Goal: Task Accomplishment & Management: Manage account settings

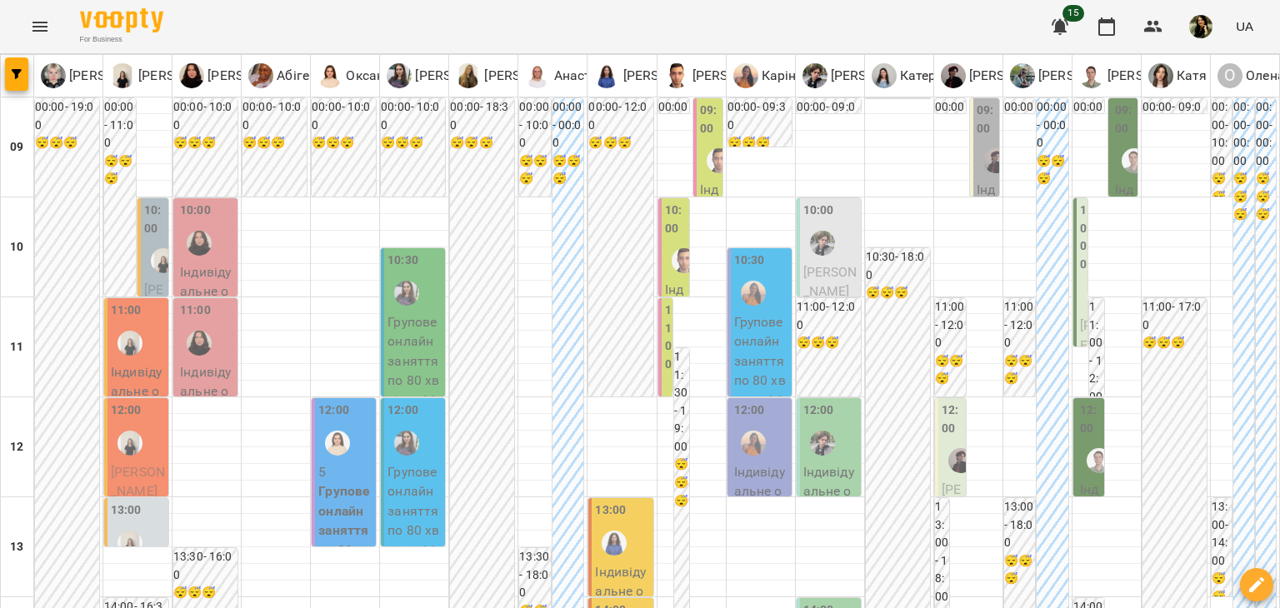
click at [977, 184] on p "Індивідуальне онлайн заняття 50 хв рівні А1-В1 - Юлія Глушкіна" at bounding box center [986, 435] width 19 height 511
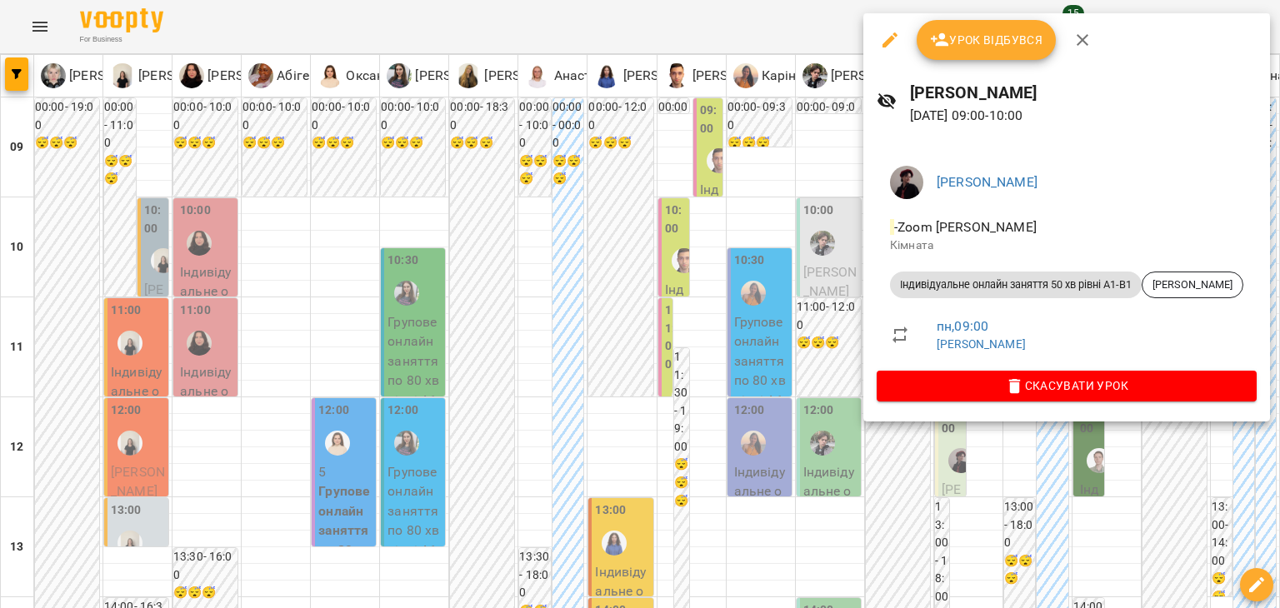
click at [833, 128] on div at bounding box center [640, 304] width 1280 height 608
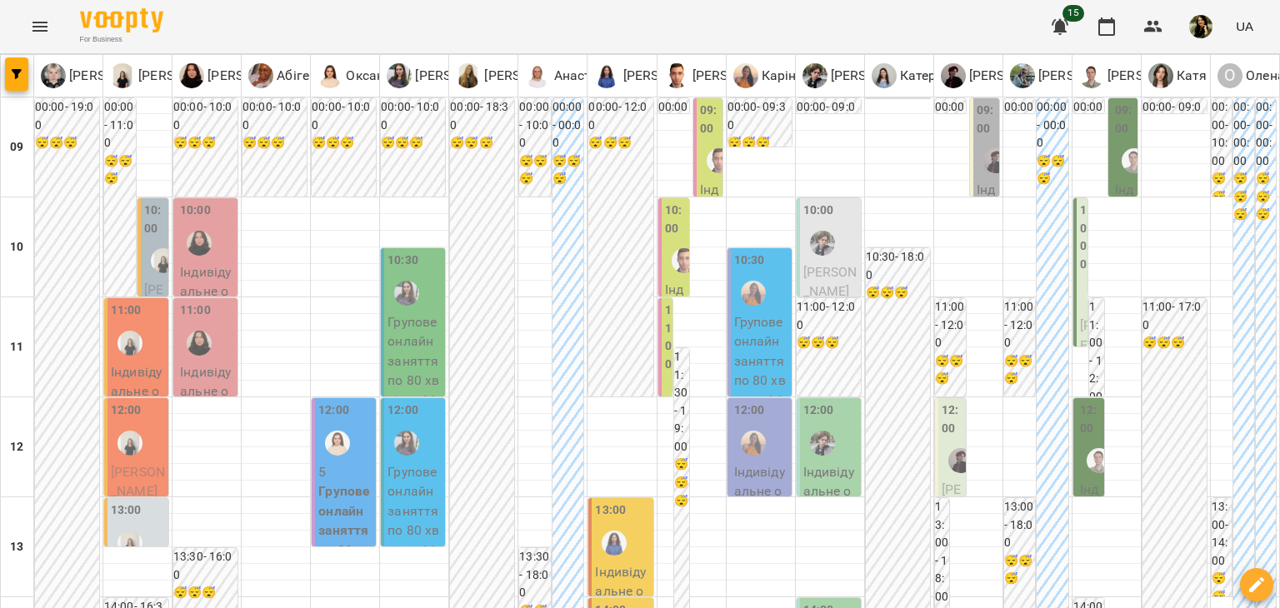
scroll to position [97, 0]
click at [942, 442] on div at bounding box center [961, 461] width 38 height 38
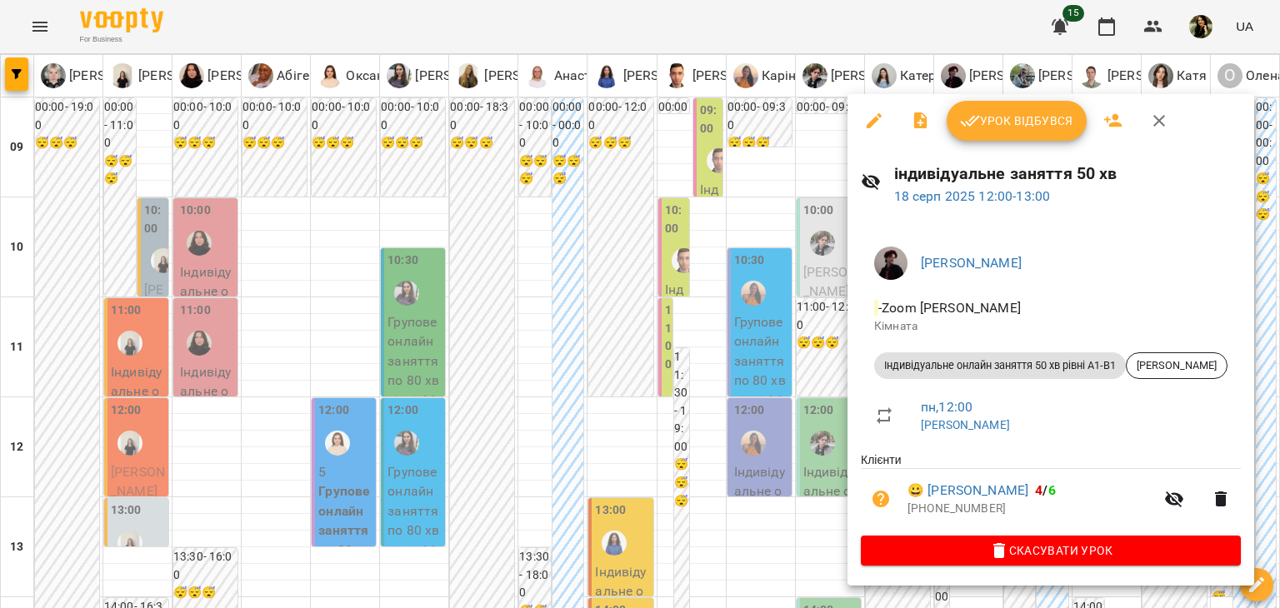
click at [803, 479] on div at bounding box center [640, 304] width 1280 height 608
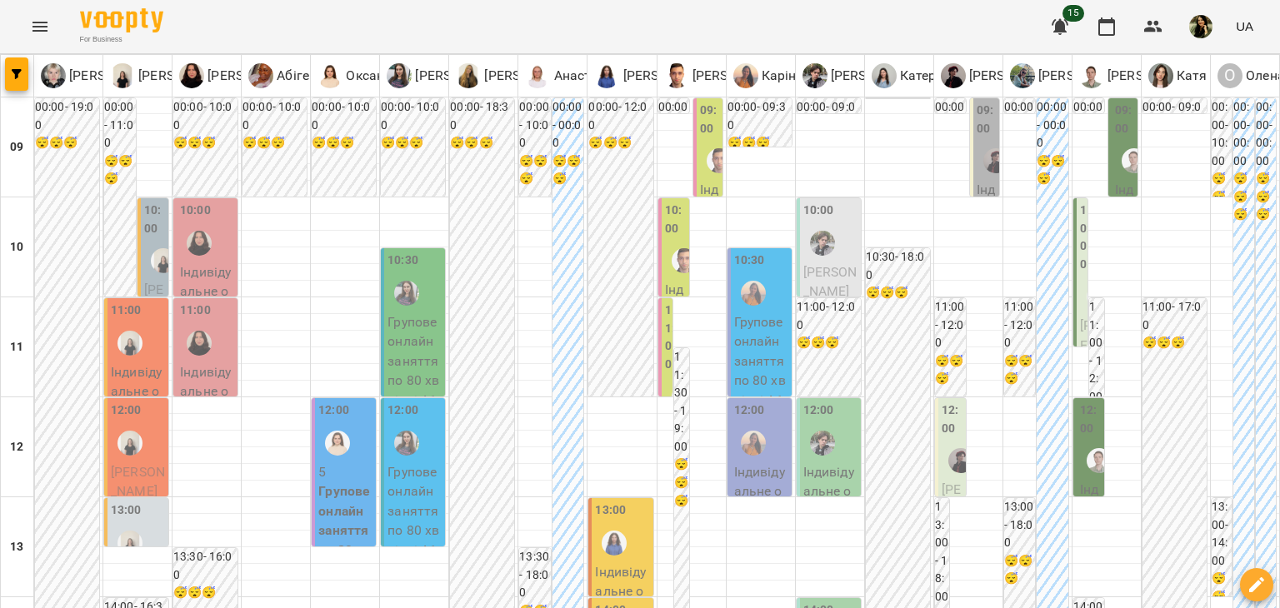
scroll to position [761, 0]
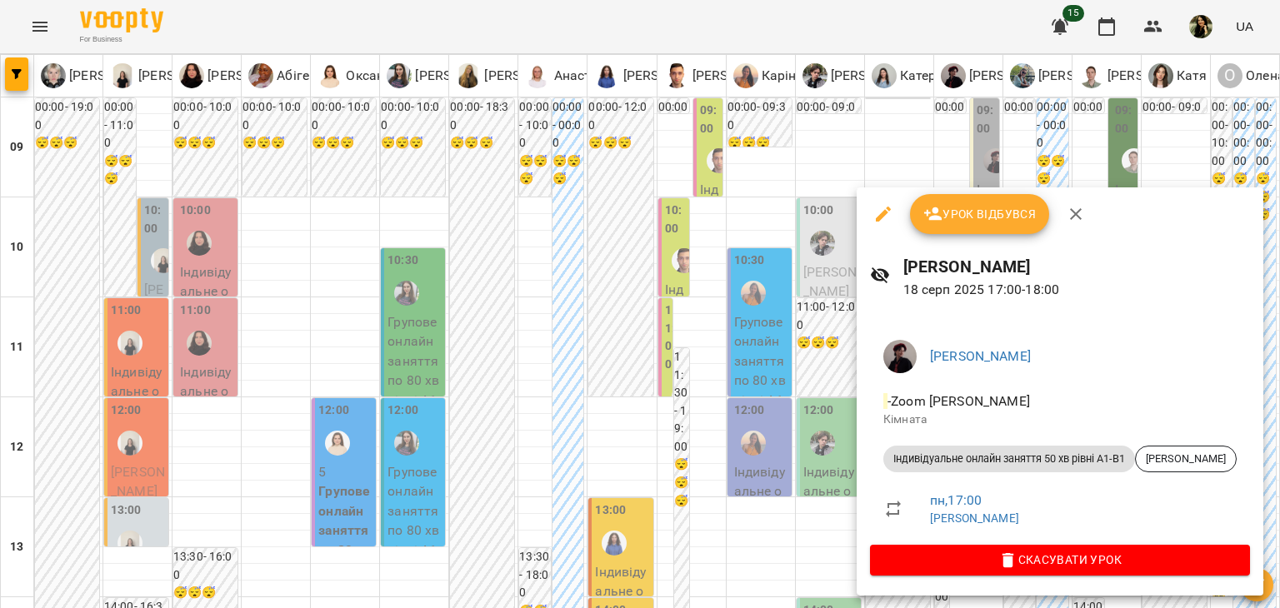
click at [783, 198] on div at bounding box center [640, 304] width 1280 height 608
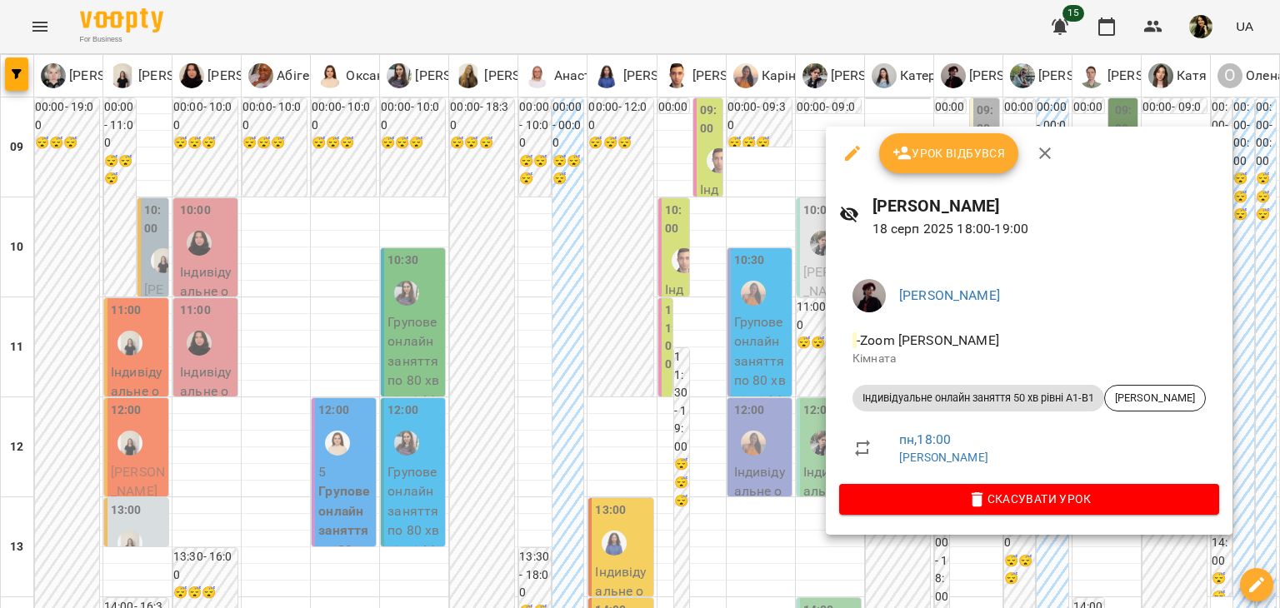
click at [757, 293] on div at bounding box center [640, 304] width 1280 height 608
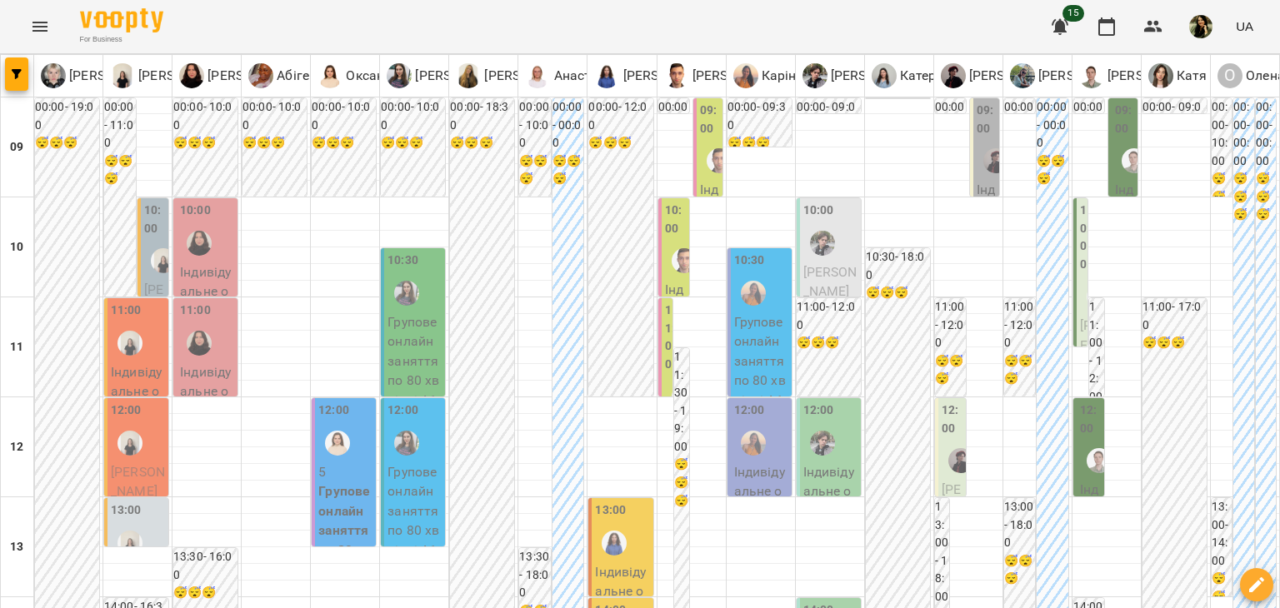
scroll to position [1000, 0]
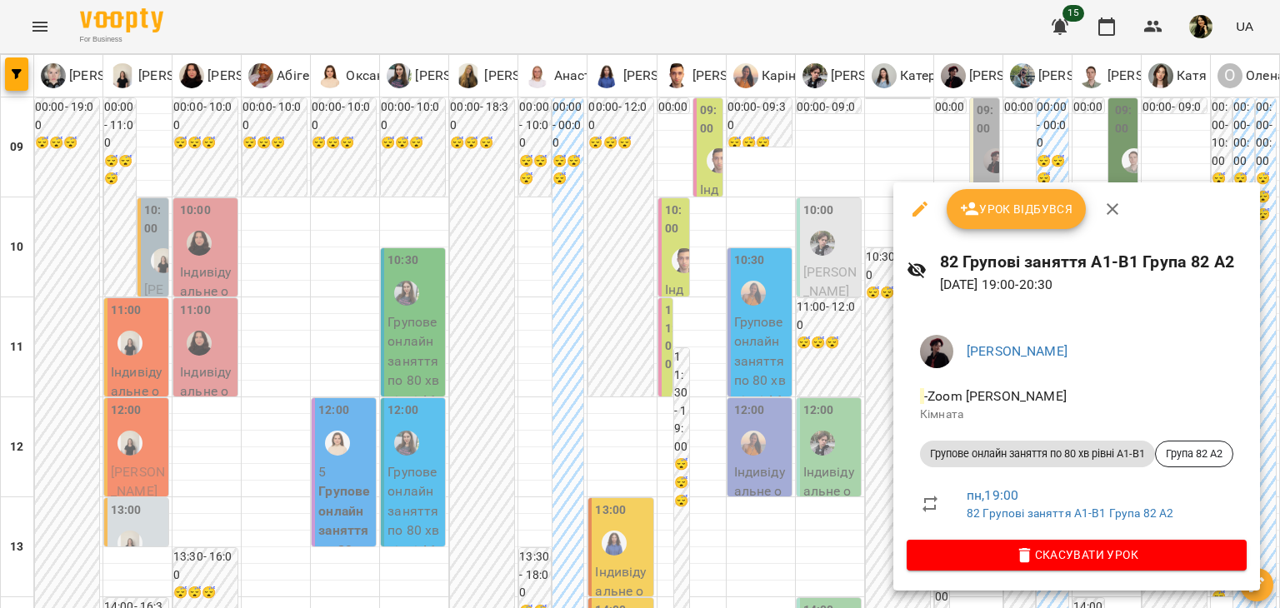
click at [864, 272] on div at bounding box center [640, 304] width 1280 height 608
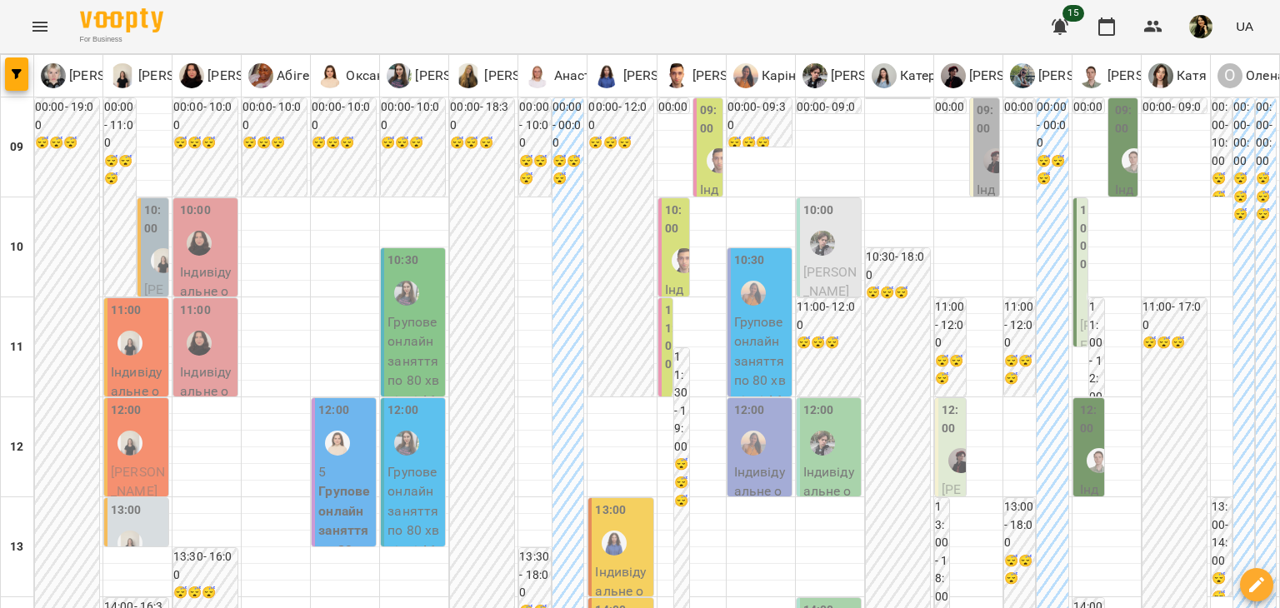
scroll to position [553, 0]
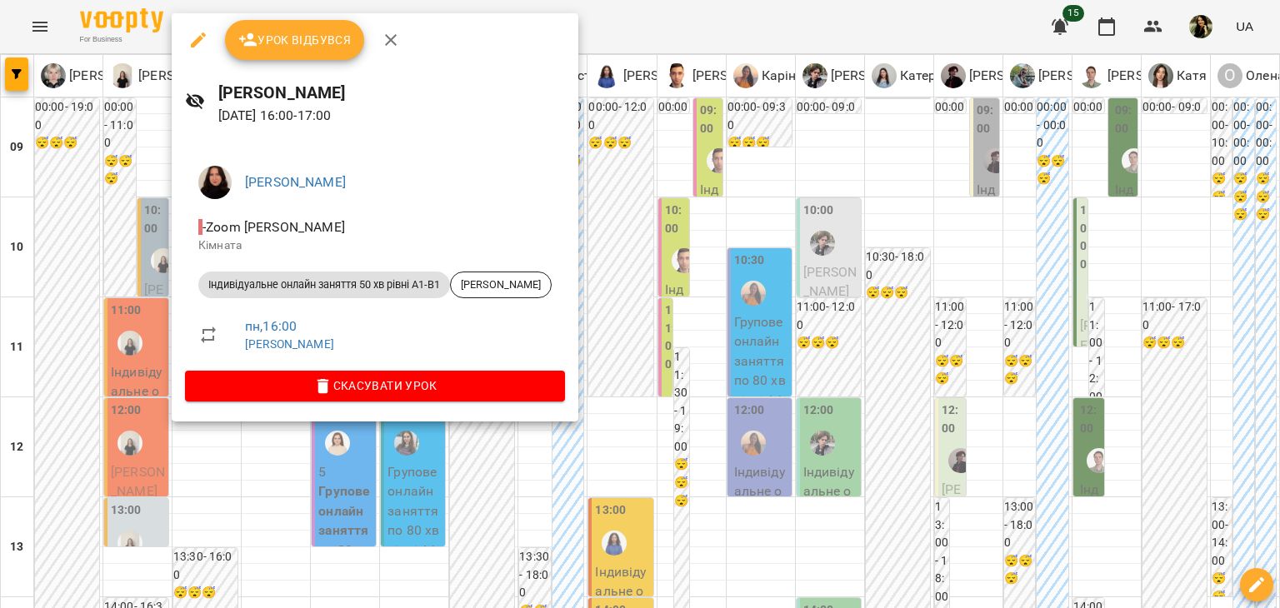
click at [90, 275] on div at bounding box center [640, 304] width 1280 height 608
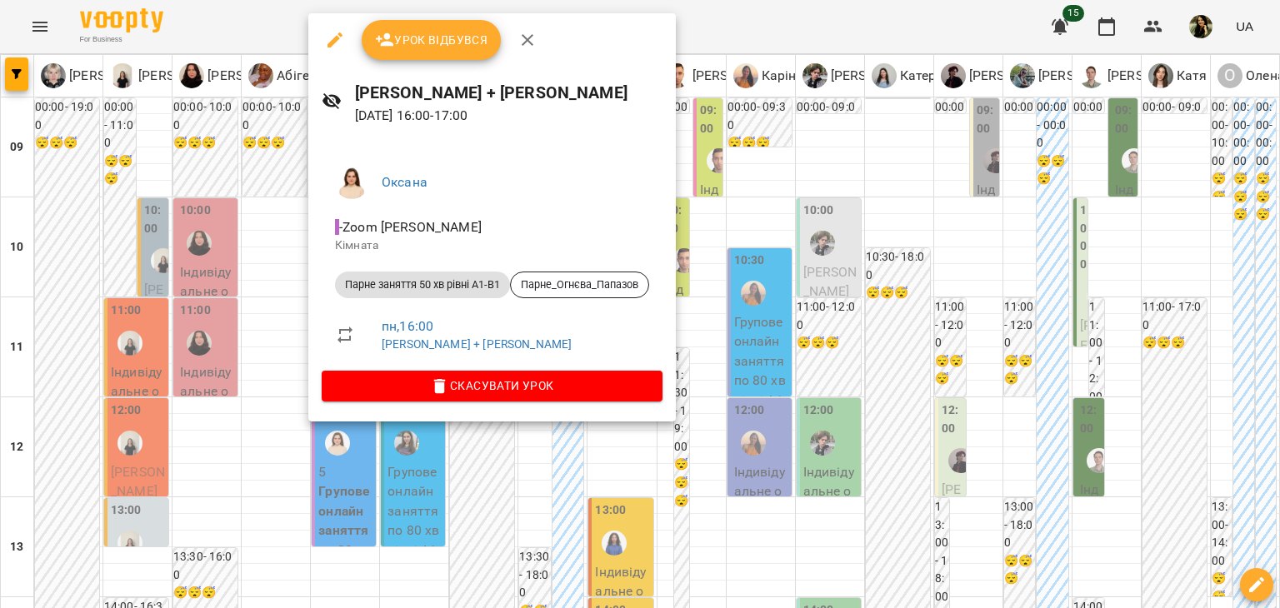
click at [273, 293] on div at bounding box center [640, 304] width 1280 height 608
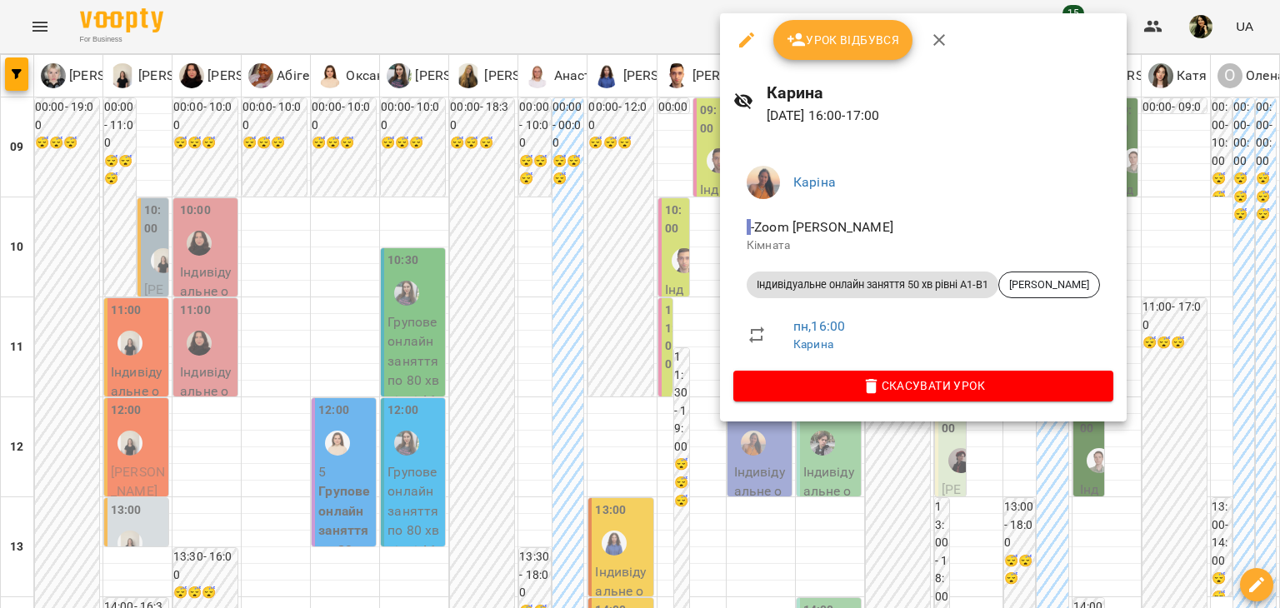
click at [343, 527] on div at bounding box center [640, 304] width 1280 height 608
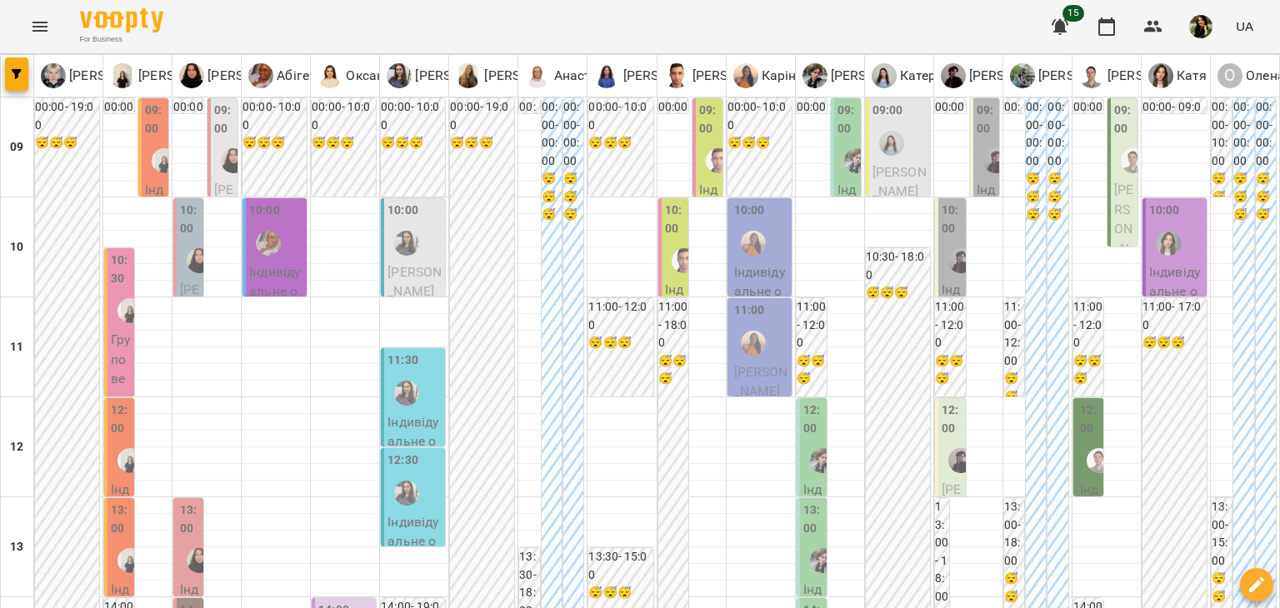
scroll to position [0, 0]
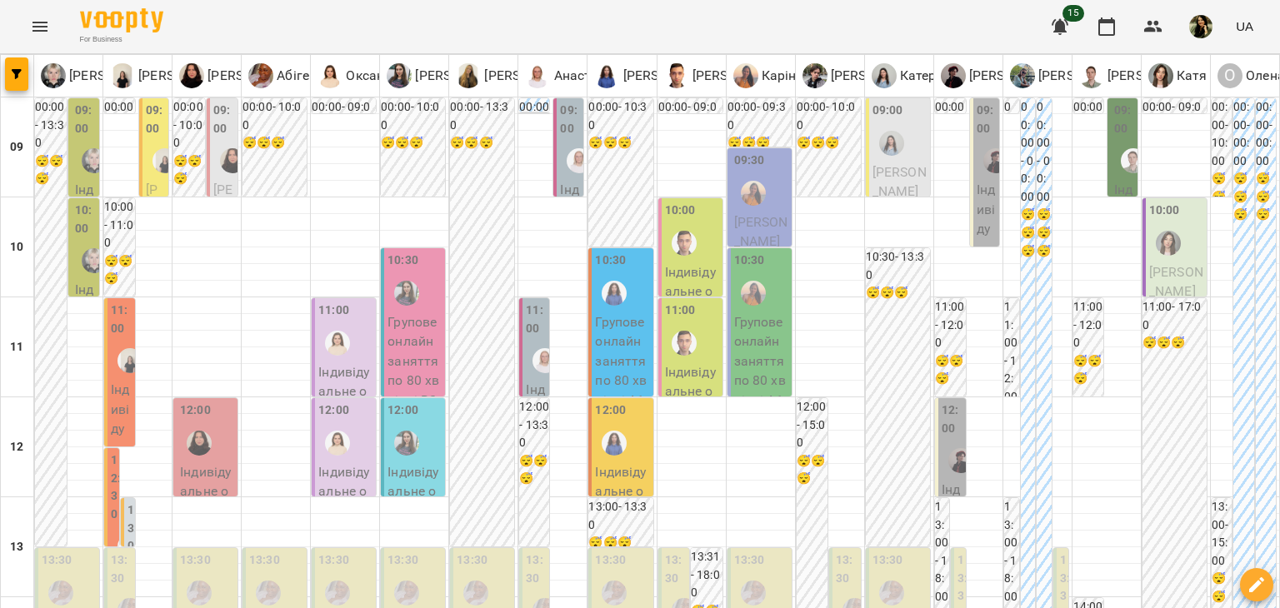
scroll to position [548, 0]
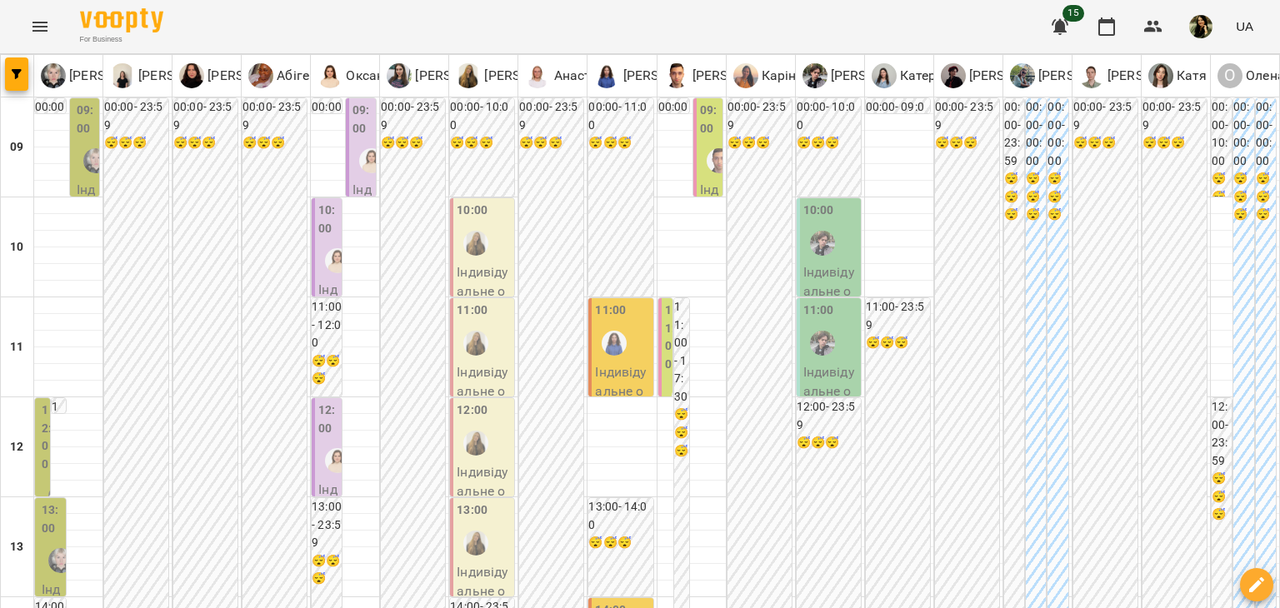
scroll to position [0, 0]
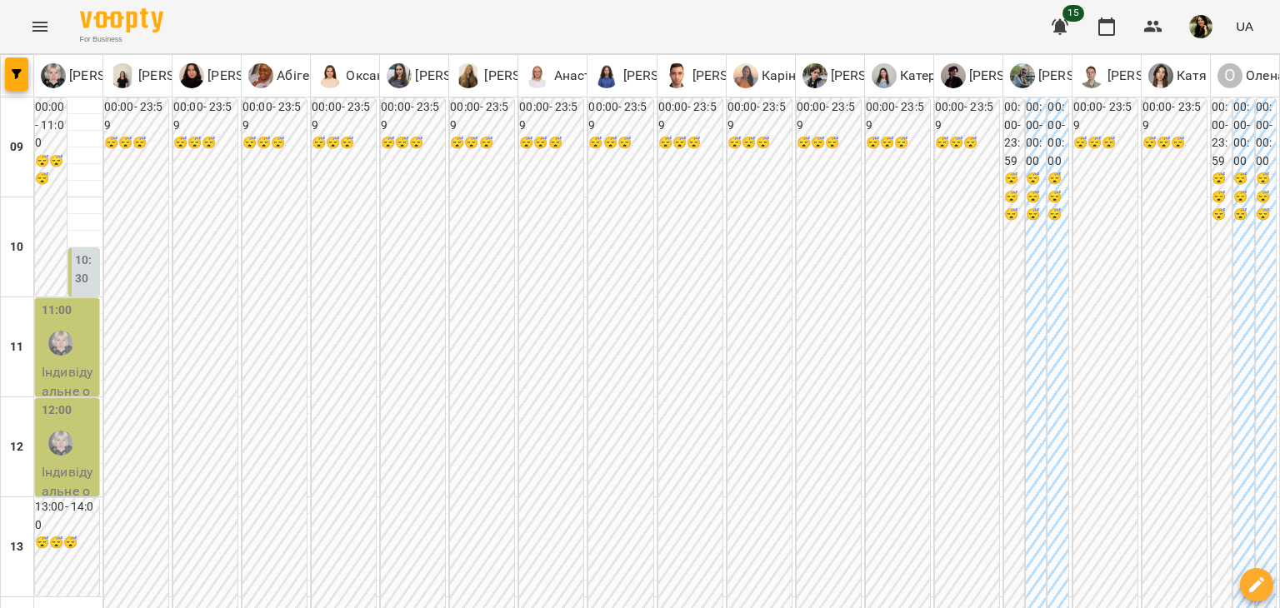
scroll to position [8, 0]
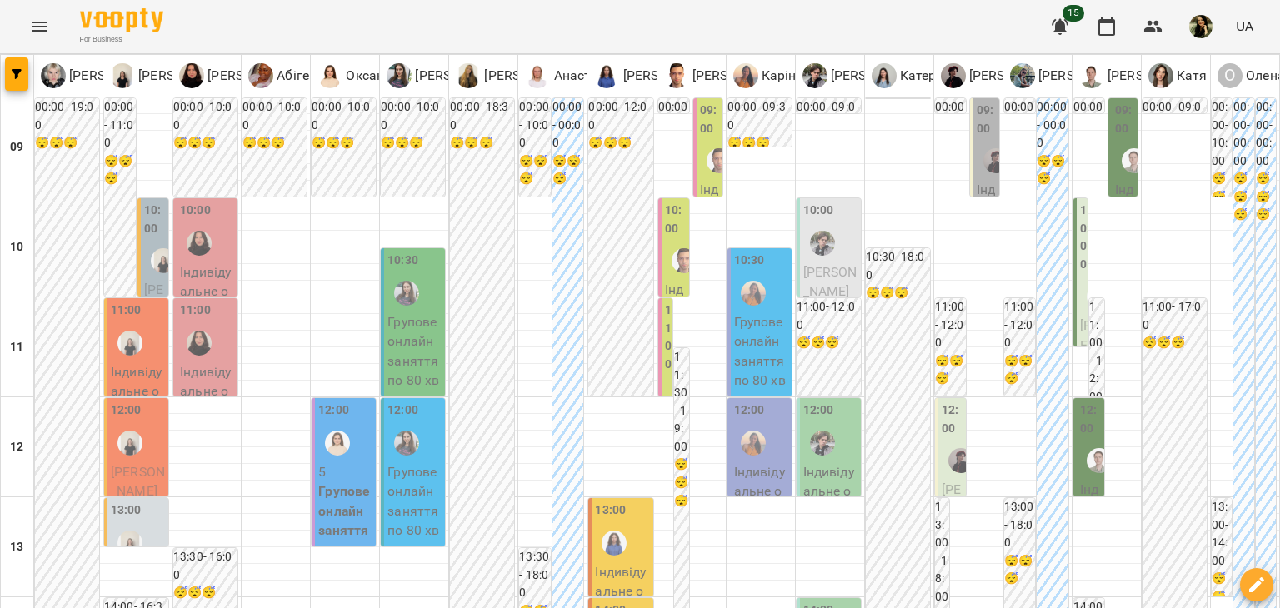
scroll to position [880, 0]
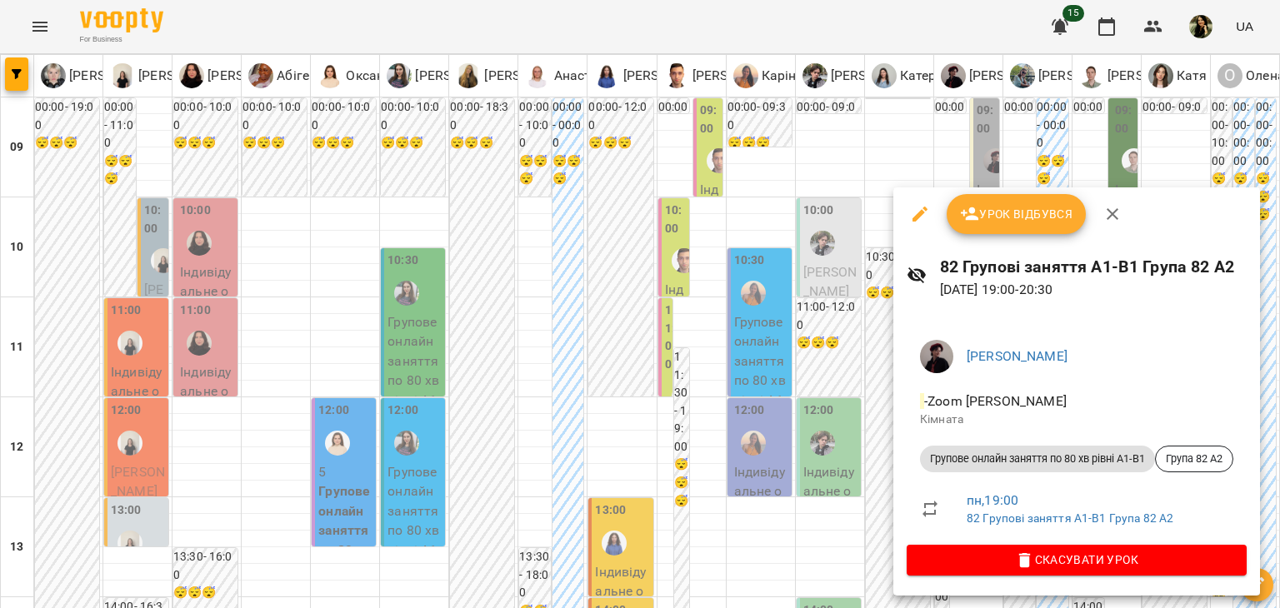
click at [541, 576] on div at bounding box center [640, 304] width 1280 height 608
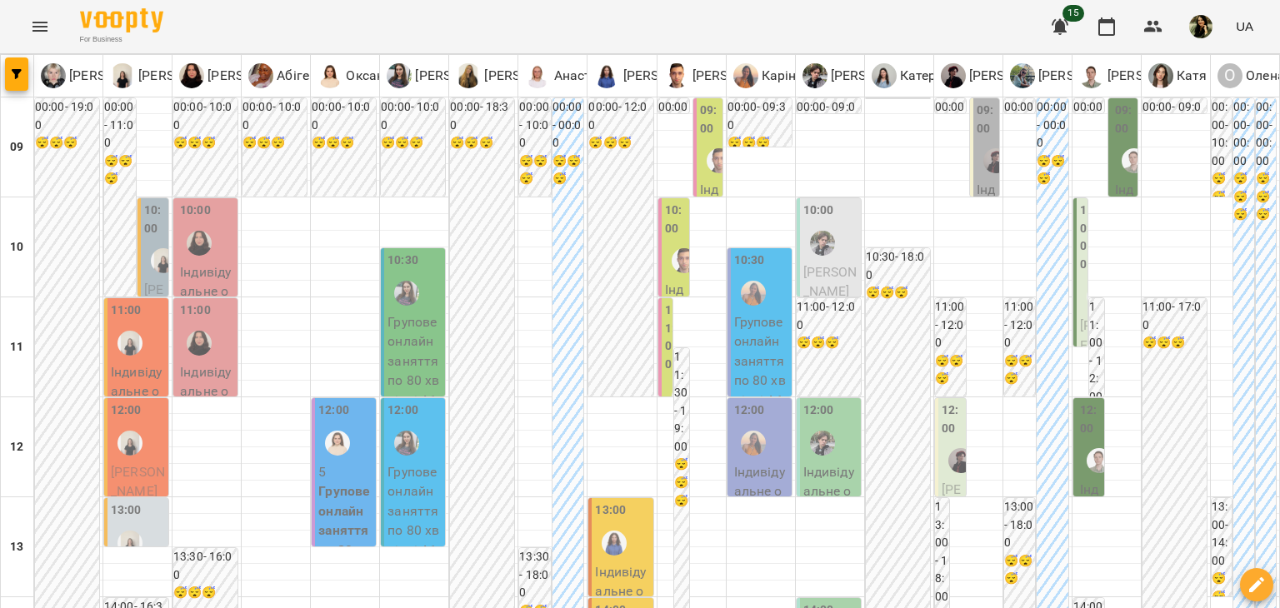
click at [1063, 23] on icon "button" at bounding box center [1060, 27] width 17 height 16
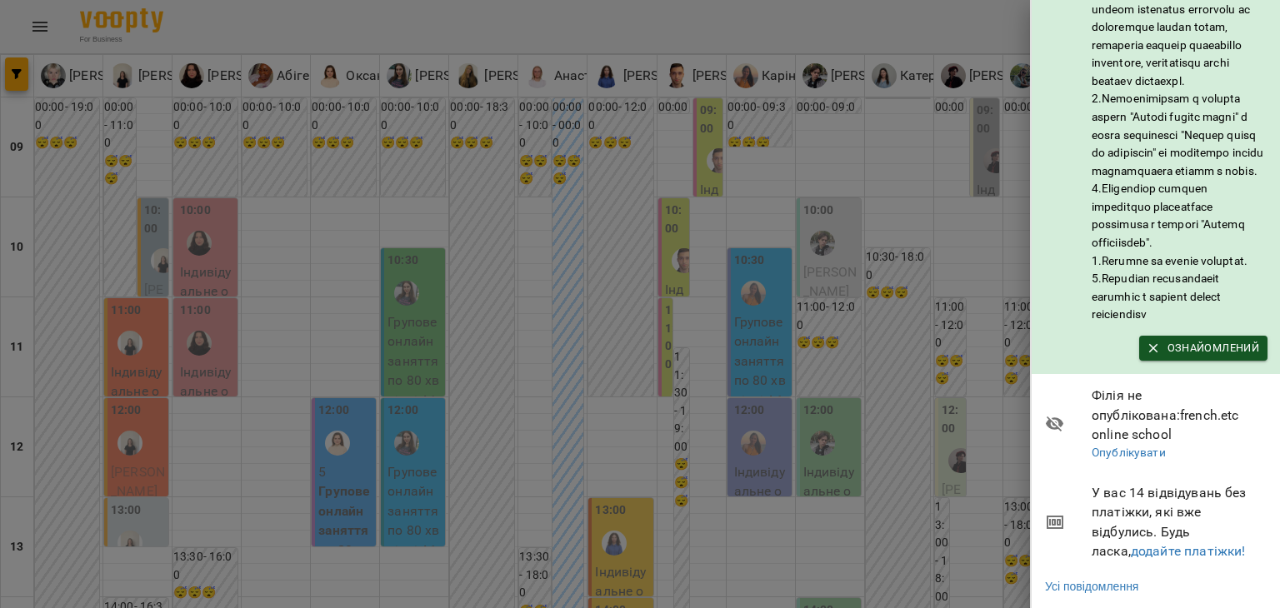
scroll to position [303, 0]
click at [1161, 543] on link "додайте платіжки!" at bounding box center [1188, 551] width 115 height 16
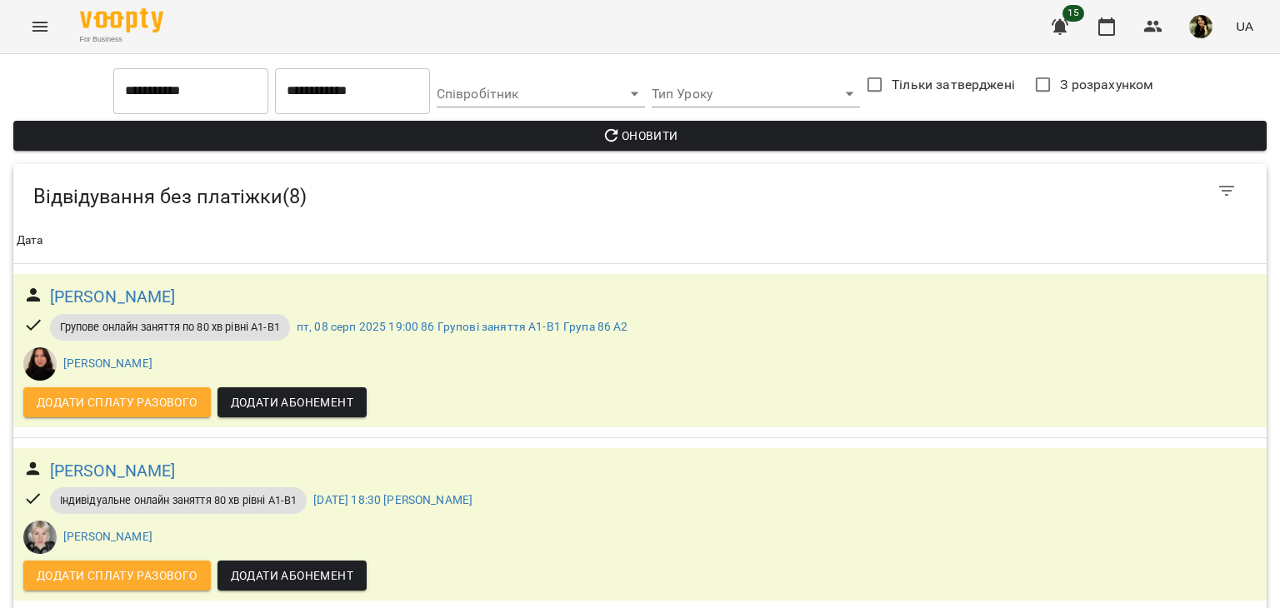
click at [657, 132] on span "Оновити" at bounding box center [640, 136] width 1227 height 20
click at [43, 14] on button "Menu" at bounding box center [40, 27] width 40 height 40
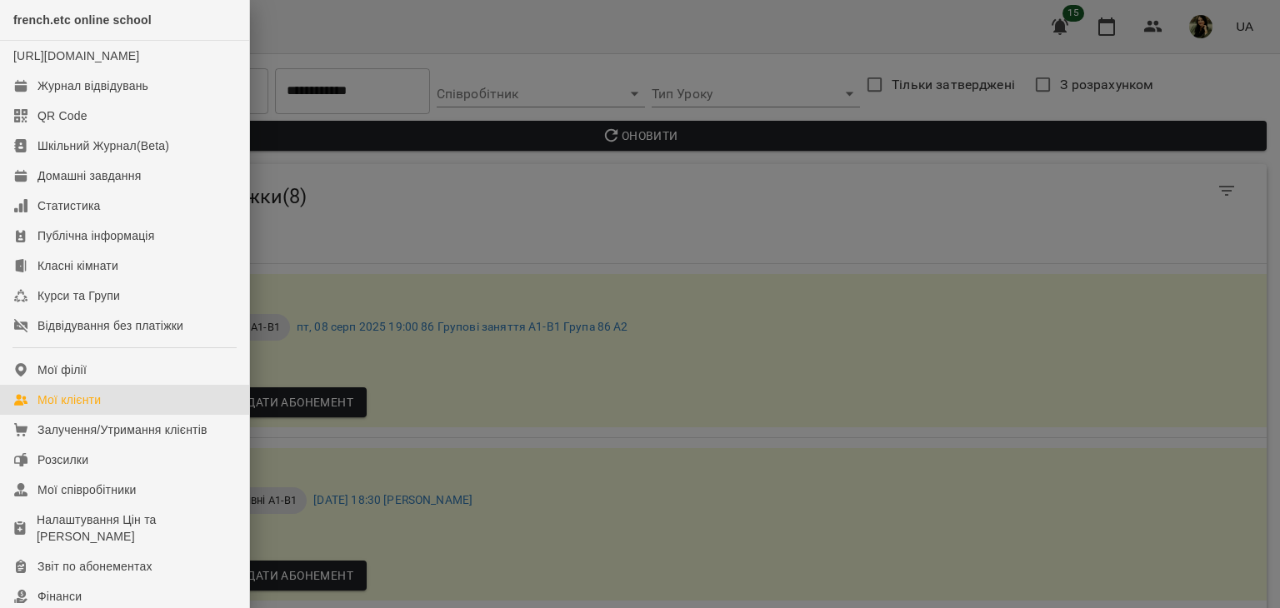
click at [99, 408] on div "Мої клієнти" at bounding box center [69, 400] width 63 height 17
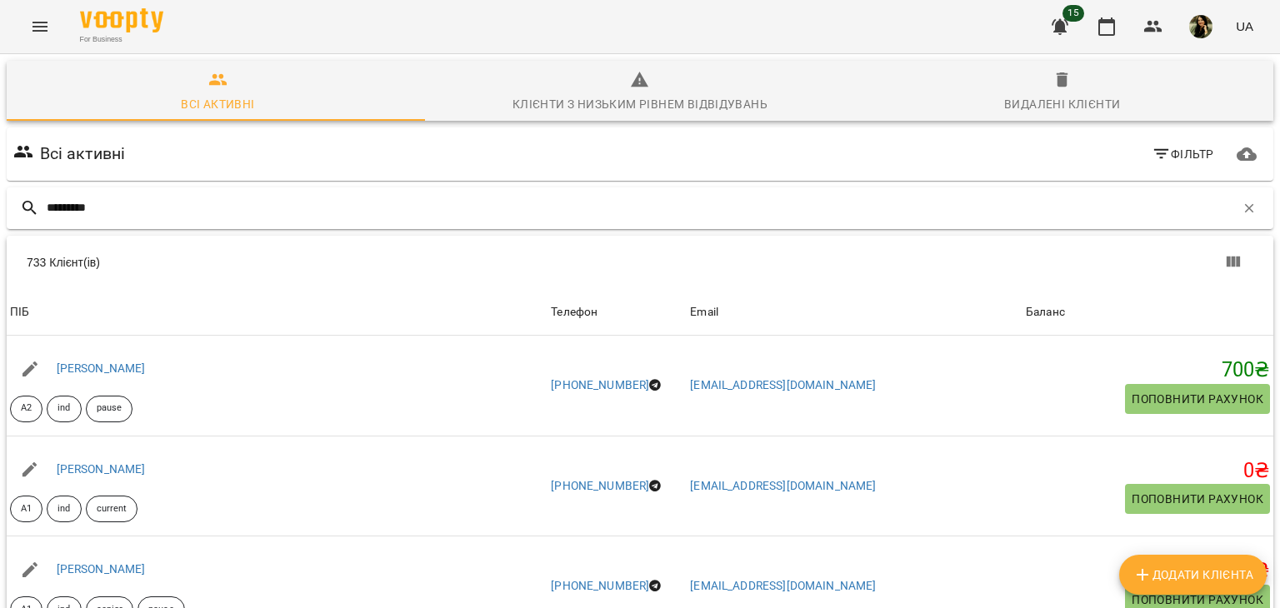
type input "********"
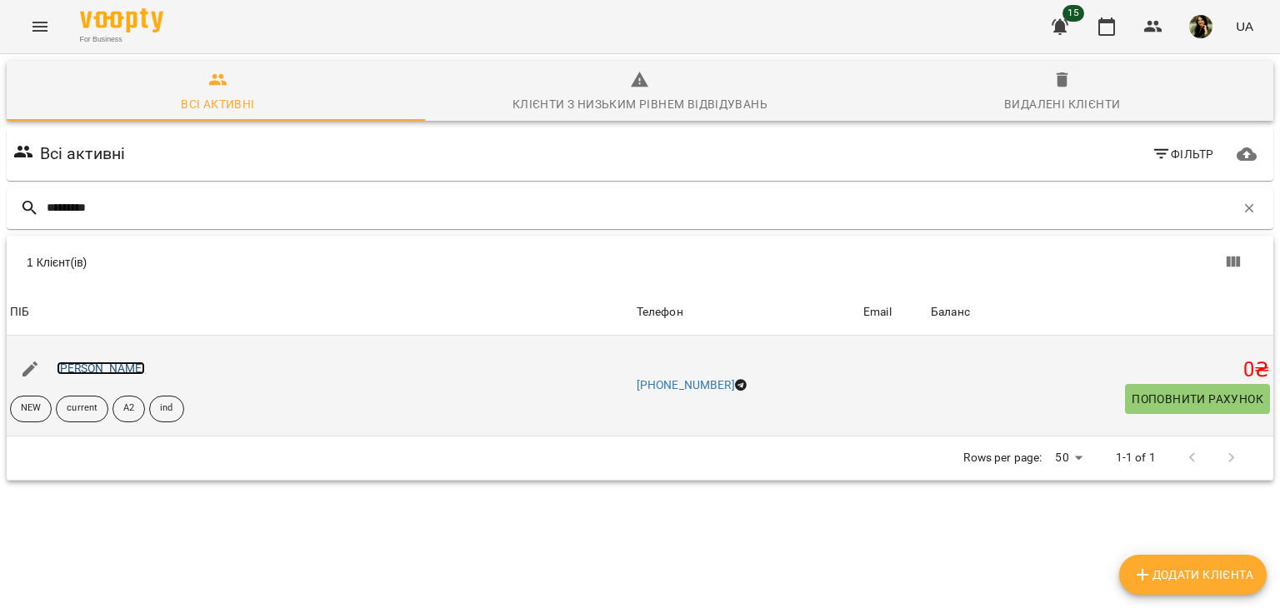
click at [97, 362] on link "Юлія Глушкіна" at bounding box center [101, 368] width 89 height 13
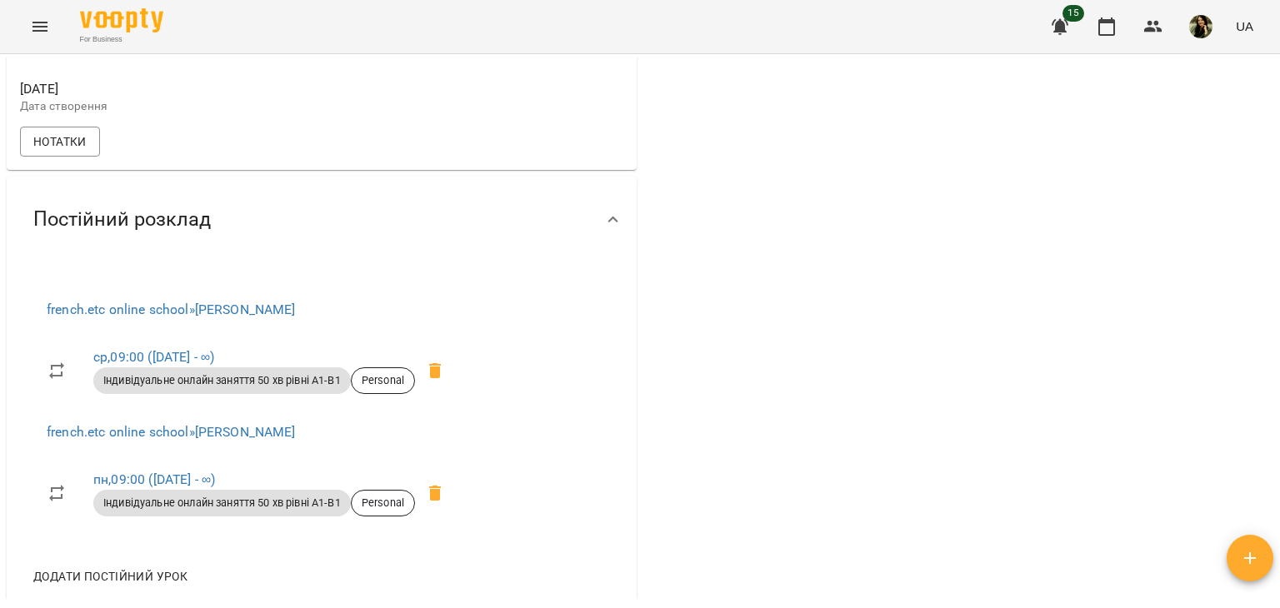
scroll to position [830, 0]
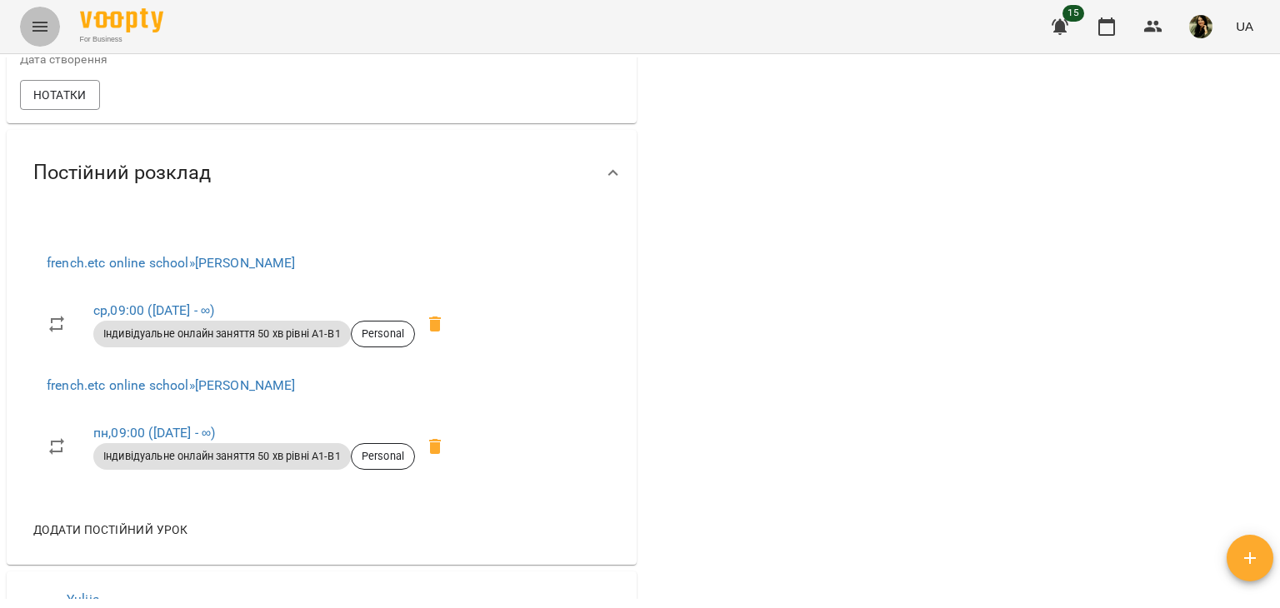
click at [41, 20] on icon "Menu" at bounding box center [40, 27] width 20 height 20
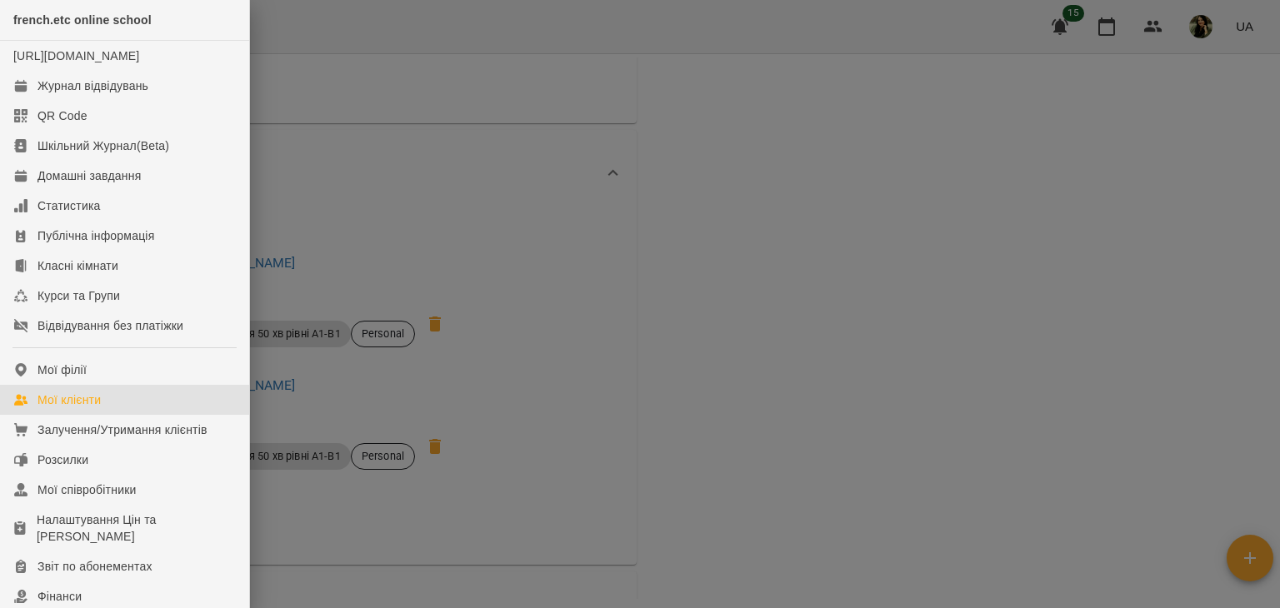
click at [143, 415] on link "Мої клієнти" at bounding box center [124, 400] width 249 height 30
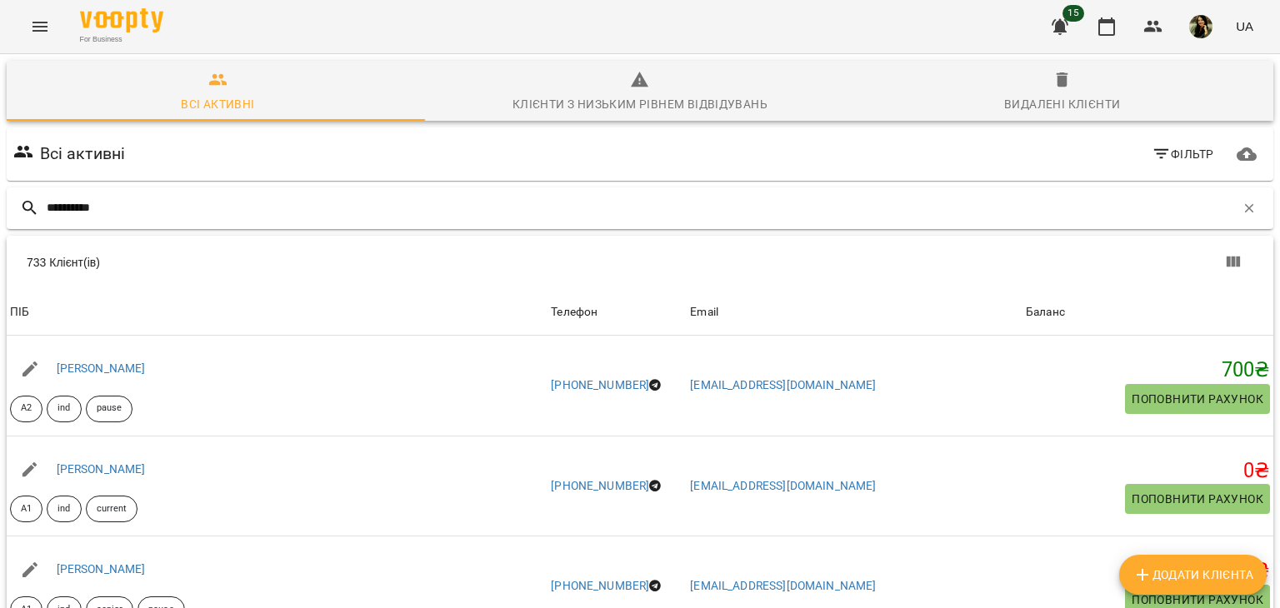
type input "*********"
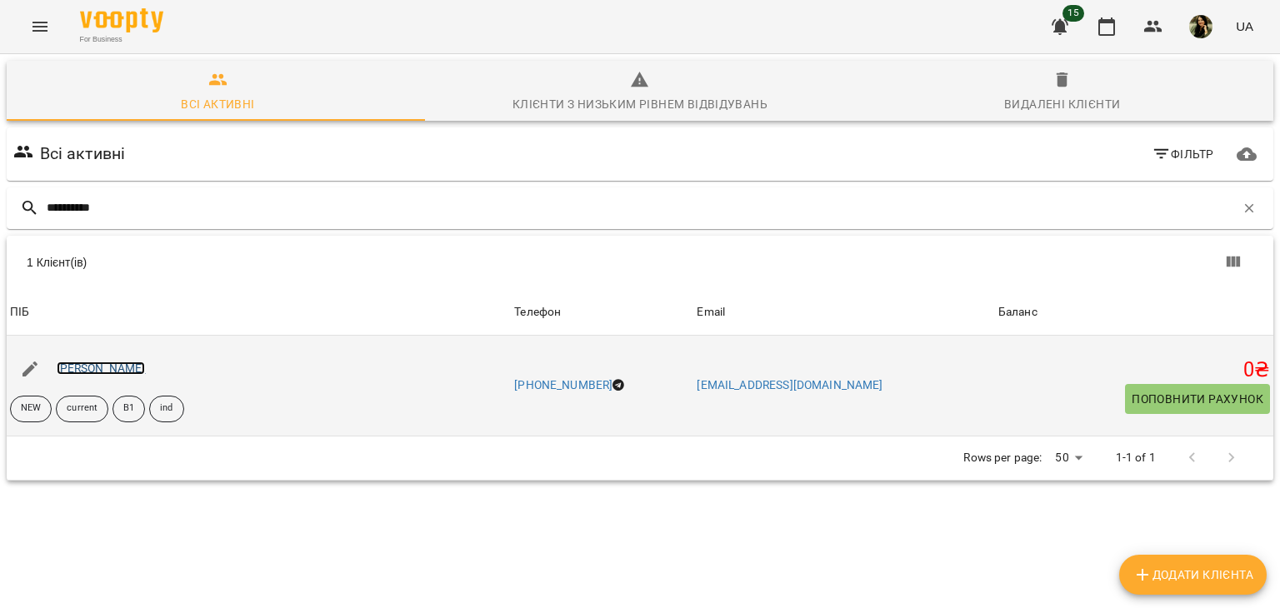
click at [130, 365] on link "Ольга Моргунова" at bounding box center [101, 368] width 89 height 13
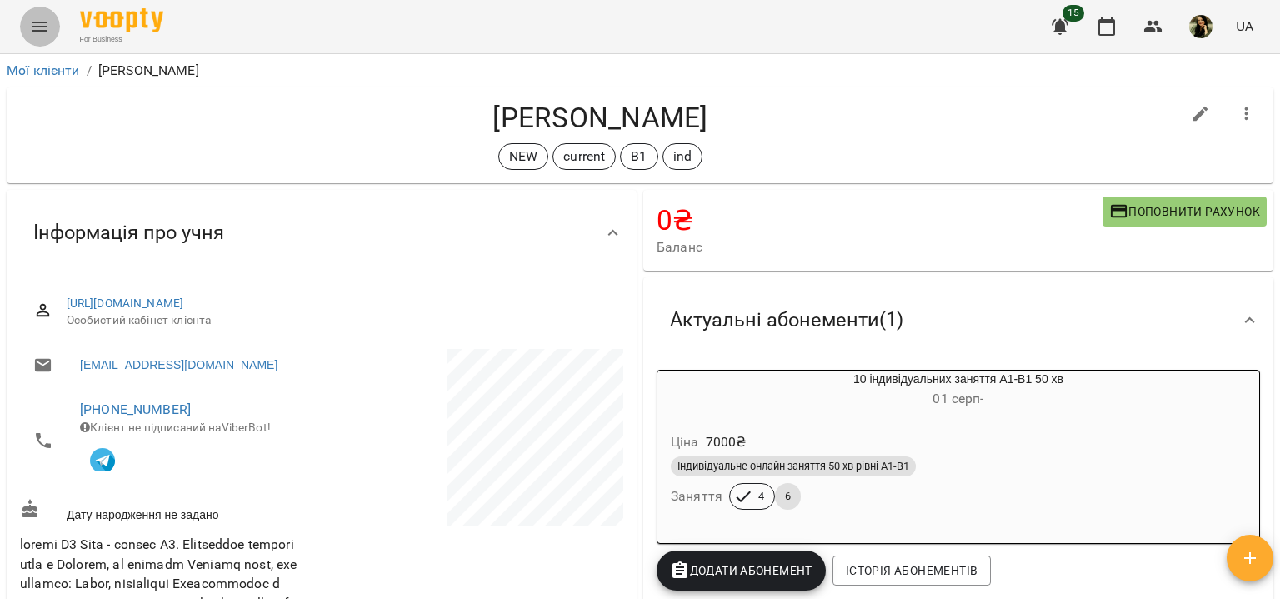
click at [33, 23] on icon "Menu" at bounding box center [40, 27] width 15 height 10
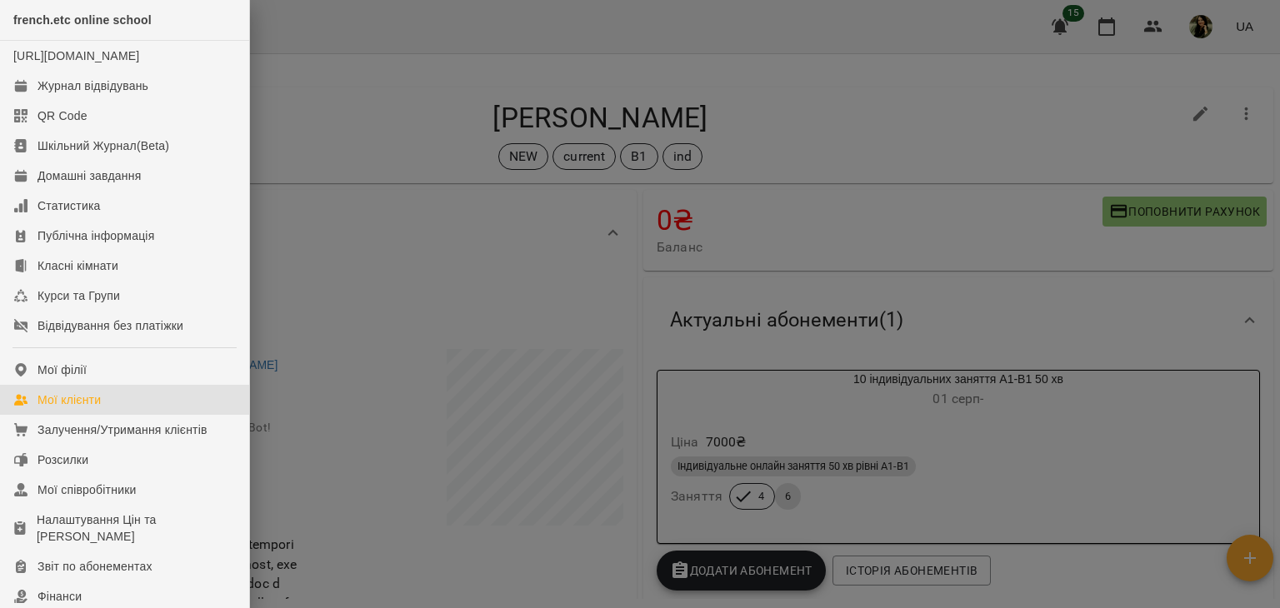
click at [101, 404] on link "Мої клієнти" at bounding box center [124, 400] width 249 height 30
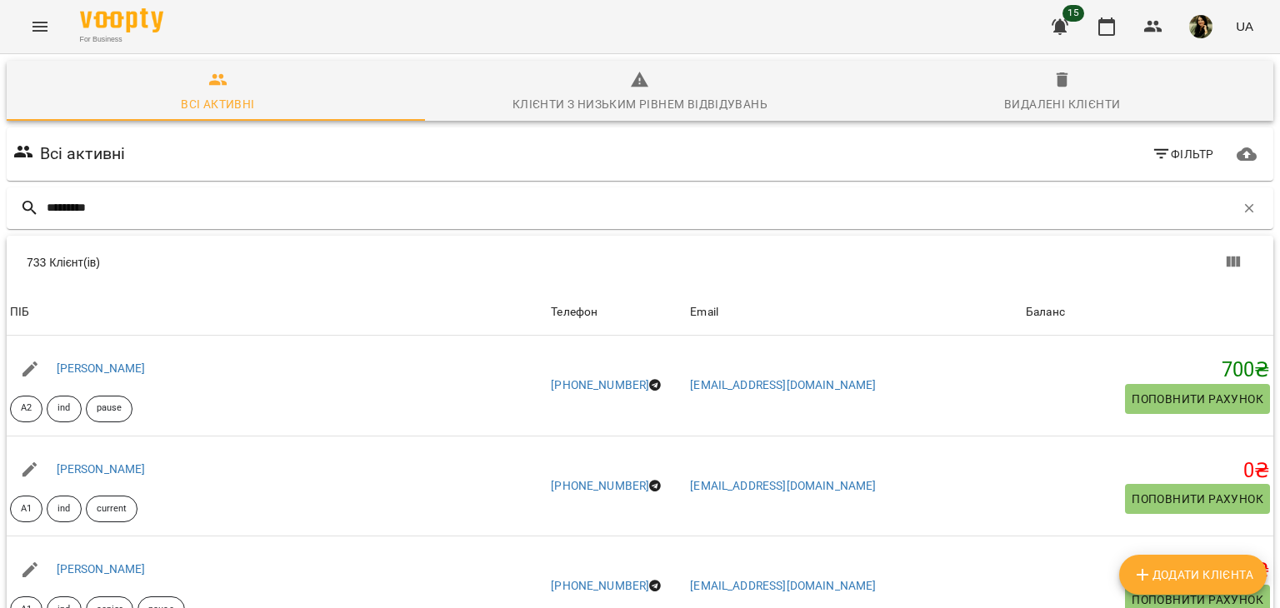
type input "********"
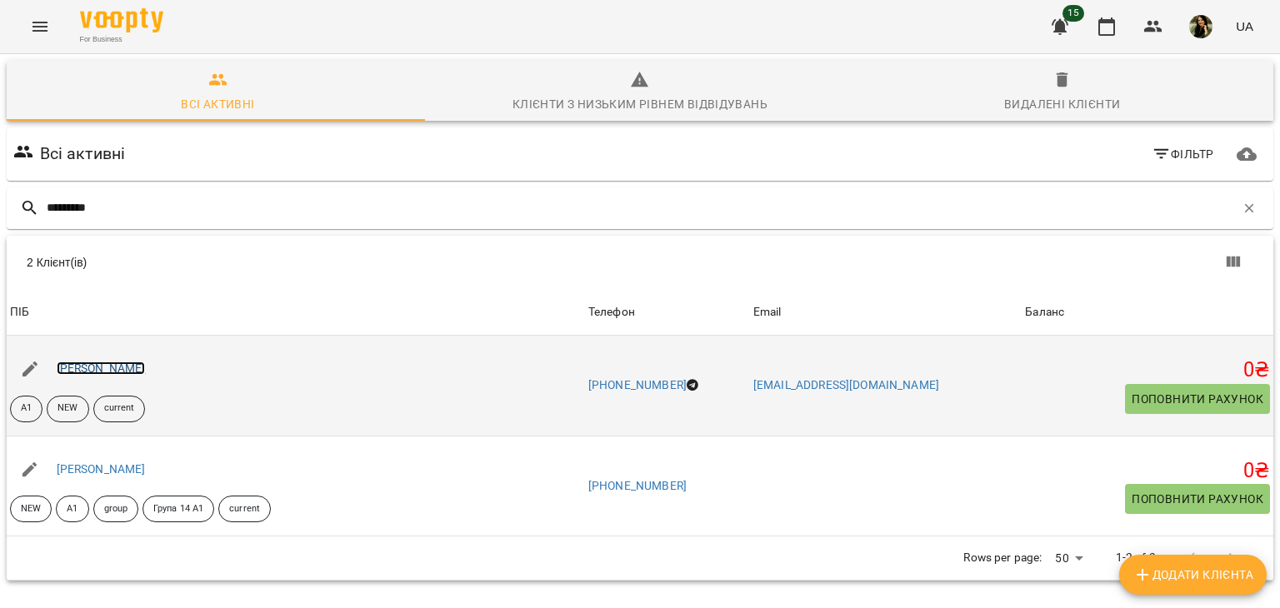
click at [115, 370] on link "Ірина Яковенко" at bounding box center [101, 368] width 89 height 13
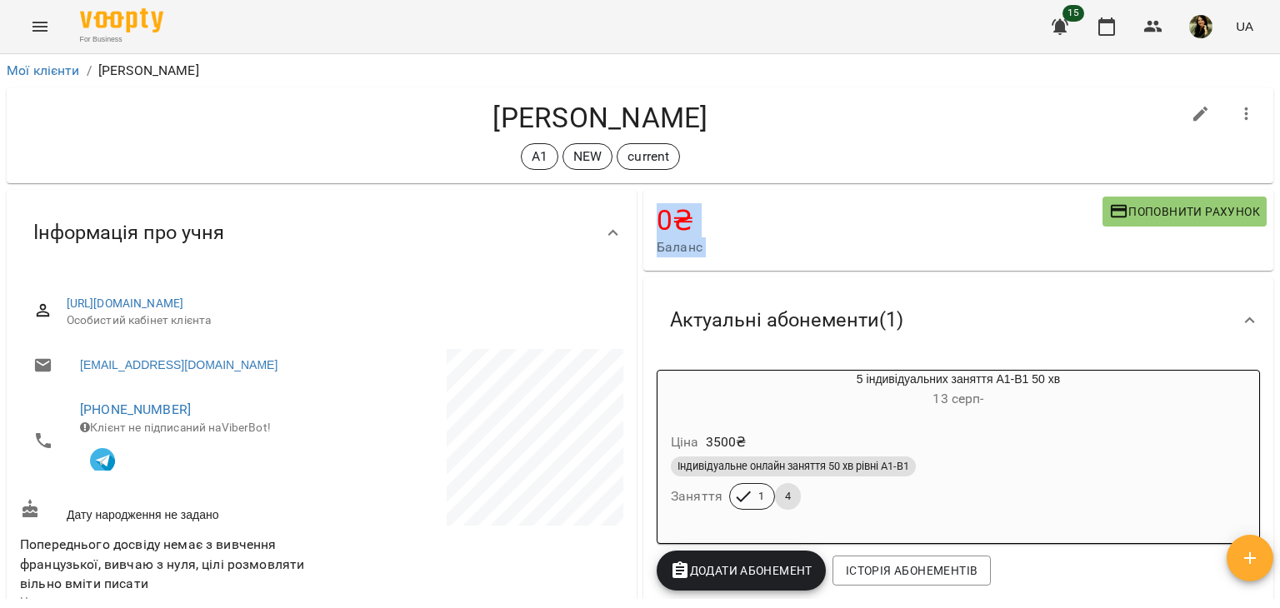
drag, startPoint x: 1279, startPoint y: 144, endPoint x: 1279, endPoint y: 351, distance: 206.7
click at [1279, 351] on div "Мої клієнти / Ірина Яковенко Ірина Яковенко A1 NEW current 0 ₴ Баланс Поповнити…" at bounding box center [640, 358] width 1280 height 608
click at [60, 73] on link "Мої клієнти" at bounding box center [43, 71] width 73 height 16
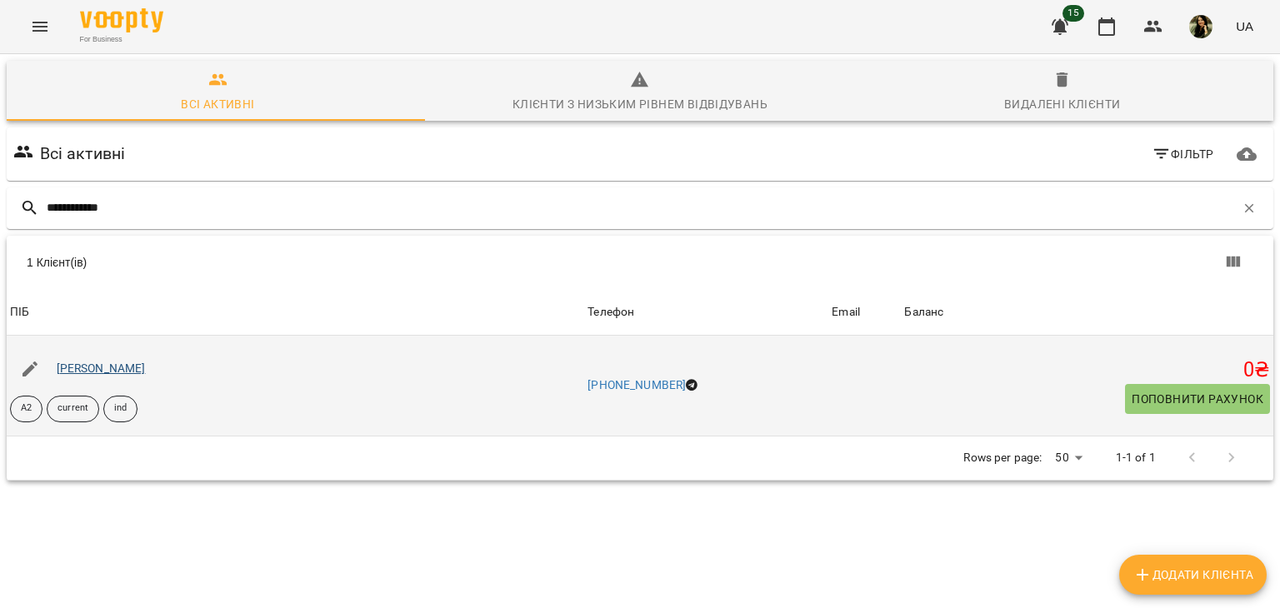
type input "**********"
click at [146, 368] on link "[PERSON_NAME]" at bounding box center [101, 368] width 89 height 13
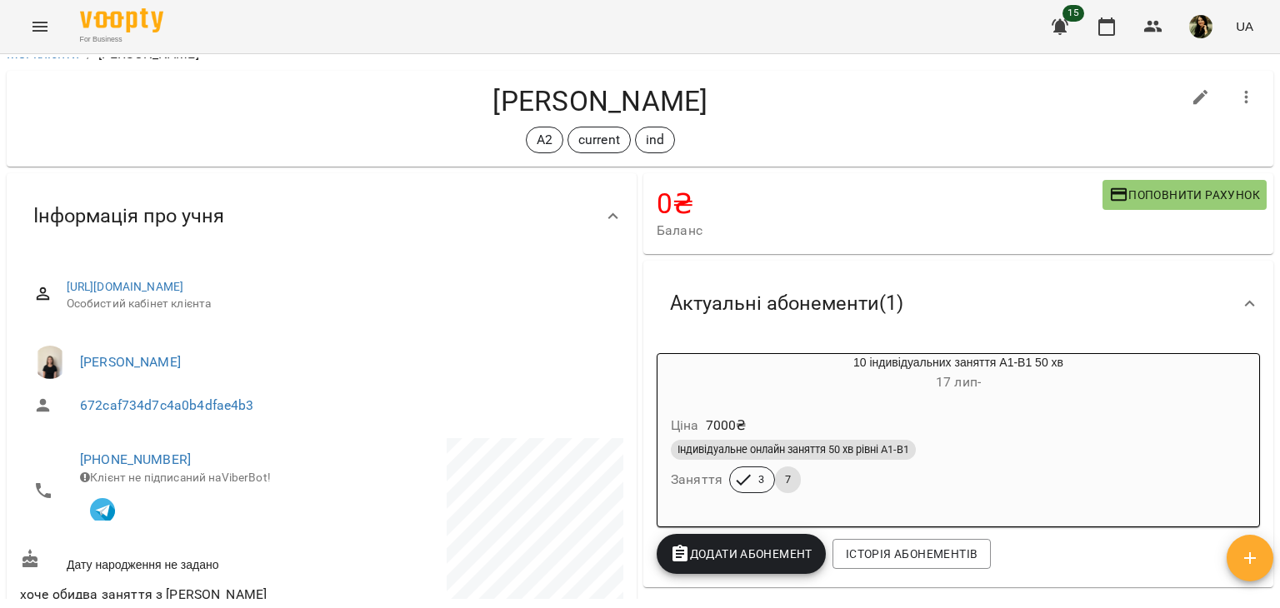
scroll to position [15, 0]
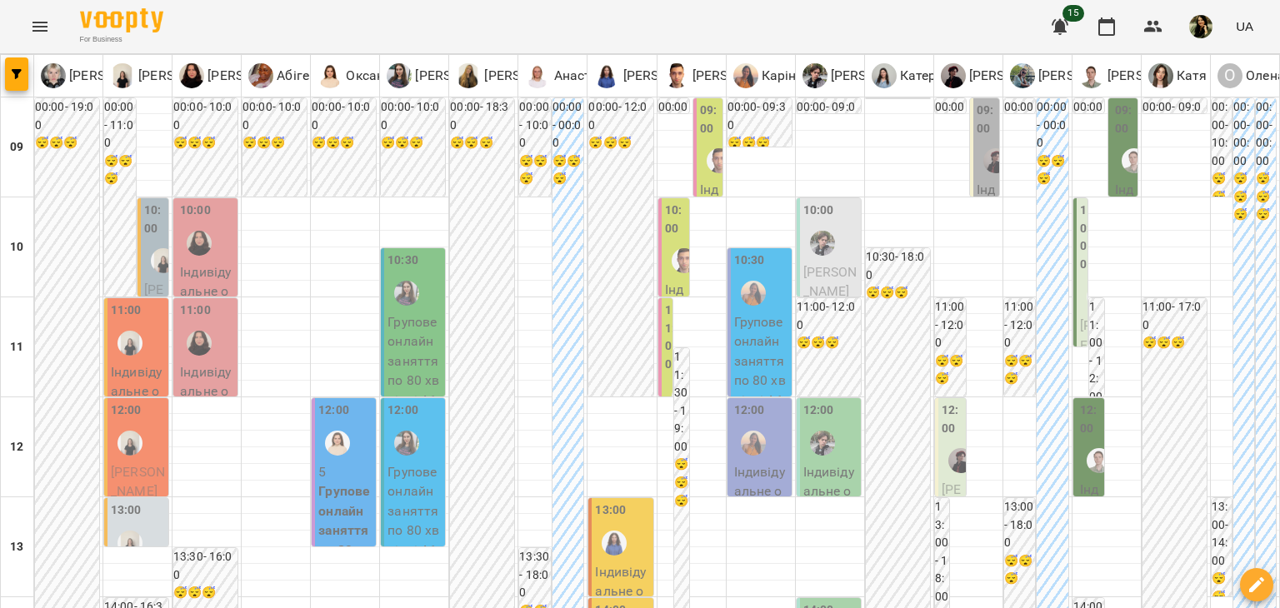
click at [977, 168] on div at bounding box center [996, 161] width 38 height 38
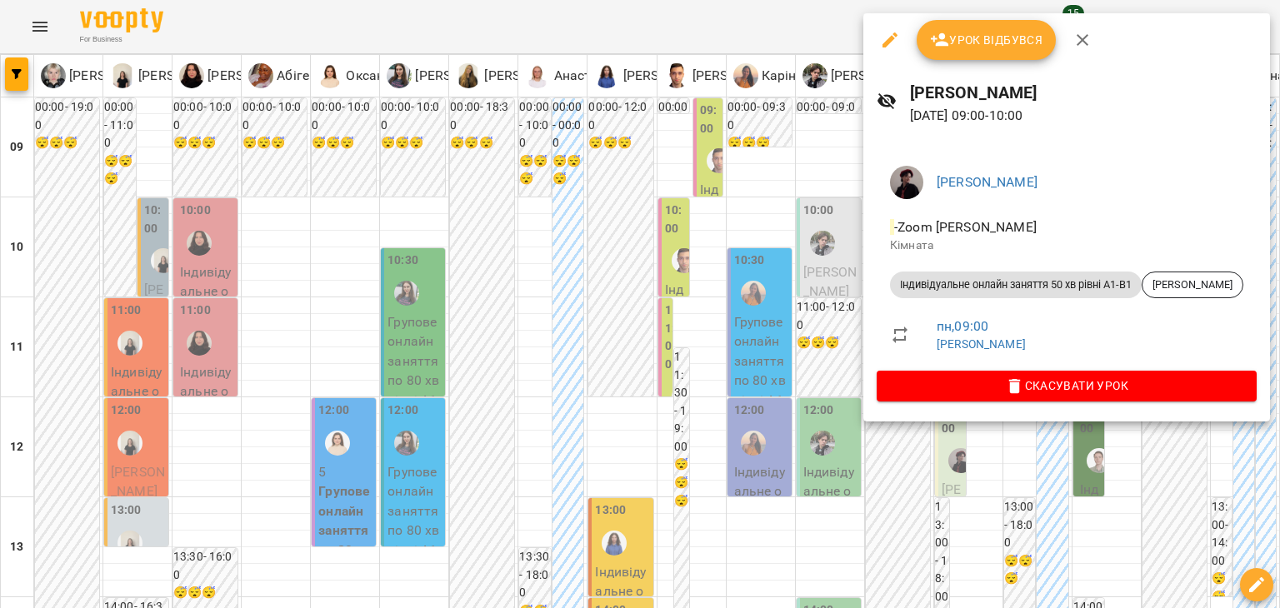
click at [363, 528] on div at bounding box center [640, 304] width 1280 height 608
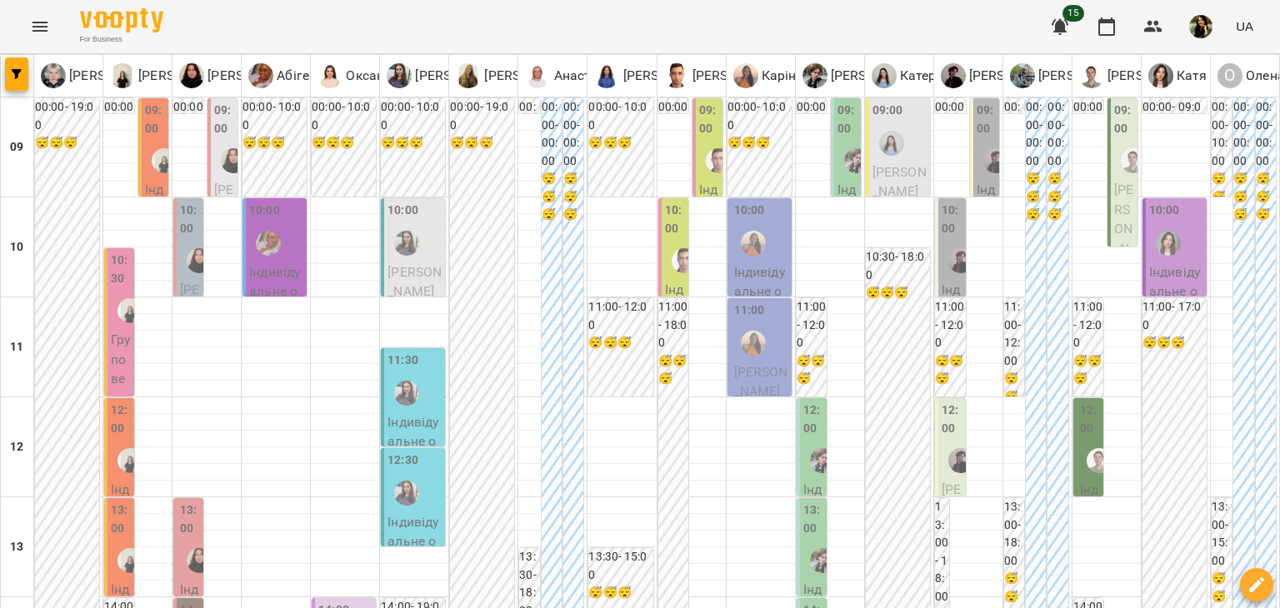
scroll to position [1000, 0]
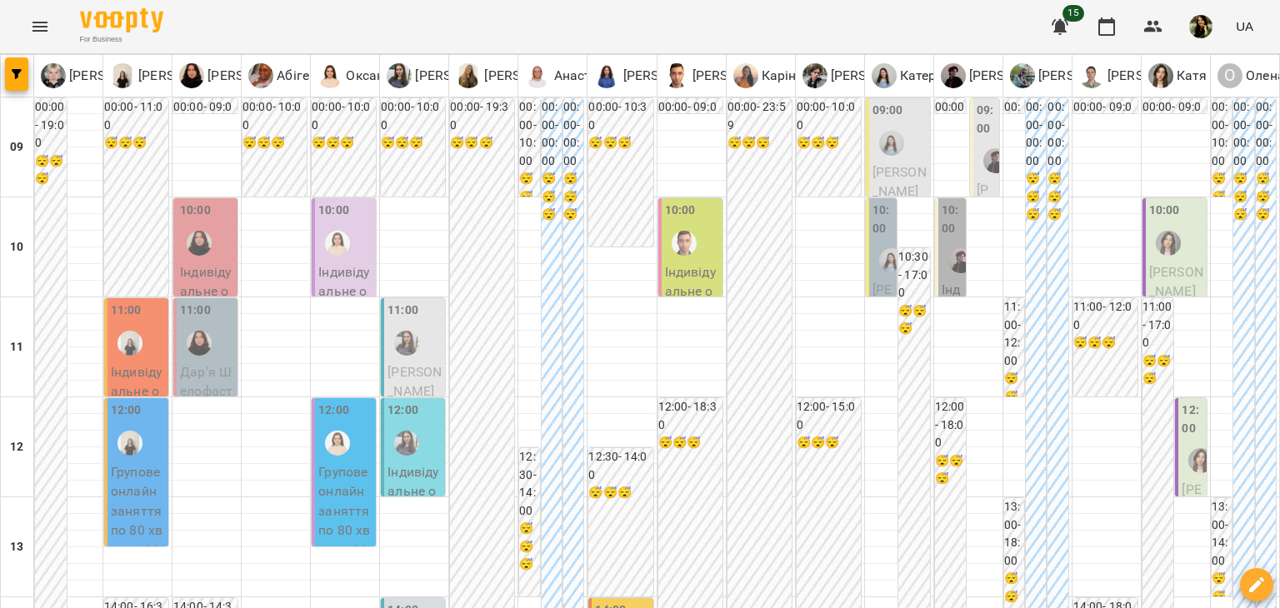
scroll to position [0, 0]
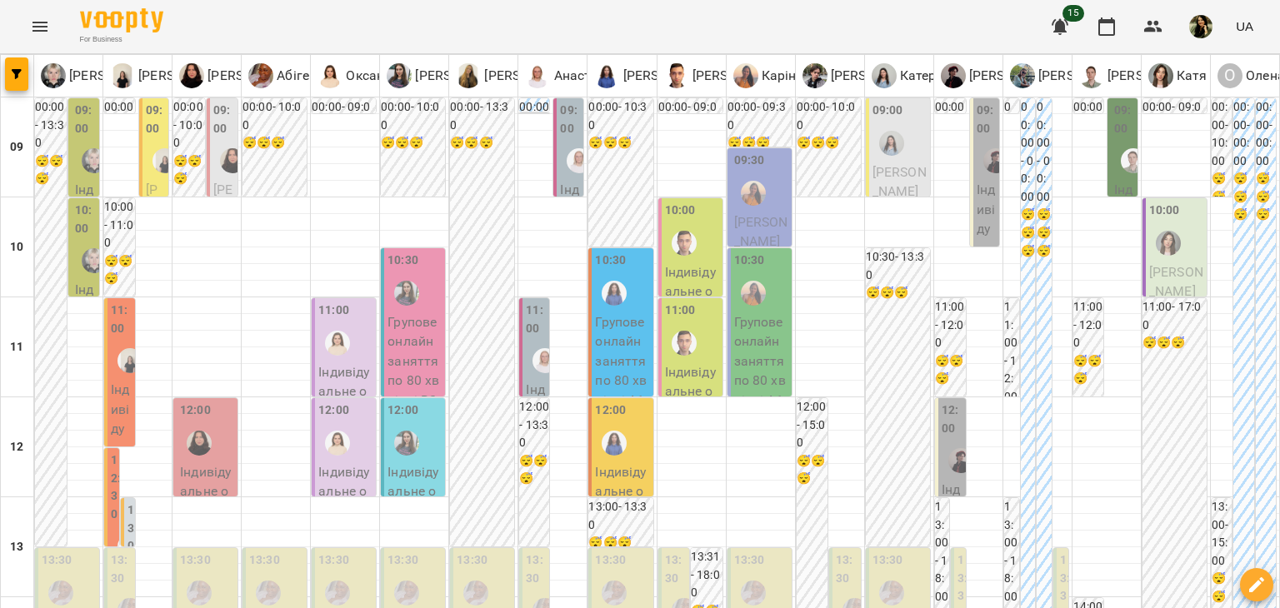
click at [977, 178] on div at bounding box center [996, 161] width 38 height 38
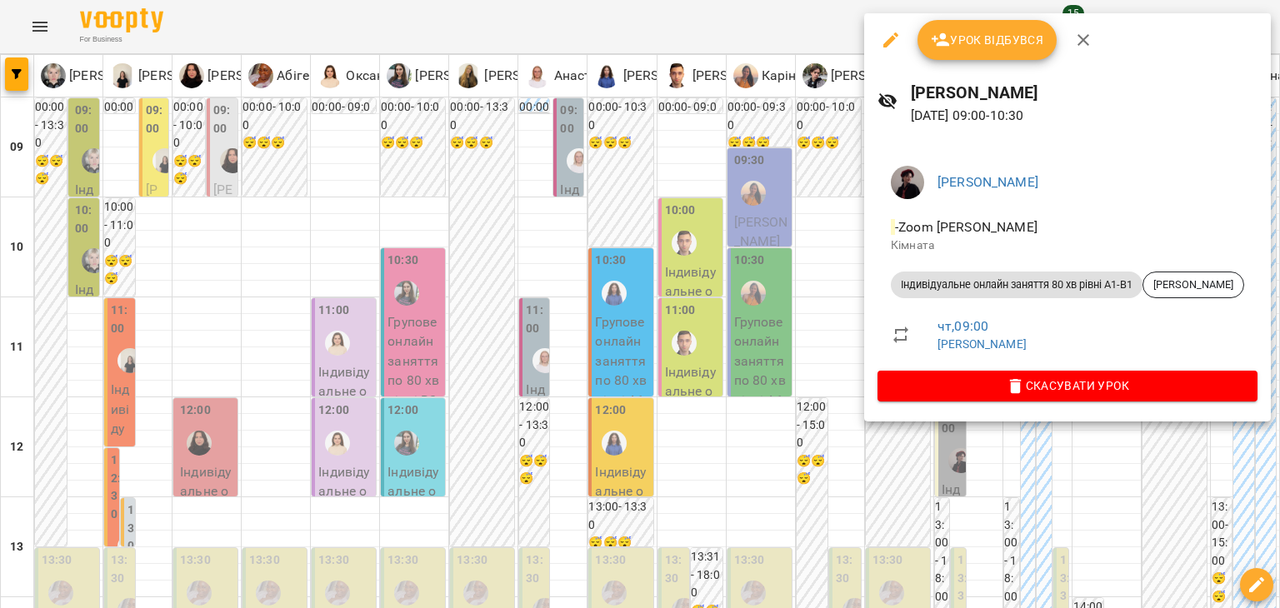
click at [826, 181] on div at bounding box center [640, 304] width 1280 height 608
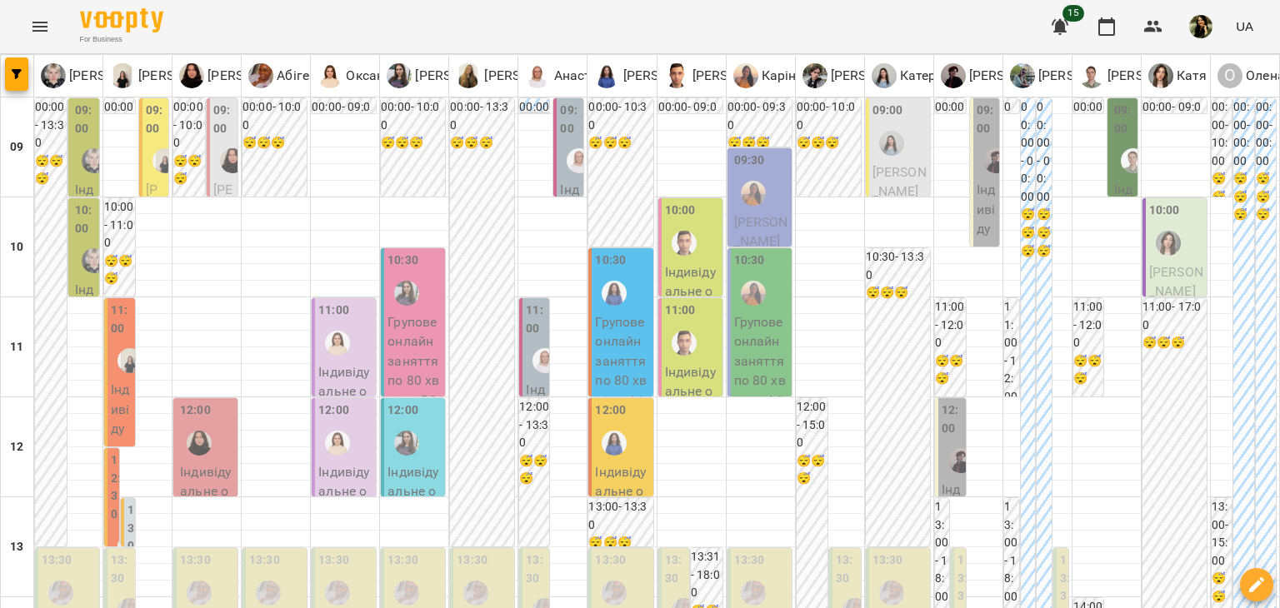
click at [977, 220] on p "Індивідуальне онлайн заняття 80 хв рівні А1-В1 - Лейла Король" at bounding box center [986, 435] width 19 height 511
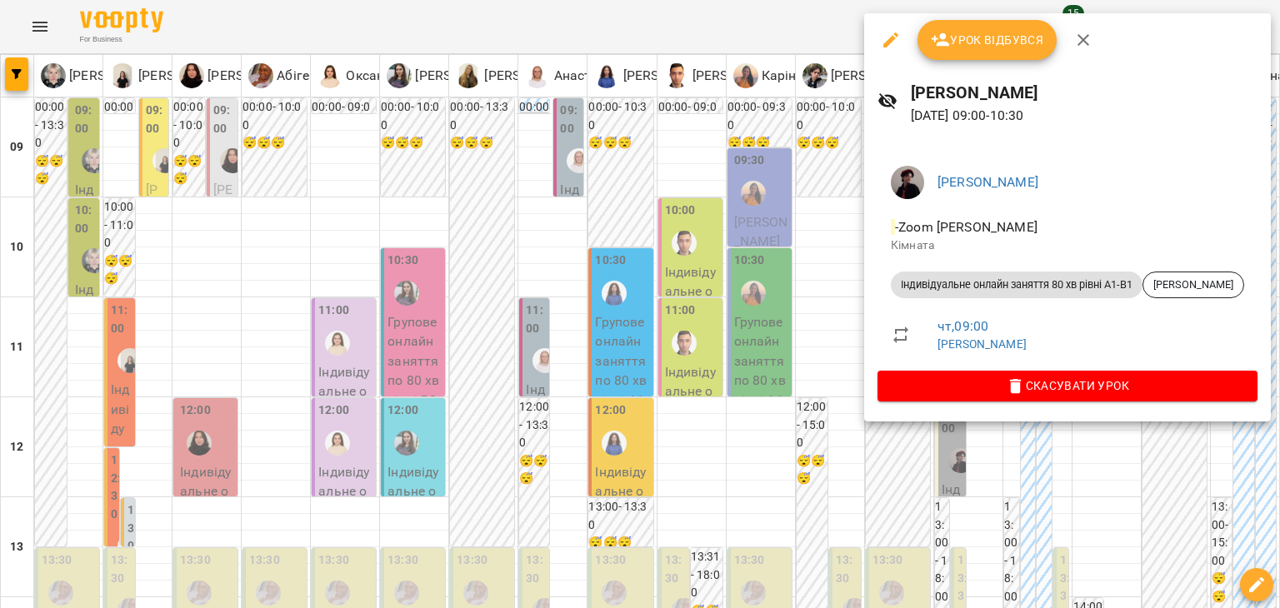
click at [813, 199] on div at bounding box center [640, 304] width 1280 height 608
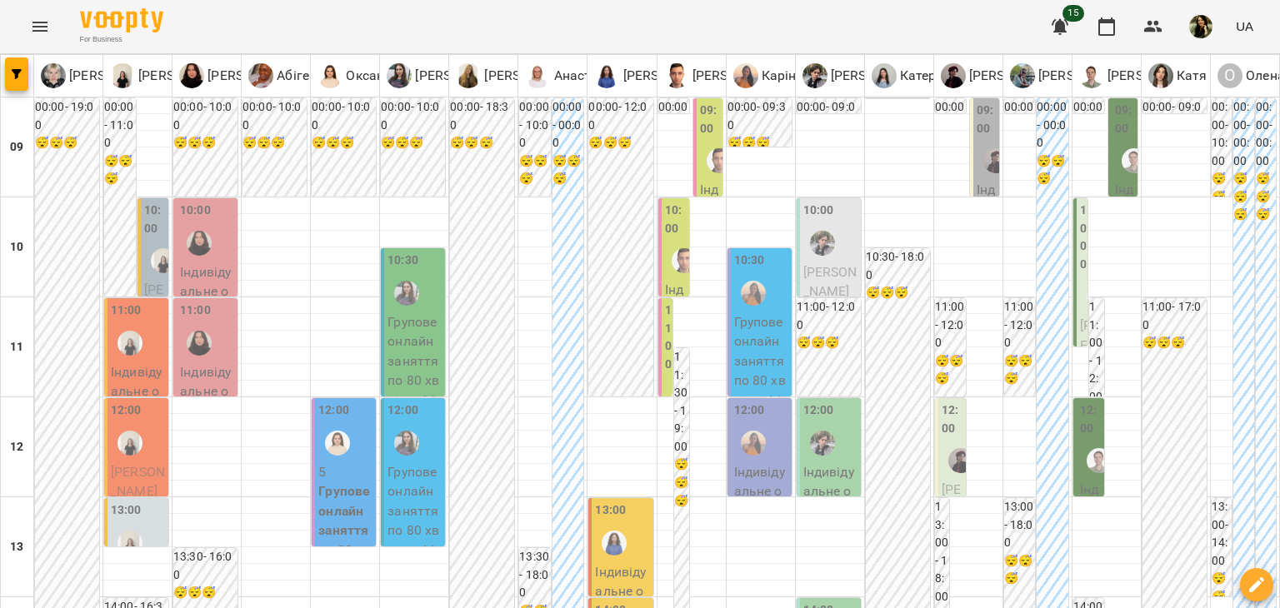
scroll to position [270, 0]
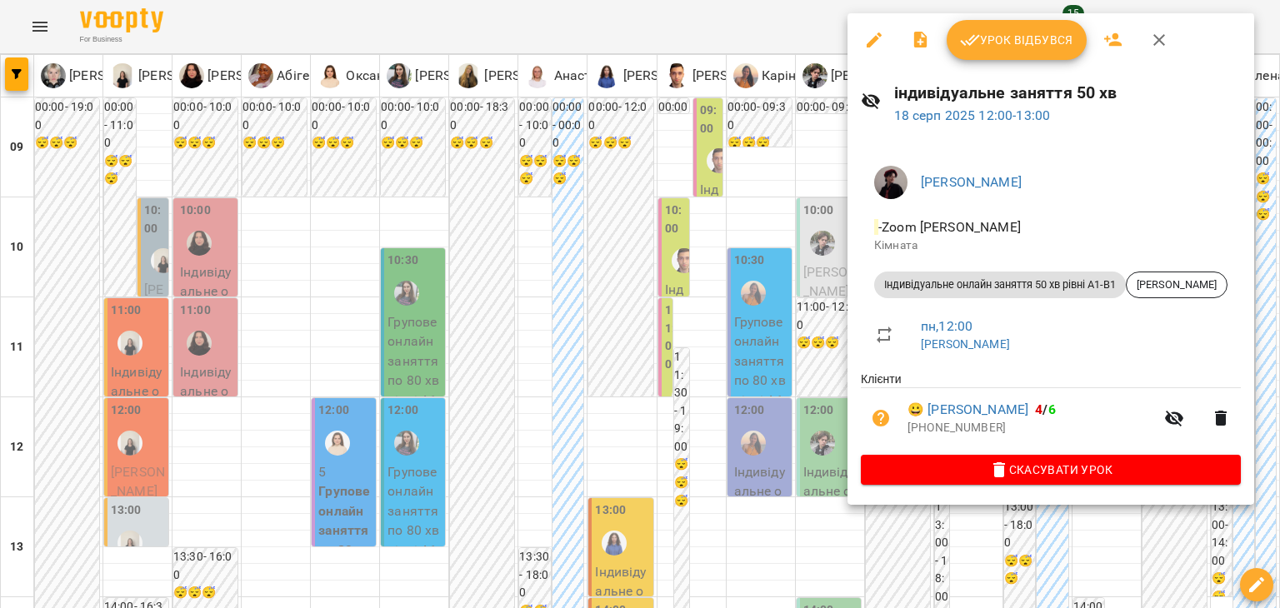
click at [639, 519] on div at bounding box center [640, 304] width 1280 height 608
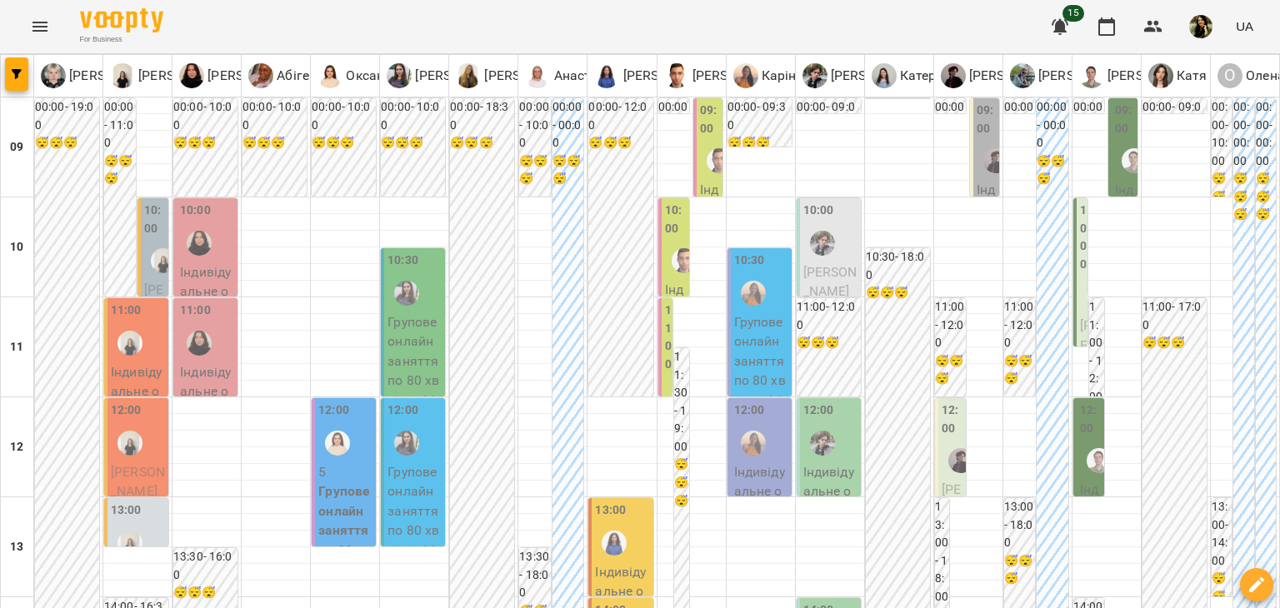
scroll to position [0, 0]
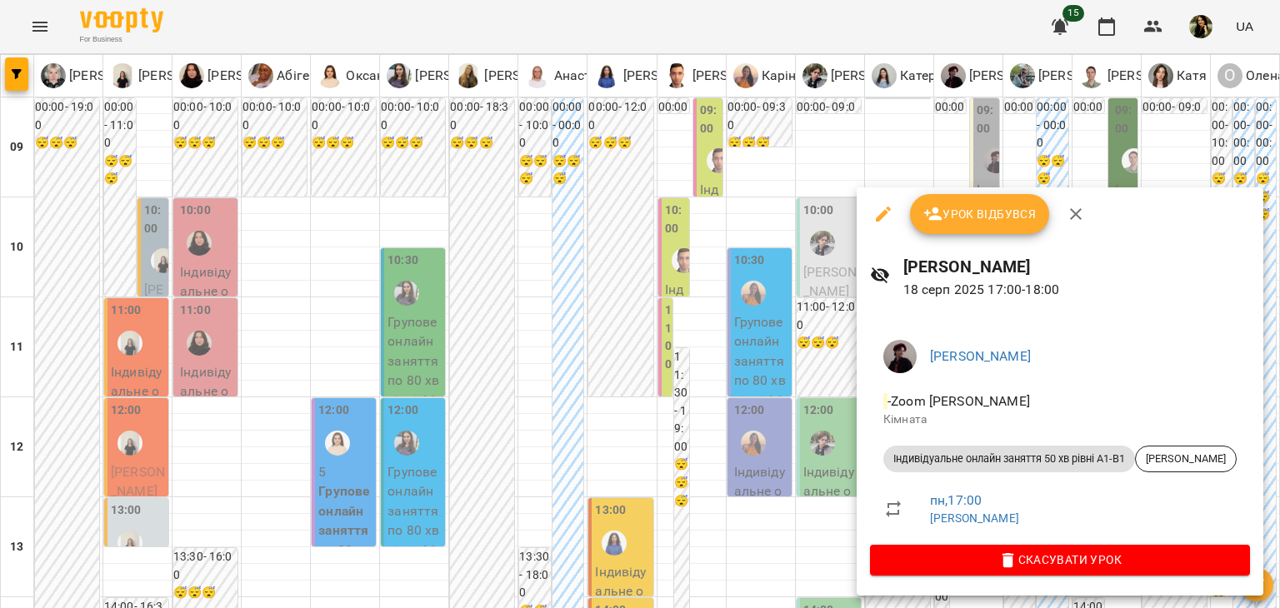
click at [741, 384] on div at bounding box center [640, 304] width 1280 height 608
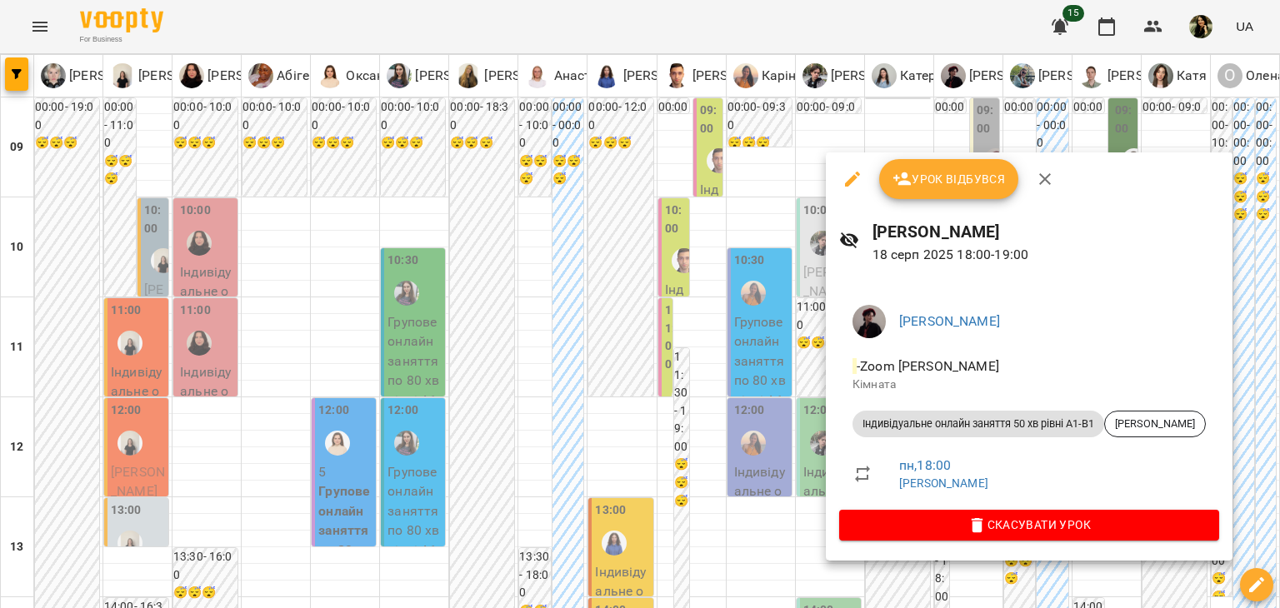
click at [749, 438] on div at bounding box center [640, 304] width 1280 height 608
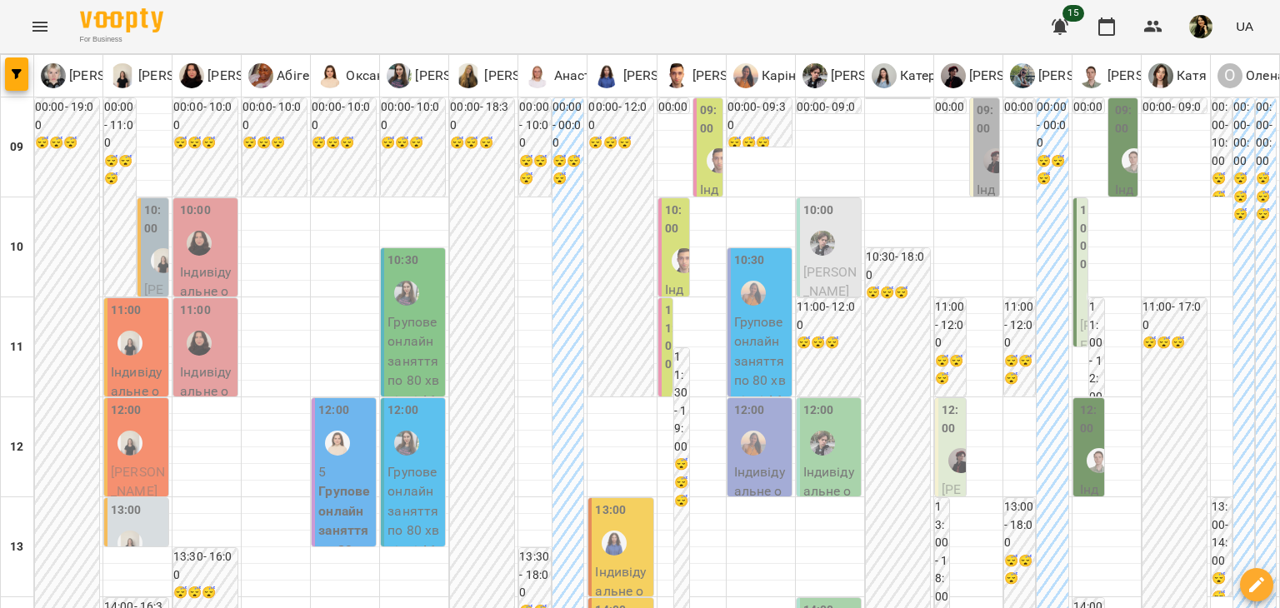
scroll to position [1000, 0]
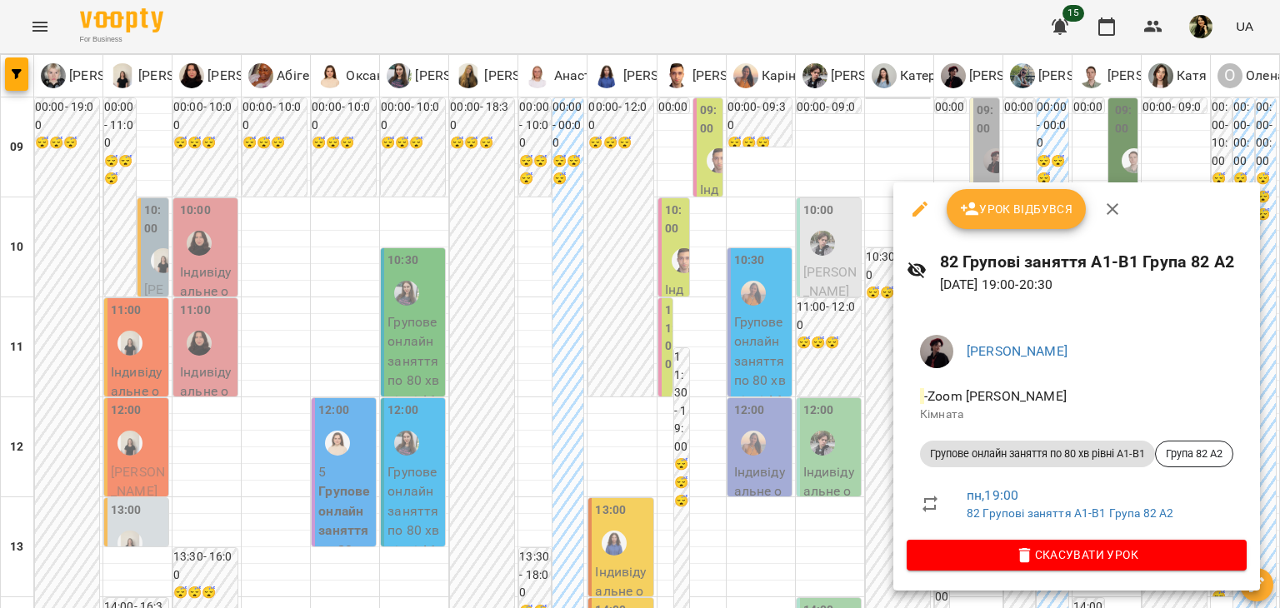
click at [923, 209] on icon "button" at bounding box center [920, 209] width 20 height 20
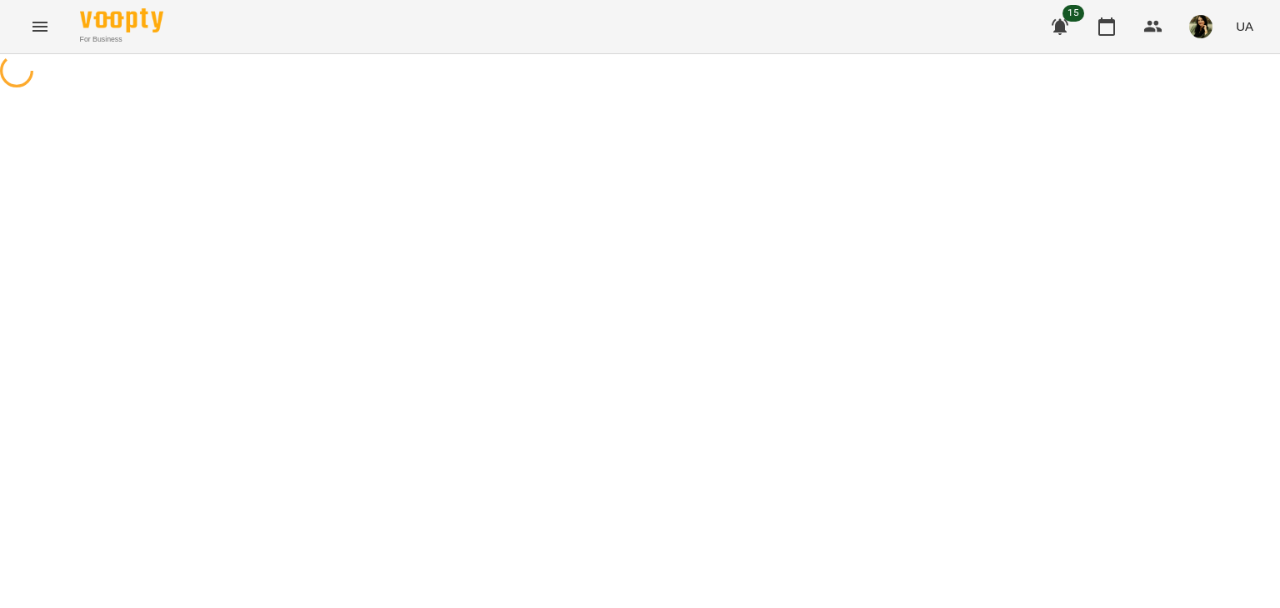
select select "**********"
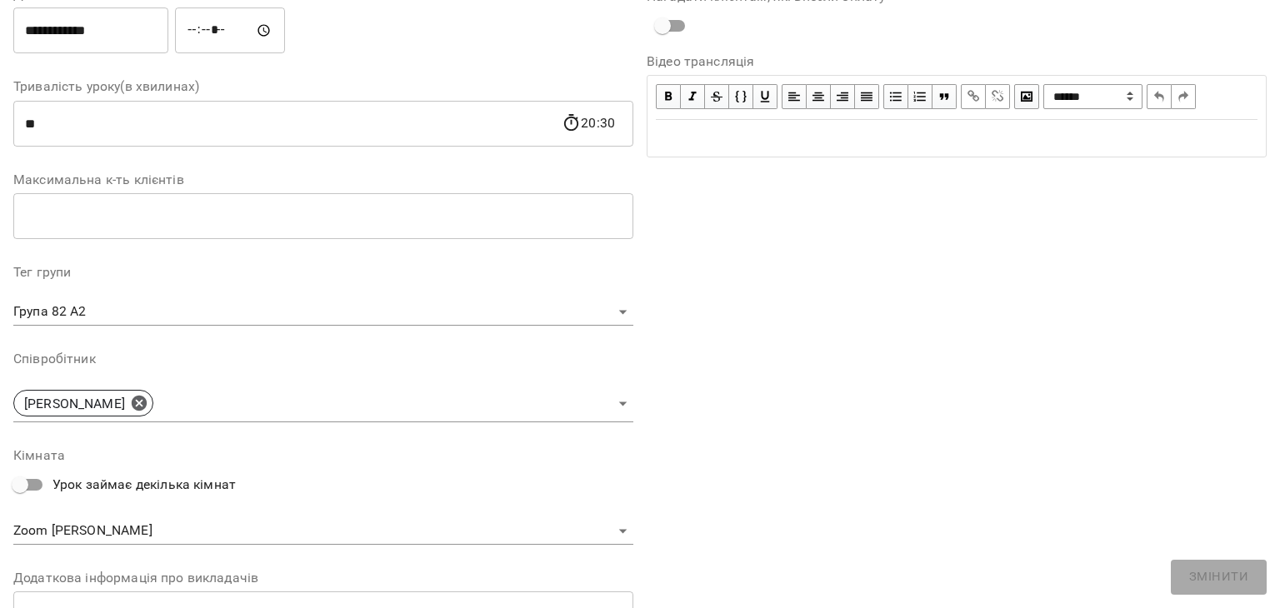
scroll to position [265, 0]
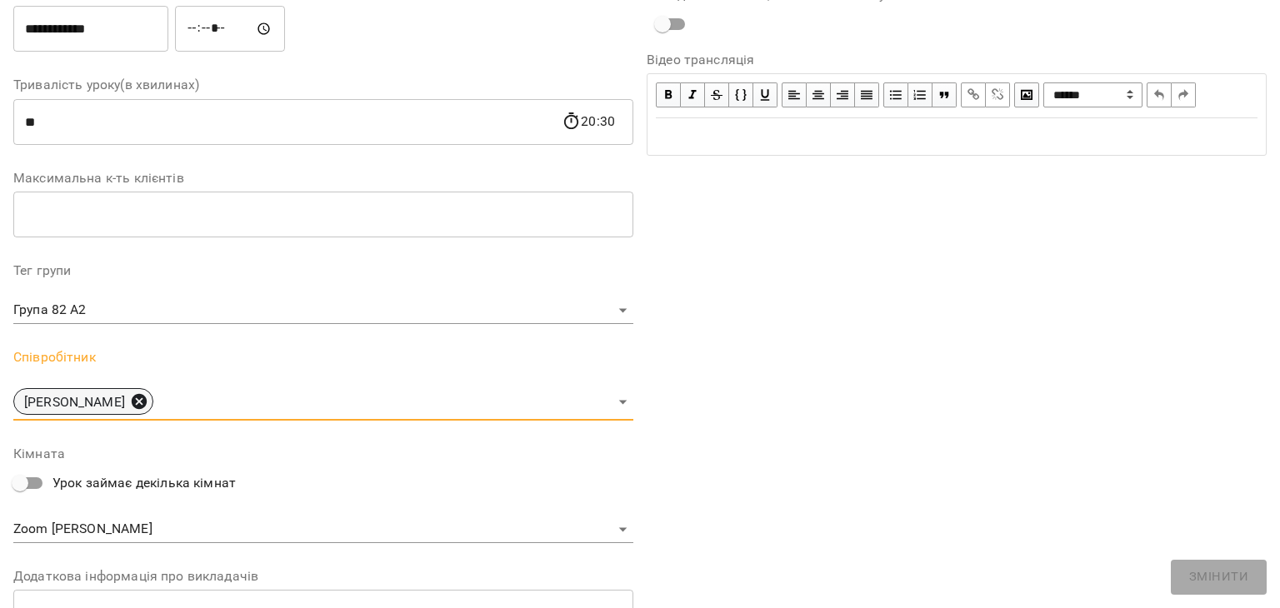
click at [130, 402] on icon at bounding box center [139, 402] width 18 height 18
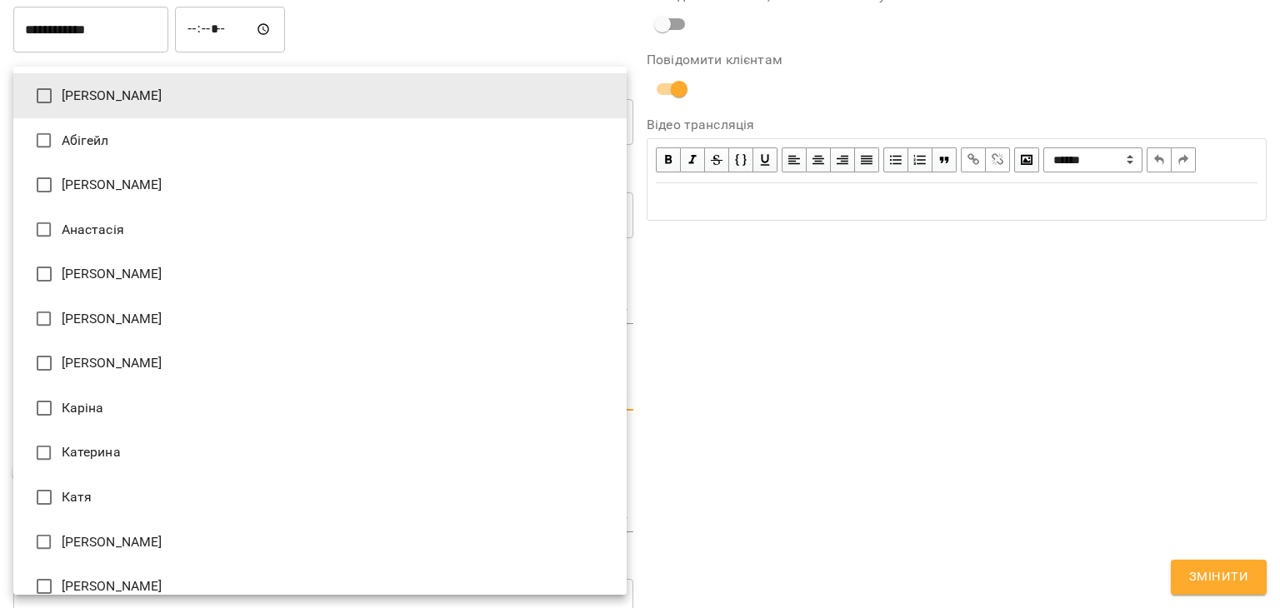
click at [610, 395] on body "For Business 15 UA Журнал відвідувань / 82 Групові заняття A1-B1 Група 82 A2 пн…" at bounding box center [640, 441] width 1280 height 882
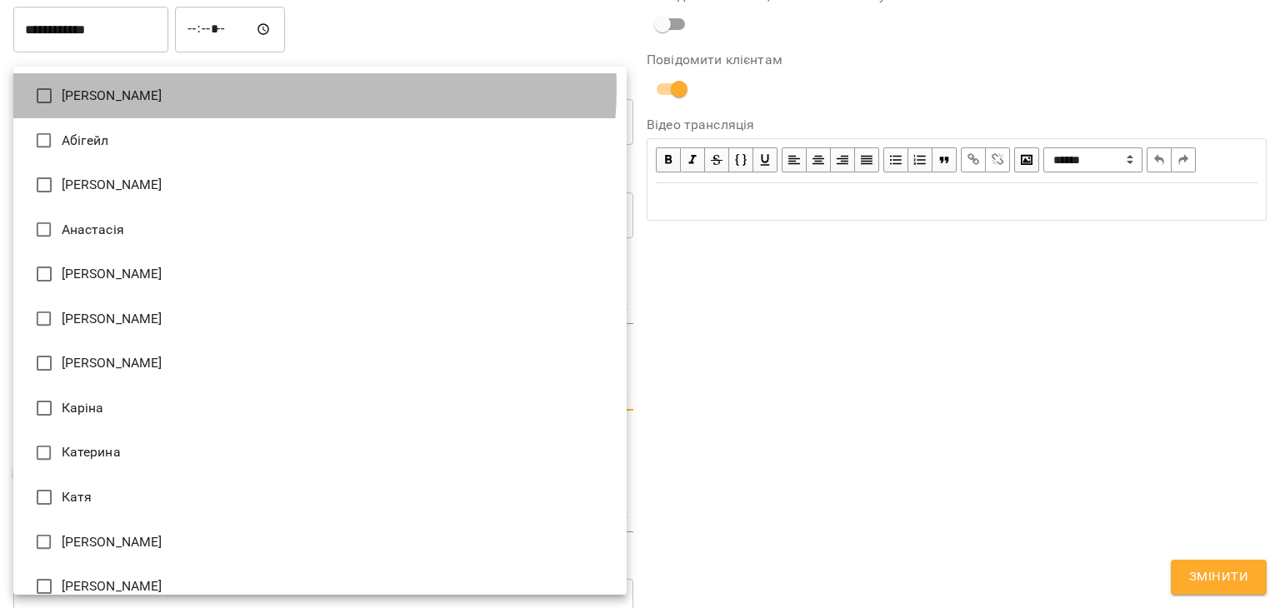
click at [271, 88] on li "Єлизавета" at bounding box center [319, 95] width 613 height 45
type input "**********"
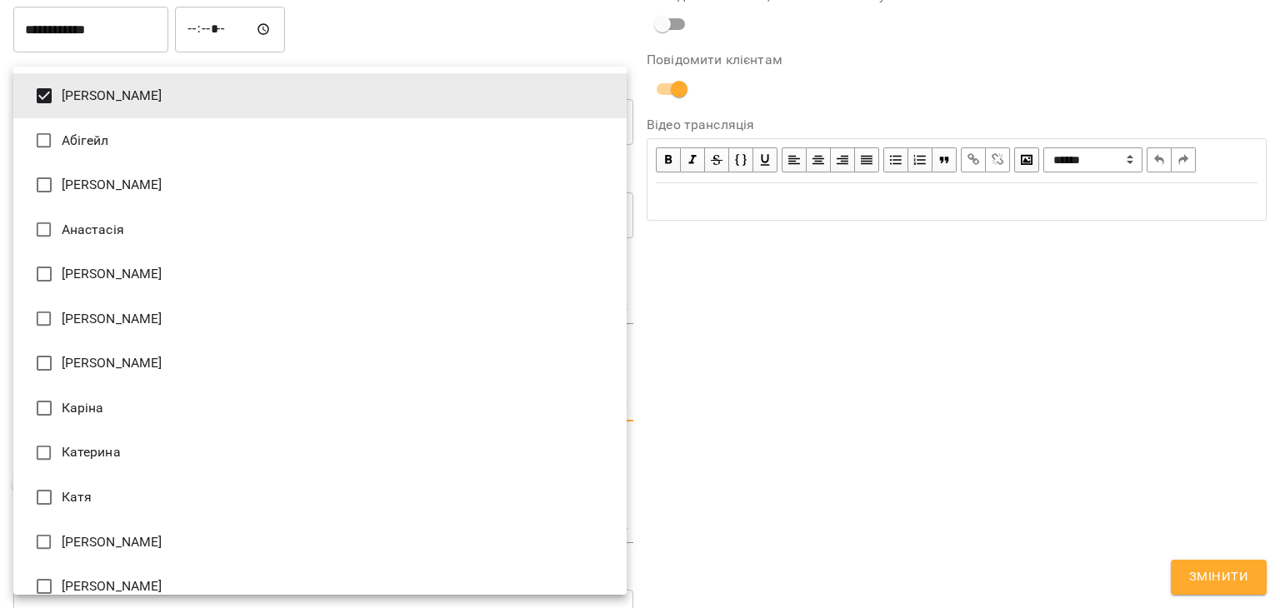
click at [736, 315] on div at bounding box center [640, 304] width 1280 height 608
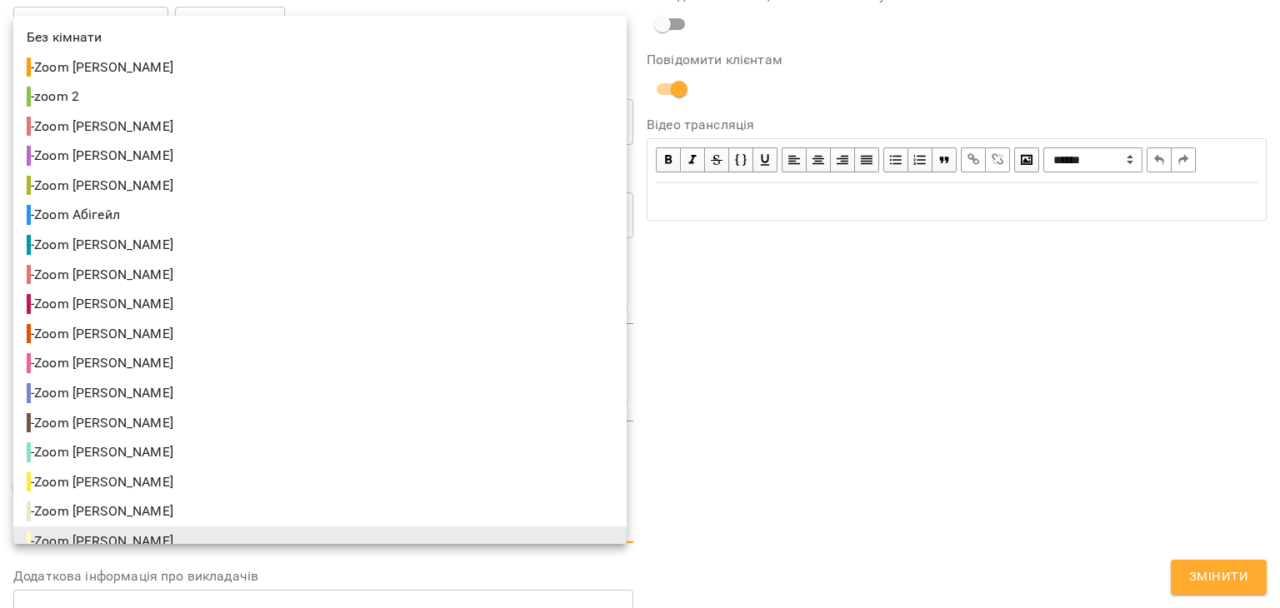
click at [613, 528] on body "For Business 15 UA Журнал відвідувань / 82 Групові заняття A1-B1 Група 82 A2 пн…" at bounding box center [640, 441] width 1280 height 882
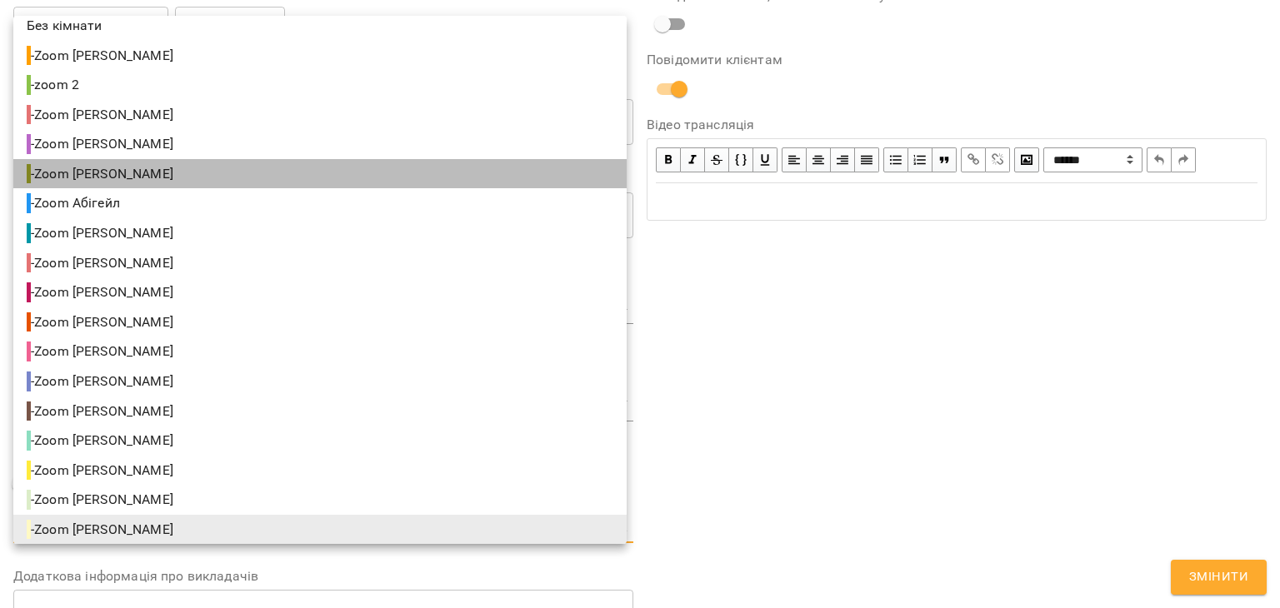
click at [468, 175] on li "- Zoom Єлизавета" at bounding box center [319, 174] width 613 height 30
type input "**********"
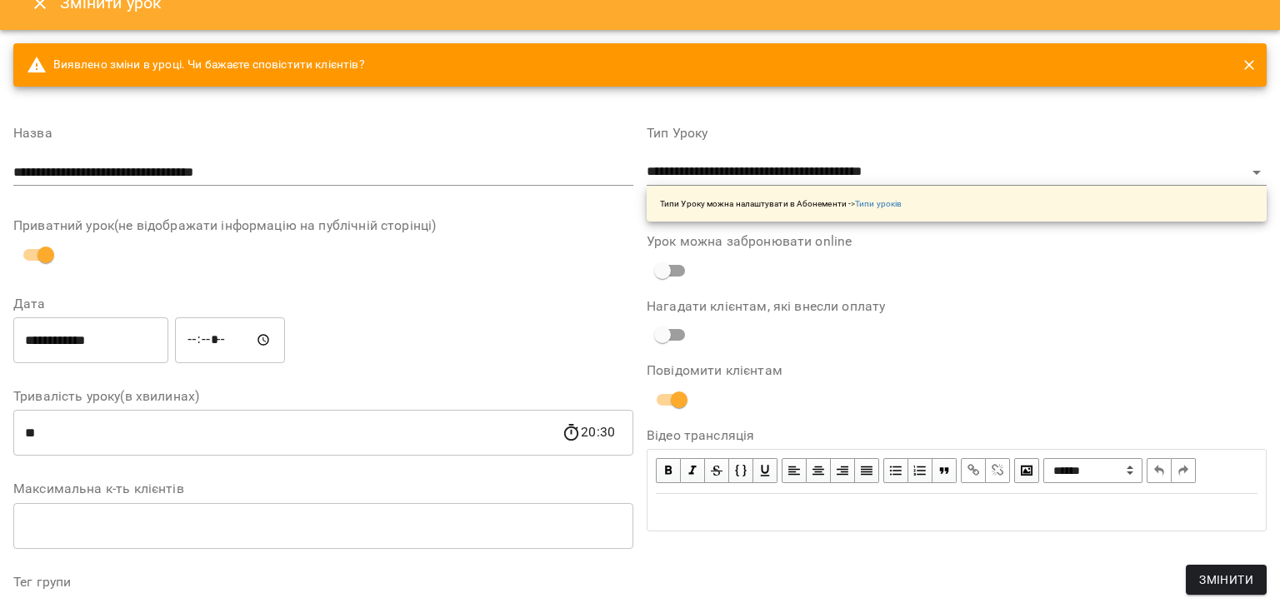
scroll to position [0, 0]
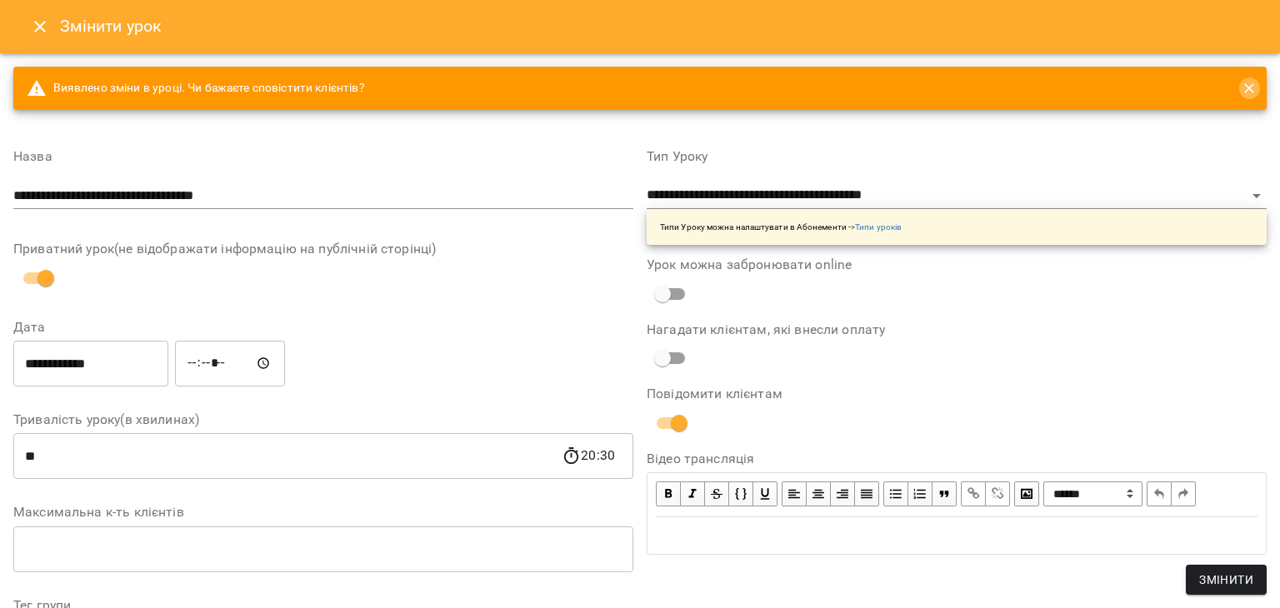
click at [1241, 94] on icon "close" at bounding box center [1249, 88] width 17 height 17
click at [1244, 88] on icon "close" at bounding box center [1248, 87] width 9 height 9
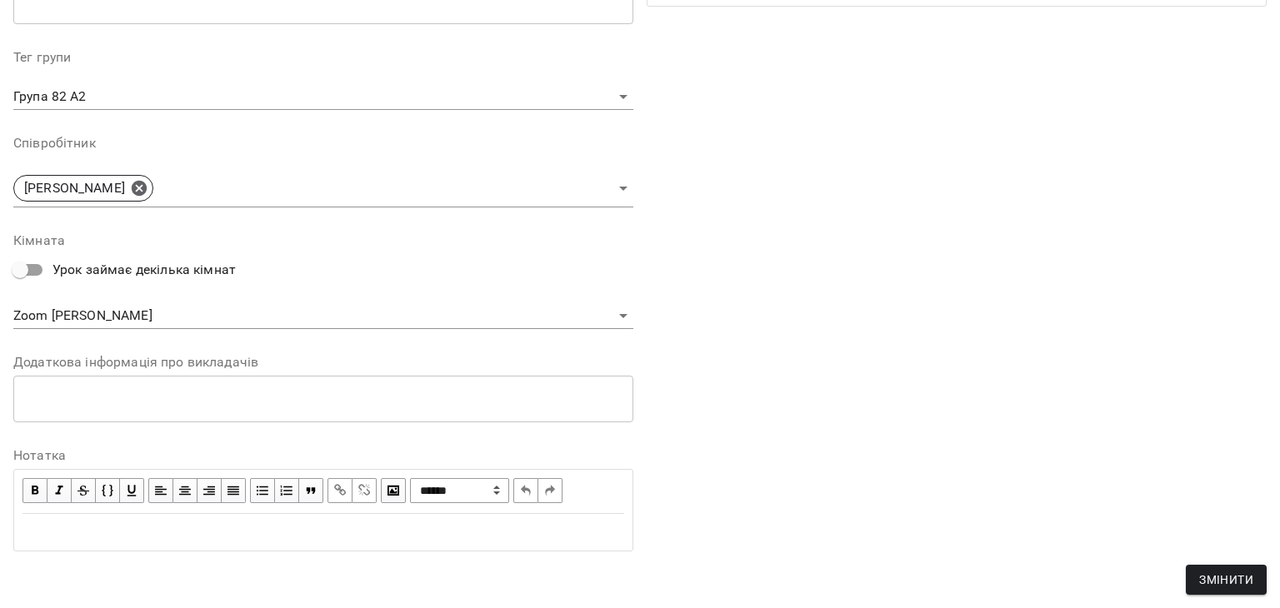
scroll to position [550, 0]
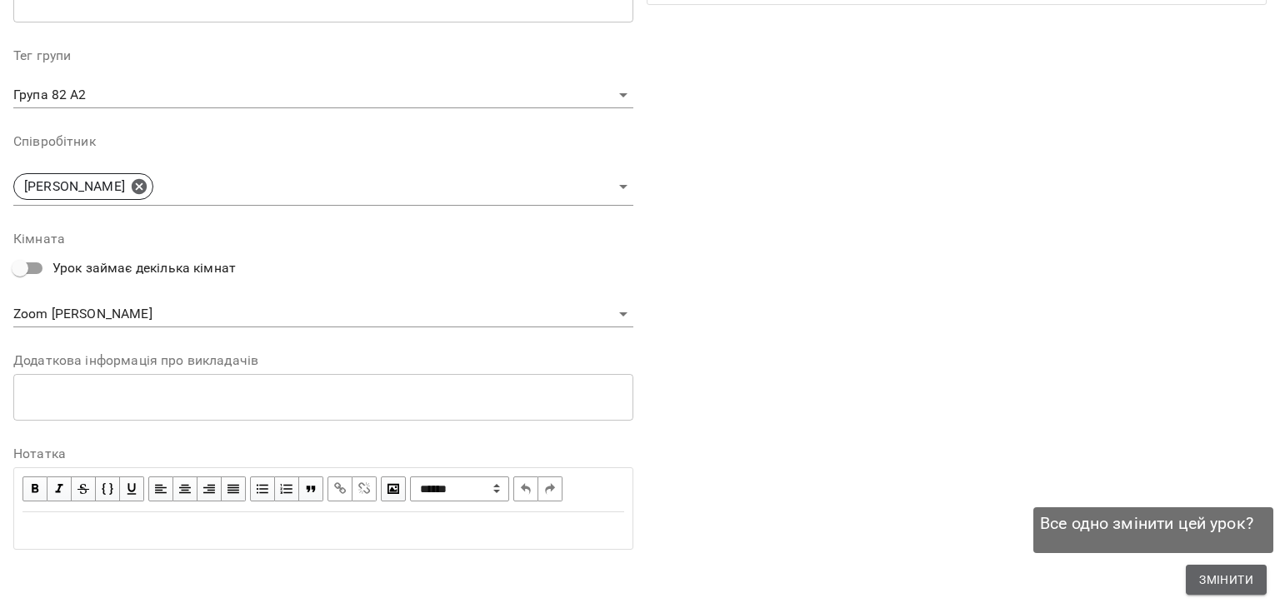
click at [1227, 588] on span "Змінити" at bounding box center [1226, 580] width 54 height 20
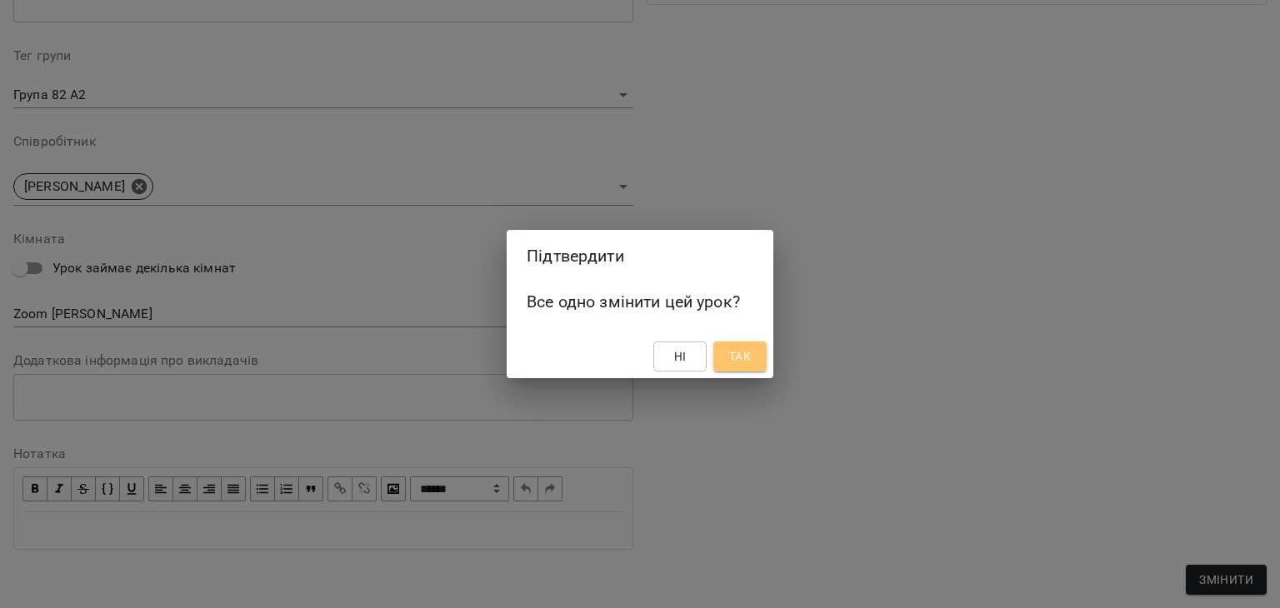
click at [738, 357] on span "Так" at bounding box center [740, 357] width 22 height 20
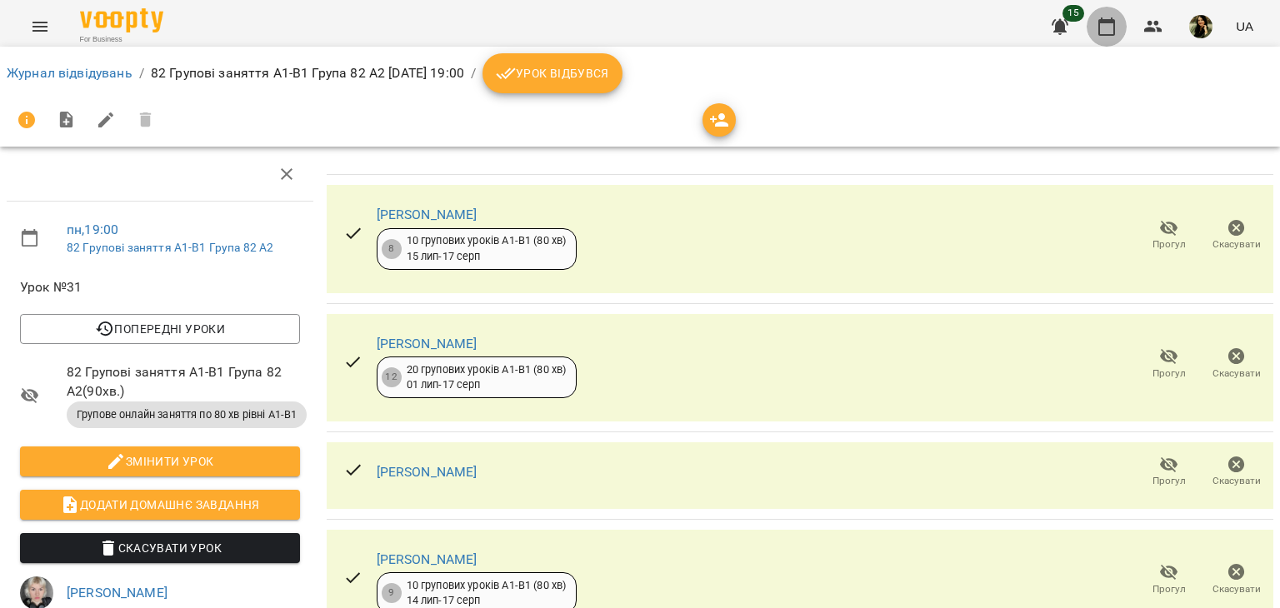
click at [1110, 33] on icon "button" at bounding box center [1107, 27] width 20 height 20
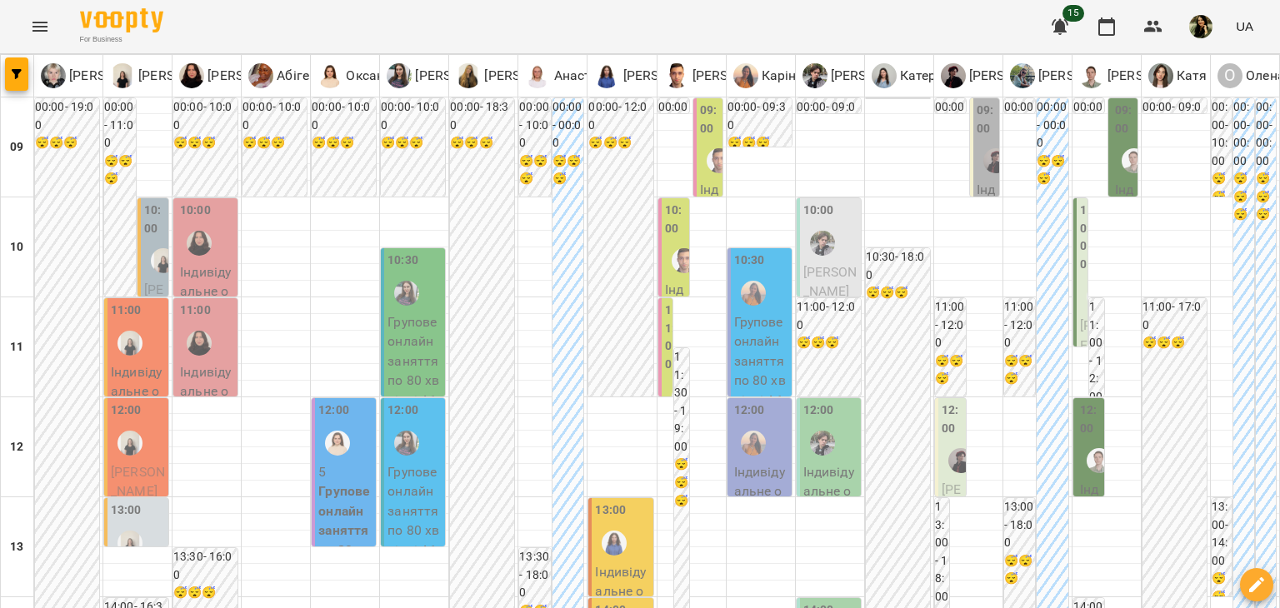
scroll to position [862, 0]
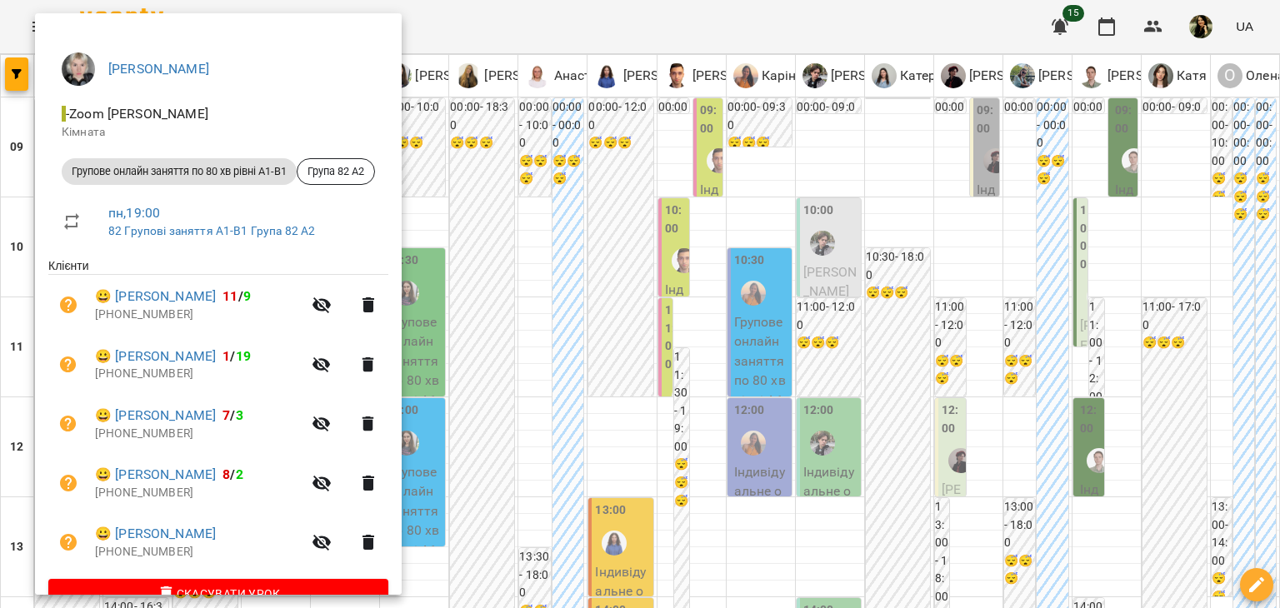
scroll to position [150, 0]
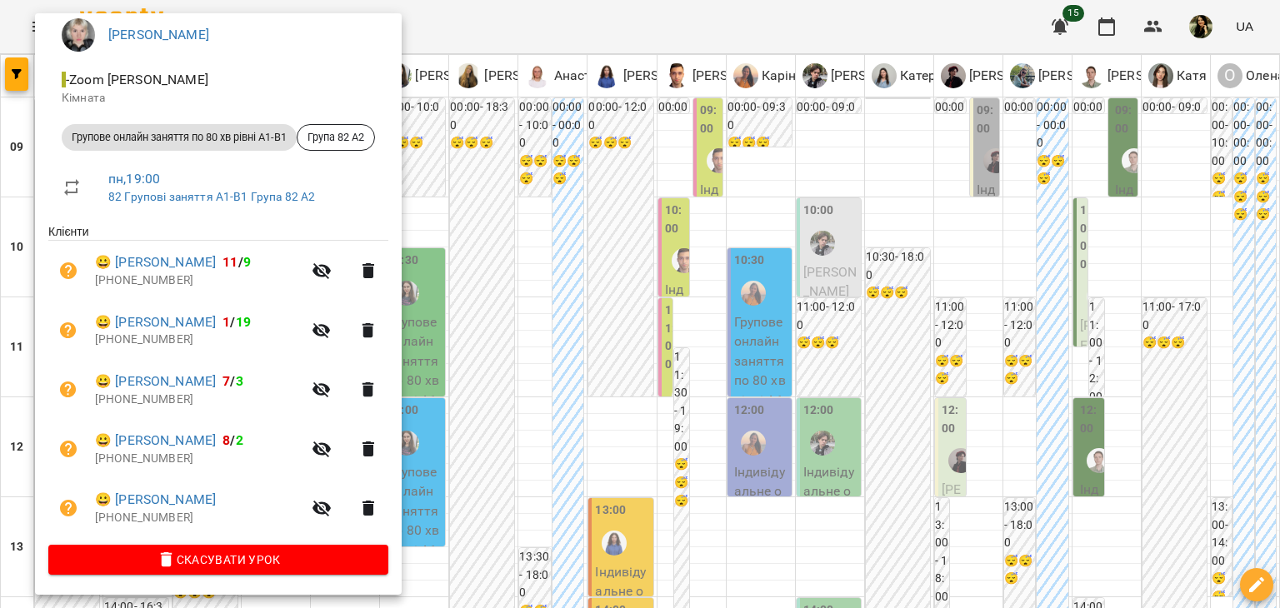
click at [479, 534] on div at bounding box center [640, 304] width 1280 height 608
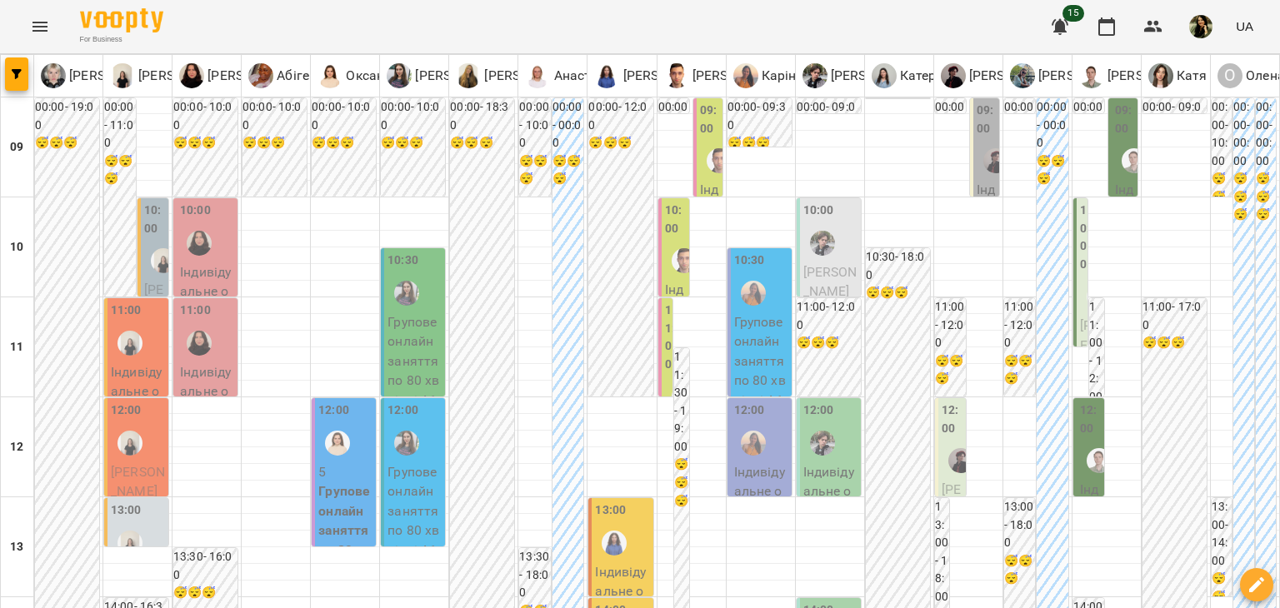
scroll to position [853, 0]
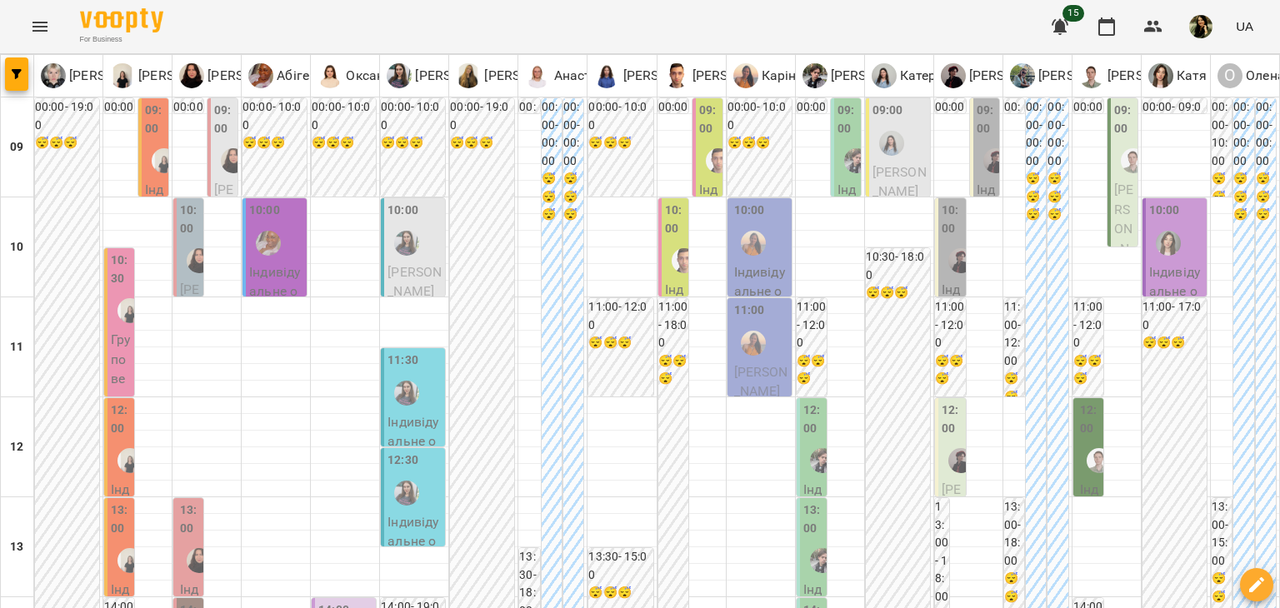
scroll to position [0, 0]
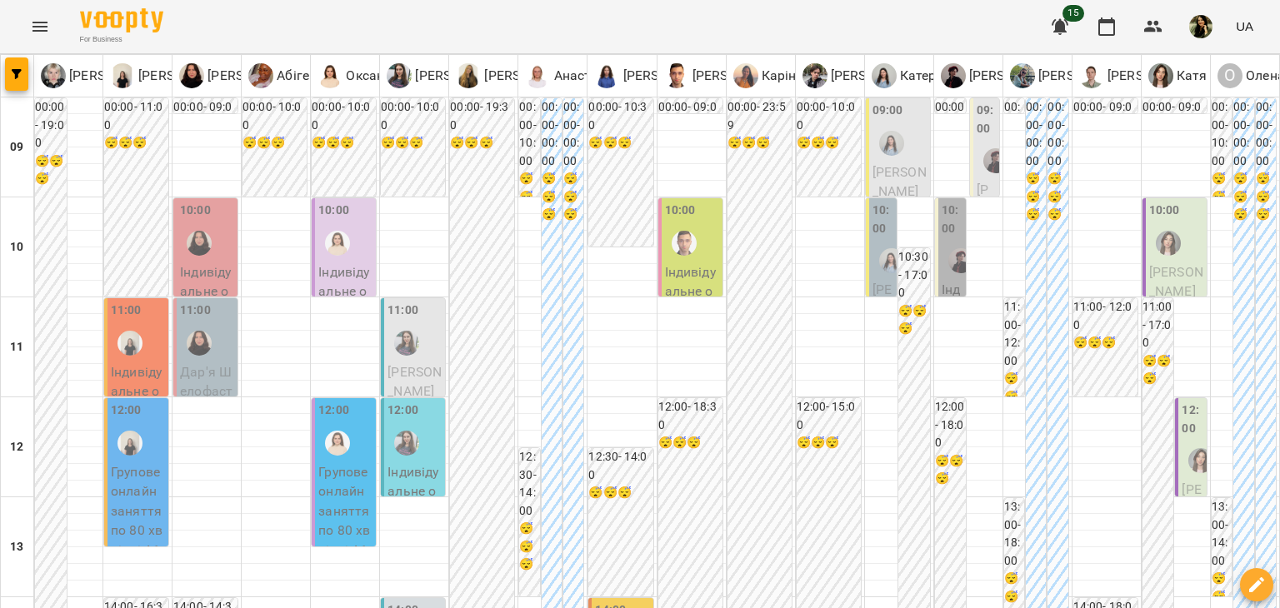
scroll to position [1000, 0]
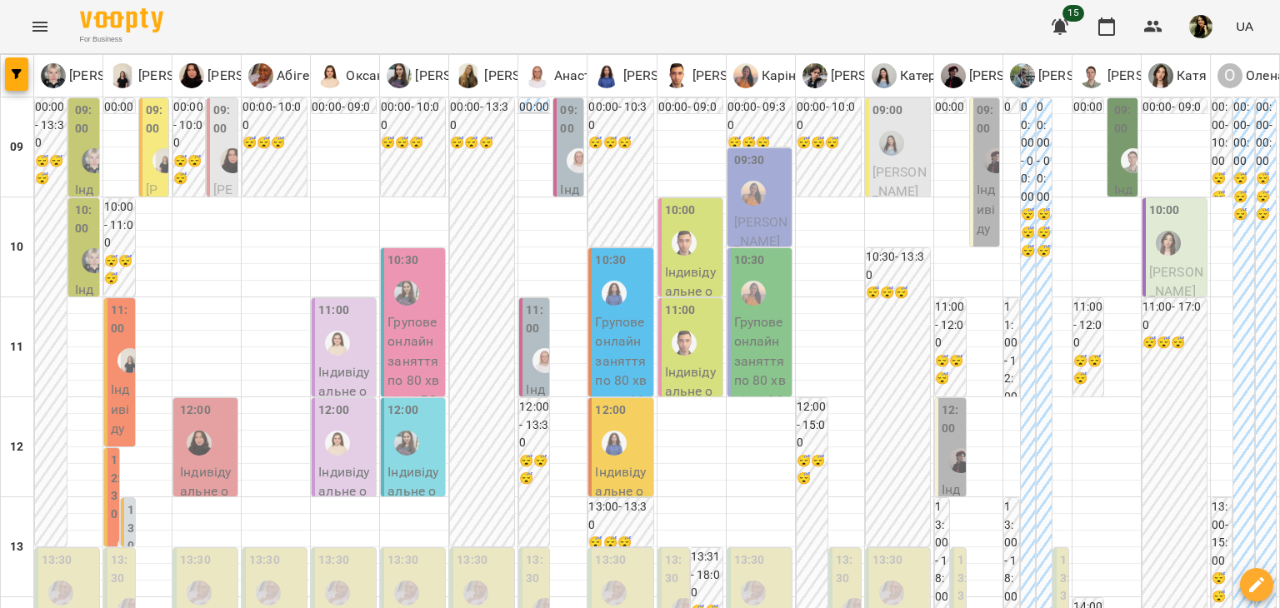
scroll to position [0, 0]
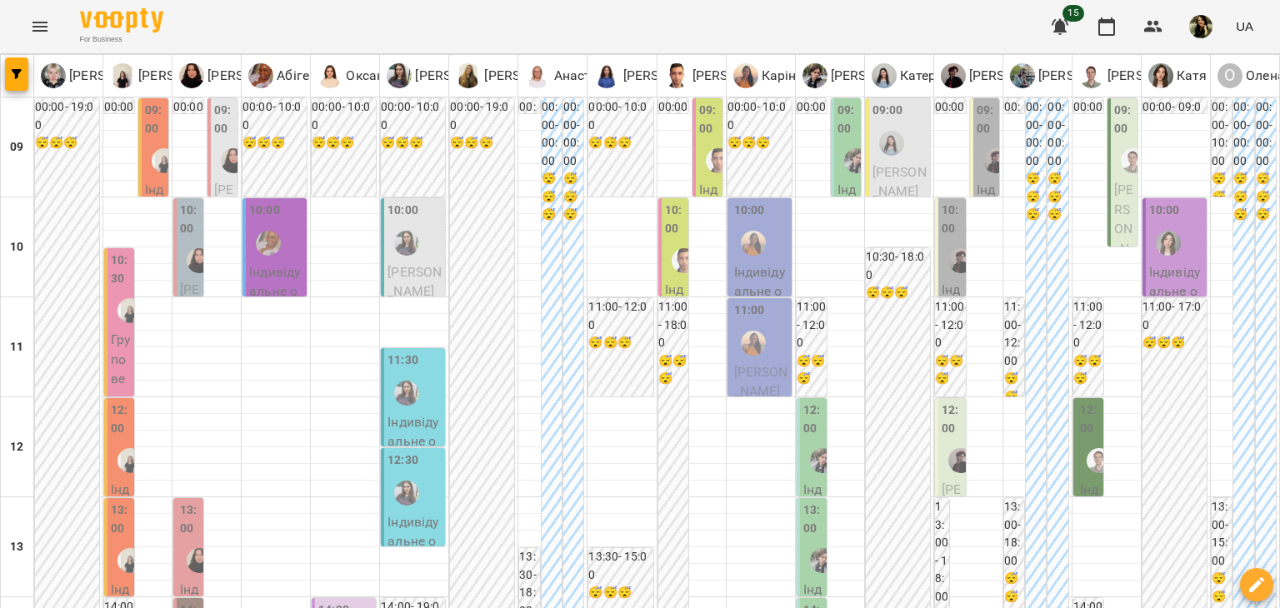
scroll to position [1000, 0]
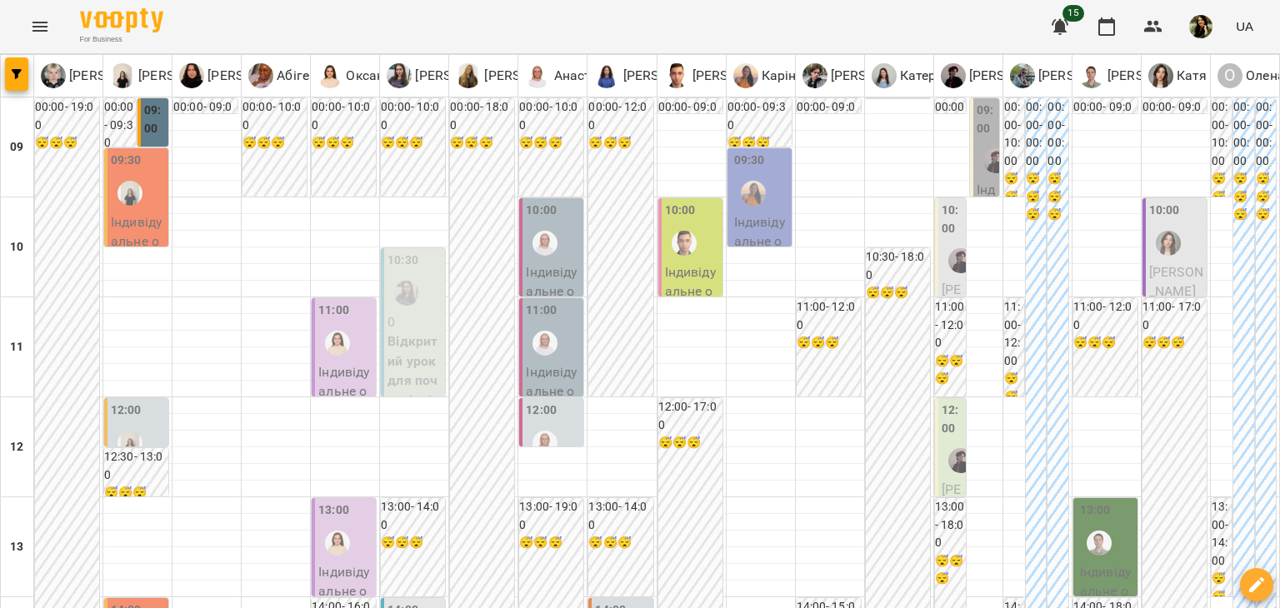
scroll to position [0, 0]
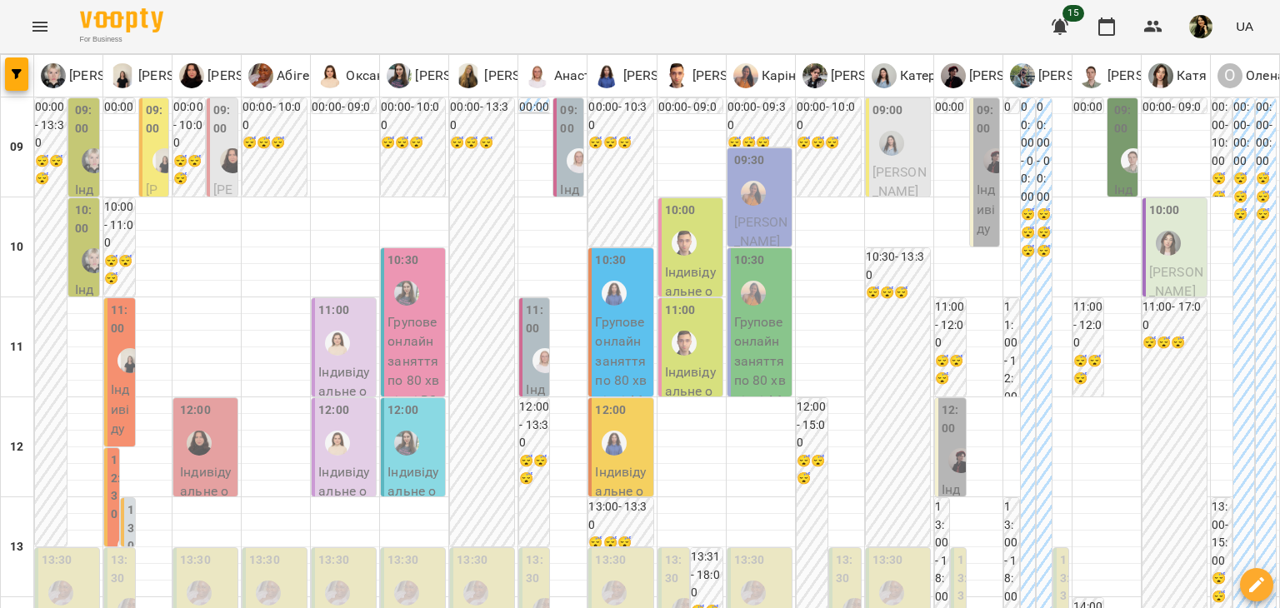
scroll to position [1000, 0]
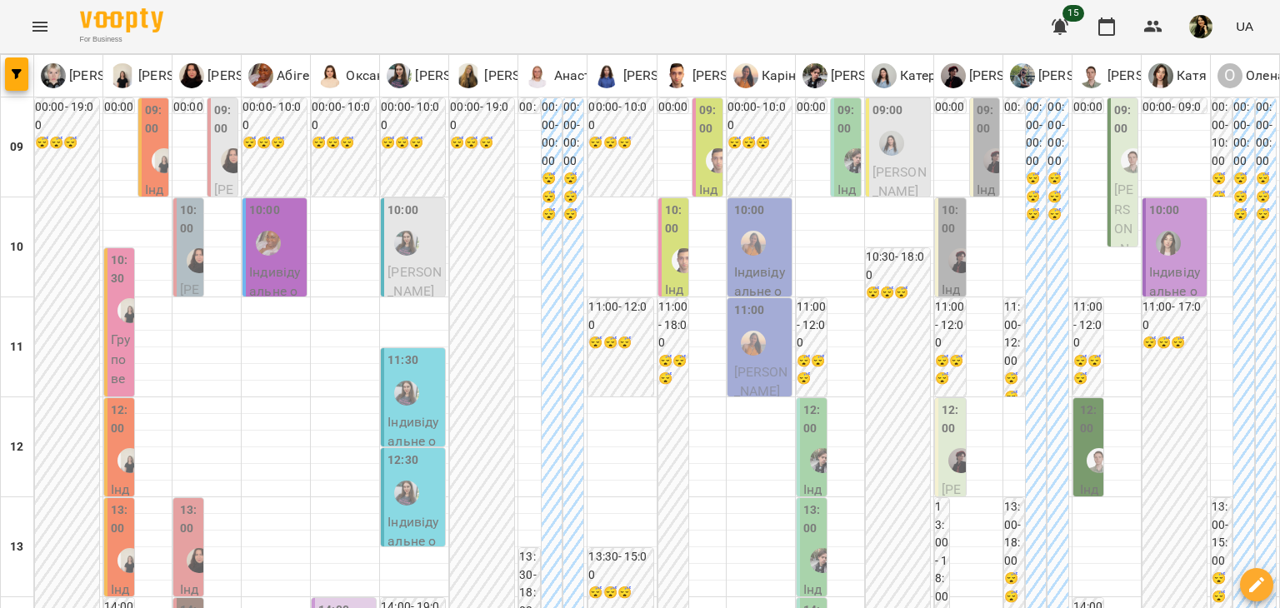
scroll to position [684, 0]
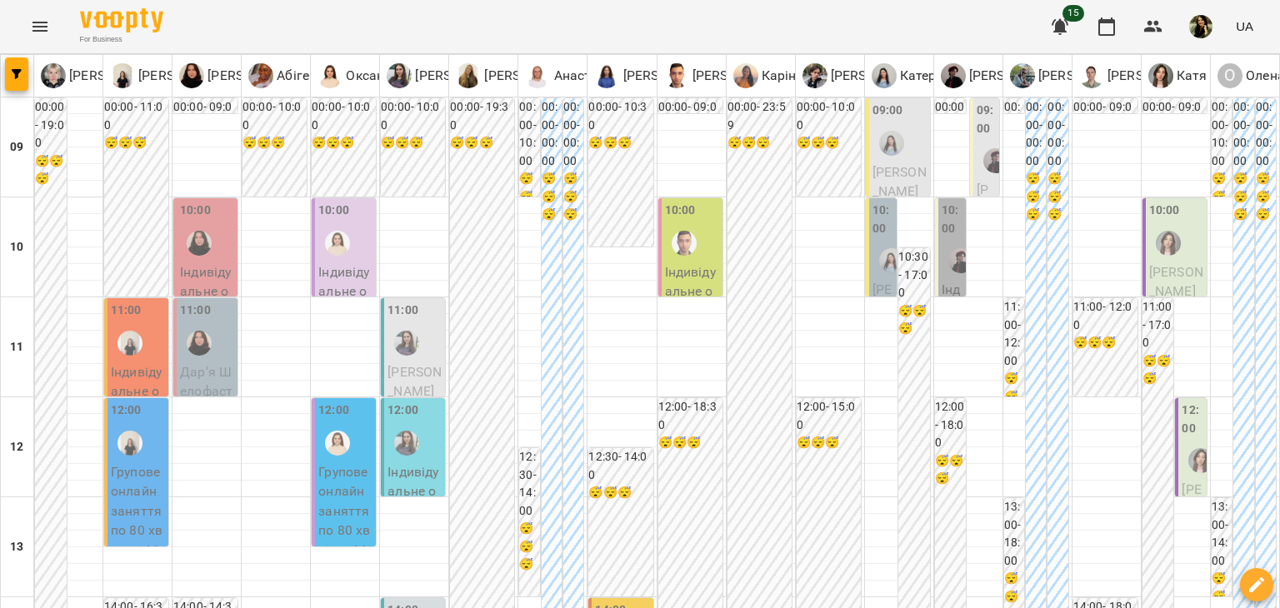
scroll to position [1000, 0]
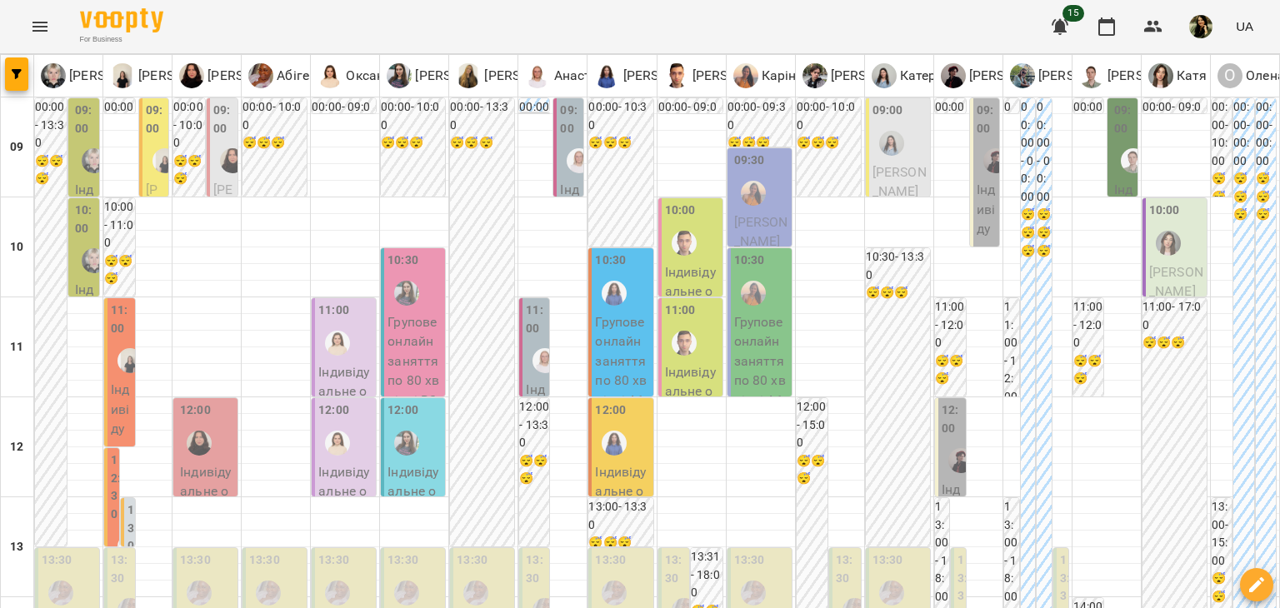
scroll to position [0, 0]
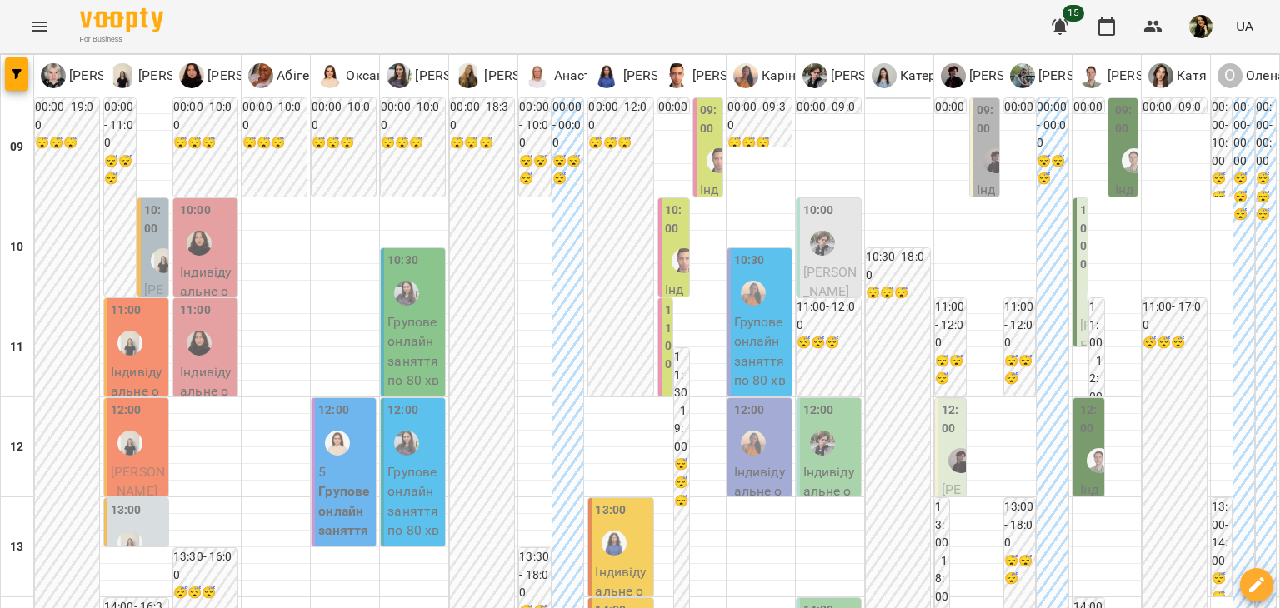
scroll to position [1000, 0]
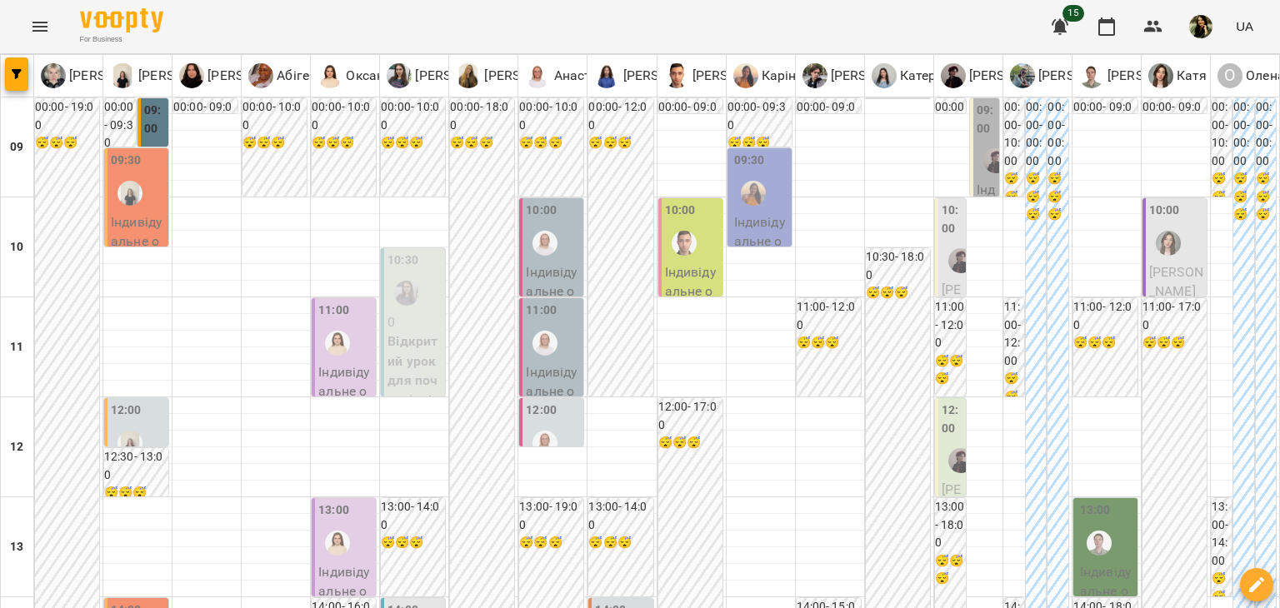
scroll to position [0, 0]
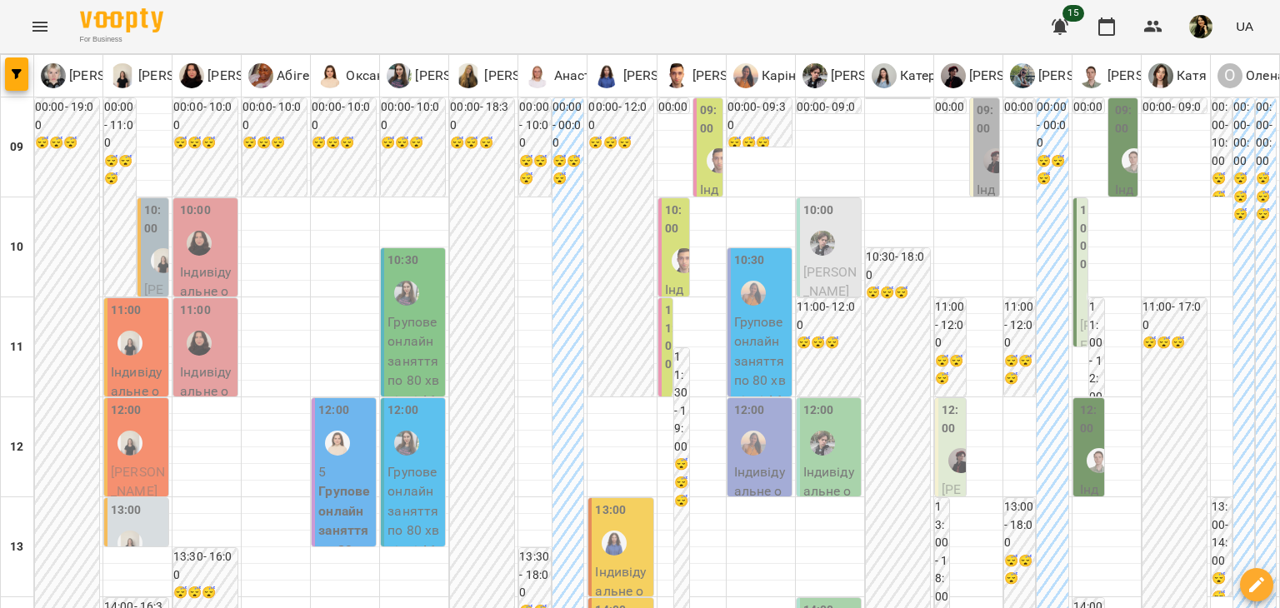
scroll to position [113, 0]
click at [150, 502] on div "13:00" at bounding box center [138, 532] width 54 height 61
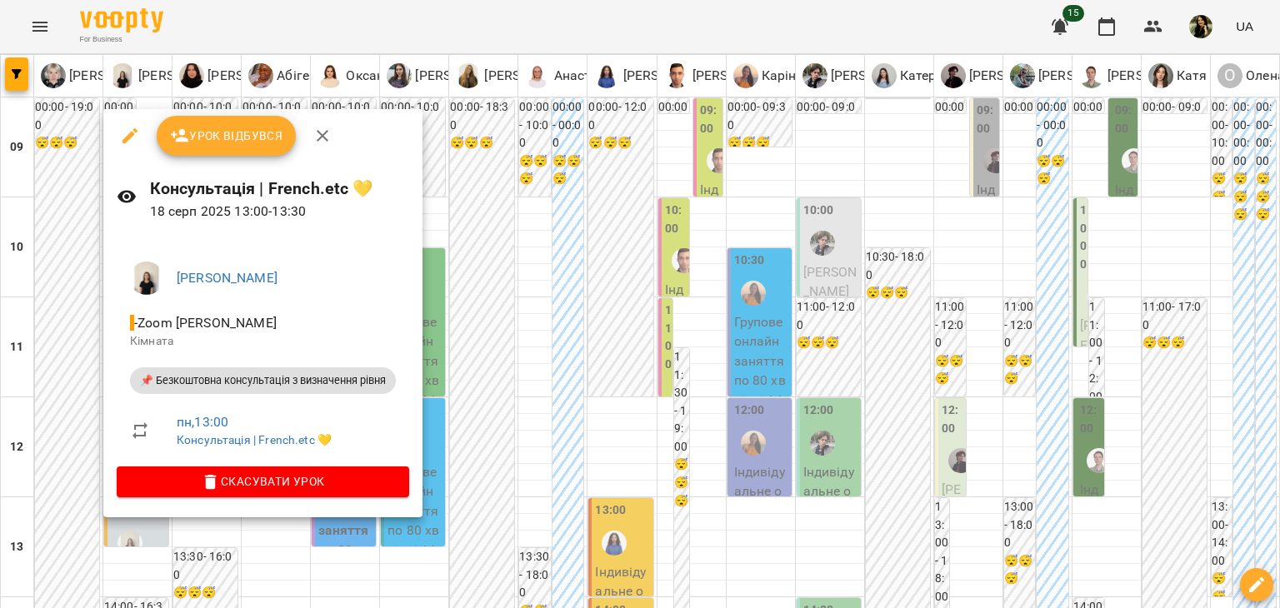
click at [62, 375] on div at bounding box center [640, 304] width 1280 height 608
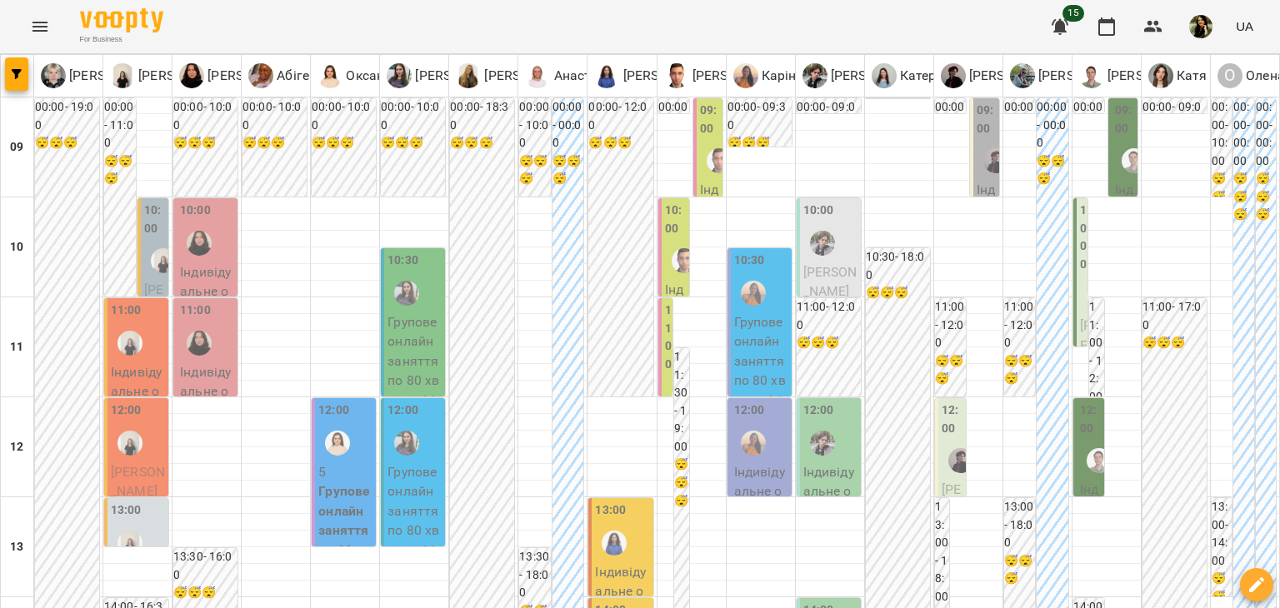
scroll to position [1000, 0]
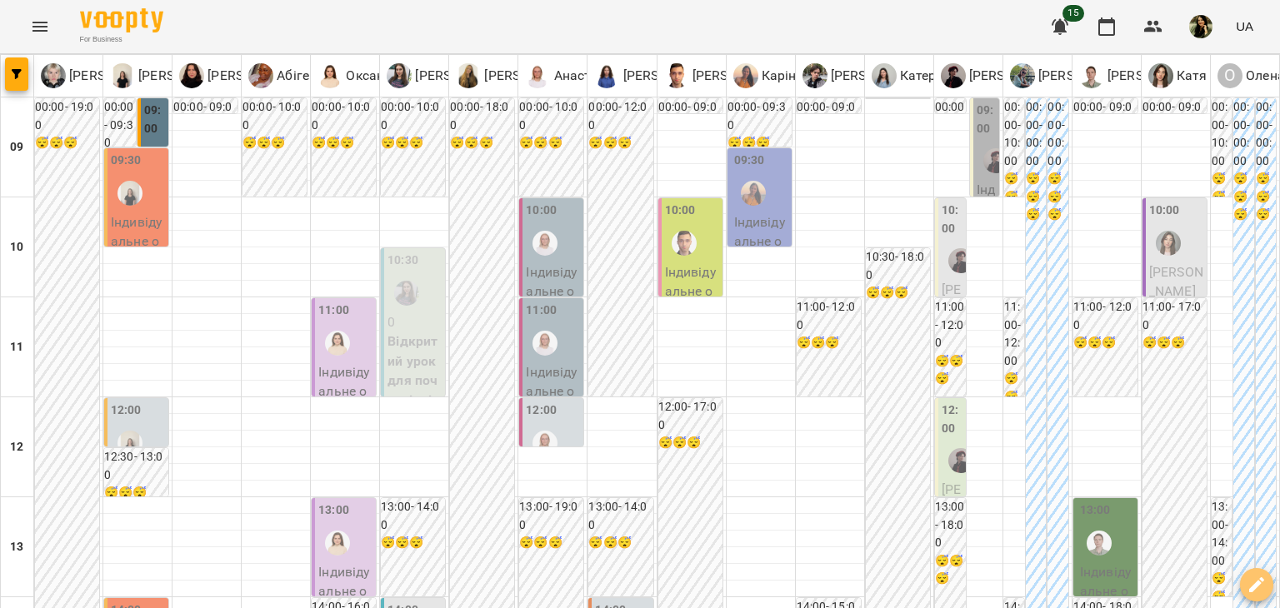
click at [1257, 577] on icon "button" at bounding box center [1257, 585] width 20 height 20
click at [1210, 508] on span "Створити урок" at bounding box center [1222, 514] width 88 height 20
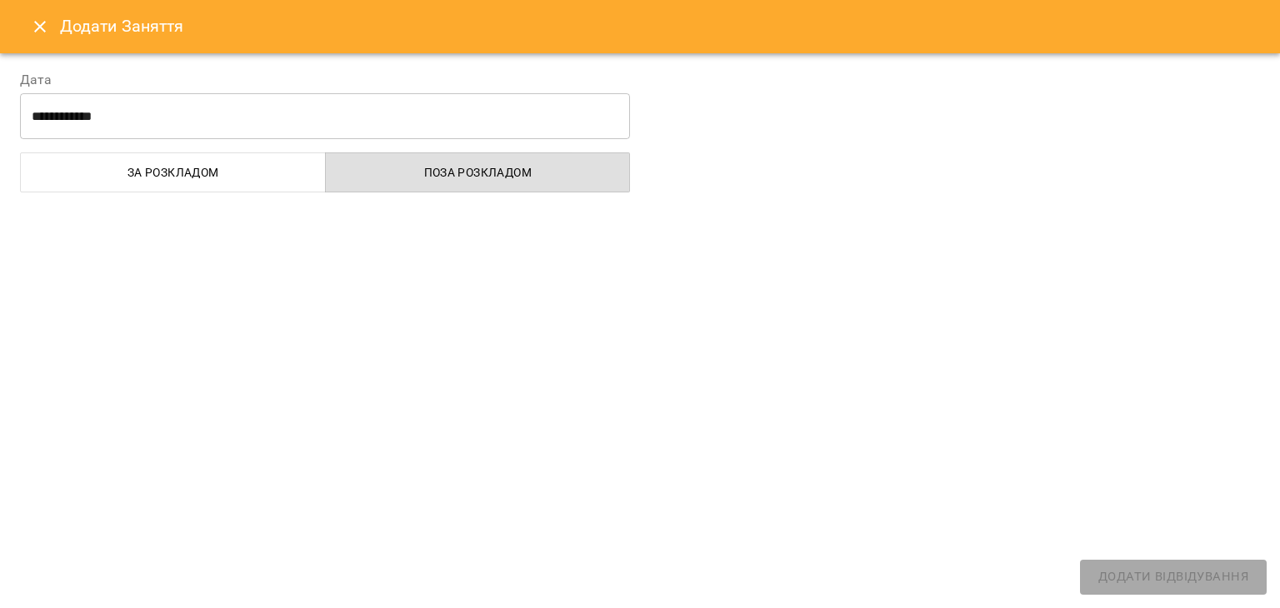
select select
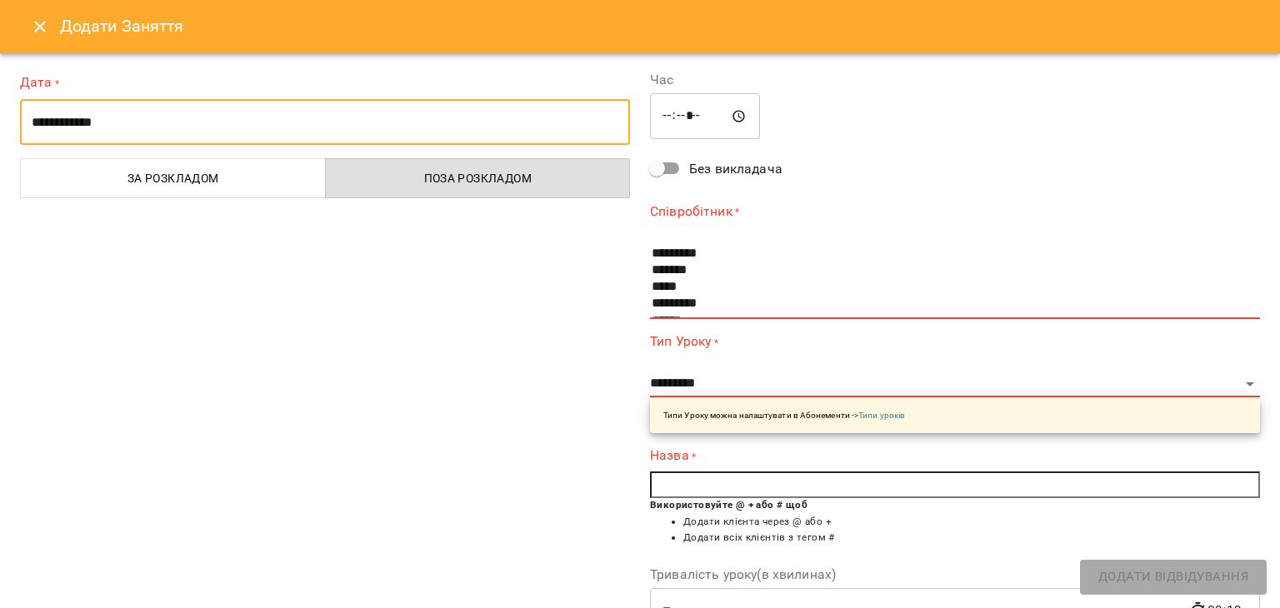
click at [356, 119] on input "**********" at bounding box center [325, 122] width 610 height 47
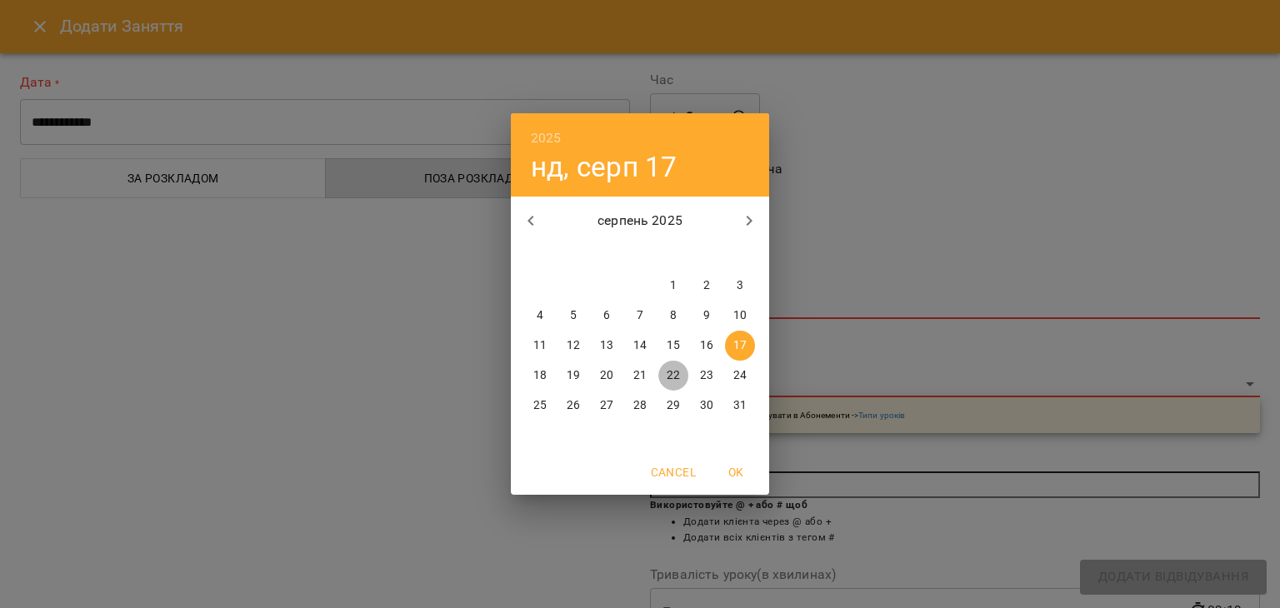
click at [676, 376] on p "22" at bounding box center [673, 376] width 13 height 17
type input "**********"
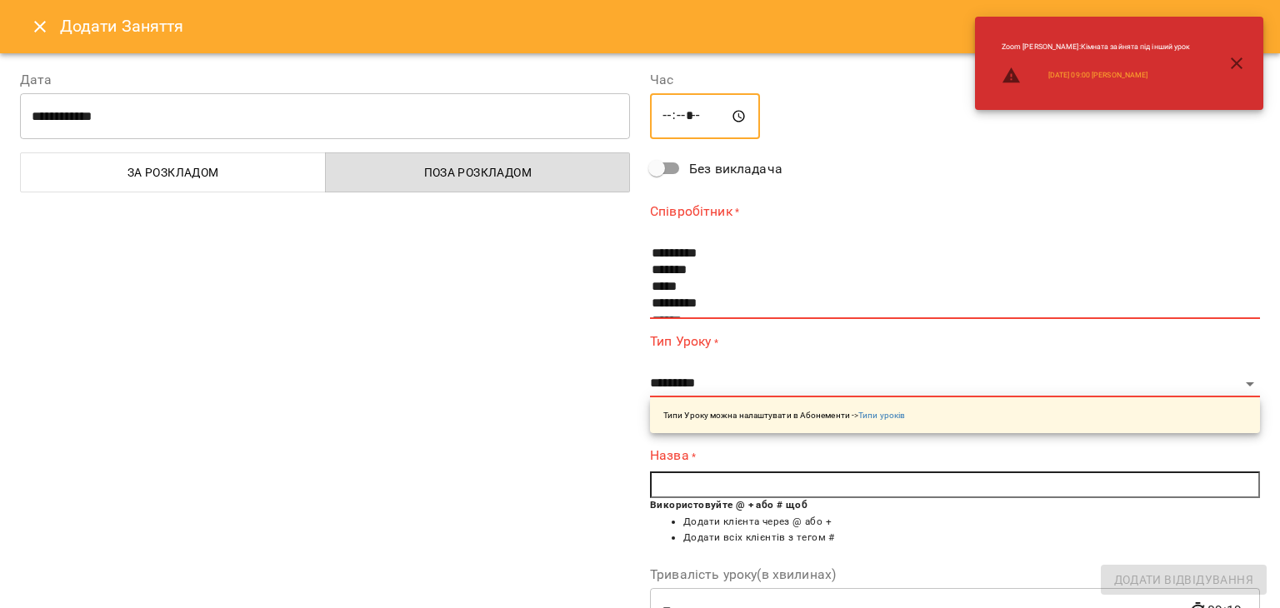
click at [663, 112] on input "*****" at bounding box center [705, 116] width 110 height 47
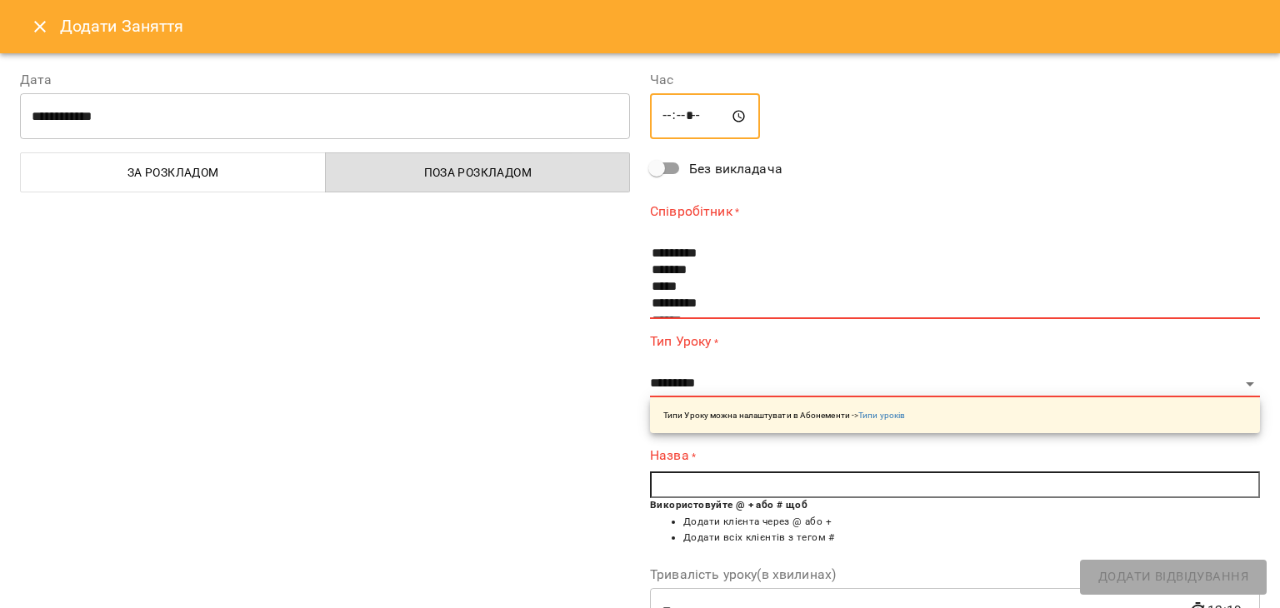
type input "*****"
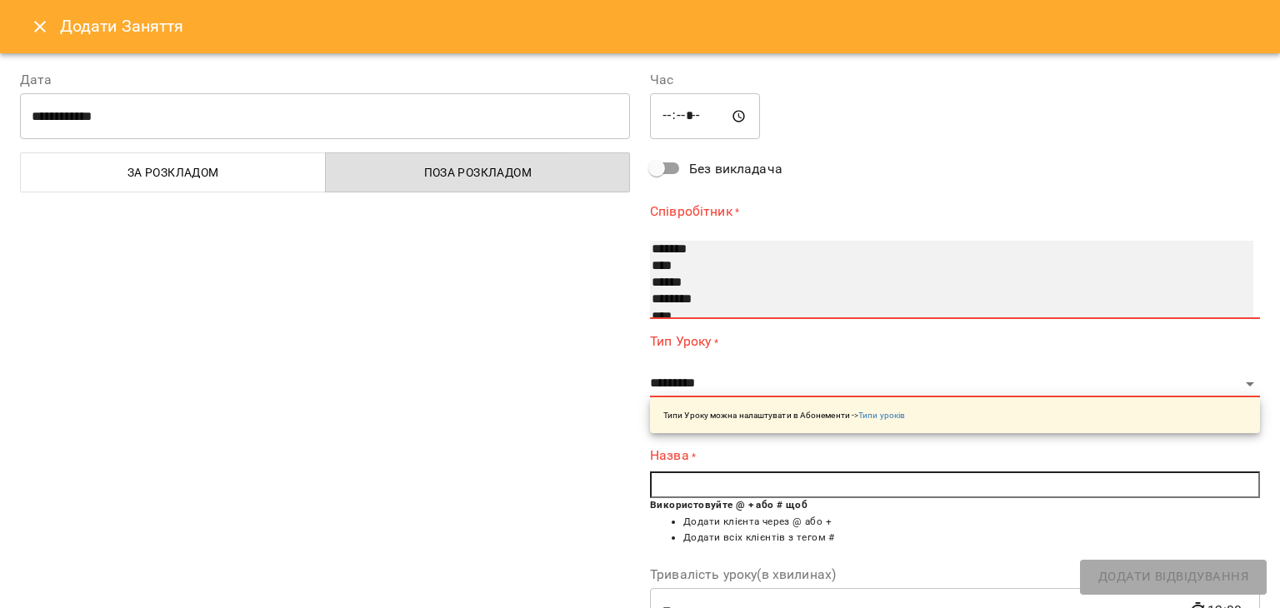
scroll to position [83, 0]
select select "**********"
click at [673, 266] on option "****" at bounding box center [935, 271] width 571 height 17
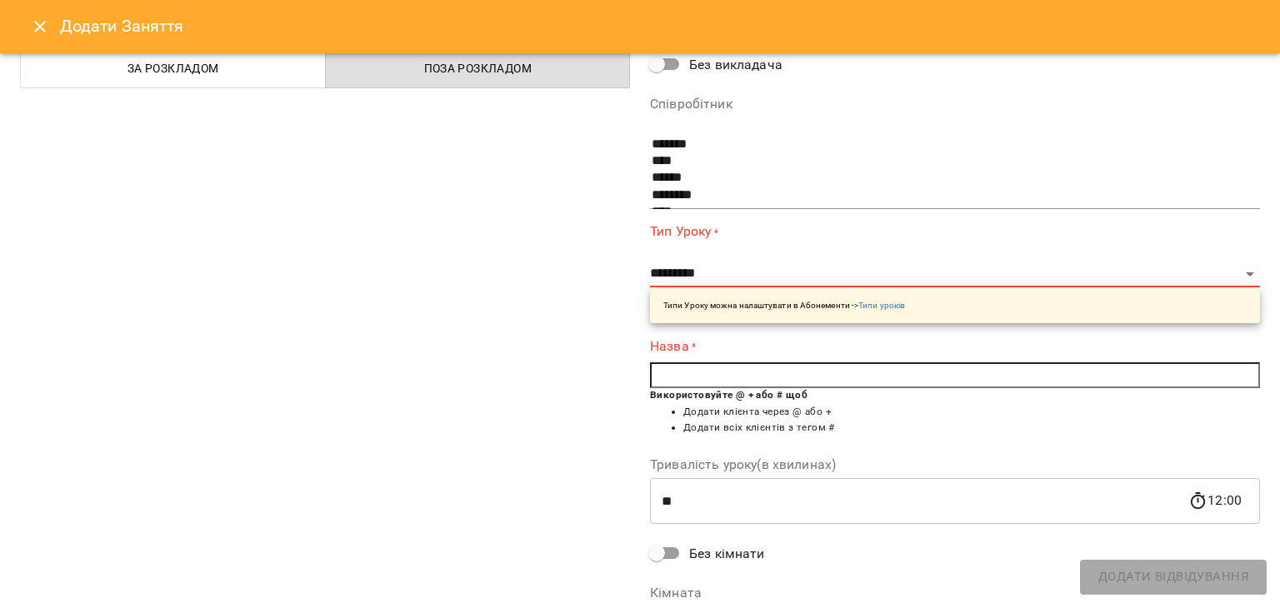
scroll to position [119, 0]
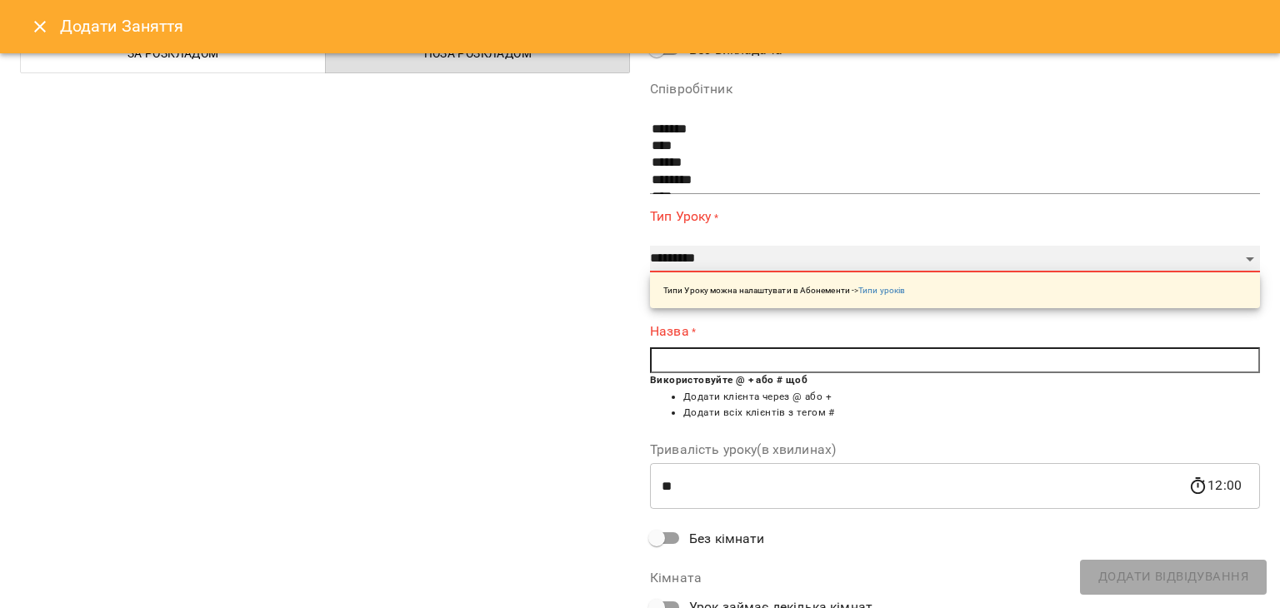
click at [1207, 258] on select "**********" at bounding box center [955, 259] width 610 height 27
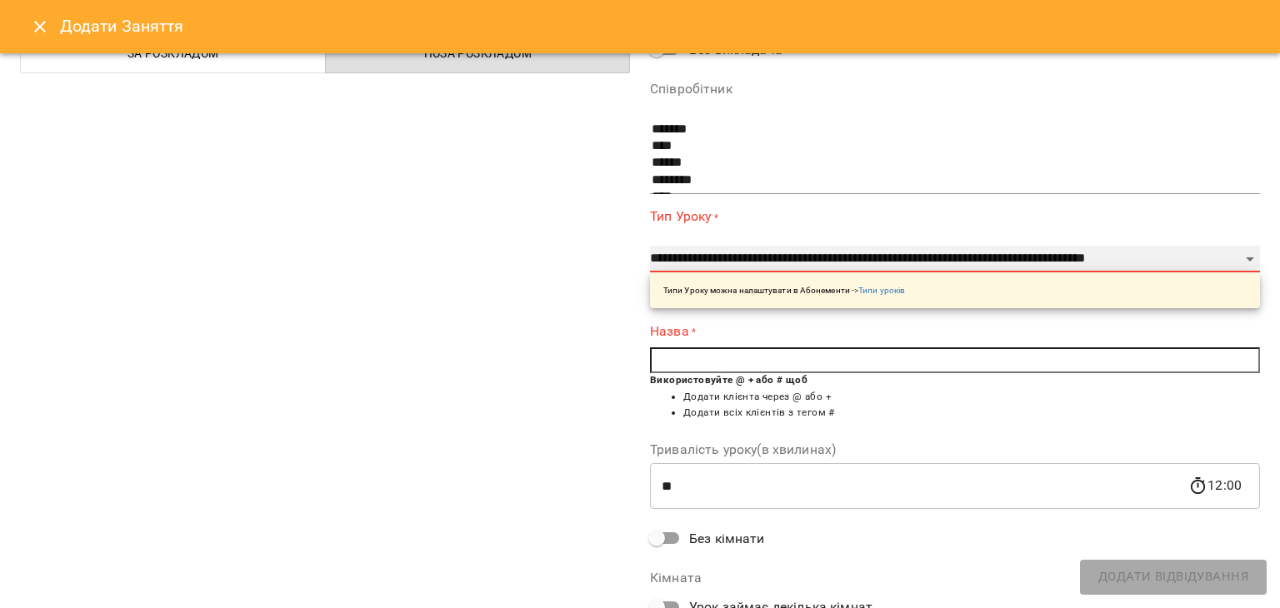
click at [650, 246] on select "**********" at bounding box center [955, 259] width 610 height 27
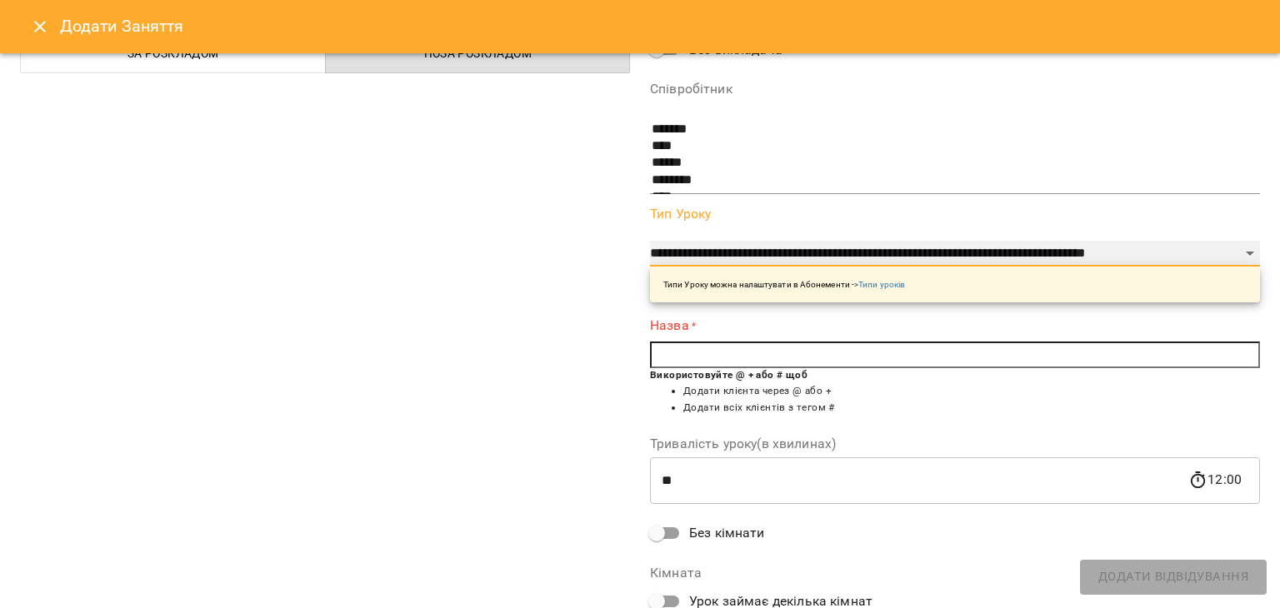
click at [1199, 253] on select "**********" at bounding box center [955, 254] width 610 height 27
select select "**********"
click at [650, 241] on select "**********" at bounding box center [955, 254] width 610 height 27
click at [1158, 353] on input "text" at bounding box center [955, 355] width 610 height 27
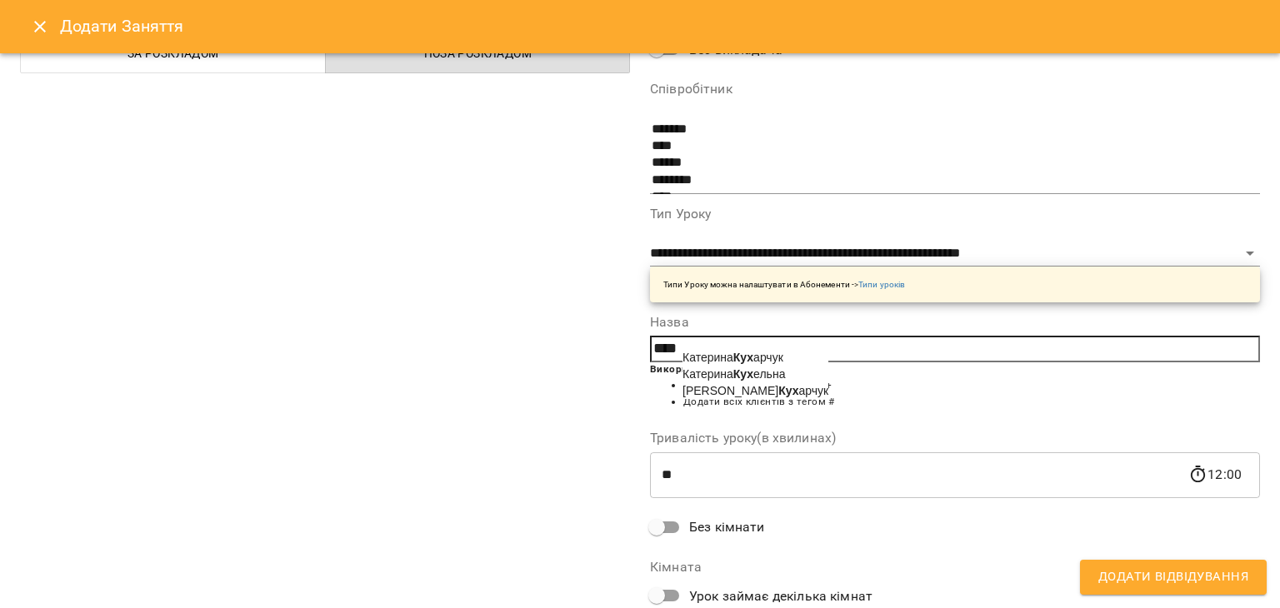
click at [700, 381] on span "Катерина Кух ельна" at bounding box center [734, 374] width 103 height 13
type input "**********"
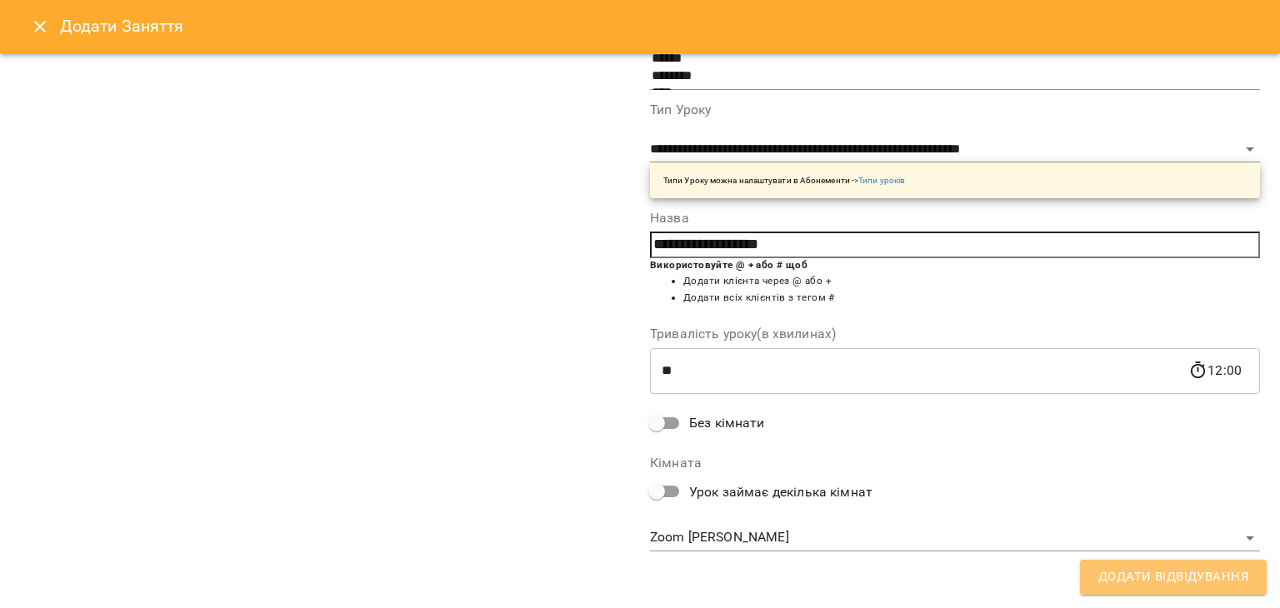
click at [1135, 571] on span "Додати Відвідування" at bounding box center [1173, 578] width 150 height 22
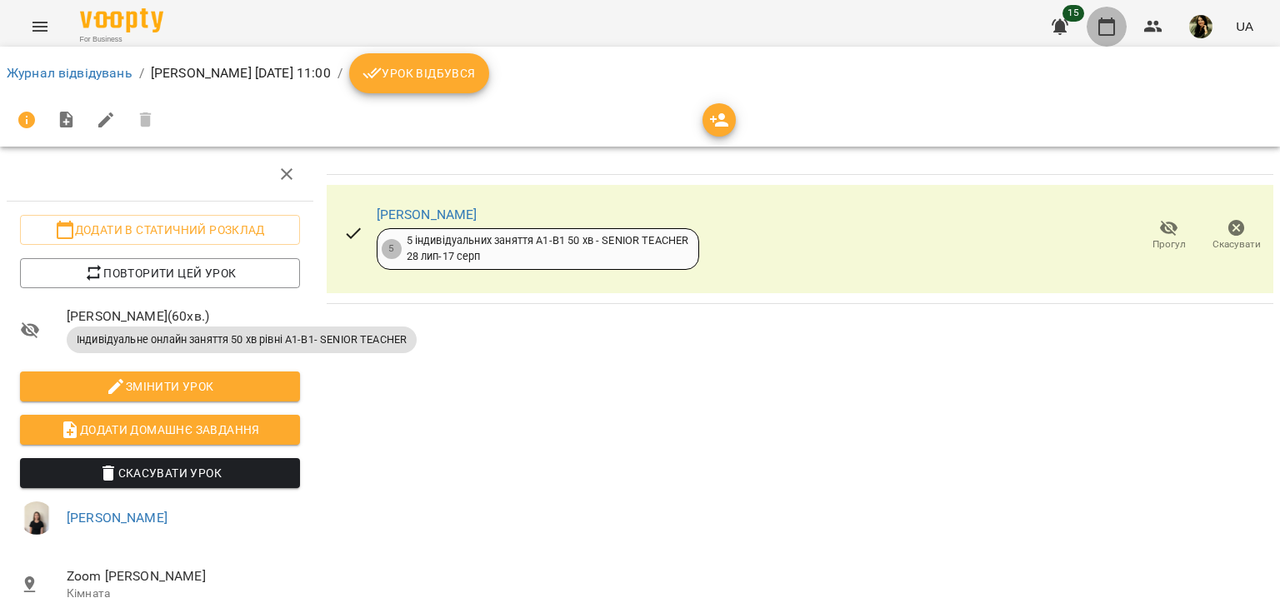
click at [1109, 32] on icon "button" at bounding box center [1107, 27] width 20 height 20
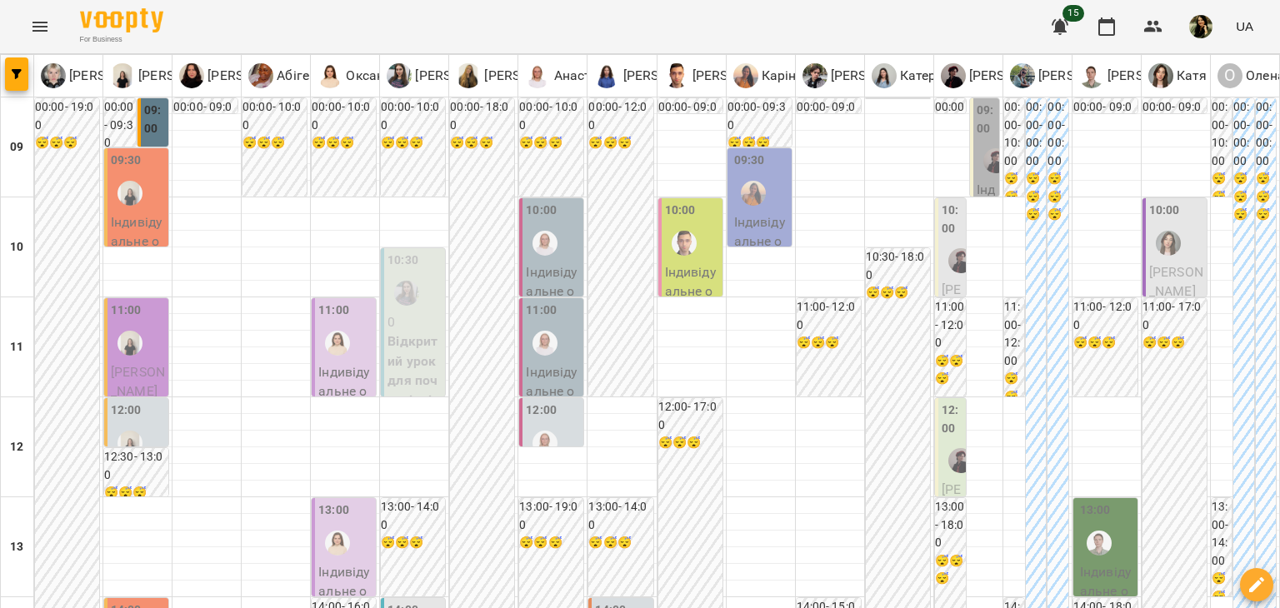
click at [133, 405] on label "12:00" at bounding box center [126, 411] width 31 height 18
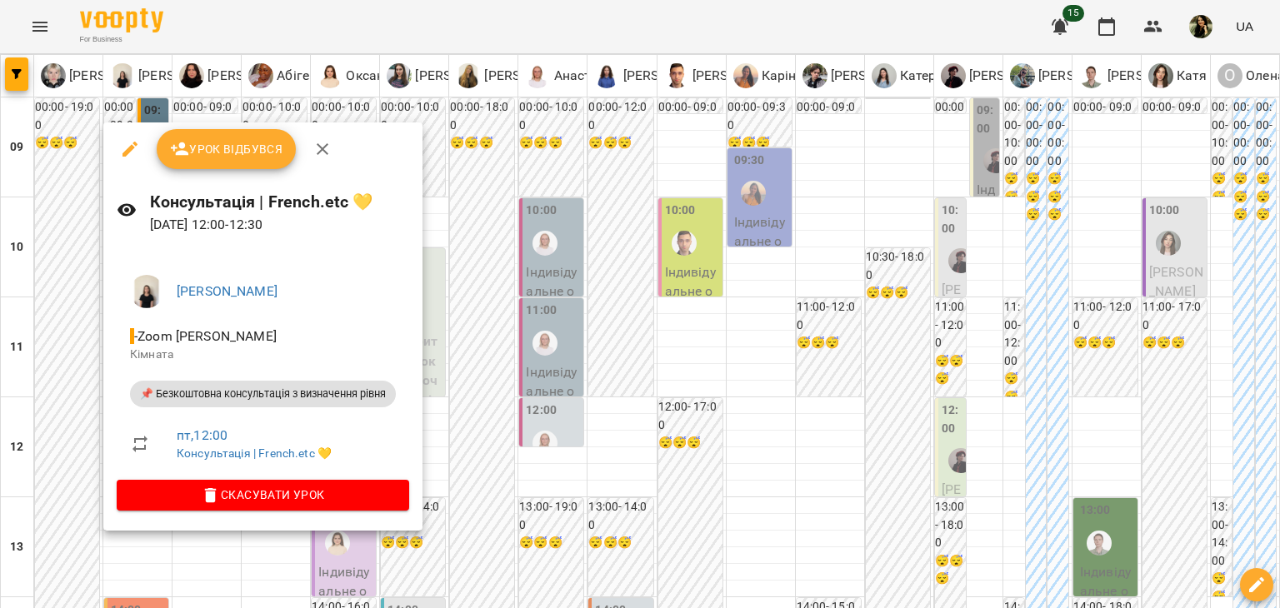
click at [21, 378] on div at bounding box center [640, 304] width 1280 height 608
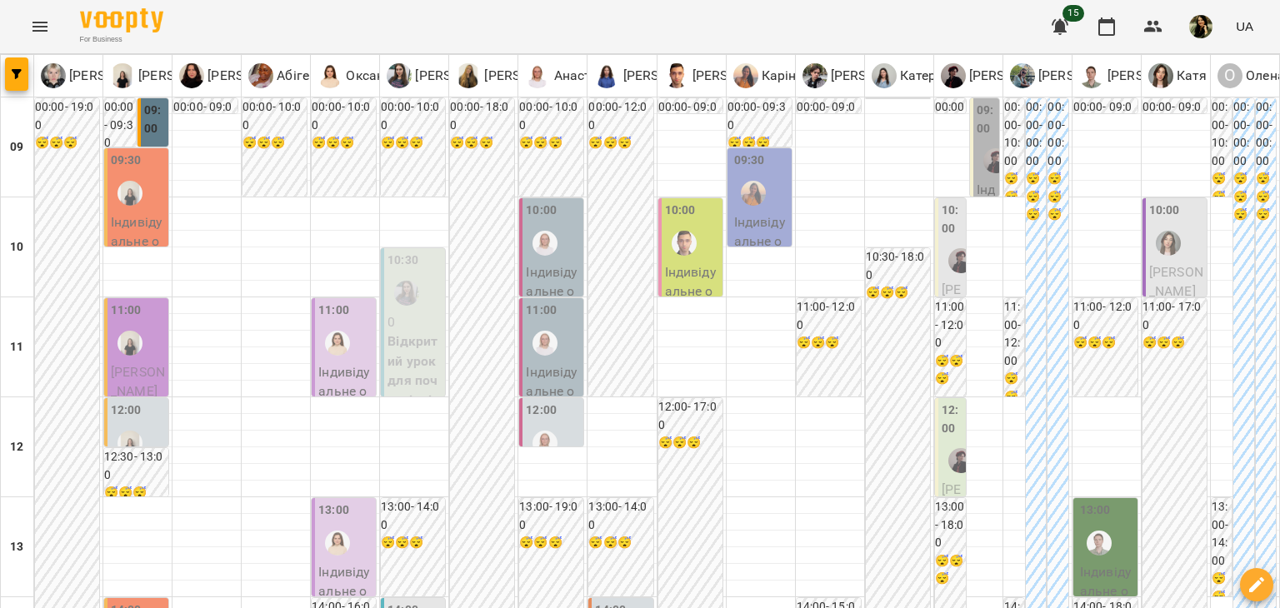
click at [127, 366] on span "Катерина Кухельна" at bounding box center [138, 382] width 54 height 36
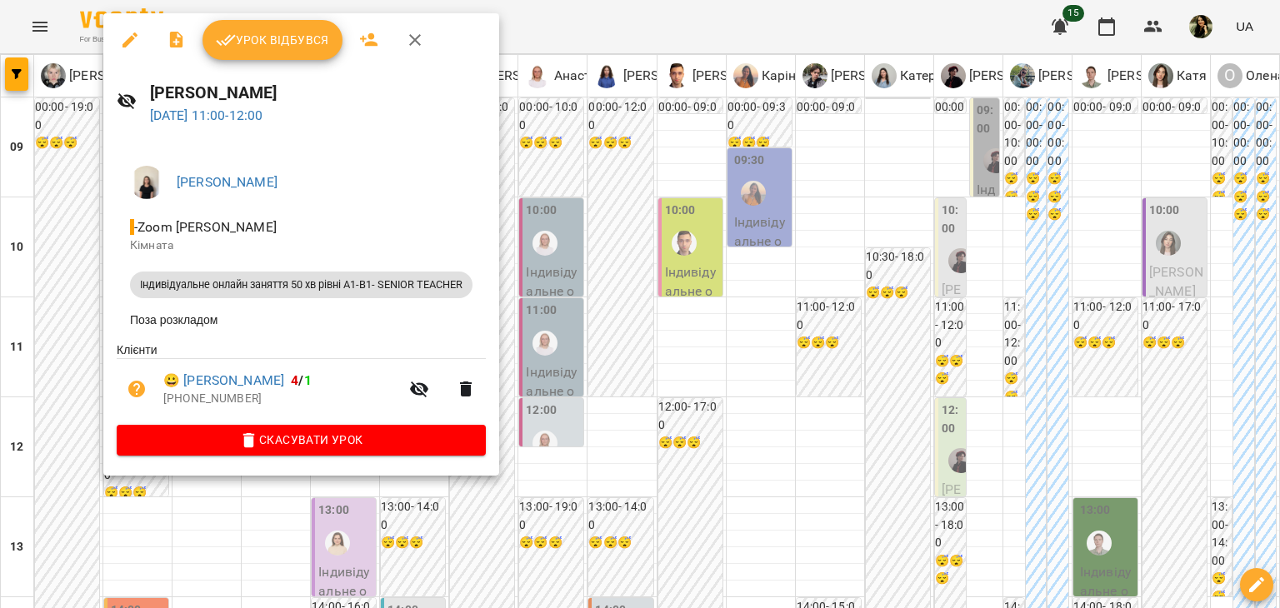
click at [51, 349] on div at bounding box center [640, 304] width 1280 height 608
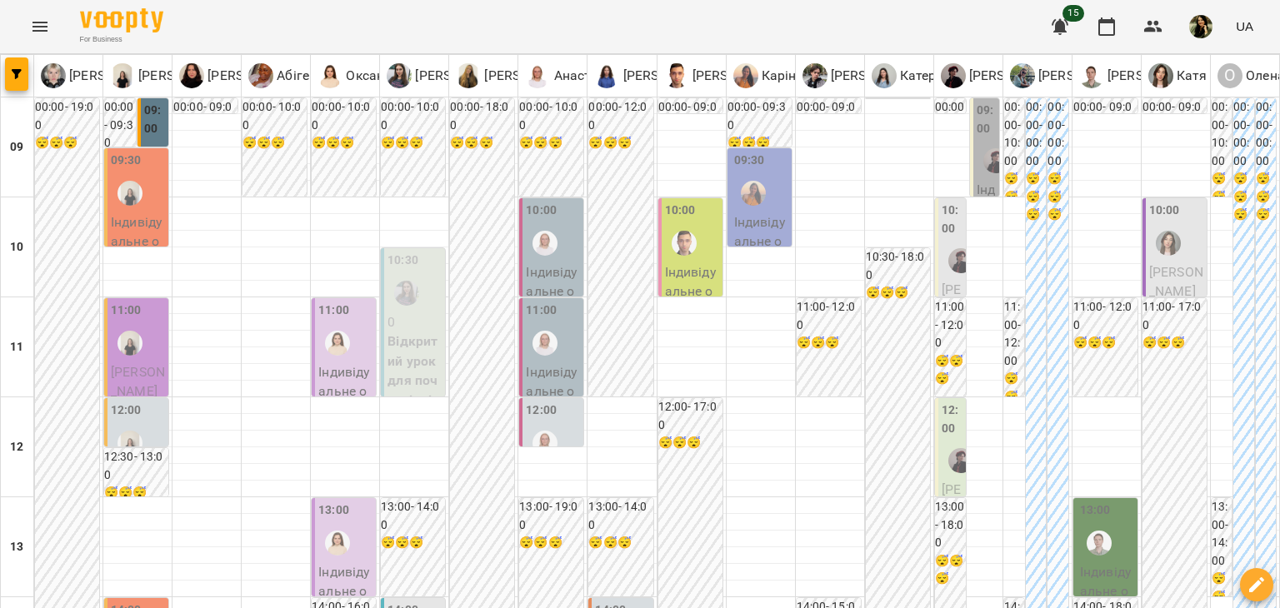
scroll to position [867, 0]
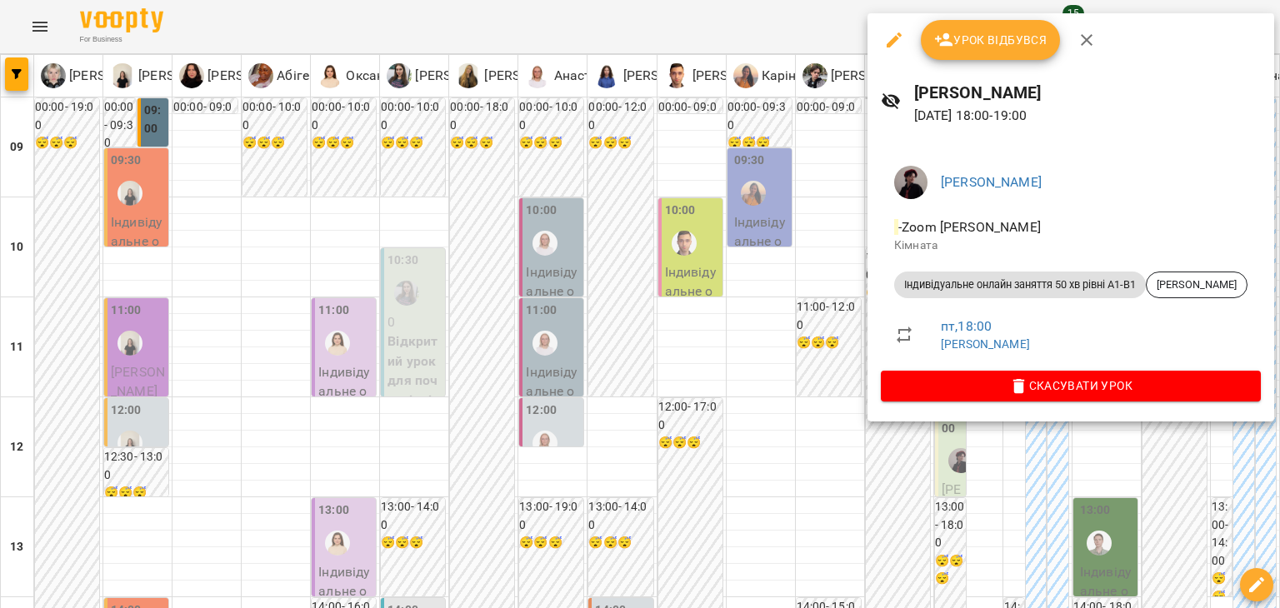
click at [808, 191] on div at bounding box center [640, 304] width 1280 height 608
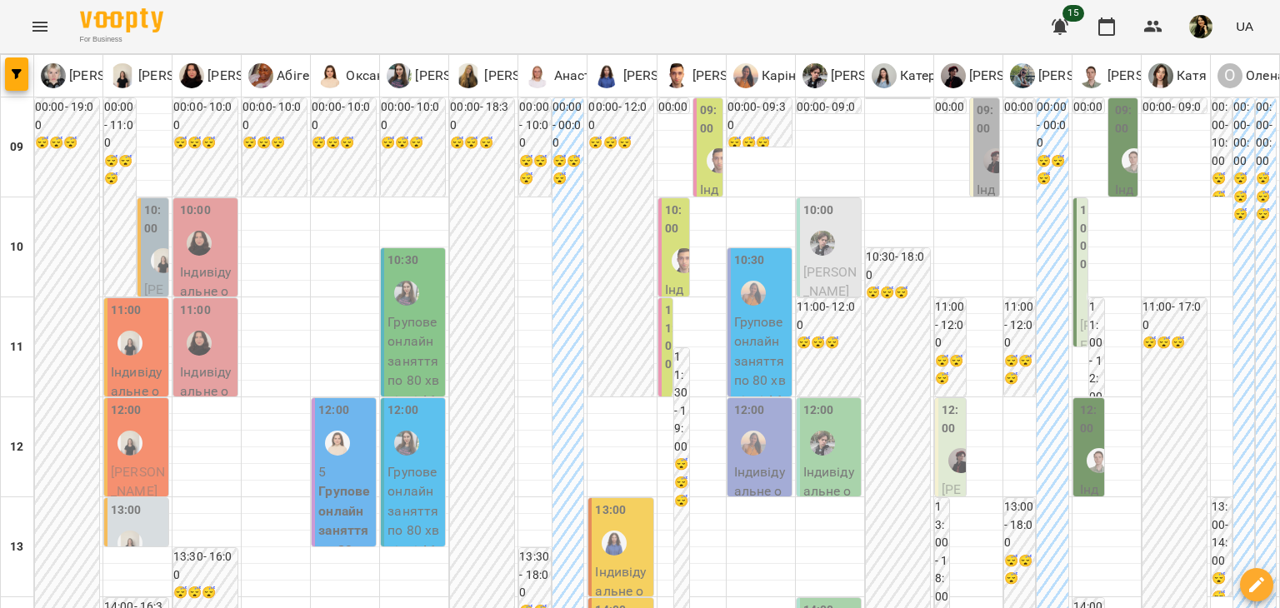
scroll to position [230, 0]
click at [942, 402] on div "12:00" at bounding box center [952, 422] width 21 height 40
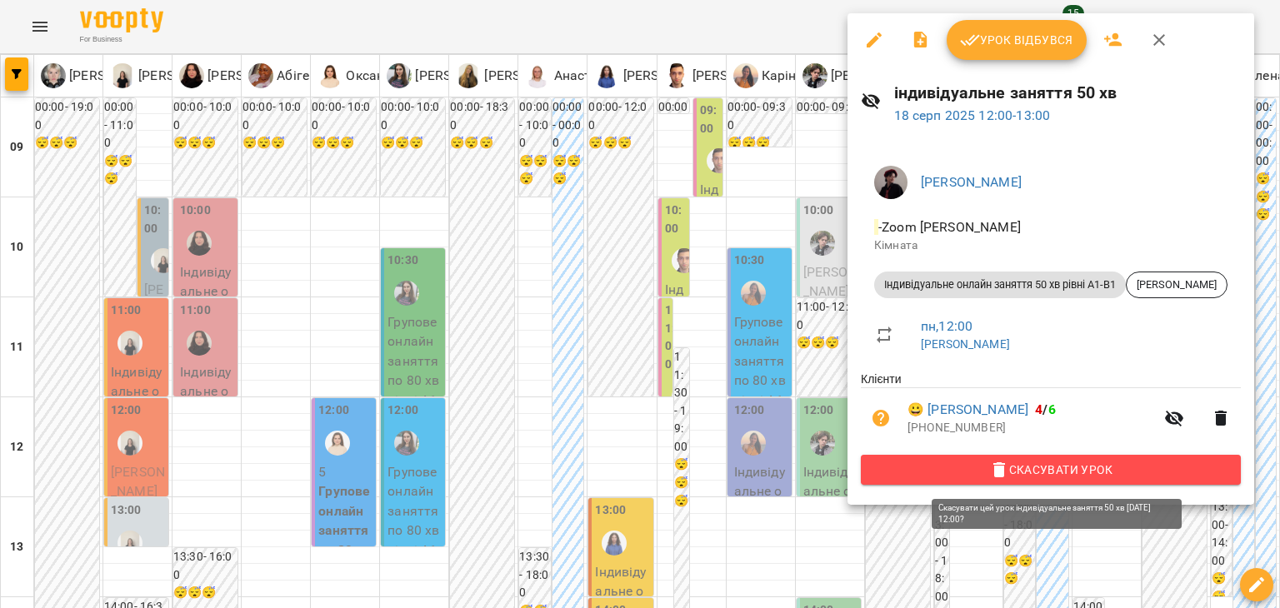
click at [943, 464] on span "Скасувати Урок" at bounding box center [1050, 470] width 353 height 20
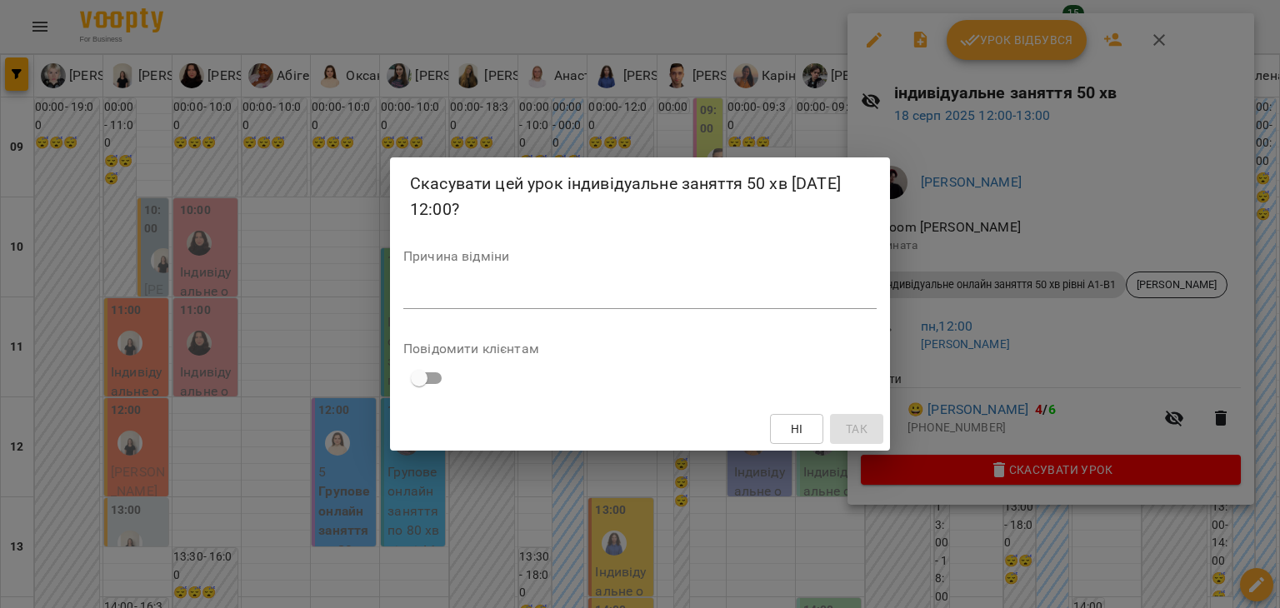
click at [524, 278] on div "Причина відміни *" at bounding box center [639, 283] width 473 height 67
click at [514, 283] on div "*" at bounding box center [639, 296] width 473 height 27
type textarea "**********"
click at [852, 438] on span "Так" at bounding box center [857, 429] width 22 height 20
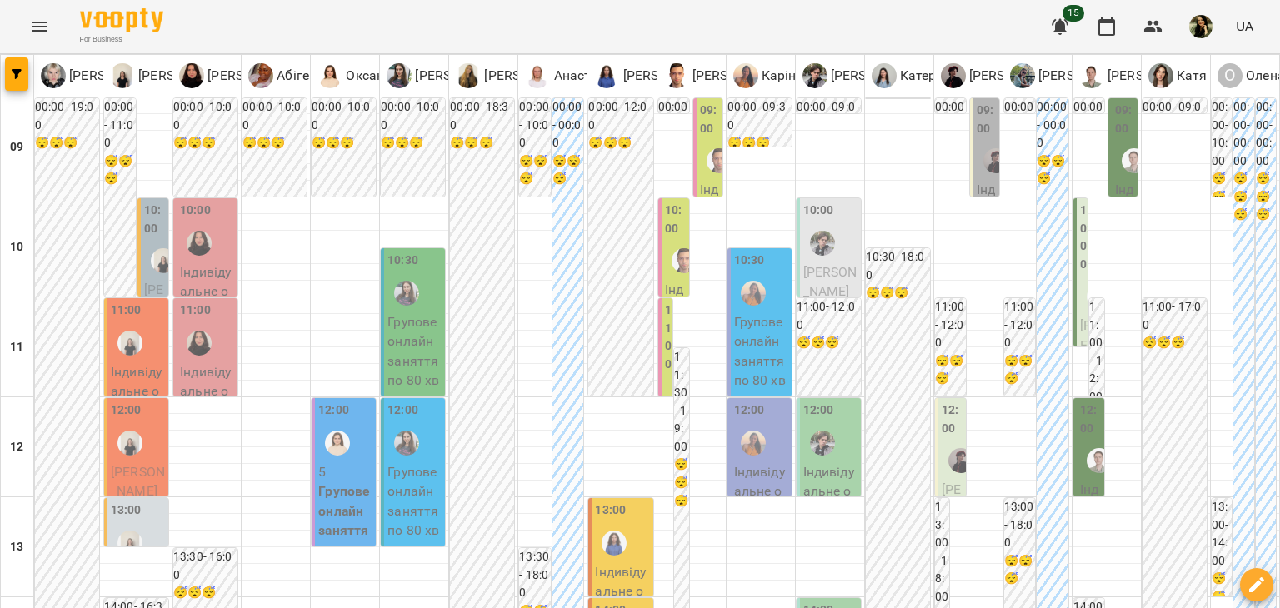
scroll to position [0, 0]
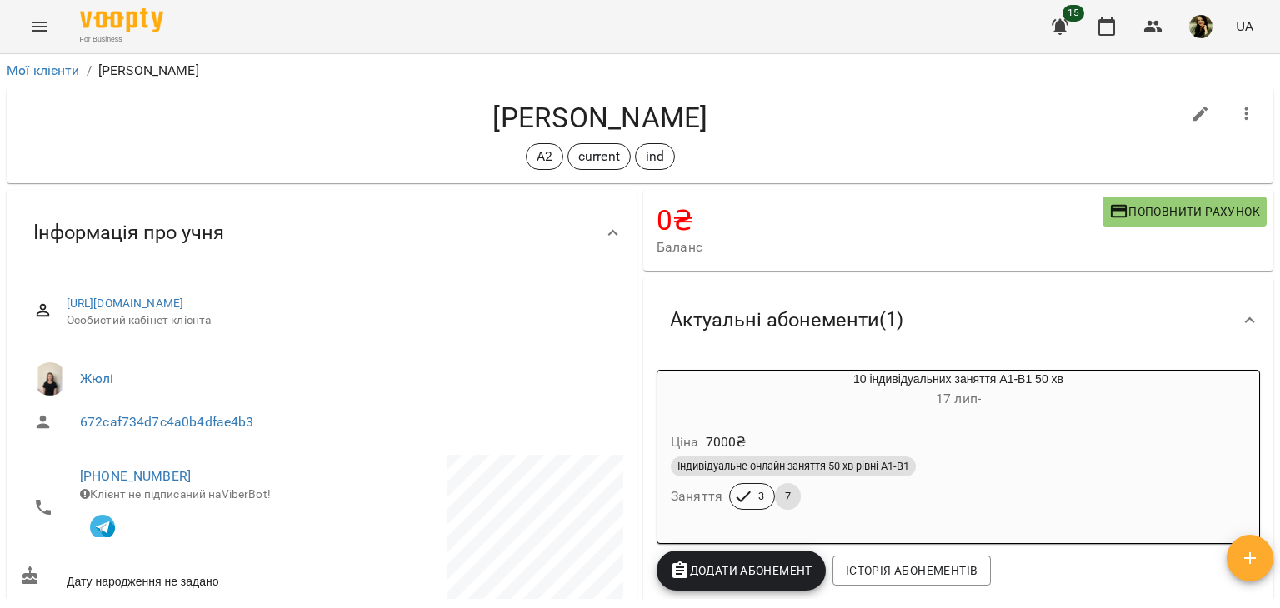
click at [63, 78] on li "Мої клієнти" at bounding box center [43, 71] width 73 height 20
click at [61, 75] on link "Мої клієнти" at bounding box center [43, 71] width 73 height 16
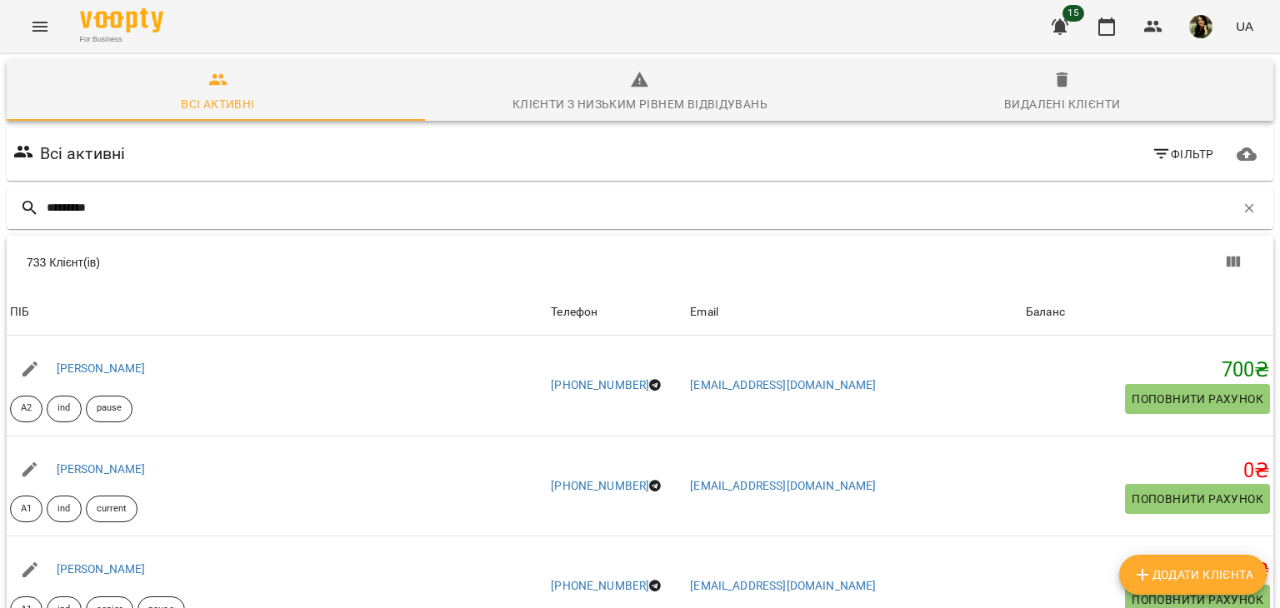
type input "********"
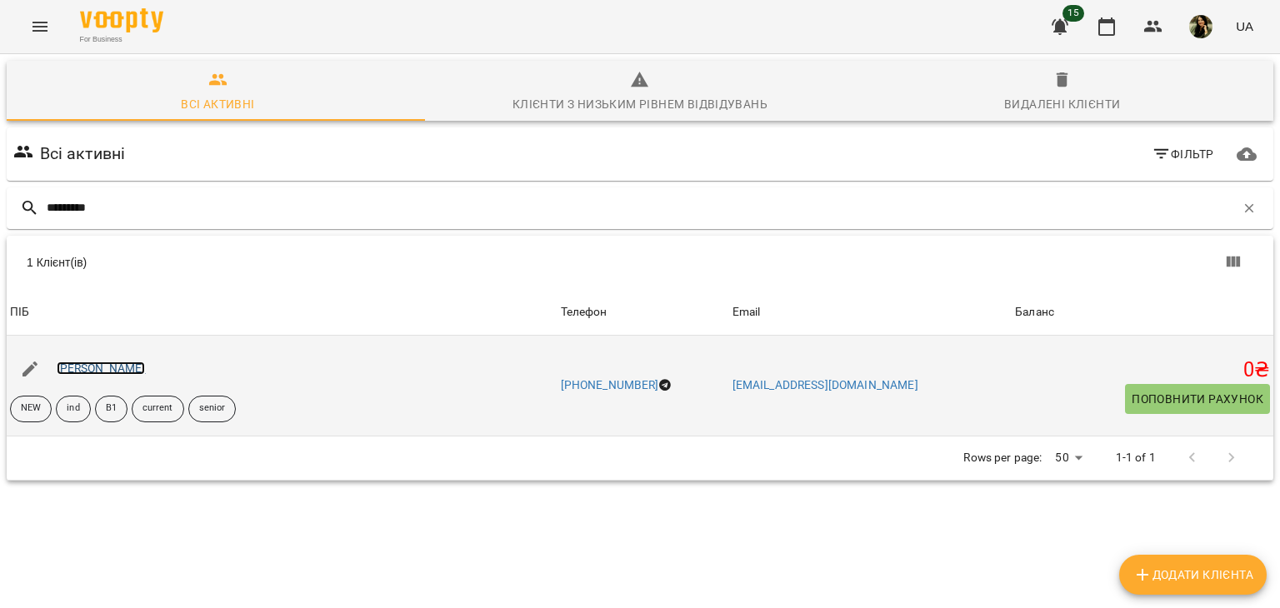
click at [122, 371] on link "[PERSON_NAME]" at bounding box center [101, 368] width 89 height 13
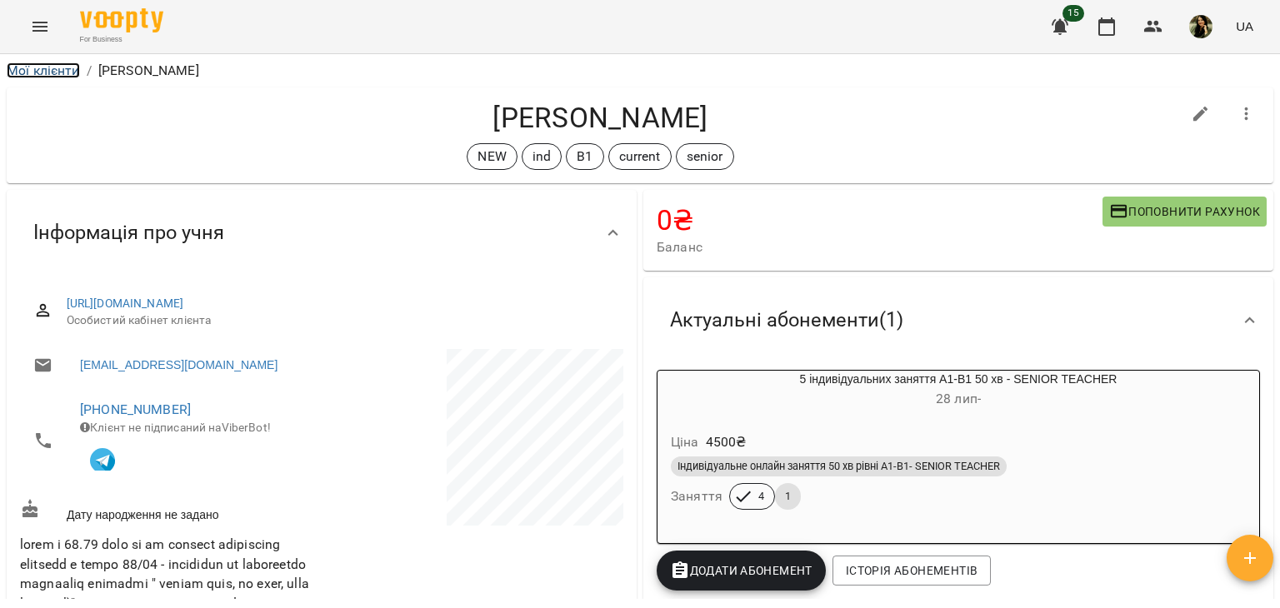
click at [47, 73] on link "Мої клієнти" at bounding box center [43, 71] width 73 height 16
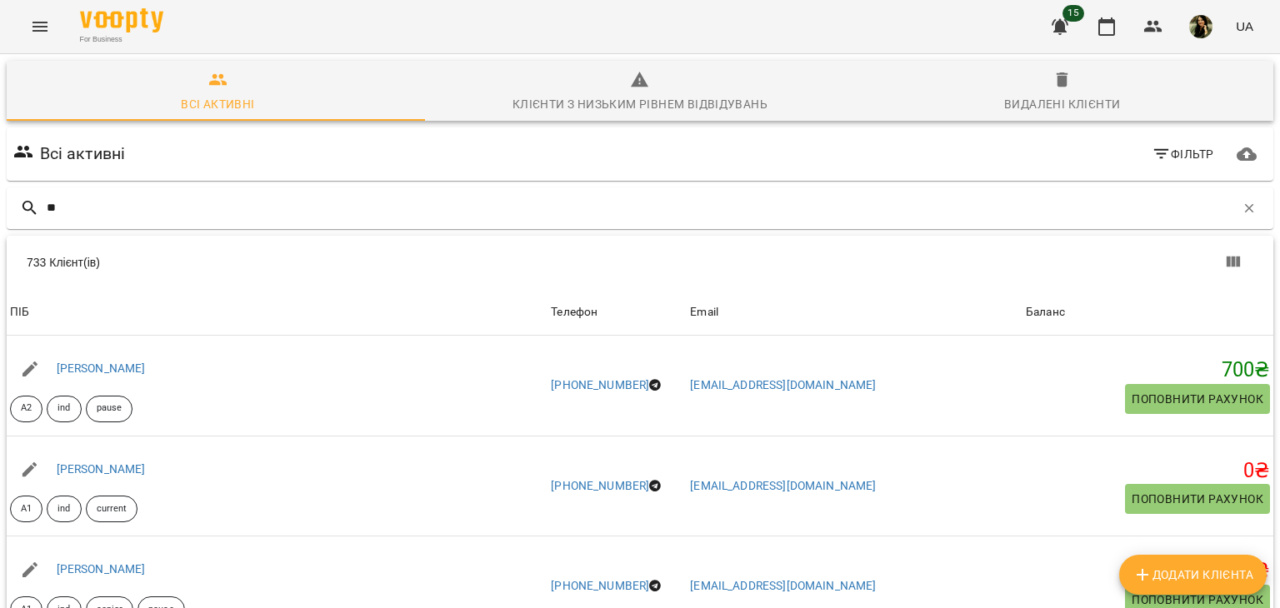
type input "*"
type input "**********"
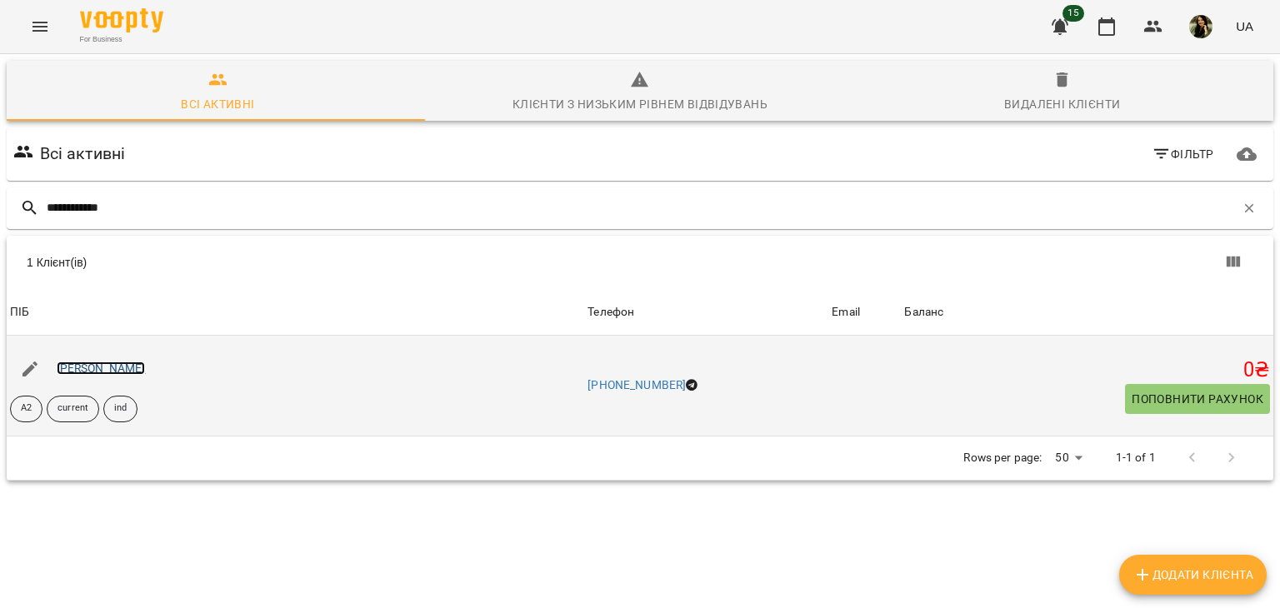
click at [146, 372] on link "[PERSON_NAME]" at bounding box center [101, 368] width 89 height 13
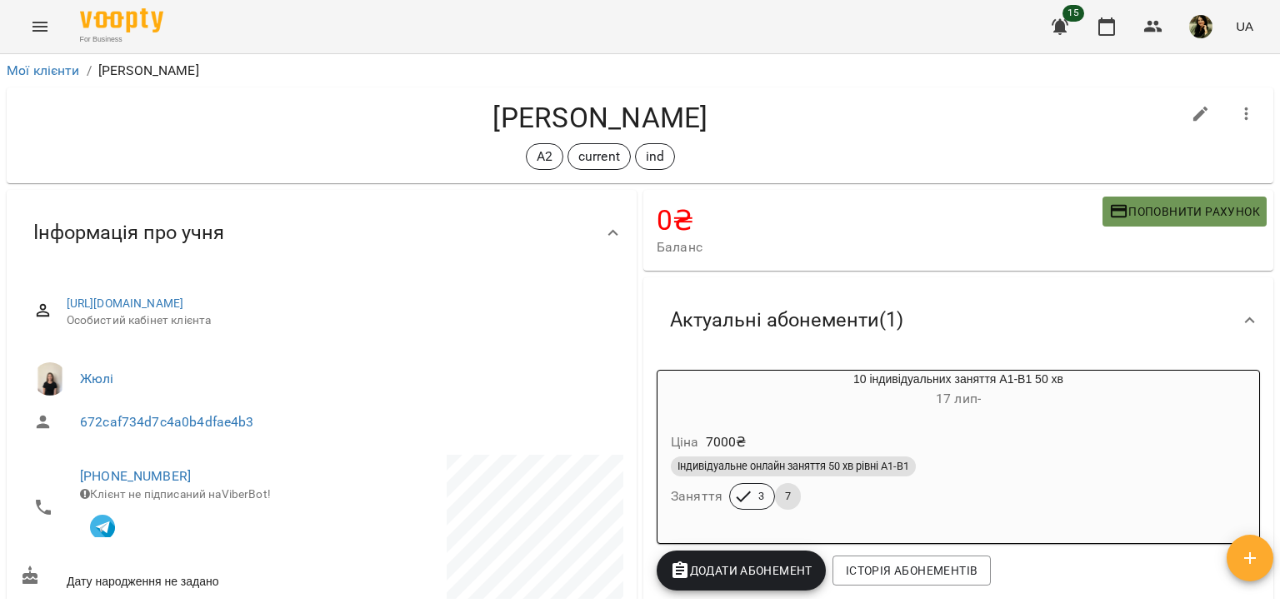
click at [1135, 208] on span "Поповнити рахунок" at bounding box center [1184, 212] width 151 height 20
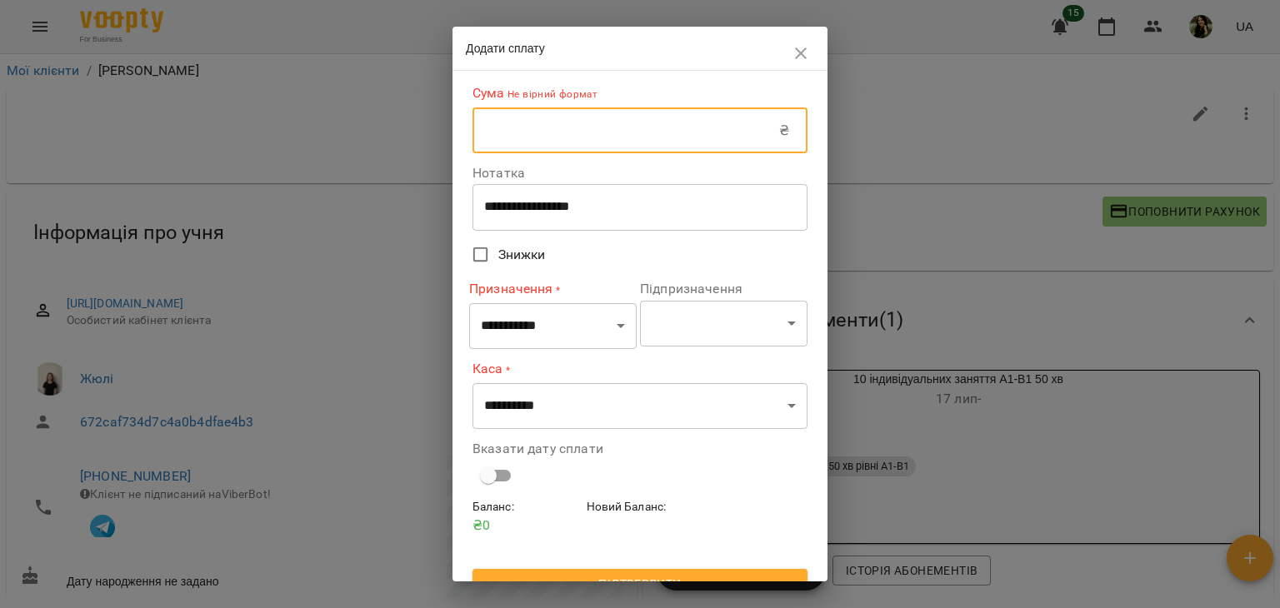
click at [667, 122] on input "text" at bounding box center [626, 131] width 307 height 47
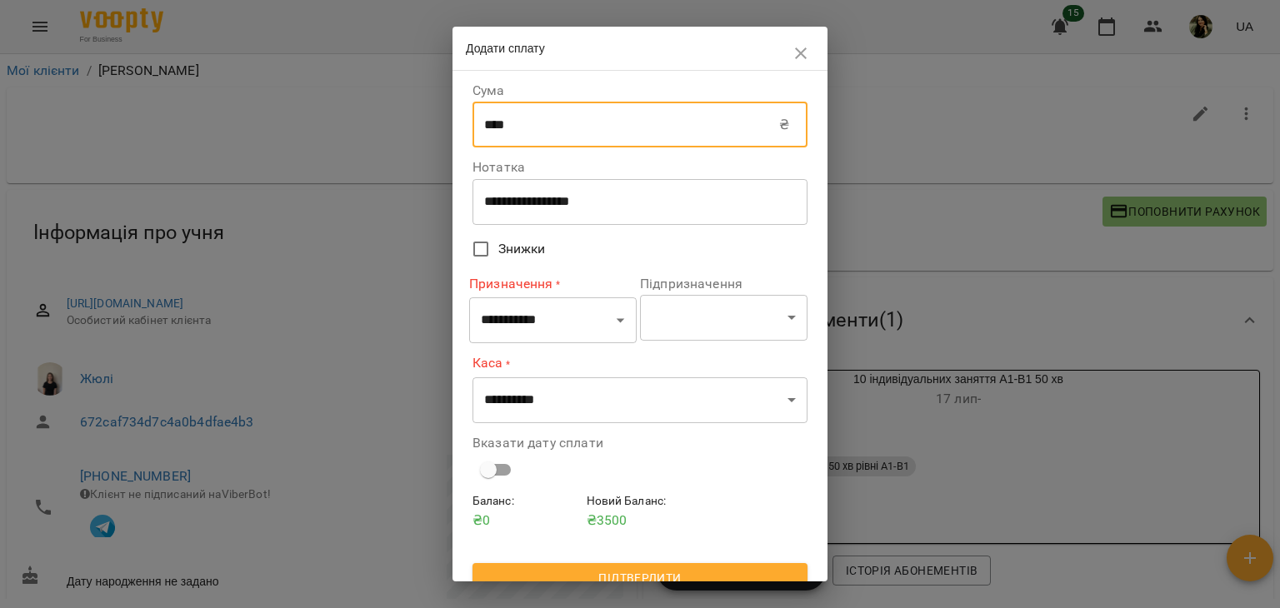
type input "****"
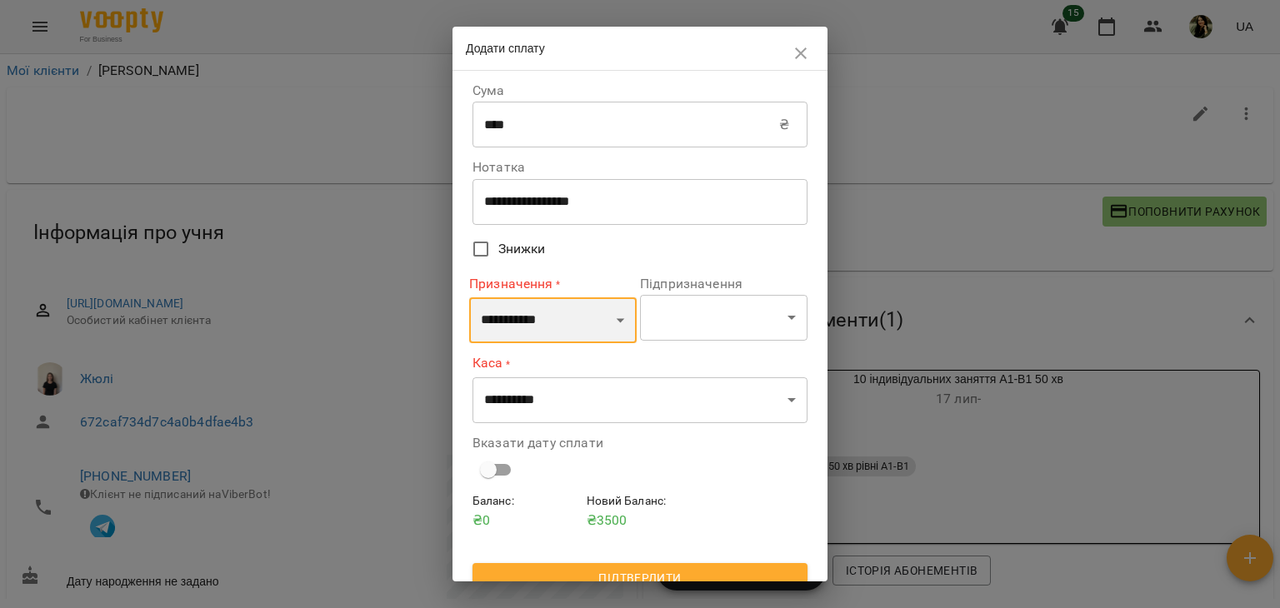
click at [593, 334] on select "**********" at bounding box center [553, 321] width 168 height 47
select select "*********"
click at [469, 298] on select "**********" at bounding box center [553, 321] width 168 height 47
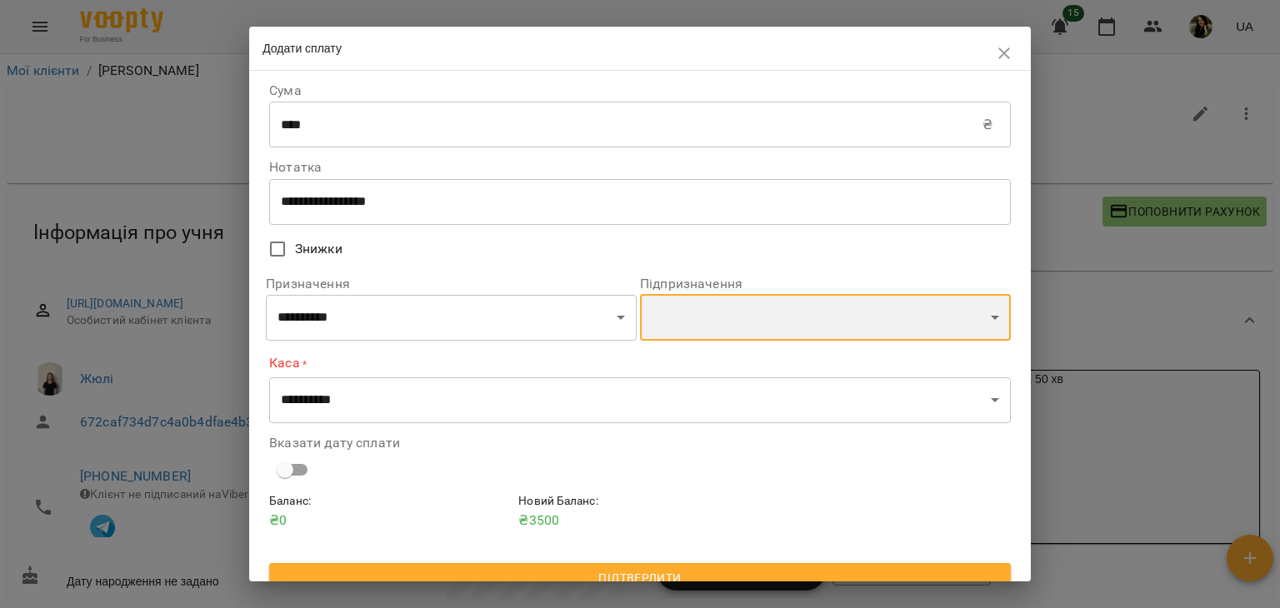
click at [727, 318] on select "**********" at bounding box center [825, 317] width 371 height 47
select select "**********"
click at [640, 297] on select "**********" at bounding box center [825, 317] width 371 height 47
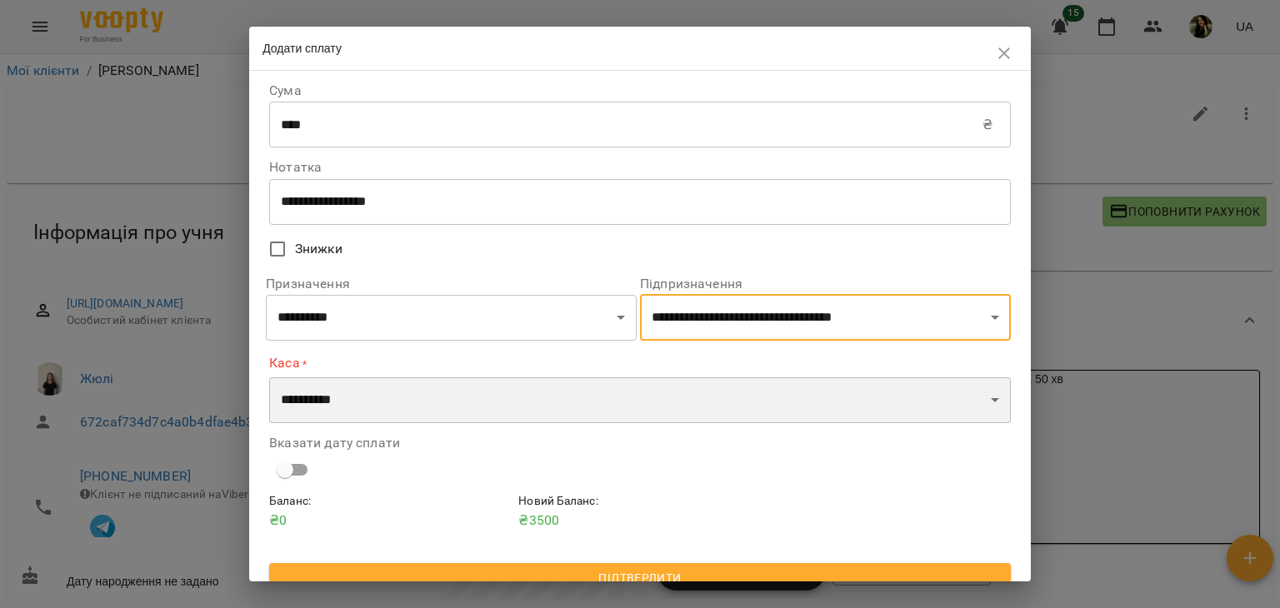
click at [872, 389] on select "**********" at bounding box center [640, 401] width 742 height 47
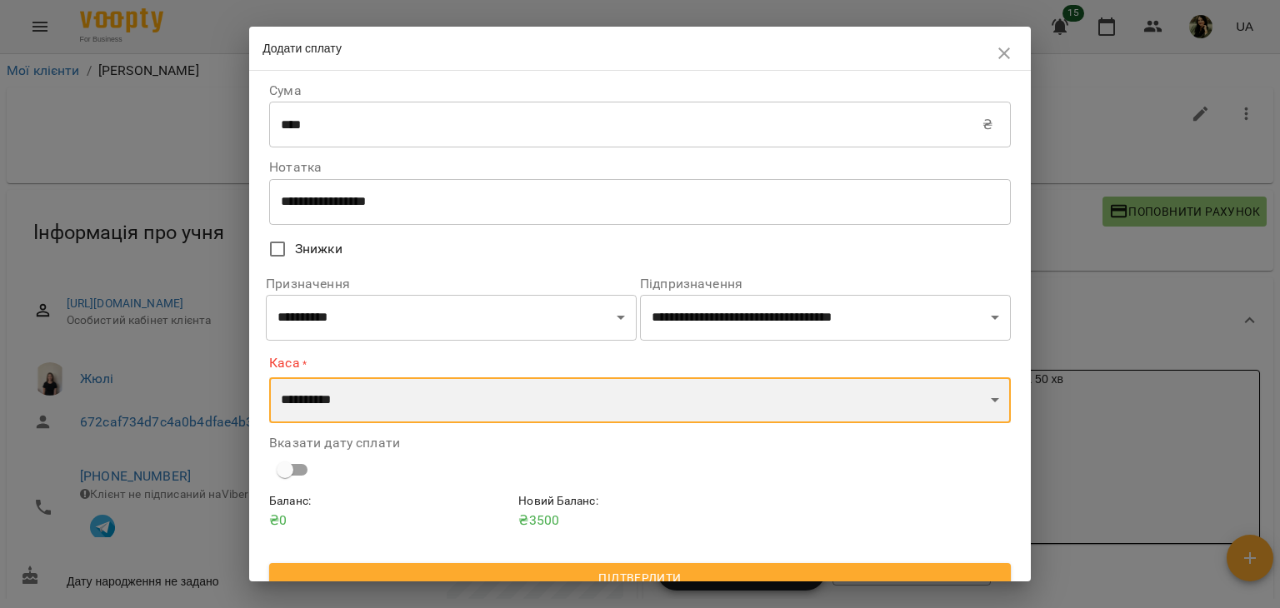
select select "****"
click at [269, 378] on select "**********" at bounding box center [640, 401] width 742 height 47
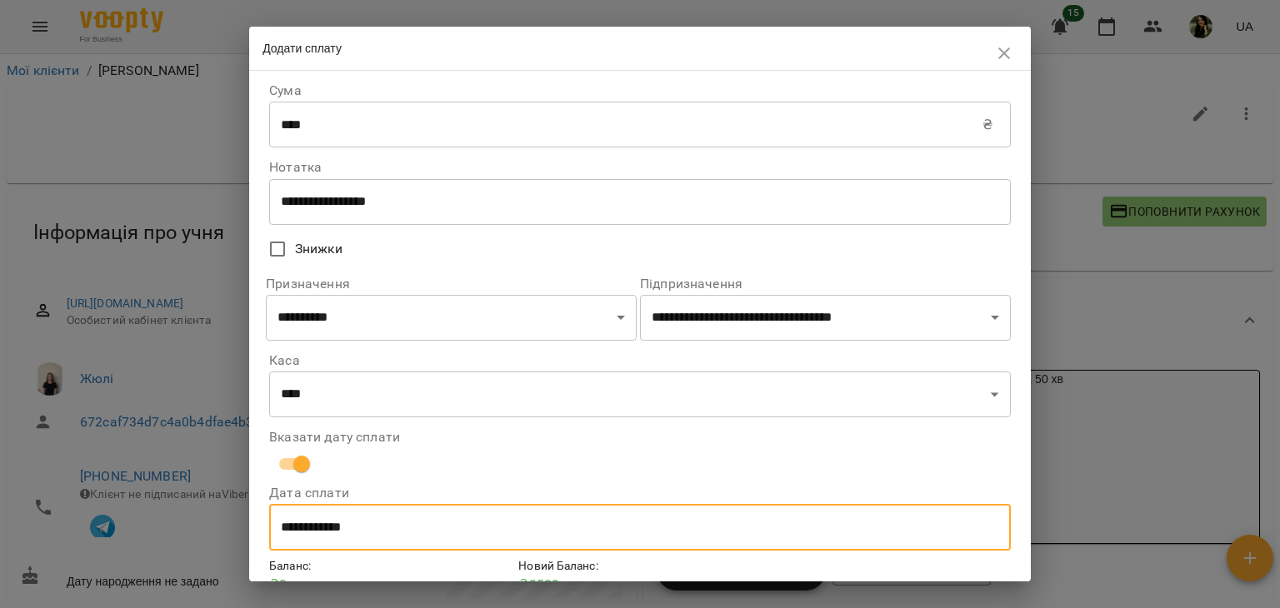
click at [528, 523] on input "**********" at bounding box center [640, 527] width 742 height 47
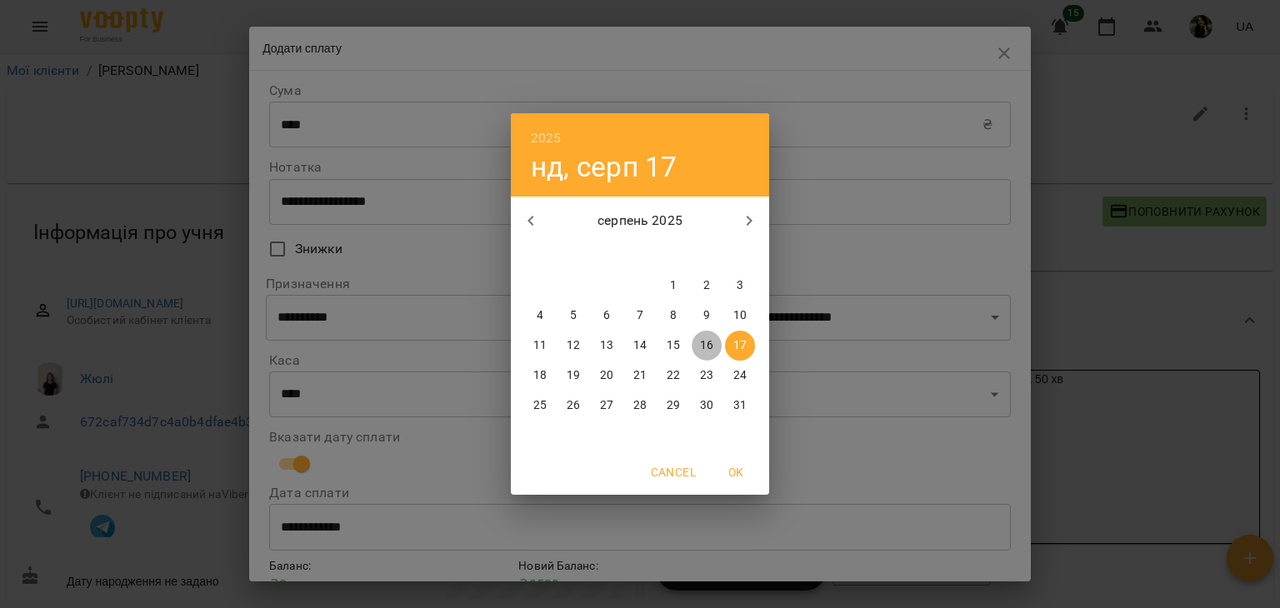
click at [716, 353] on span "16" at bounding box center [707, 346] width 30 height 17
type input "**********"
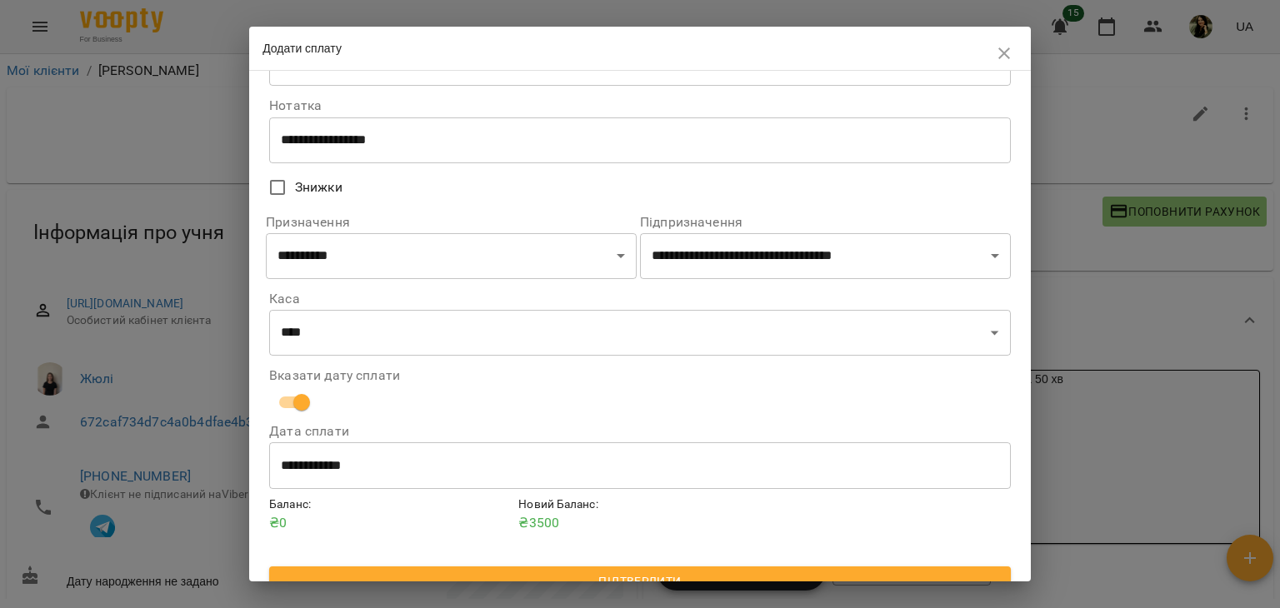
scroll to position [85, 0]
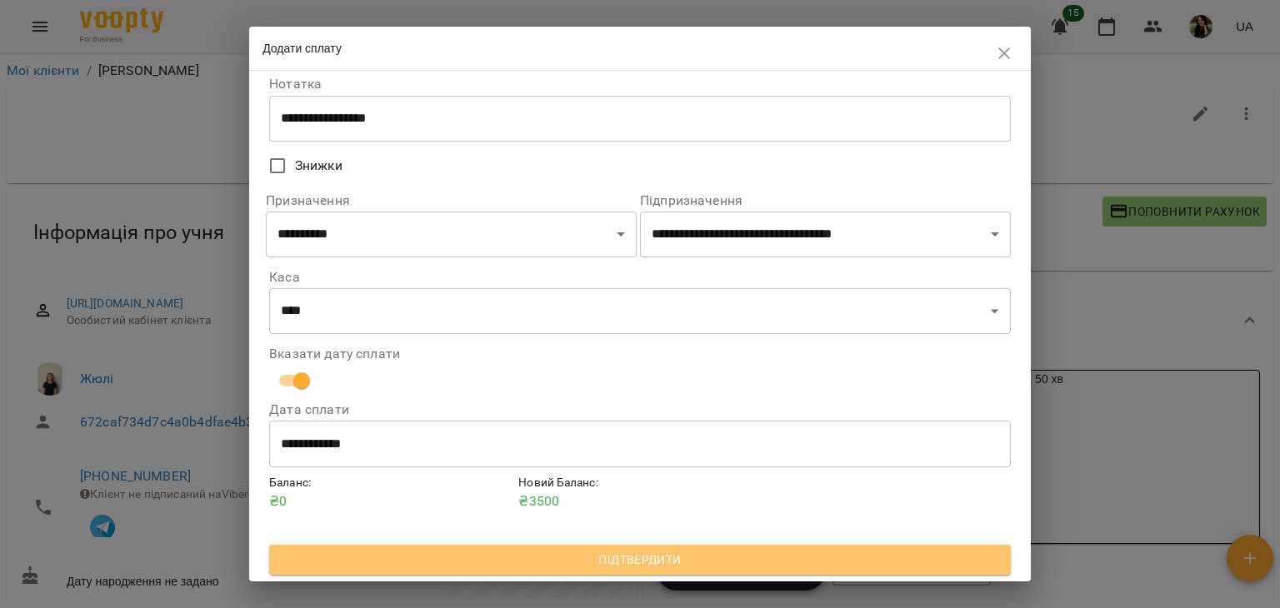
click at [861, 558] on span "Підтвердити" at bounding box center [640, 560] width 715 height 20
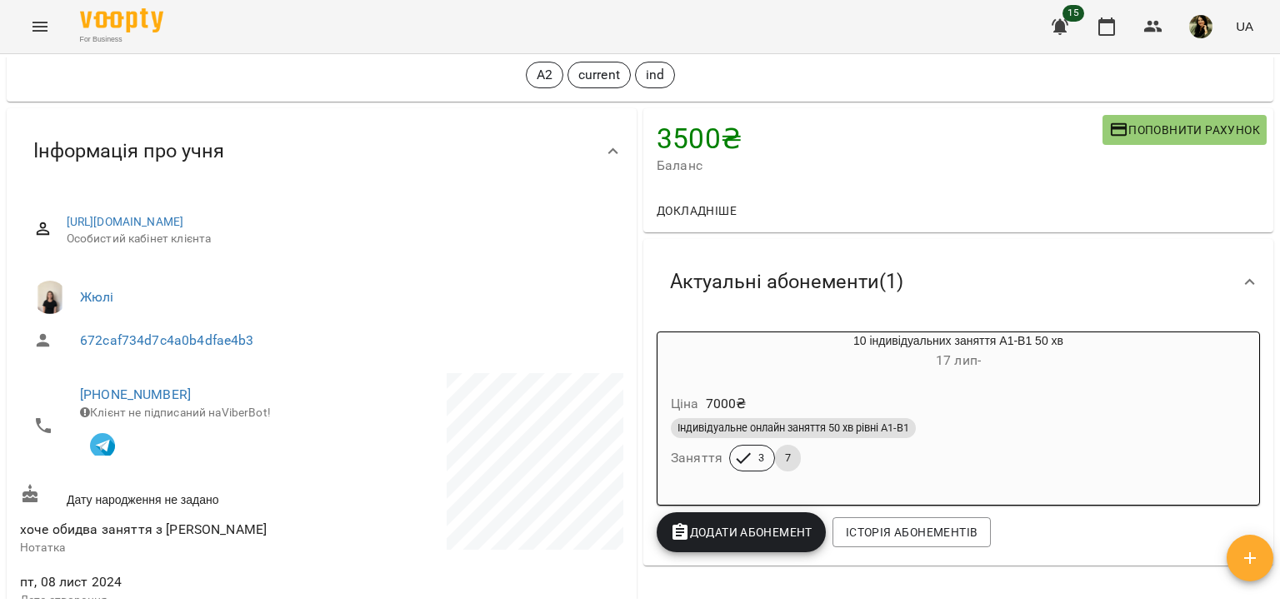
scroll to position [87, 0]
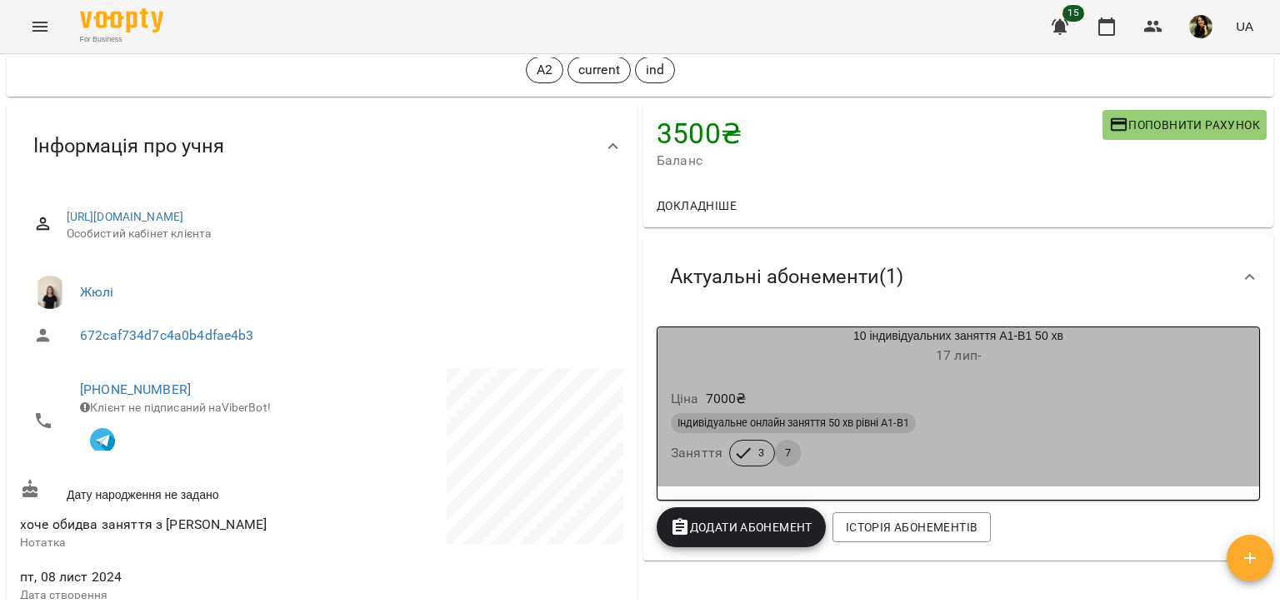
click at [957, 443] on div "Індивідуальне онлайн заняття 50 хв рівні А1-В1 Заняття 3 7" at bounding box center [959, 440] width 582 height 60
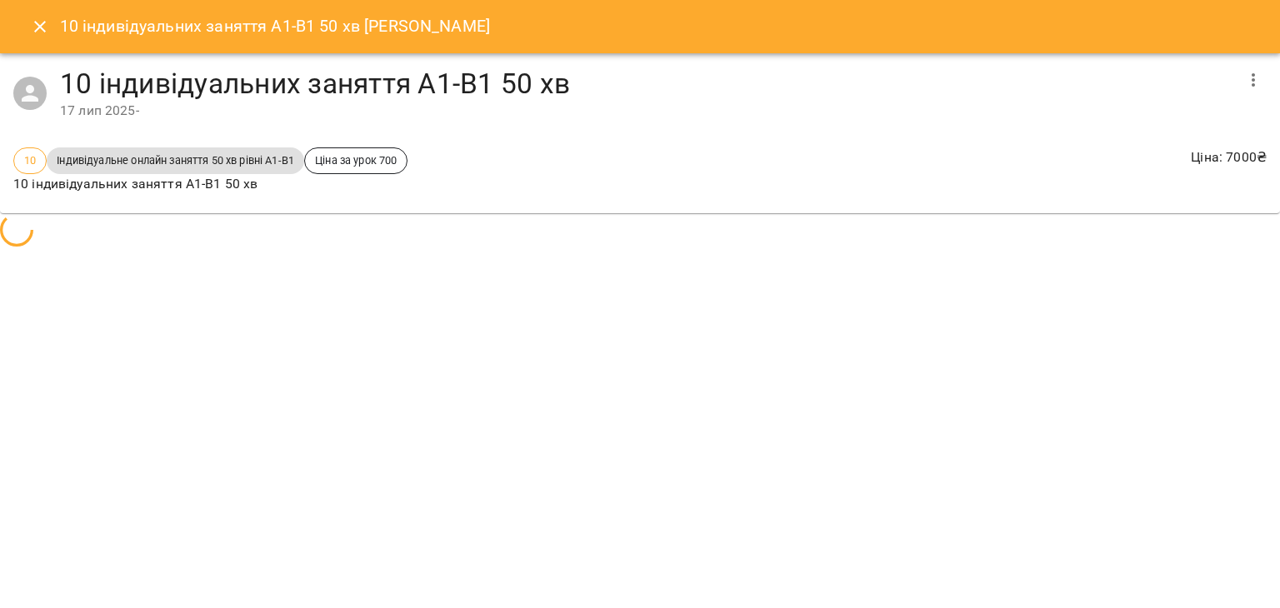
click at [957, 443] on body "For Business 15 UA Мої клієнти / [PERSON_NAME] [PERSON_NAME] А2 current ind 350…" at bounding box center [640, 331] width 1280 height 663
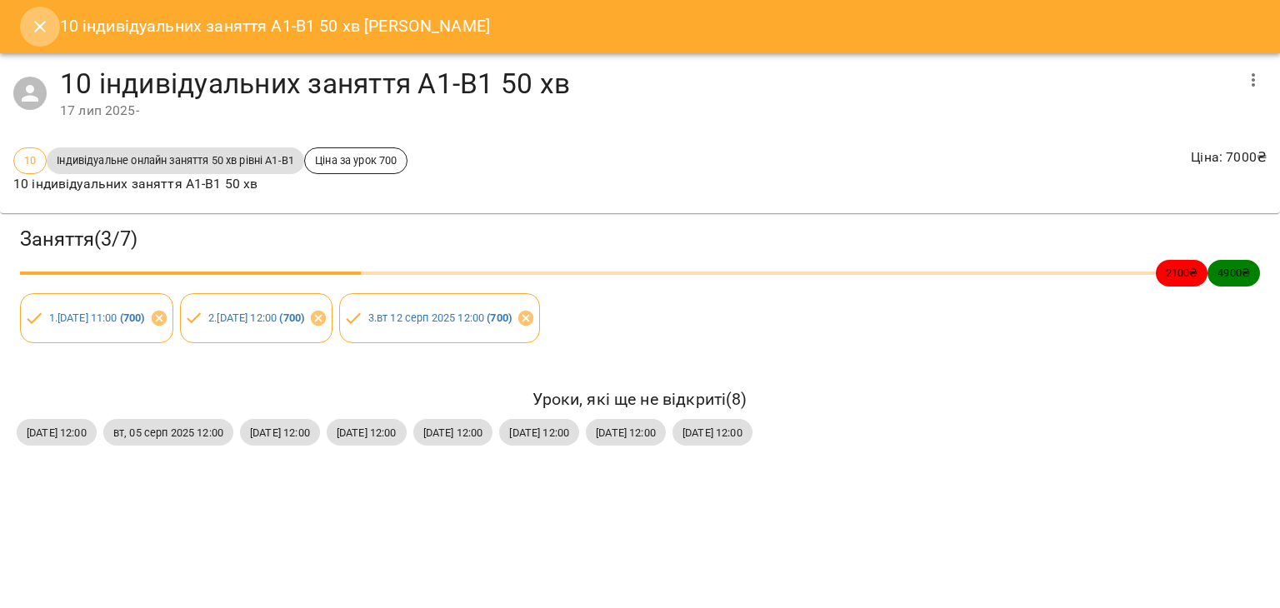
click at [37, 28] on icon "Close" at bounding box center [40, 27] width 20 height 20
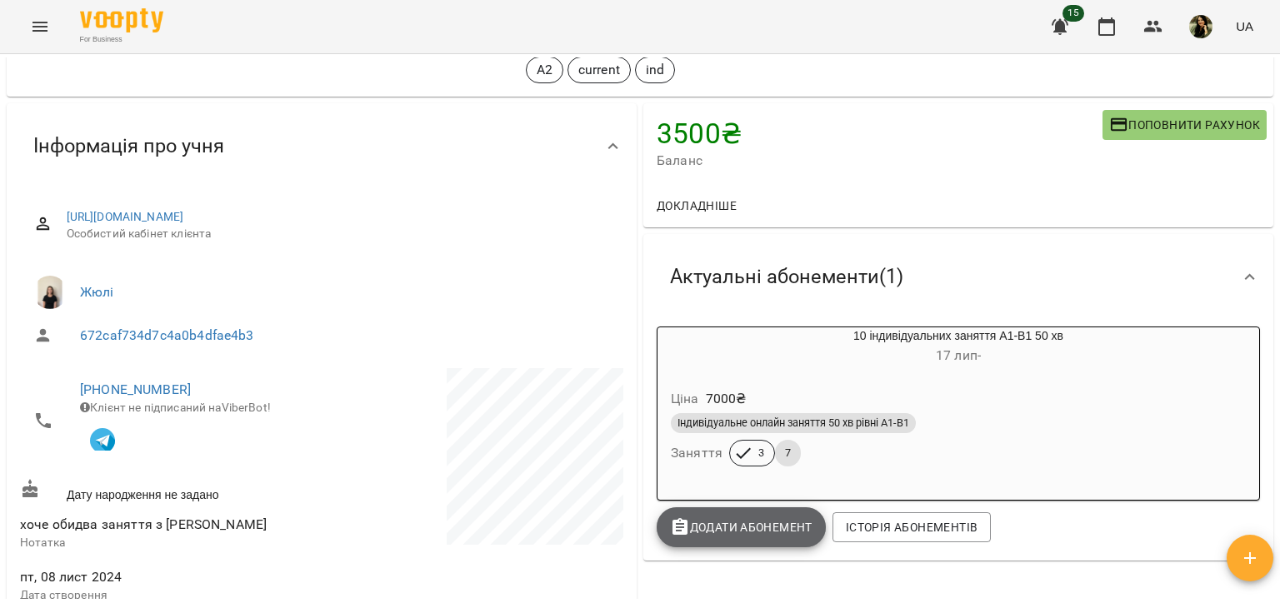
click at [735, 533] on span "Додати Абонемент" at bounding box center [741, 528] width 143 height 20
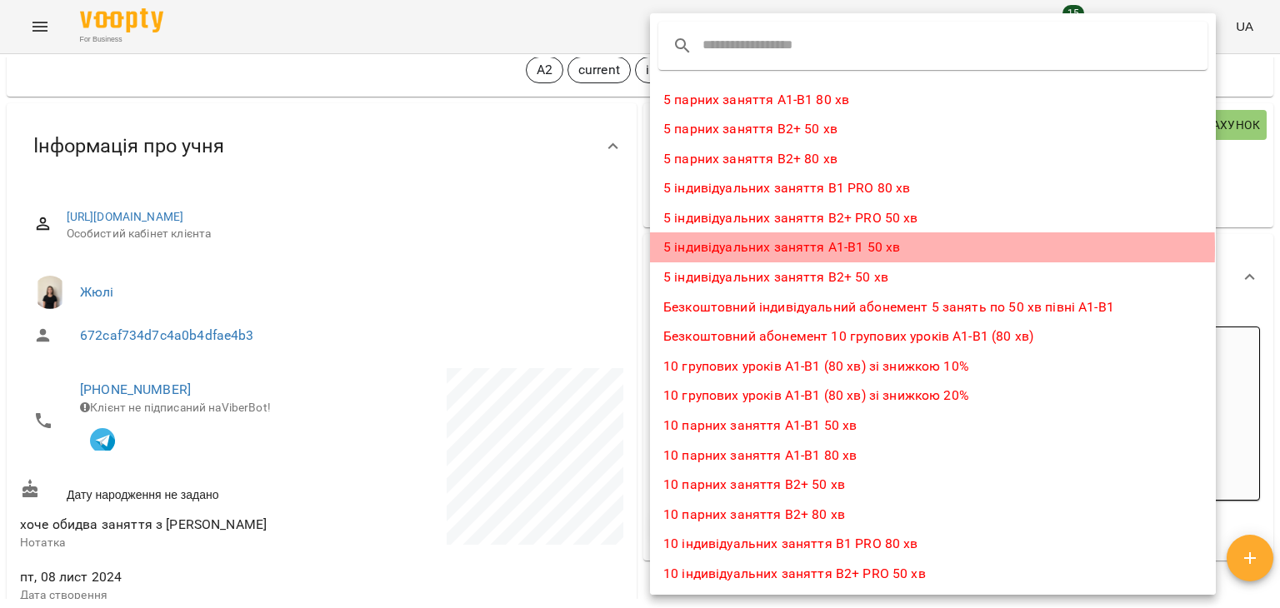
click at [827, 248] on li "5 індивідуальних заняття А1-В1 50 хв" at bounding box center [933, 248] width 566 height 30
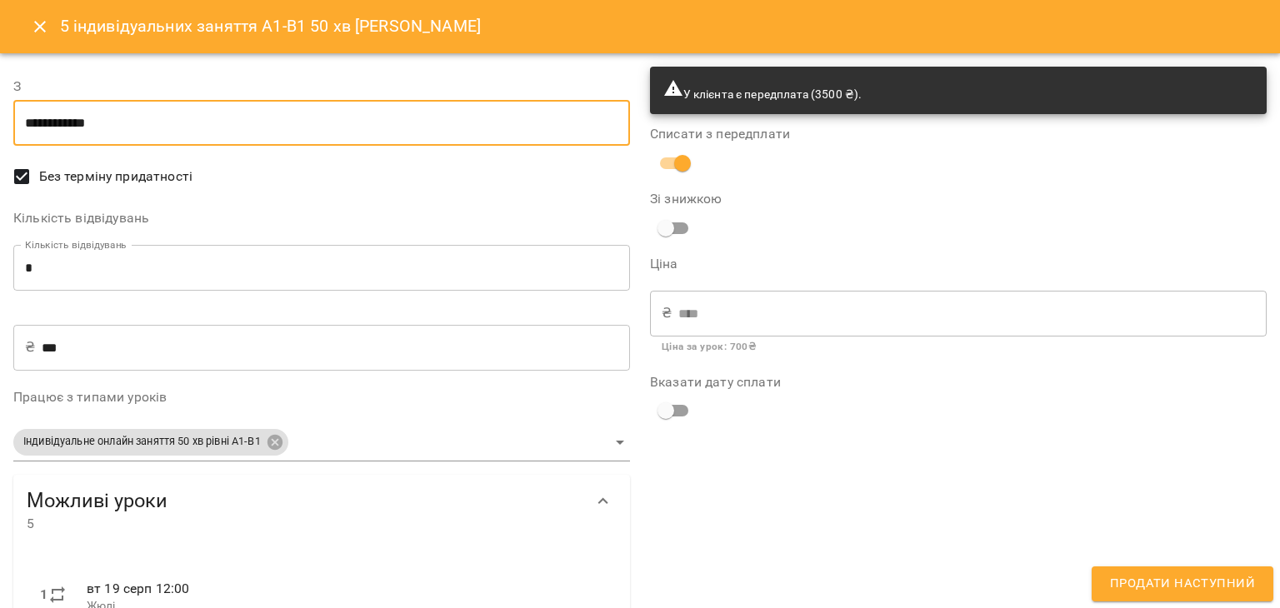
click at [168, 125] on input "**********" at bounding box center [321, 123] width 617 height 47
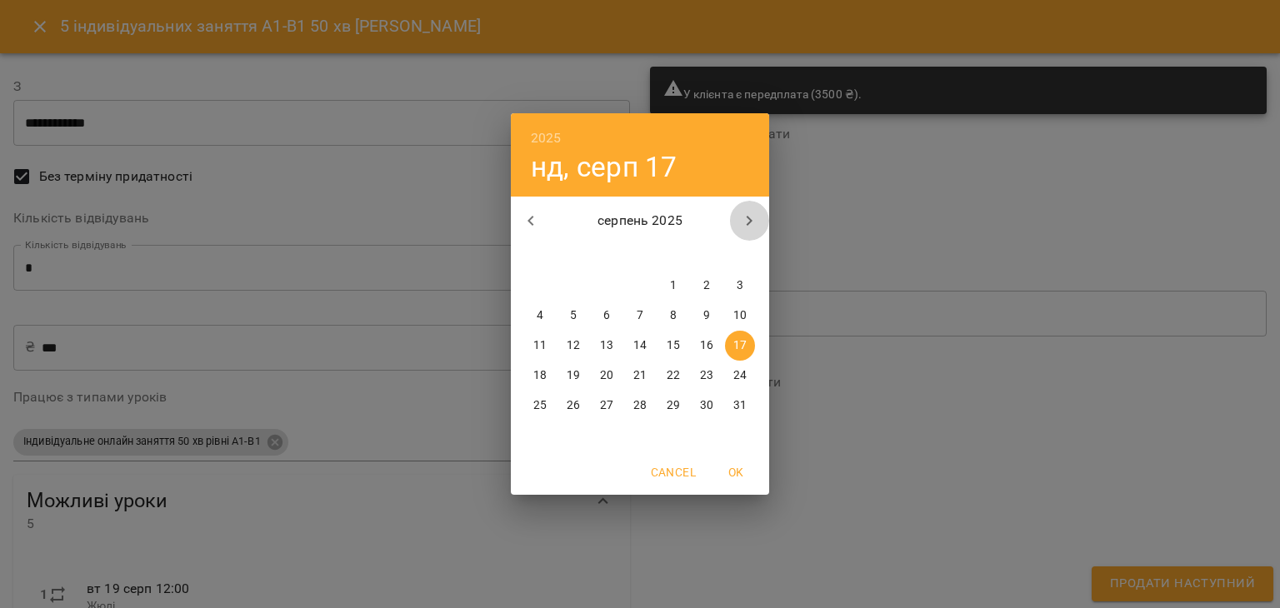
click at [744, 212] on icon "button" at bounding box center [749, 221] width 20 height 20
click at [611, 379] on p "24" at bounding box center [606, 376] width 13 height 17
type input "**********"
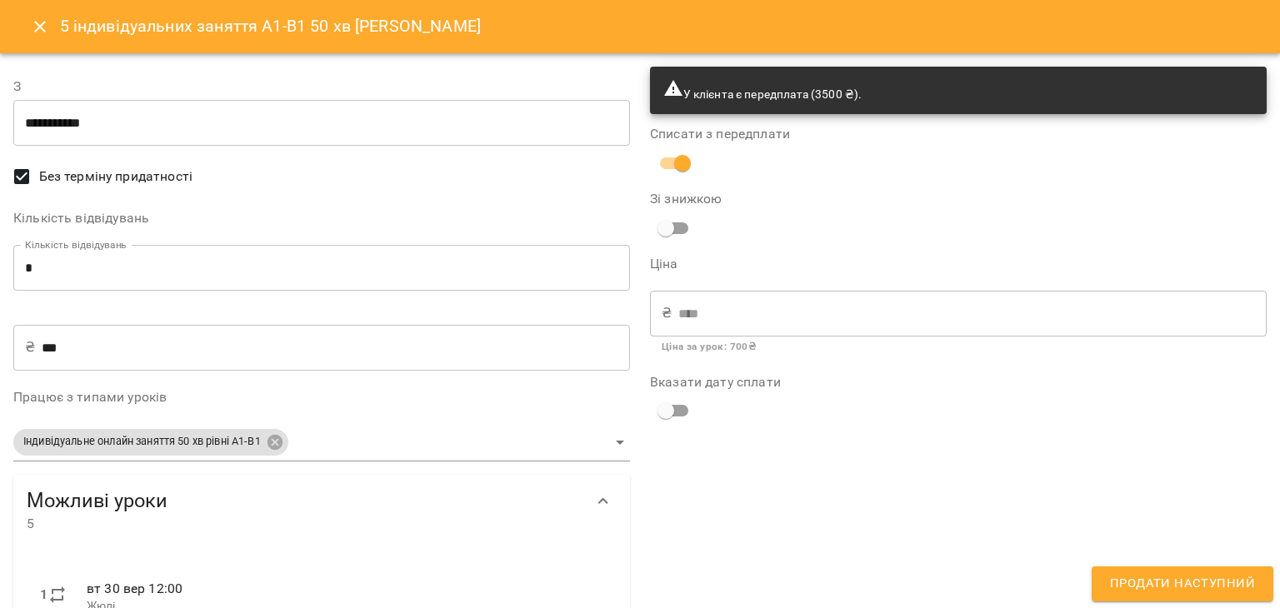
scroll to position [220, 0]
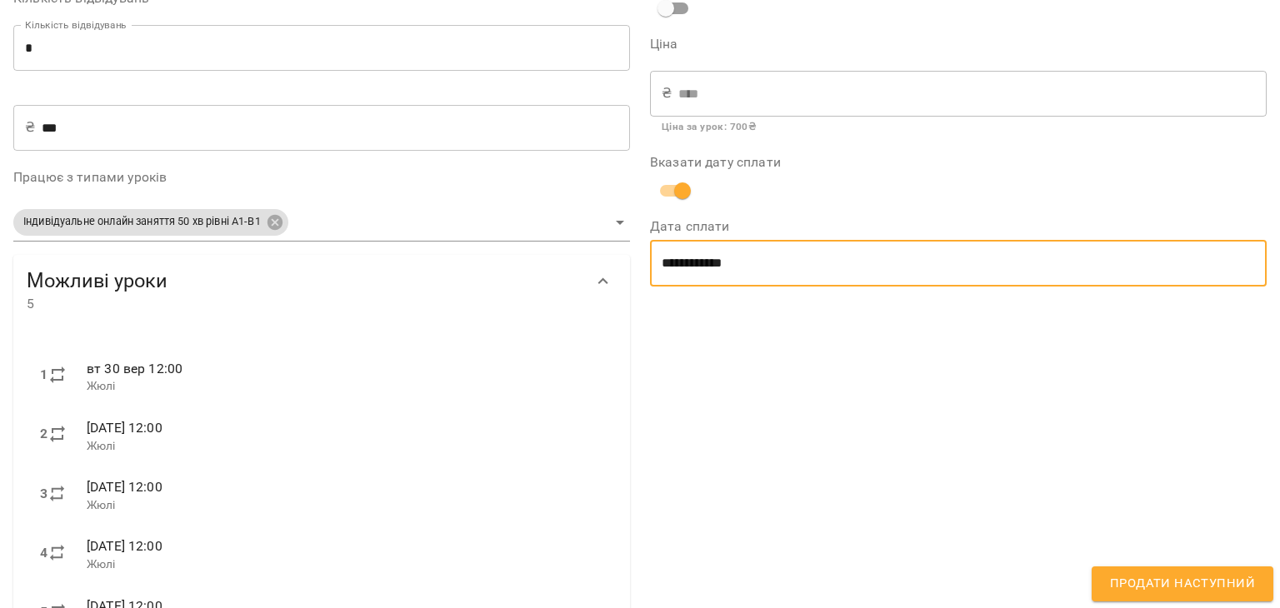
click at [680, 244] on input "**********" at bounding box center [958, 263] width 617 height 47
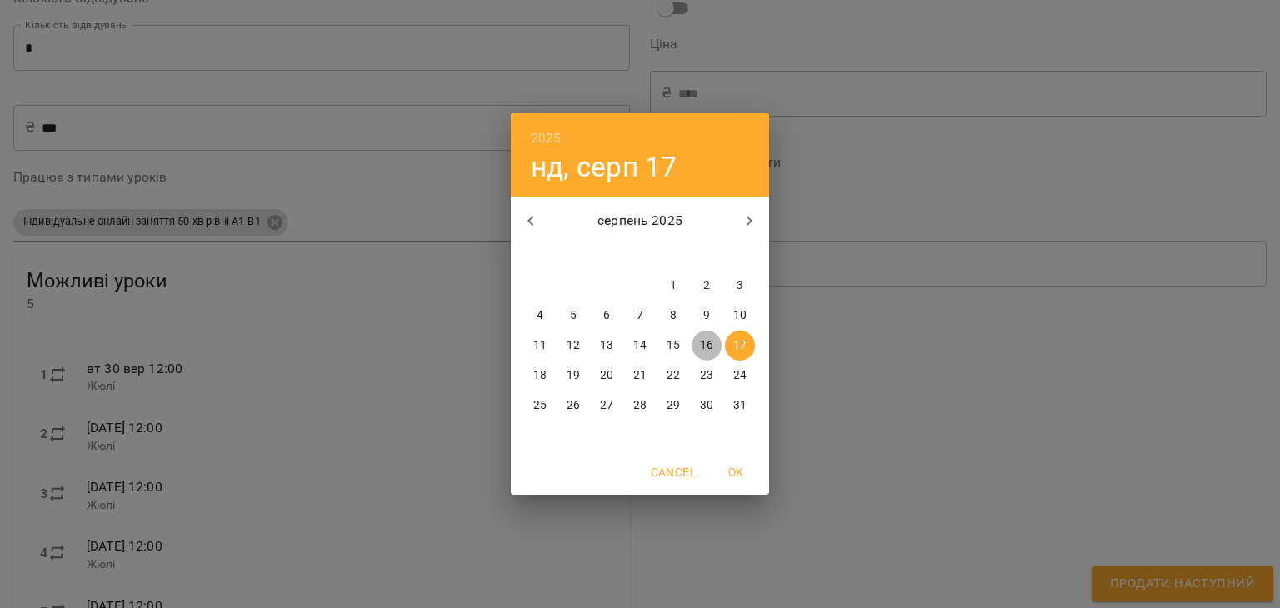
click at [712, 343] on p "16" at bounding box center [706, 346] width 13 height 17
type input "**********"
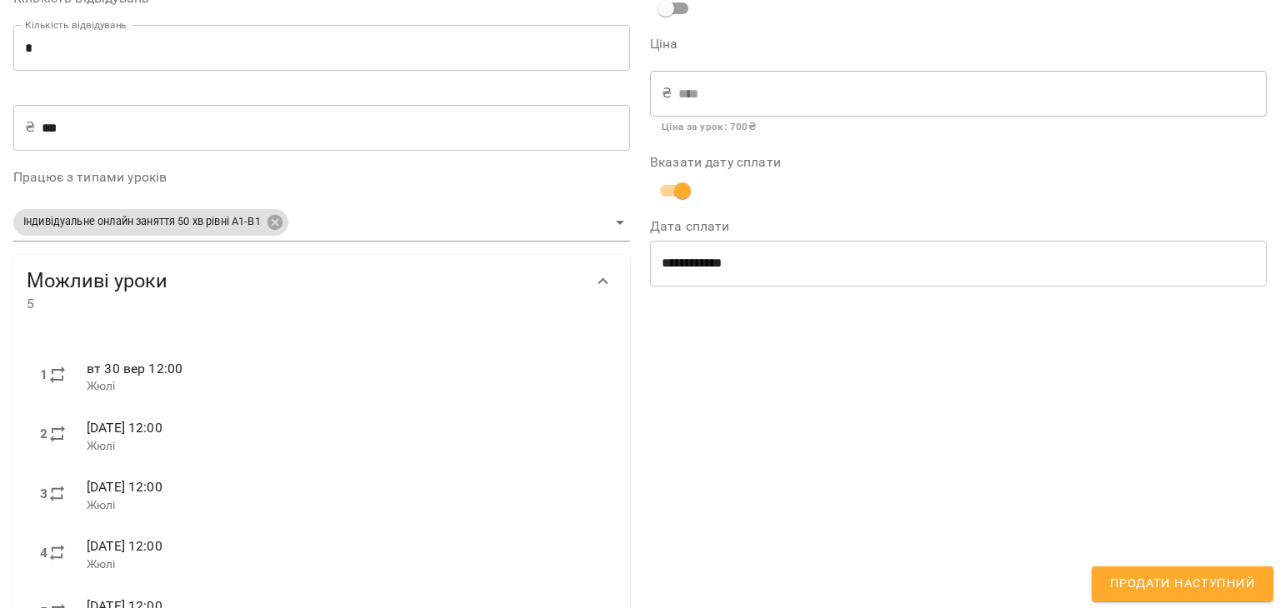
scroll to position [296, 0]
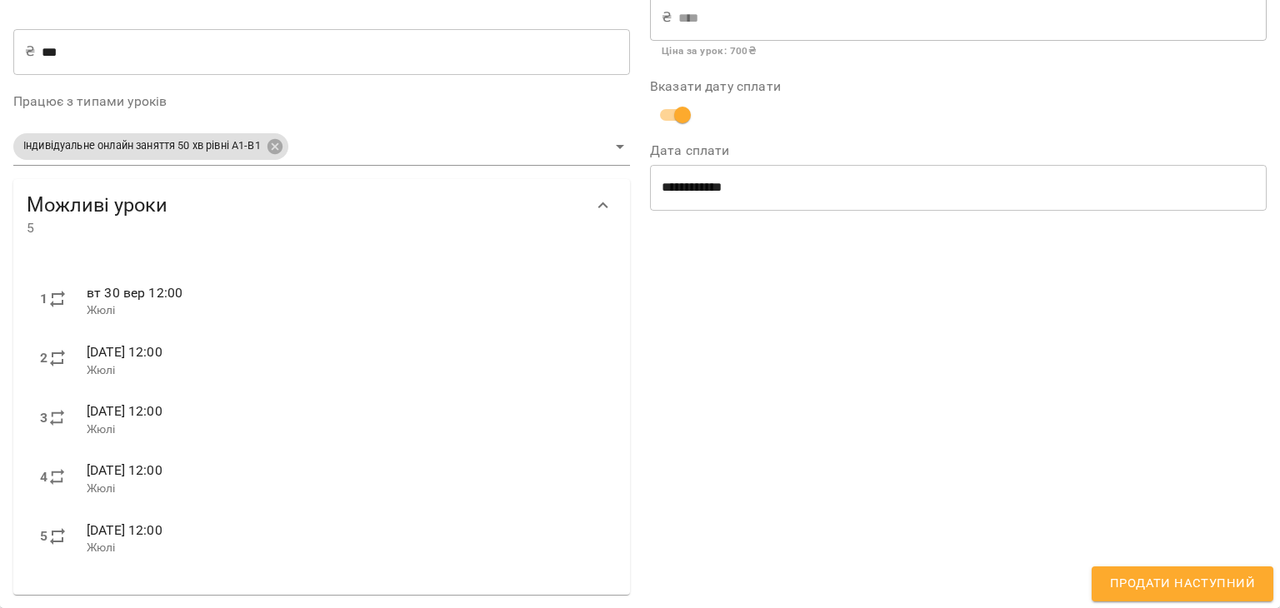
click at [1135, 590] on span "Продати наступний" at bounding box center [1182, 584] width 145 height 22
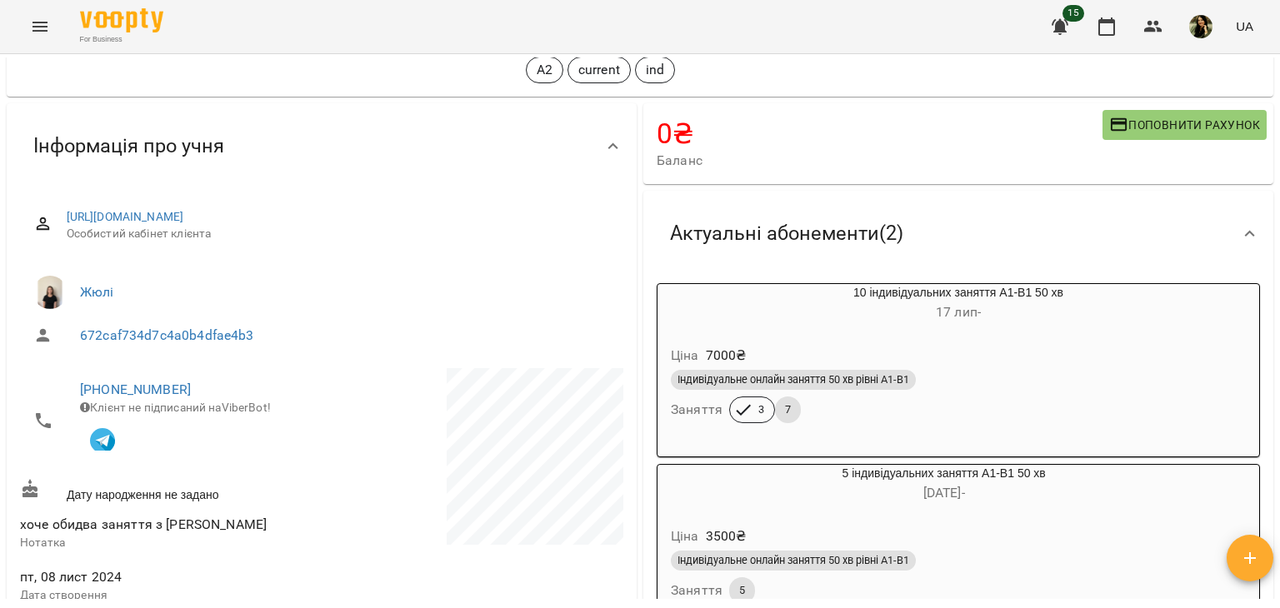
drag, startPoint x: 1279, startPoint y: 191, endPoint x: 1270, endPoint y: 184, distance: 11.3
click at [1270, 184] on div "Мої клієнти / [PERSON_NAME] [PERSON_NAME] А2 current ind 0 ₴ Баланс Поповнити р…" at bounding box center [640, 358] width 1280 height 608
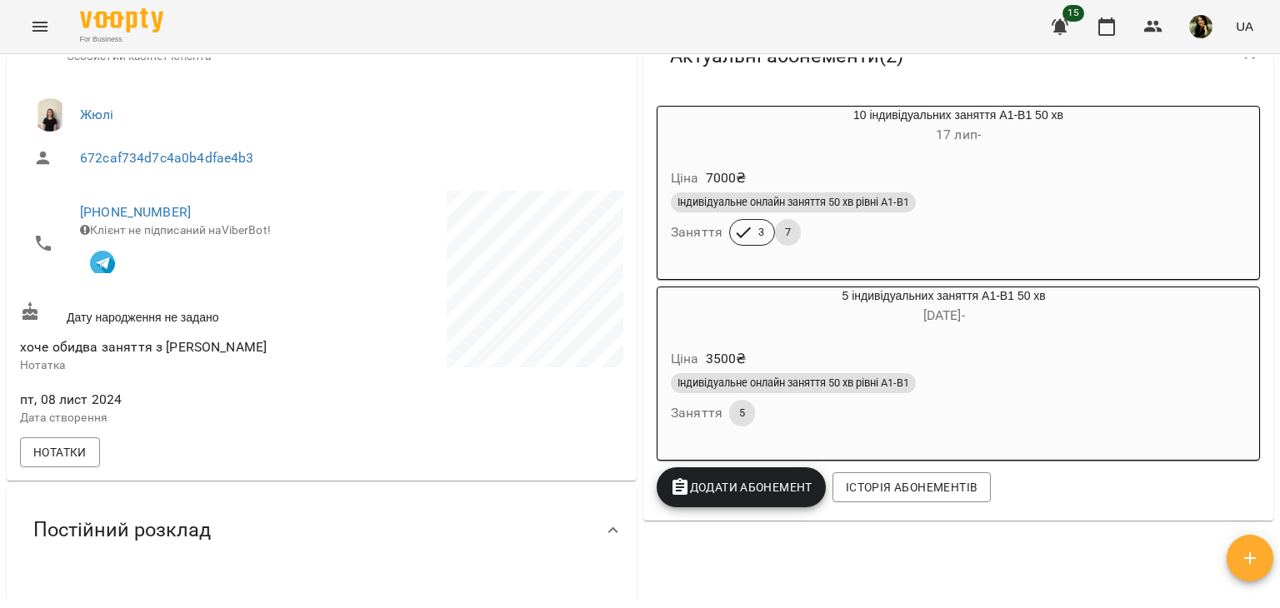
scroll to position [271, 0]
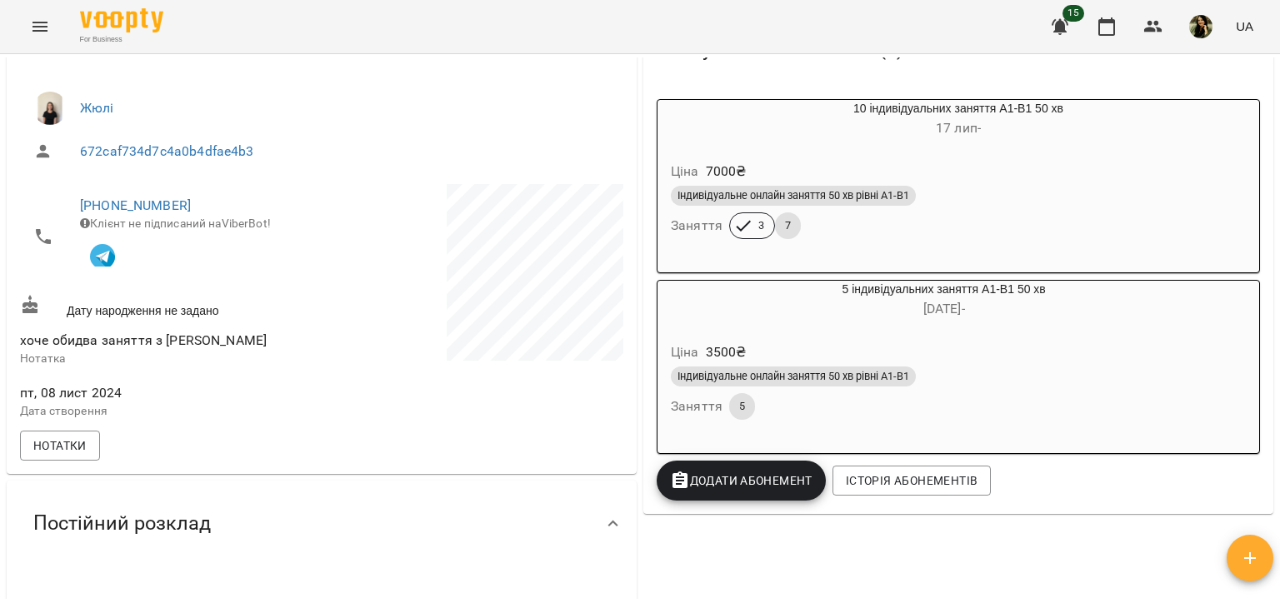
click at [1106, 152] on div "Ціна 7000 ₴ Індивідуальне онлайн заняття 50 хв рівні А1-В1 Заняття 3 7" at bounding box center [959, 203] width 602 height 113
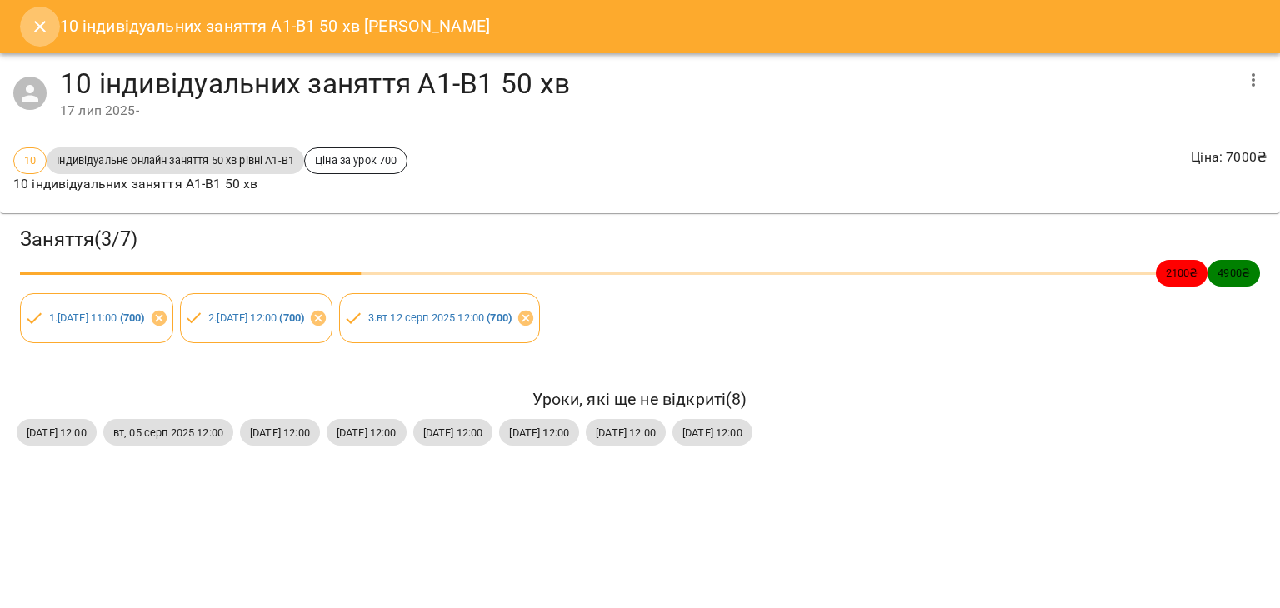
click at [37, 27] on icon "Close" at bounding box center [40, 27] width 20 height 20
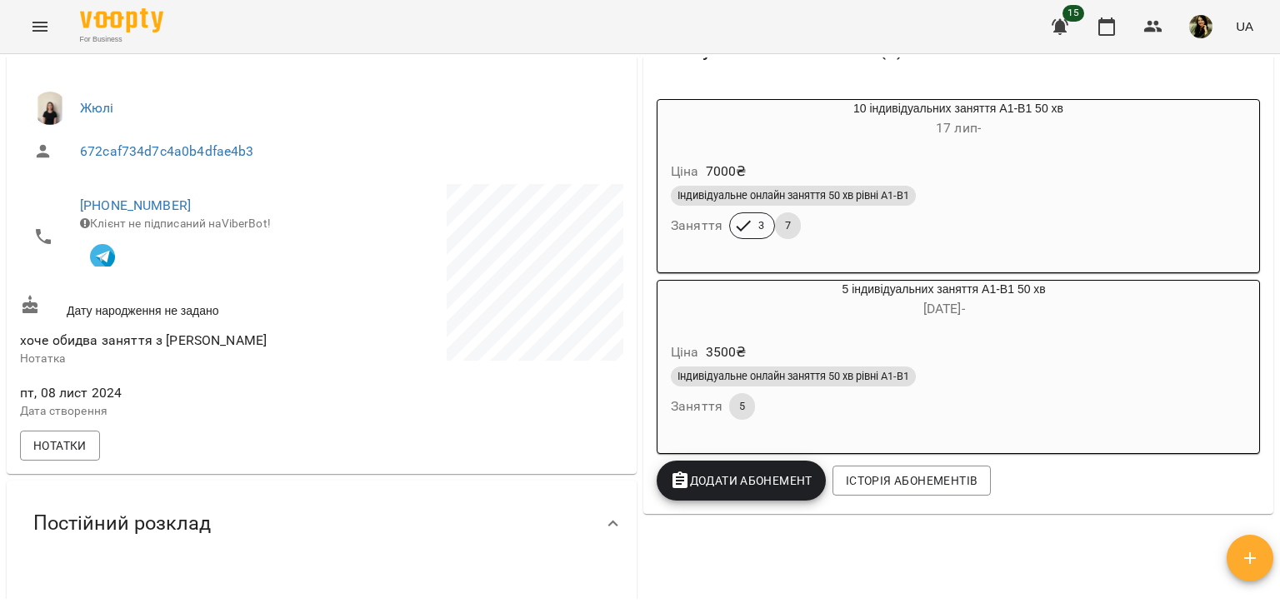
click at [1019, 355] on div "Ціна 3500 ₴" at bounding box center [944, 353] width 553 height 30
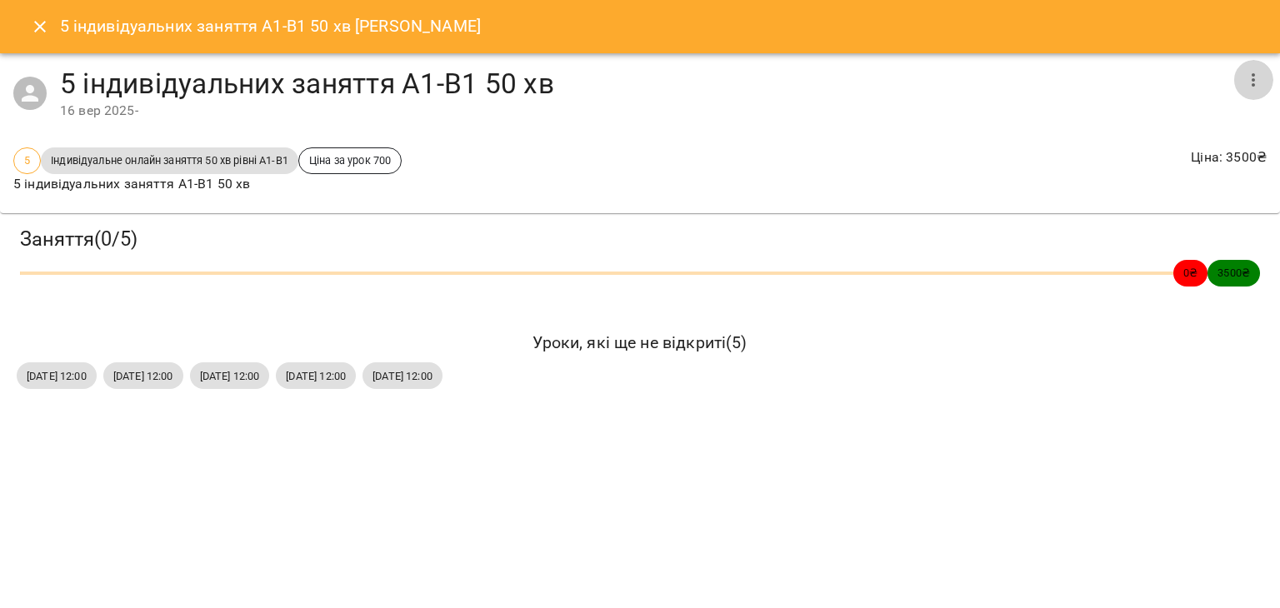
click at [1267, 86] on button "button" at bounding box center [1253, 80] width 40 height 40
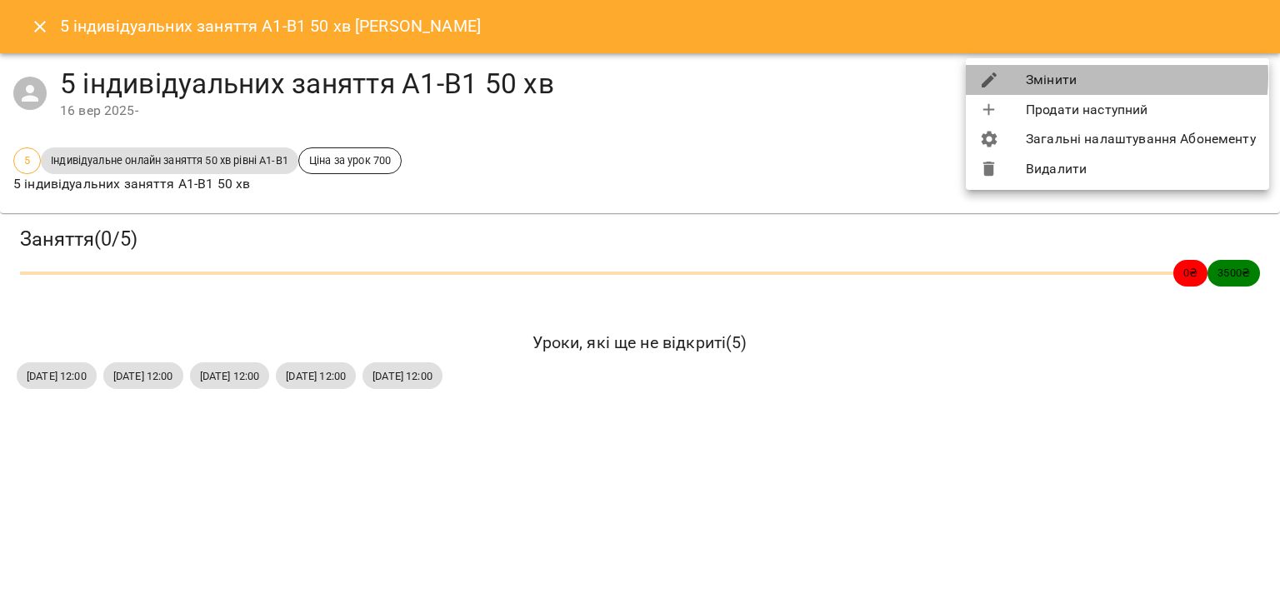
click at [1099, 77] on li "Змінити" at bounding box center [1117, 80] width 303 height 30
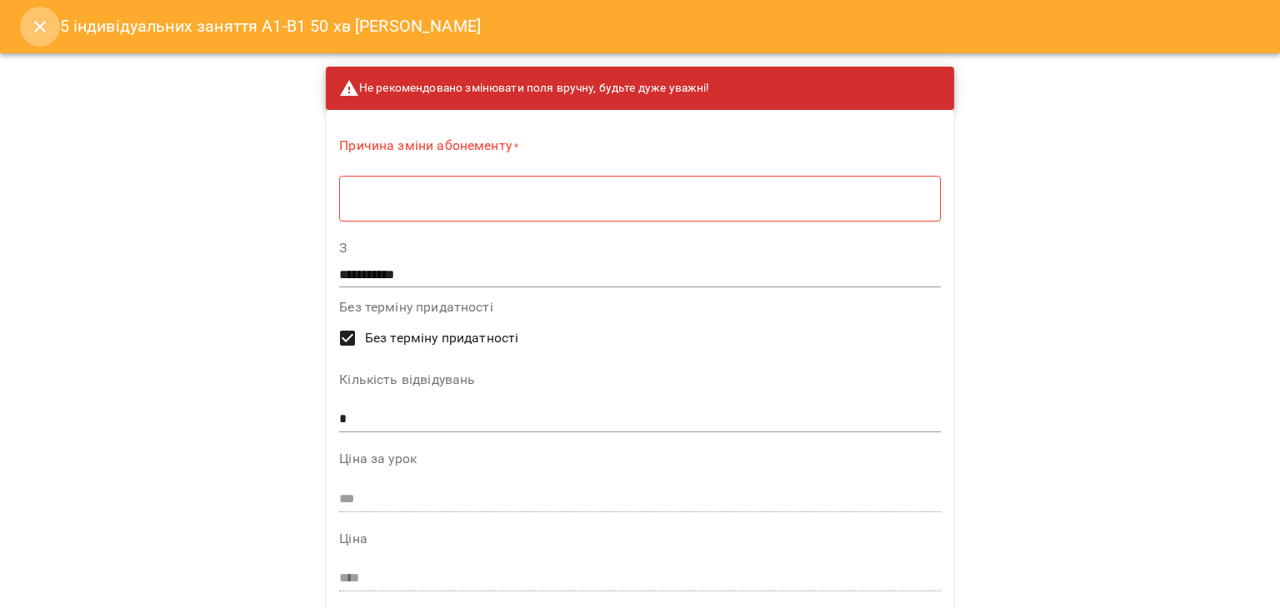
click at [47, 29] on icon "Close" at bounding box center [40, 27] width 20 height 20
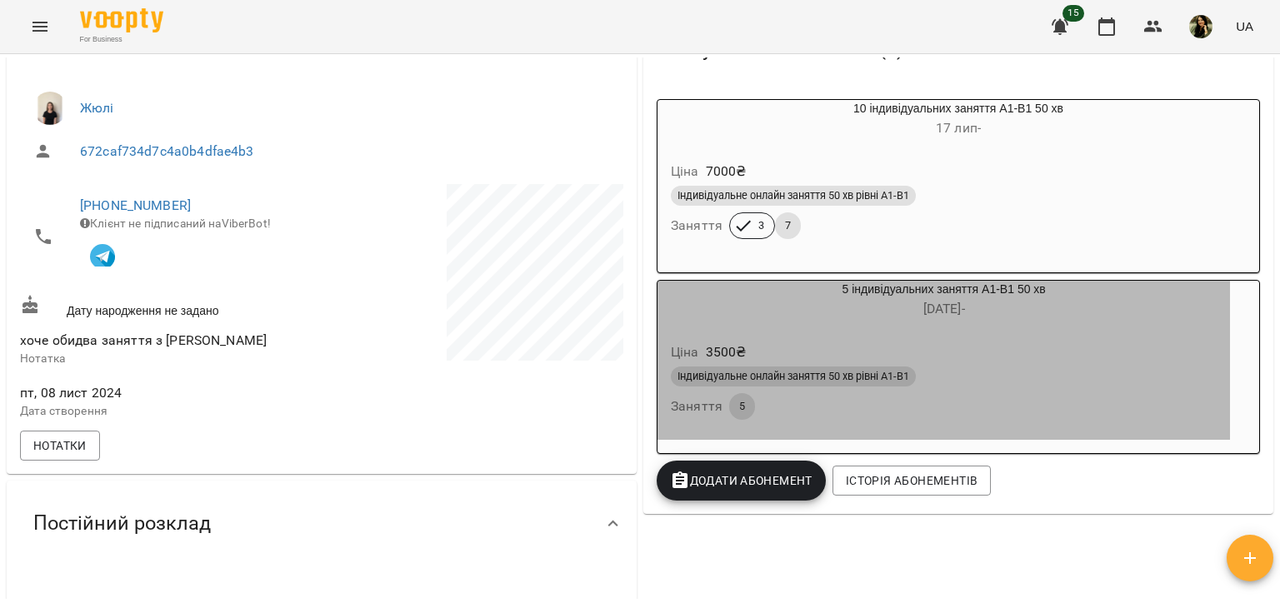
click at [1095, 363] on div "Ціна 3500 ₴" at bounding box center [944, 353] width 553 height 30
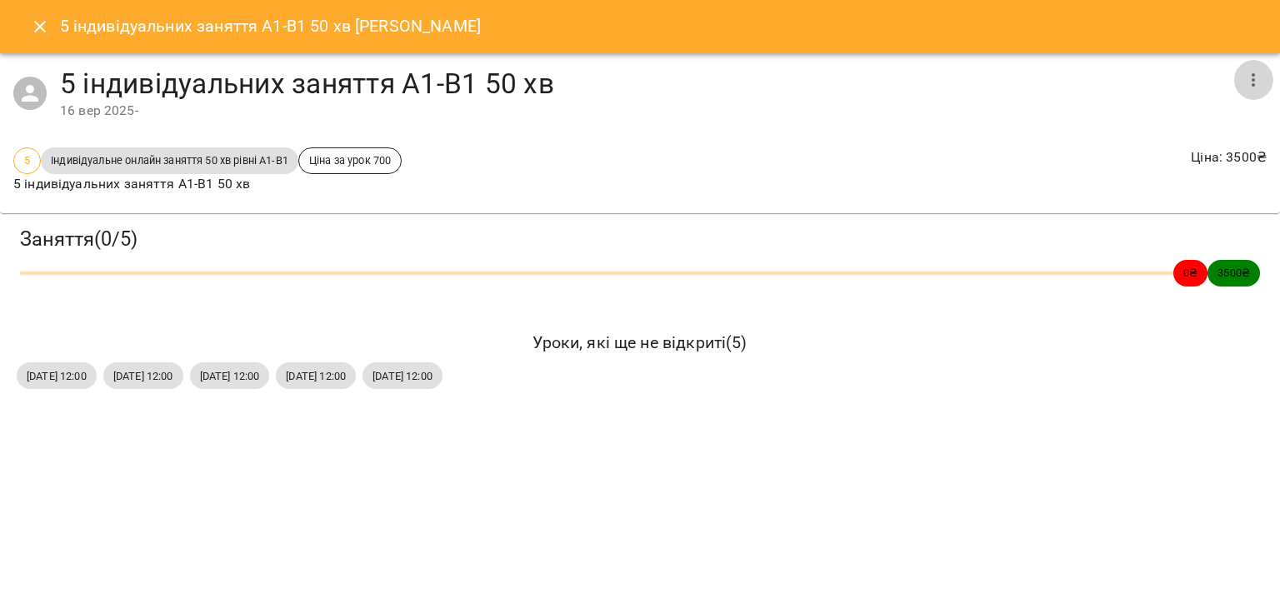
click at [1261, 73] on icon "button" at bounding box center [1253, 80] width 20 height 20
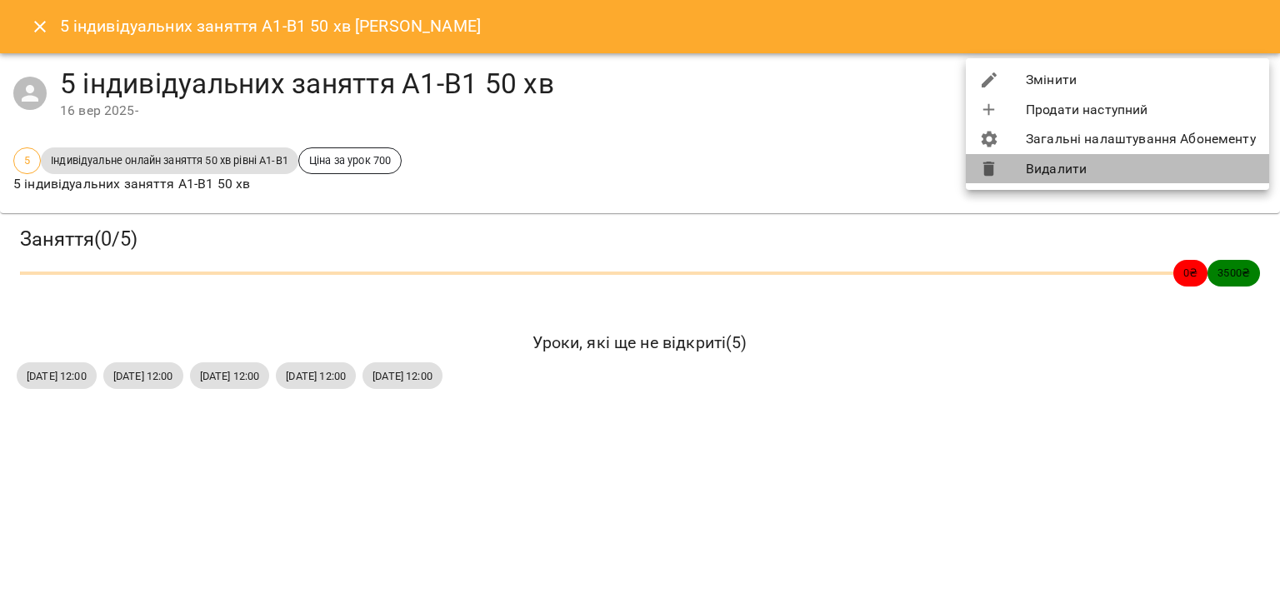
click at [1151, 164] on li "Видалити" at bounding box center [1117, 169] width 303 height 30
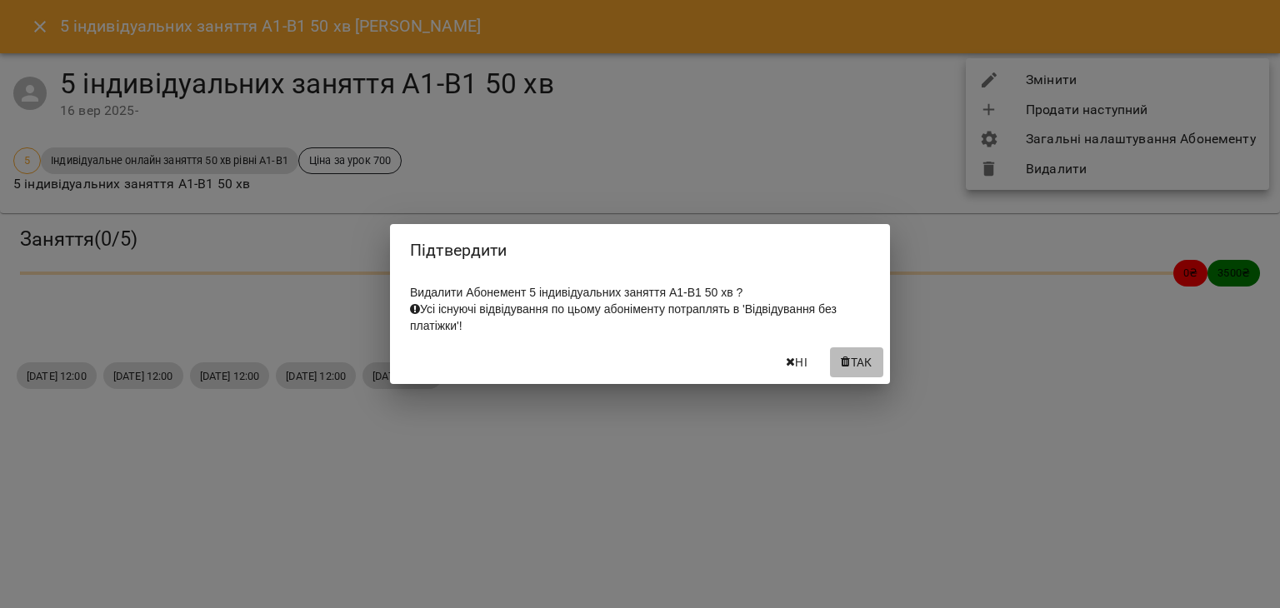
click at [868, 370] on span "Так" at bounding box center [862, 363] width 22 height 20
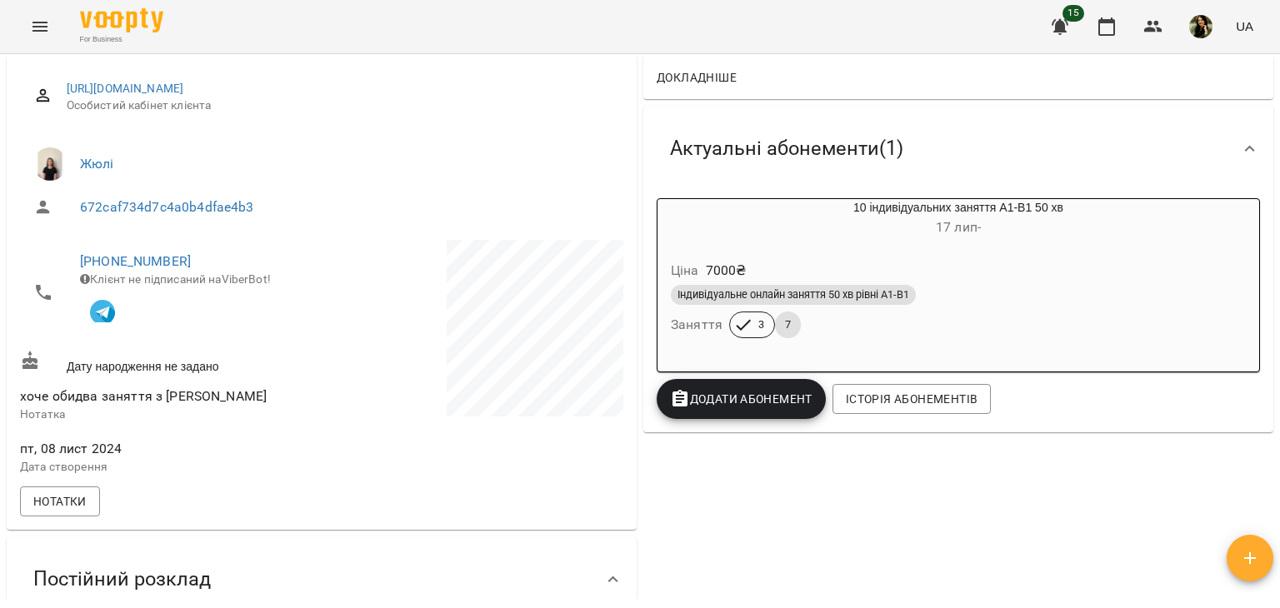
scroll to position [222, 0]
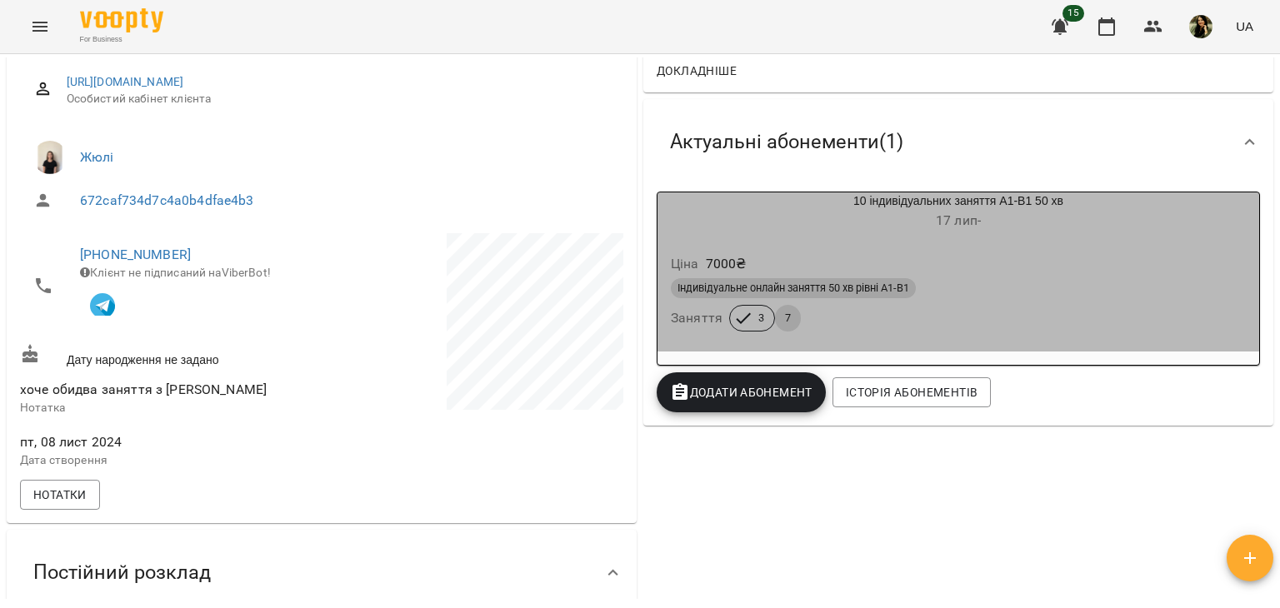
click at [1078, 283] on div "Індивідуальне онлайн заняття 50 хв рівні А1-В1" at bounding box center [958, 288] width 575 height 20
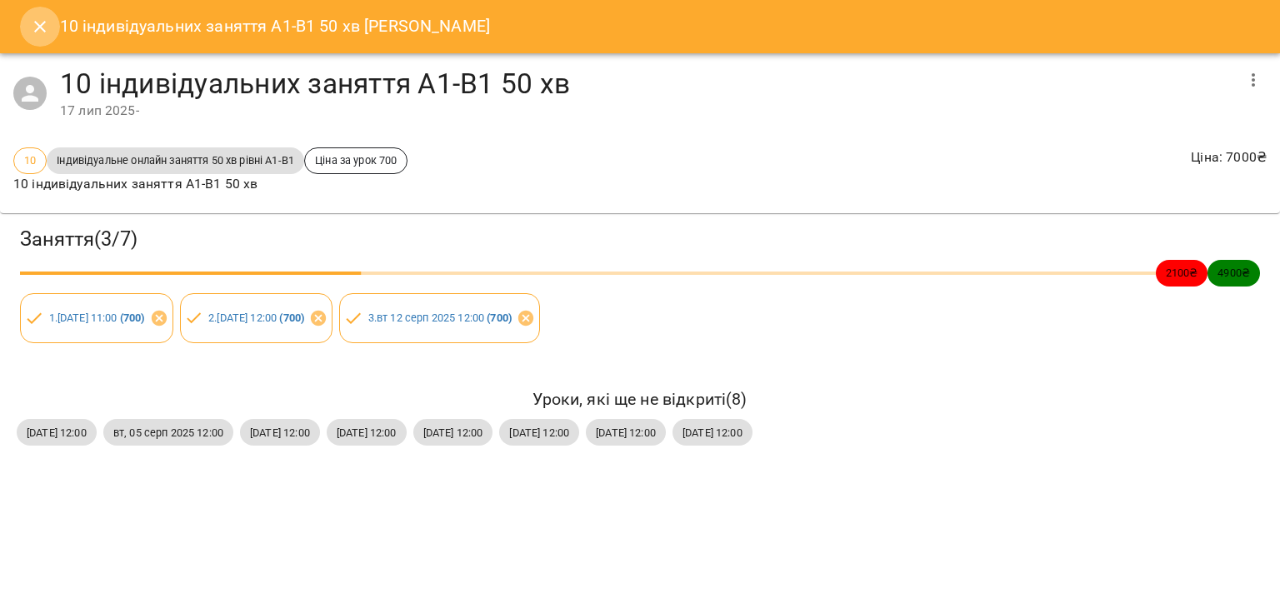
click at [28, 19] on button "Close" at bounding box center [40, 27] width 40 height 40
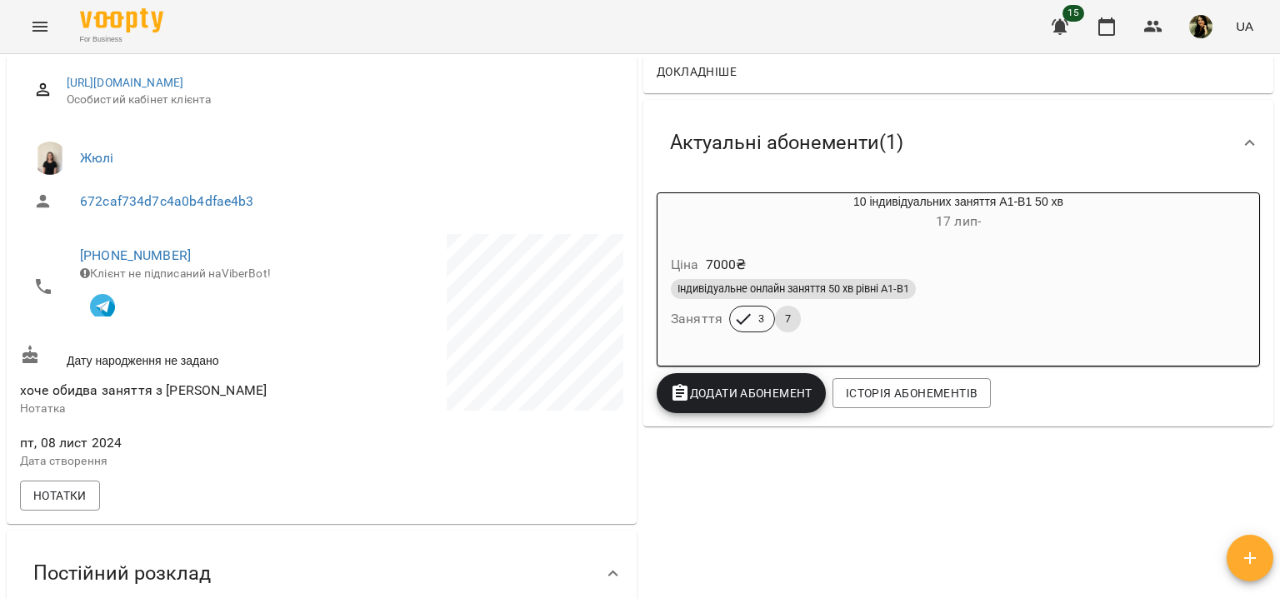
scroll to position [217, 0]
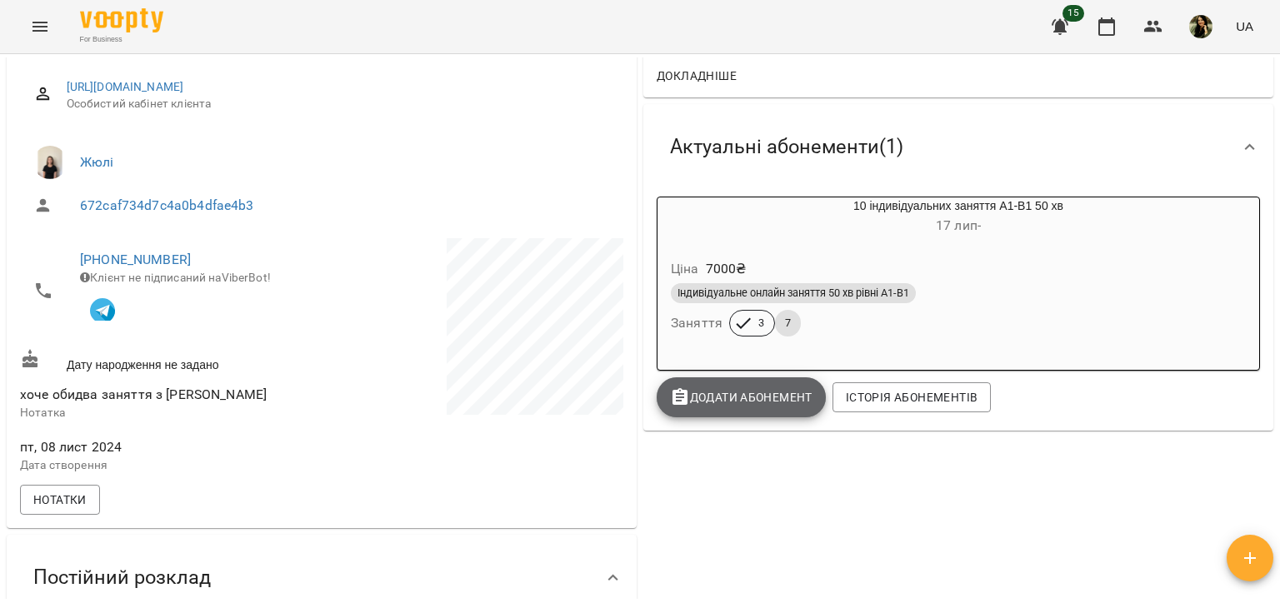
click at [733, 415] on button "Додати Абонемент" at bounding box center [741, 398] width 169 height 40
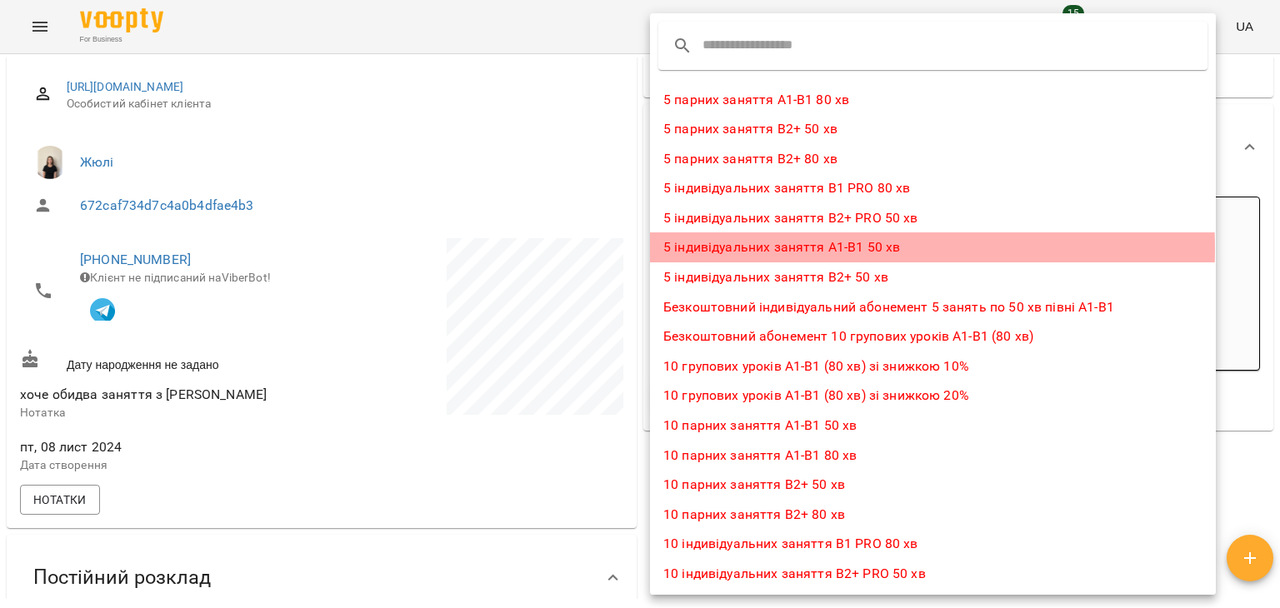
click at [781, 249] on li "5 індивідуальних заняття А1-В1 50 хв" at bounding box center [933, 248] width 566 height 30
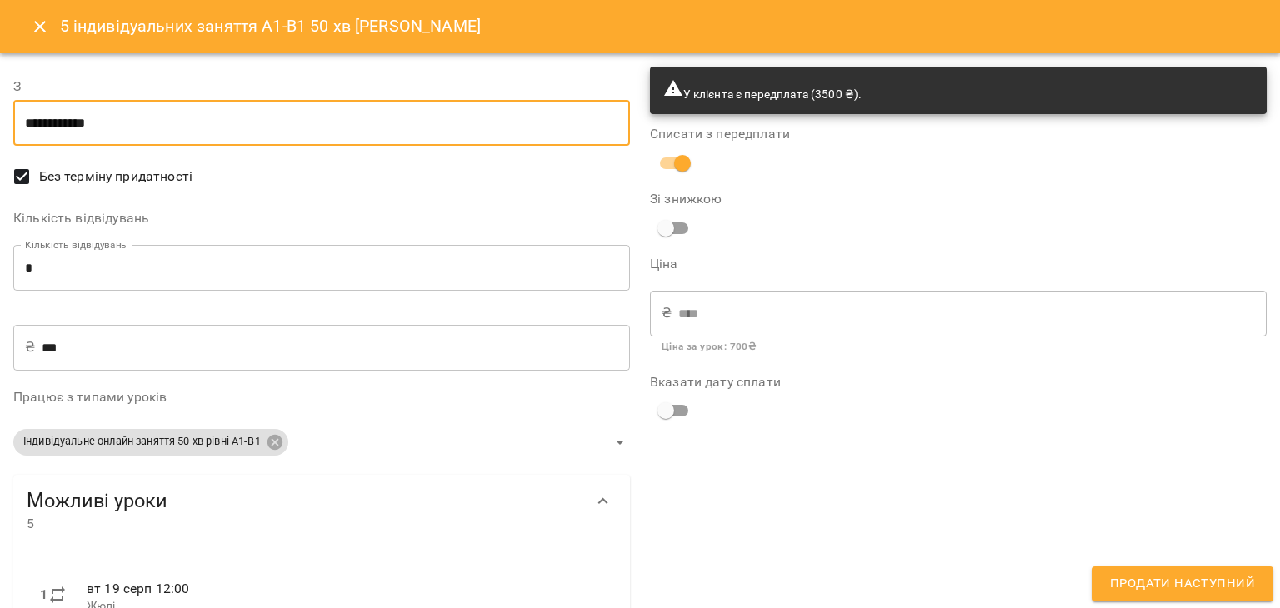
click at [241, 121] on input "**********" at bounding box center [321, 123] width 617 height 47
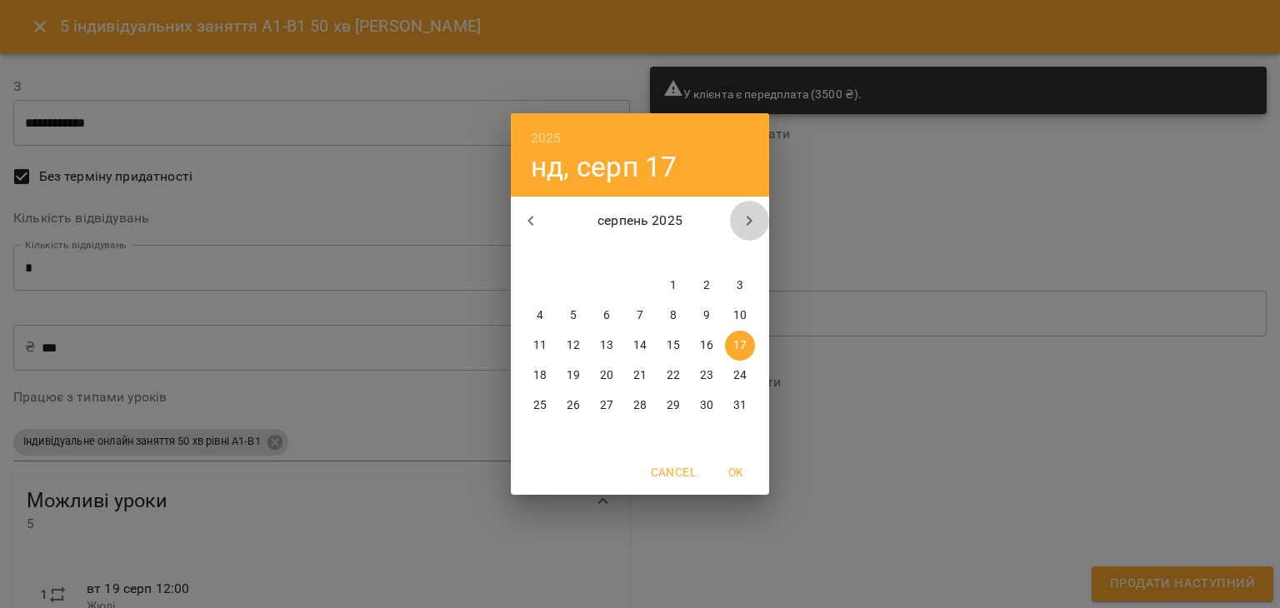
click at [757, 216] on icon "button" at bounding box center [749, 221] width 20 height 20
click at [609, 382] on p "24" at bounding box center [606, 376] width 13 height 17
type input "**********"
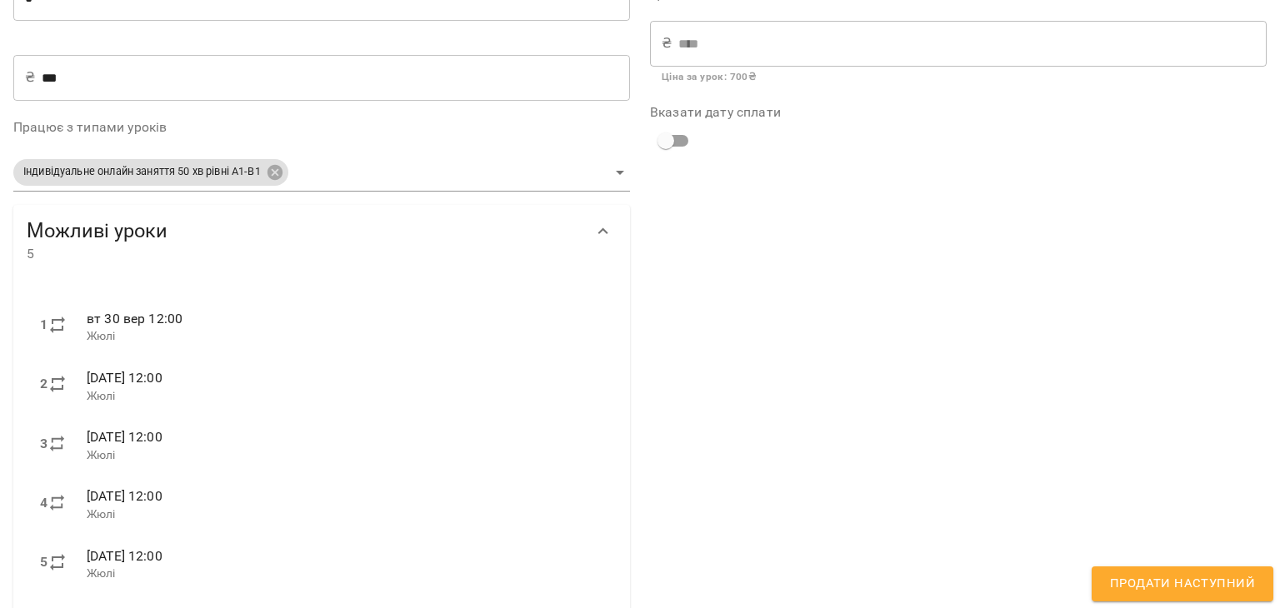
scroll to position [296, 0]
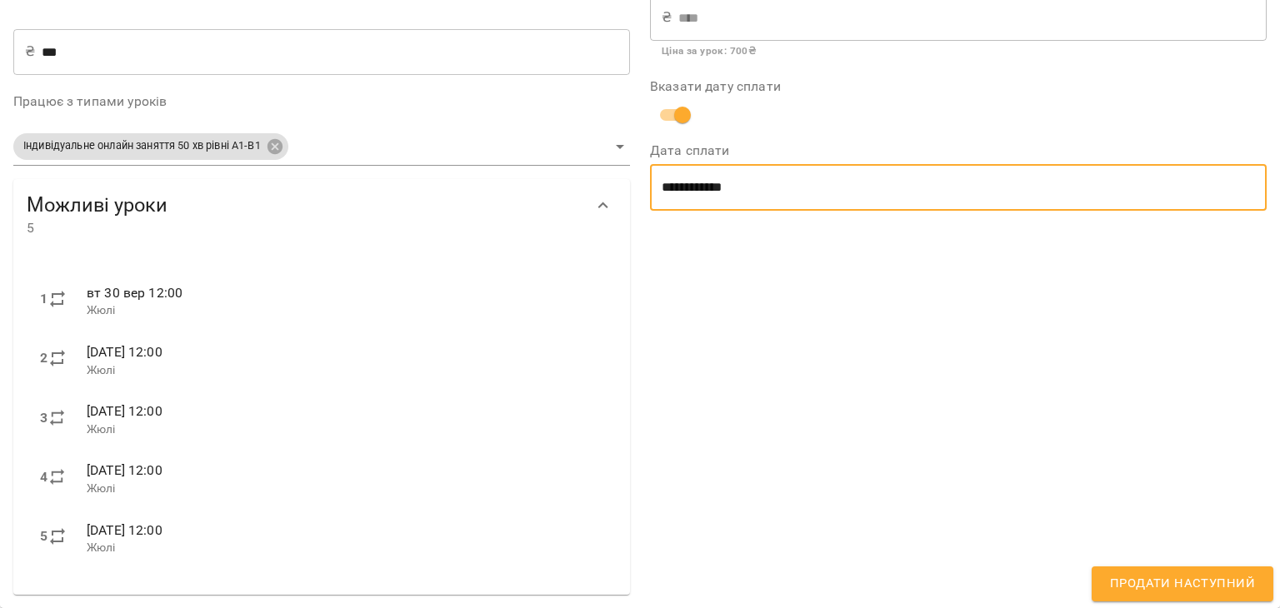
click at [774, 185] on input "**********" at bounding box center [958, 187] width 617 height 47
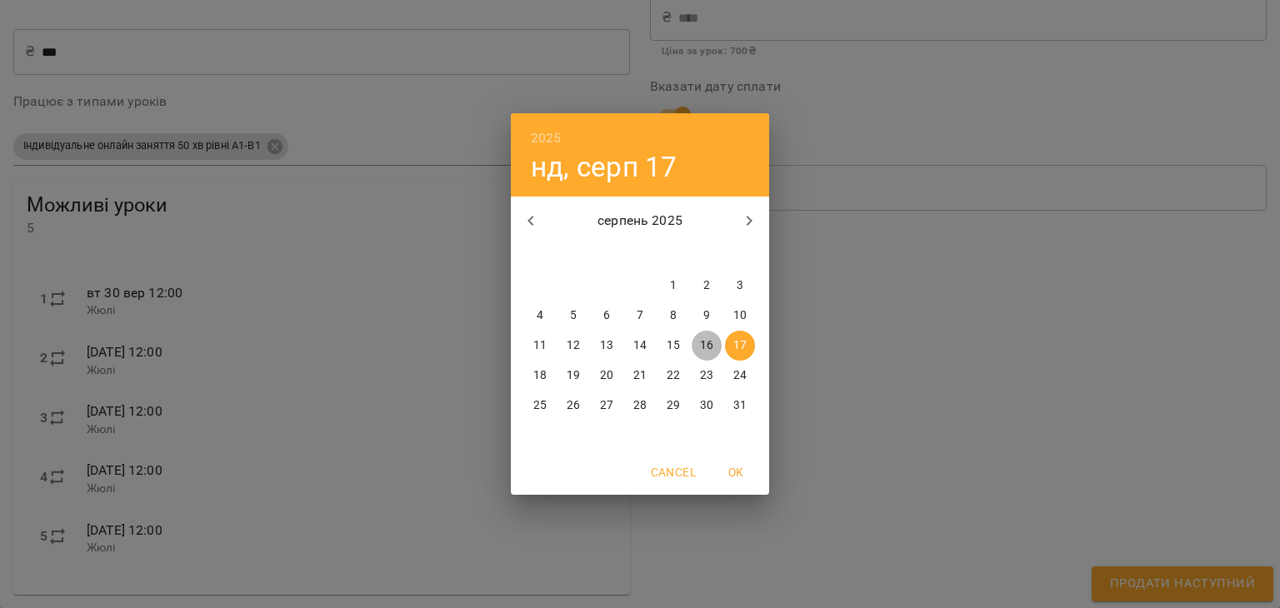
click at [713, 351] on span "16" at bounding box center [707, 346] width 30 height 17
type input "**********"
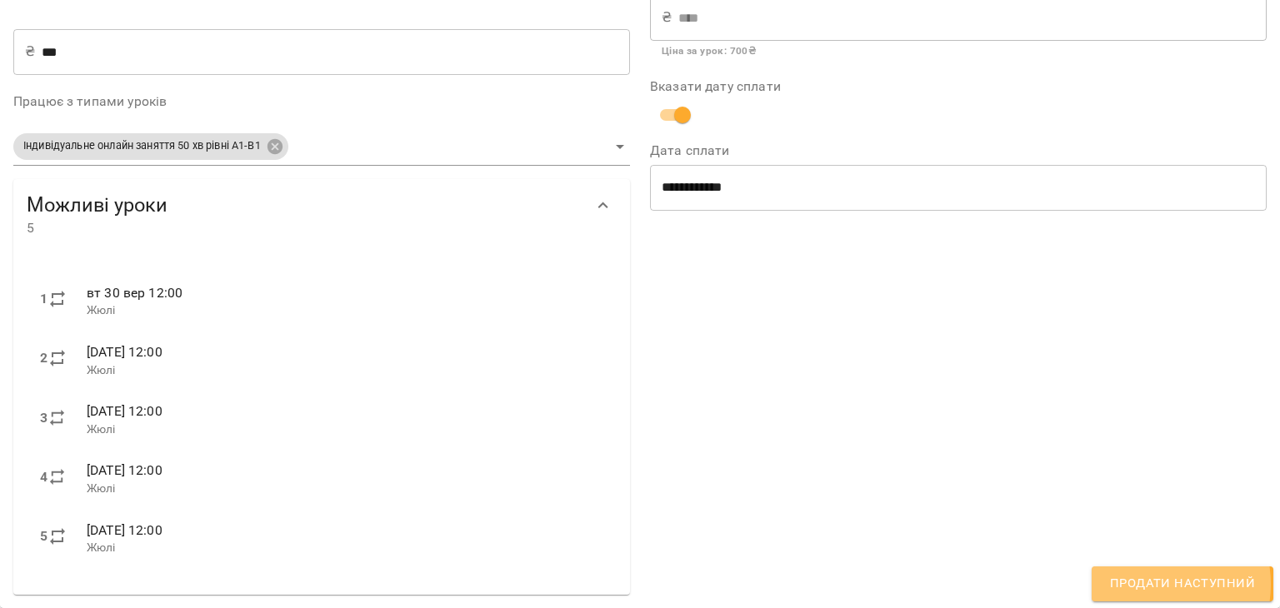
click at [1146, 584] on span "Продати наступний" at bounding box center [1182, 584] width 145 height 22
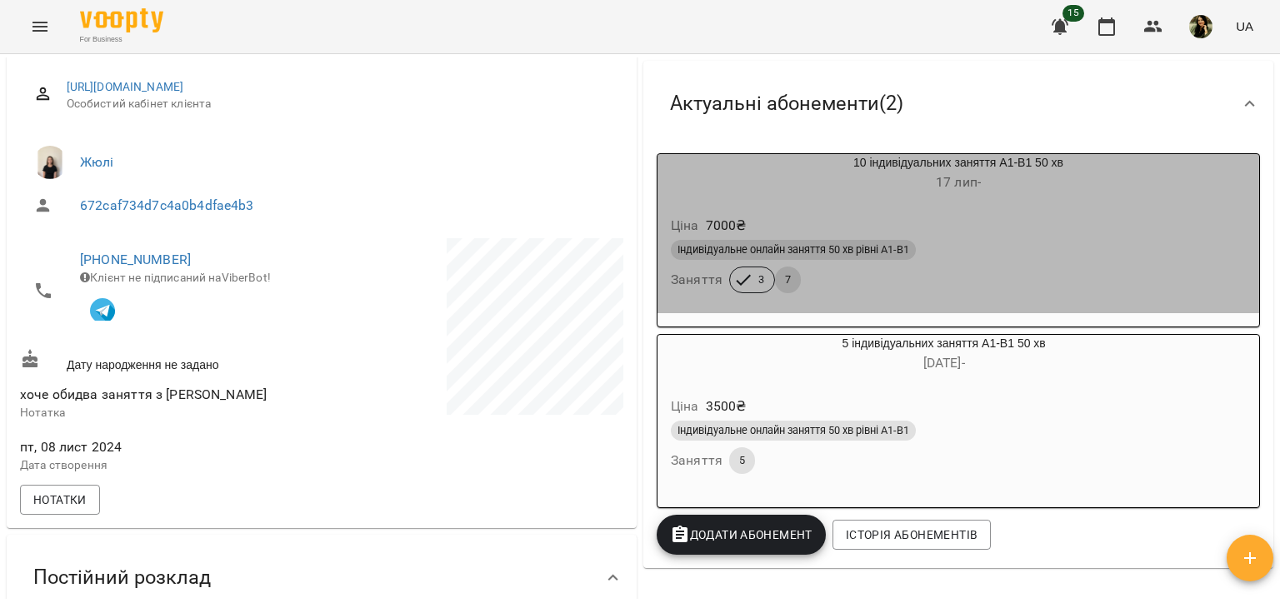
click at [1009, 279] on div "Індивідуальне онлайн заняття 50 хв рівні А1-В1 Заняття 3 7" at bounding box center [959, 267] width 582 height 60
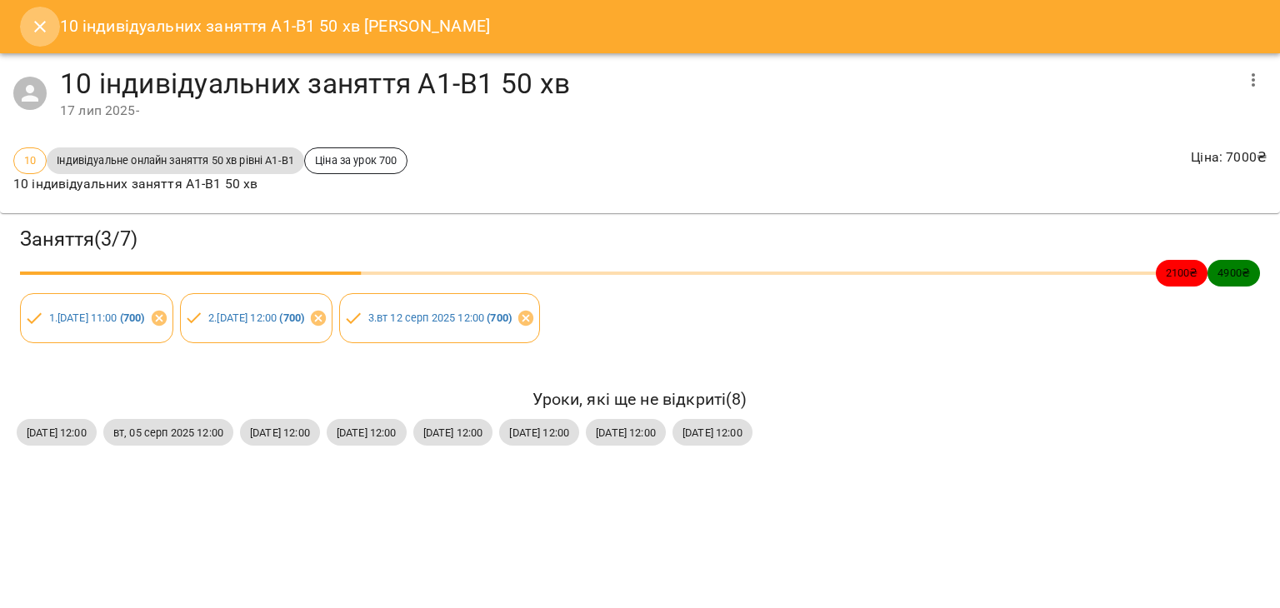
click at [41, 24] on icon "Close" at bounding box center [40, 27] width 12 height 12
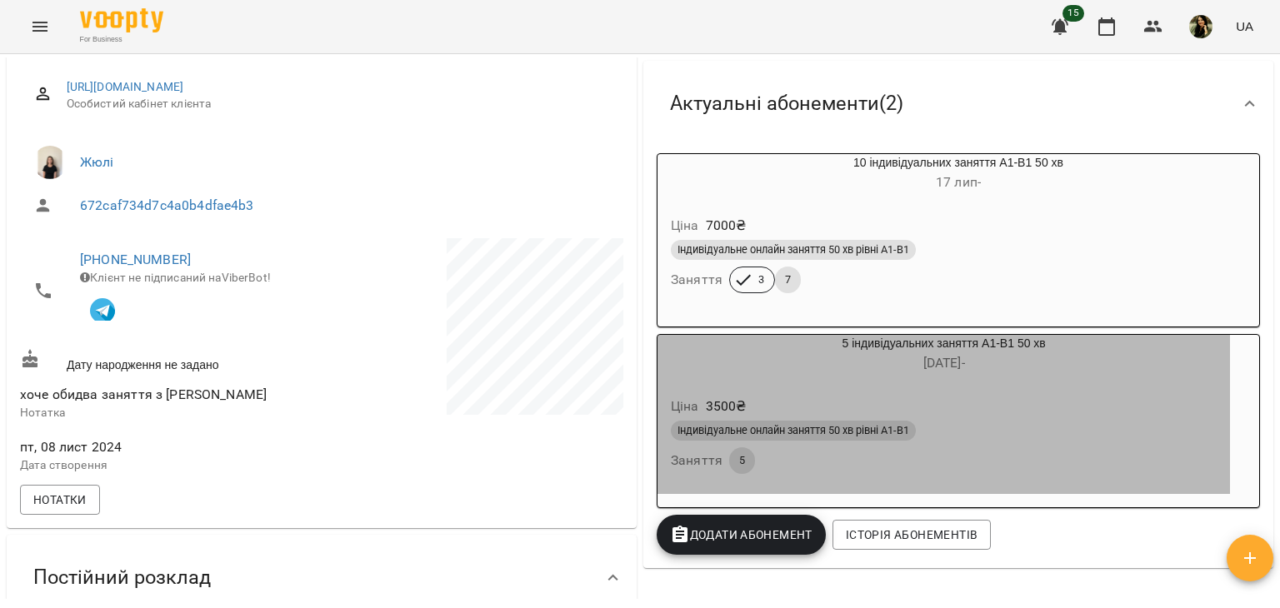
click at [1019, 414] on div "Ціна 3500 ₴" at bounding box center [944, 407] width 553 height 30
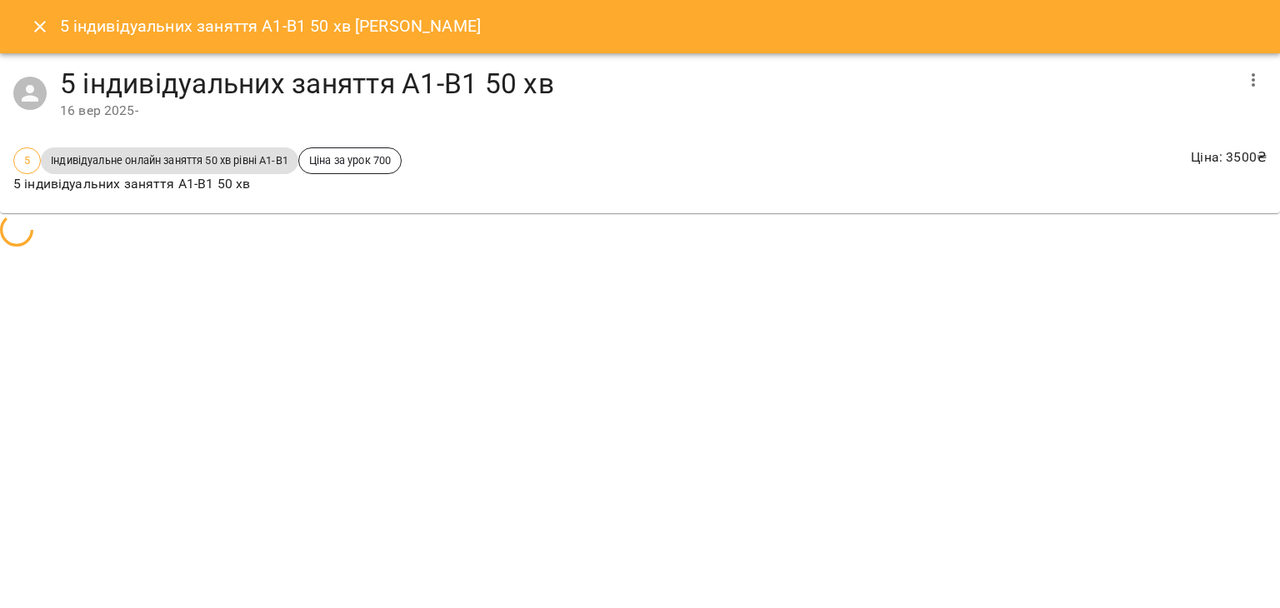
click at [1019, 414] on body "For Business 15 UA Мої клієнти / Софія Низькошапка Софія Низькошапка А2 current…" at bounding box center [640, 331] width 1280 height 663
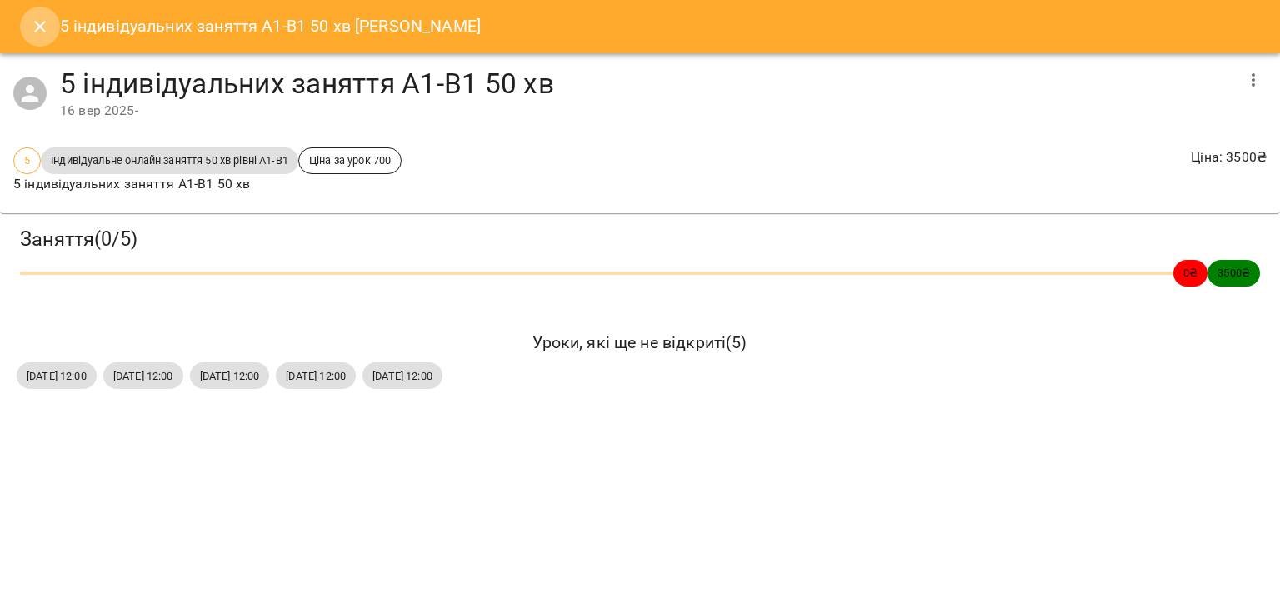
click at [43, 20] on icon "Close" at bounding box center [40, 27] width 20 height 20
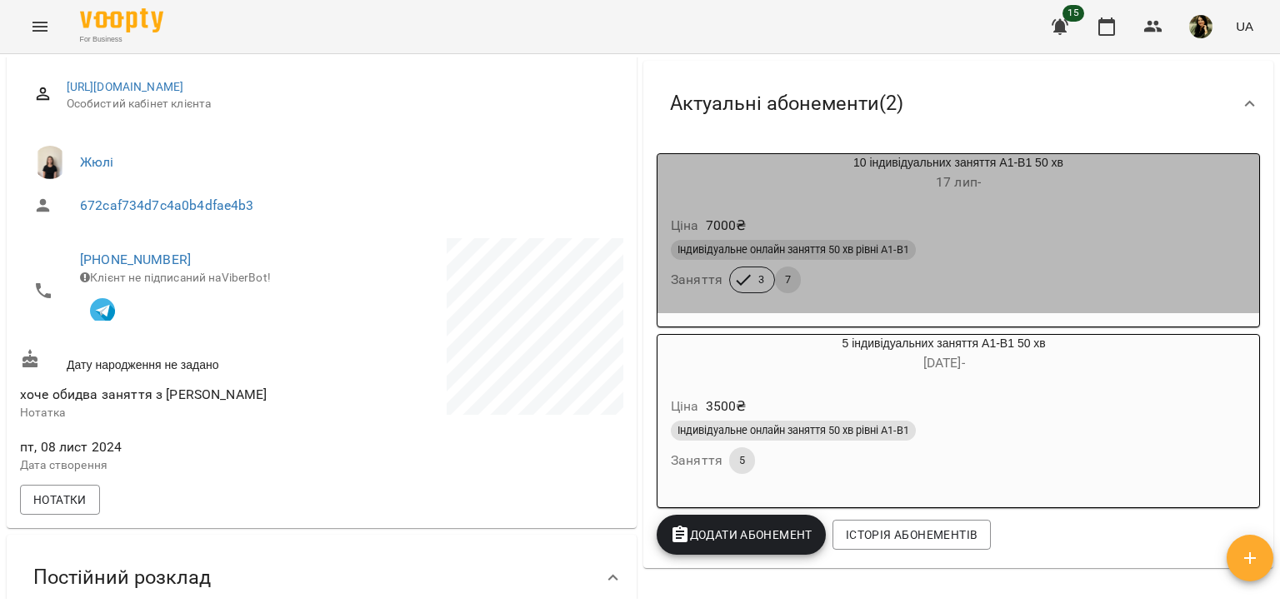
click at [972, 254] on div "Індивідуальне онлайн заняття 50 хв рівні А1-В1" at bounding box center [958, 250] width 575 height 20
click at [972, 254] on body "For Business 15 UA Мої клієнти / Софія Низькошапка Софія Низькошапка А2 current…" at bounding box center [640, 331] width 1280 height 663
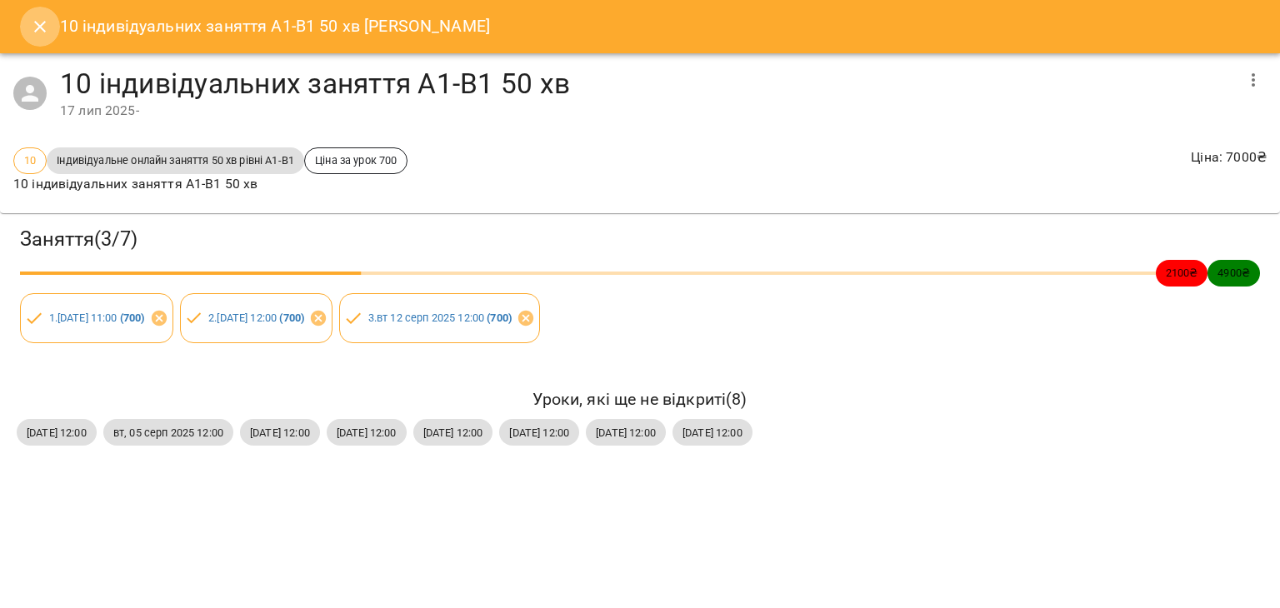
click at [47, 20] on icon "Close" at bounding box center [40, 27] width 20 height 20
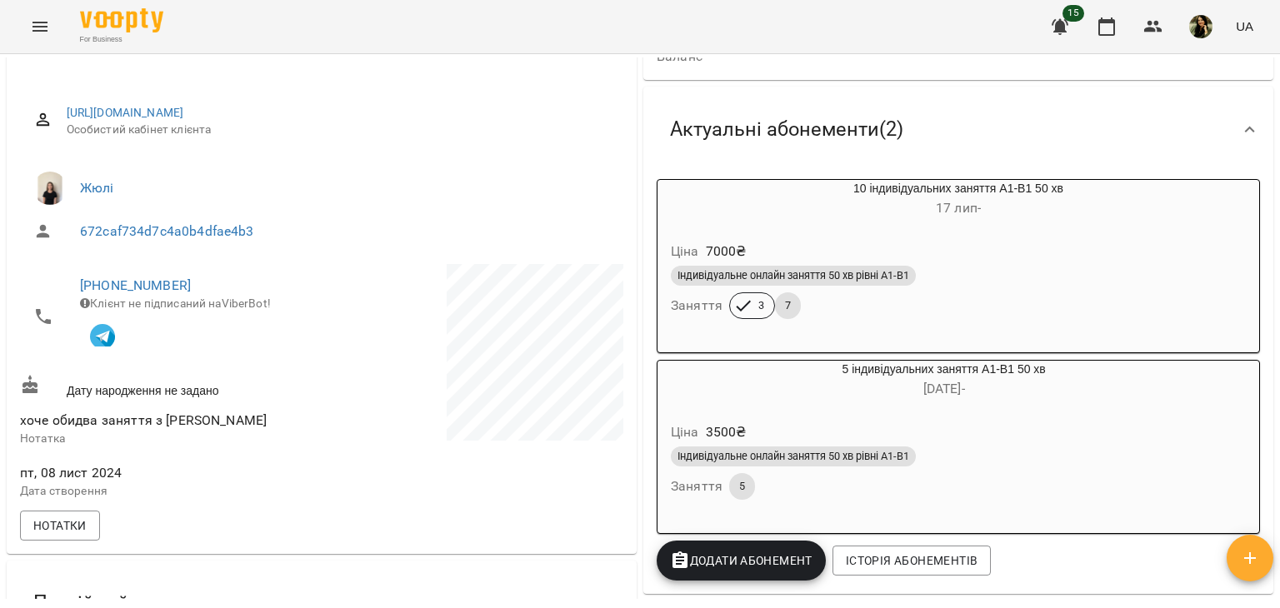
scroll to position [180, 0]
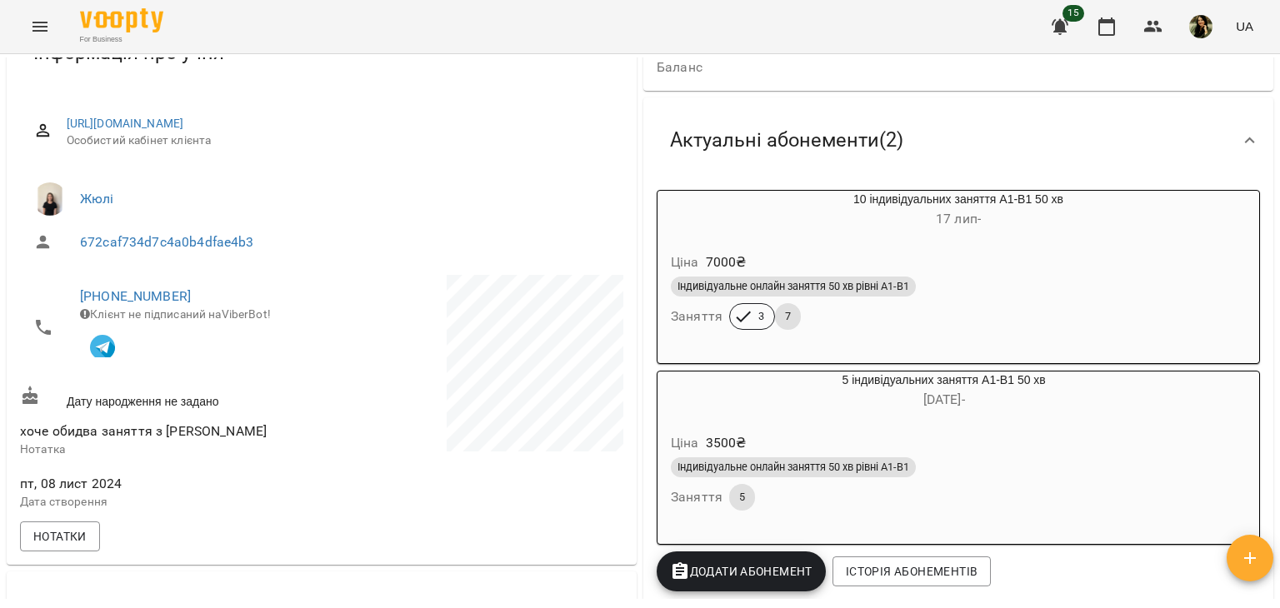
click at [1198, 251] on div "Ціна 7000 ₴" at bounding box center [959, 263] width 582 height 30
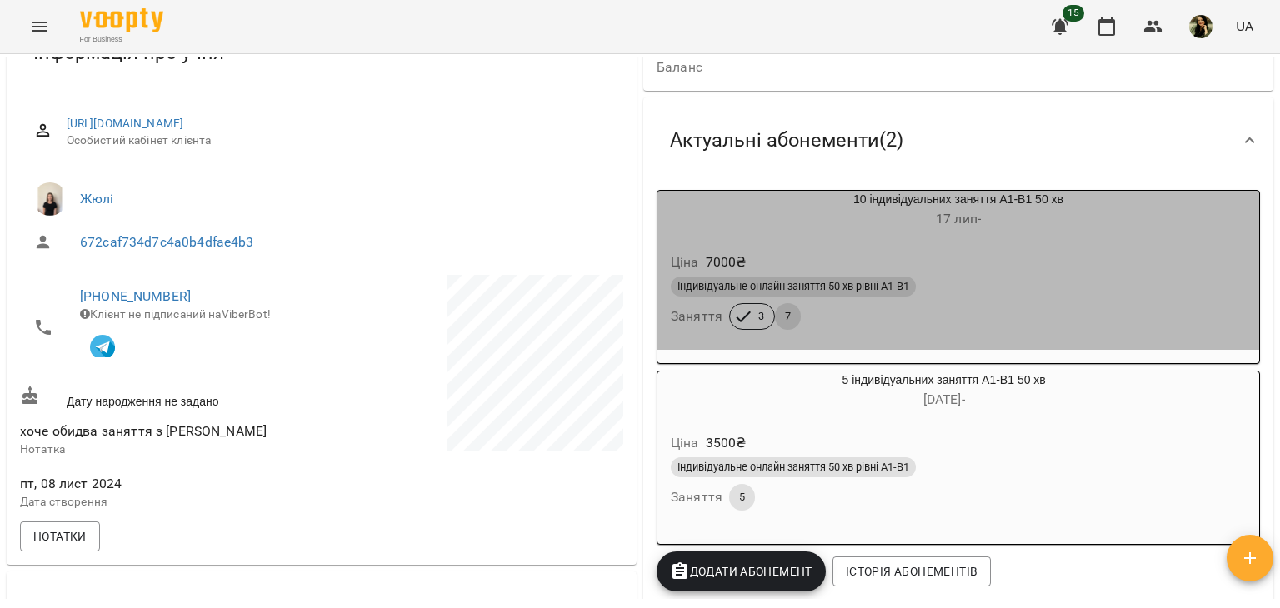
click at [1198, 251] on div "Ціна 7000 ₴" at bounding box center [959, 263] width 582 height 30
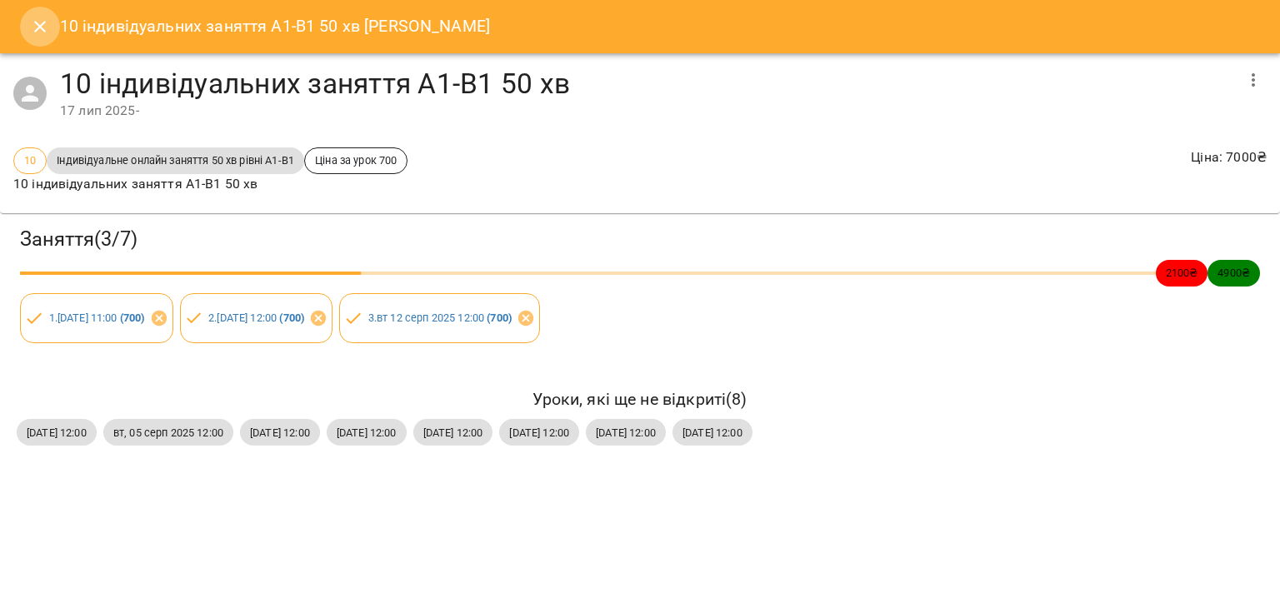
click at [45, 18] on icon "Close" at bounding box center [40, 27] width 20 height 20
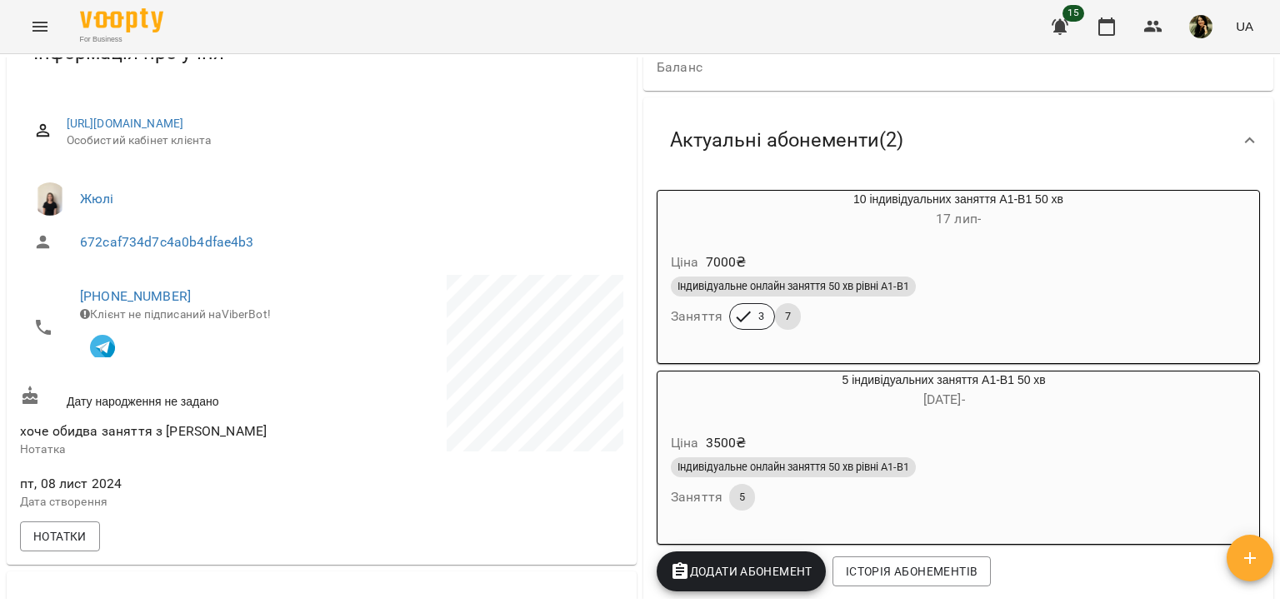
click at [1143, 419] on div "Ціна 3500 ₴ Індивідуальне онлайн заняття 50 хв рівні А1-В1 Заняття 5" at bounding box center [943, 475] width 579 height 120
click at [1143, 419] on body "For Business 15 UA Мої клієнти / Софія Низькошапка Софія Низькошапка А2 current…" at bounding box center [640, 331] width 1280 height 663
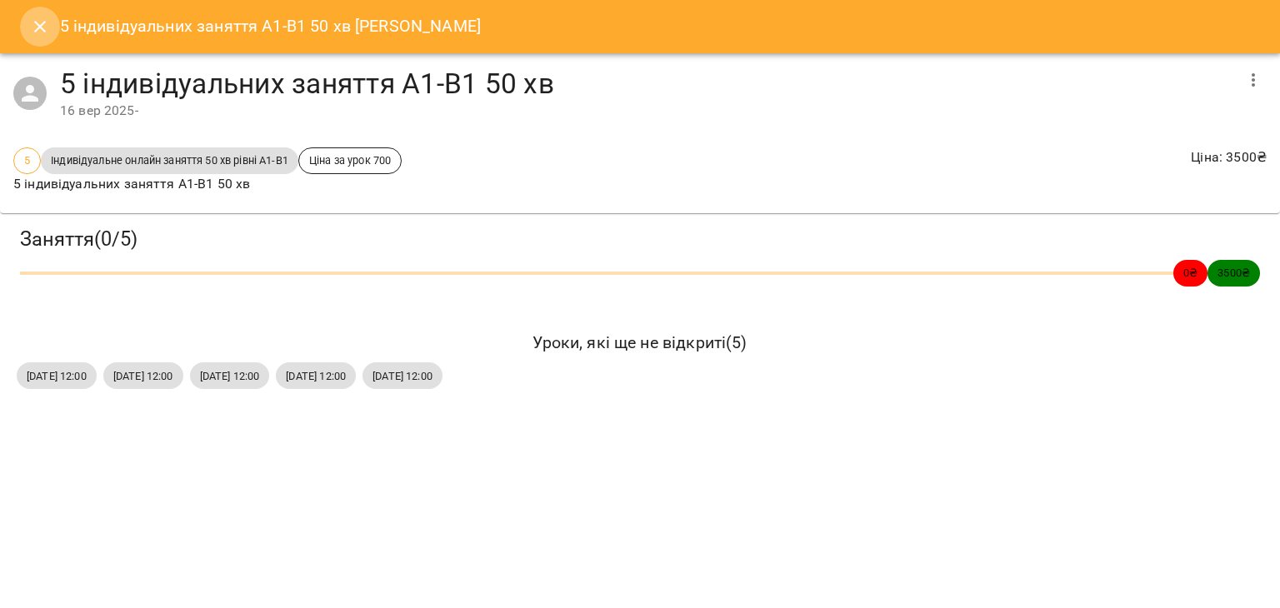
click at [52, 35] on button "Close" at bounding box center [40, 27] width 40 height 40
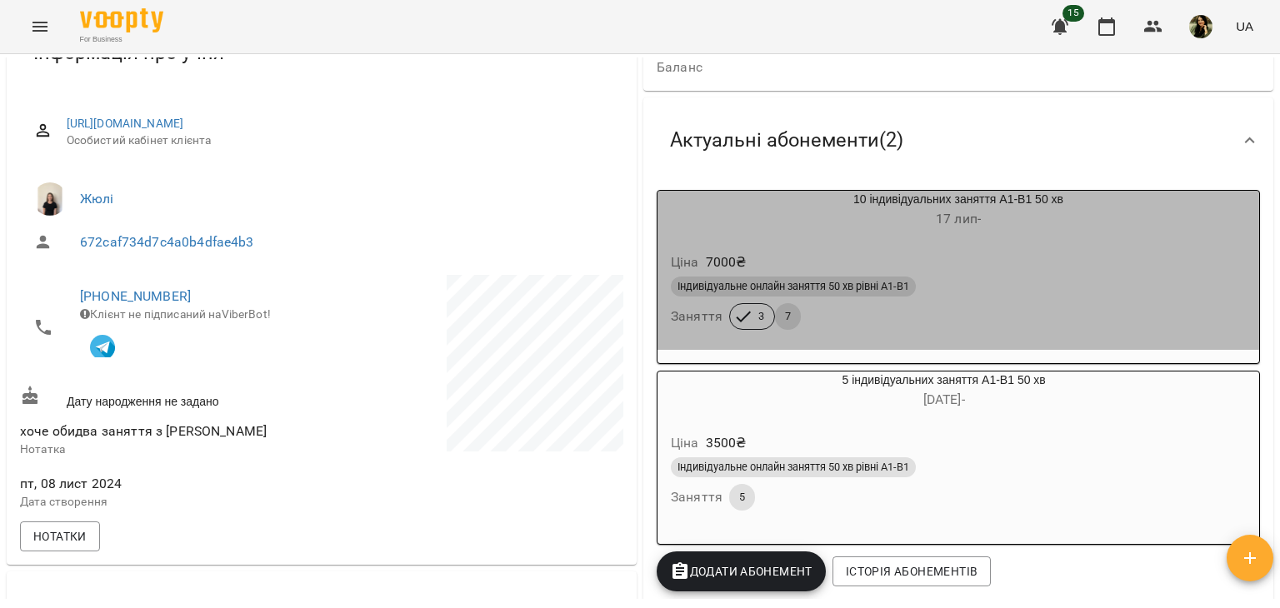
click at [1087, 273] on div "Ціна 7000 ₴" at bounding box center [959, 263] width 582 height 30
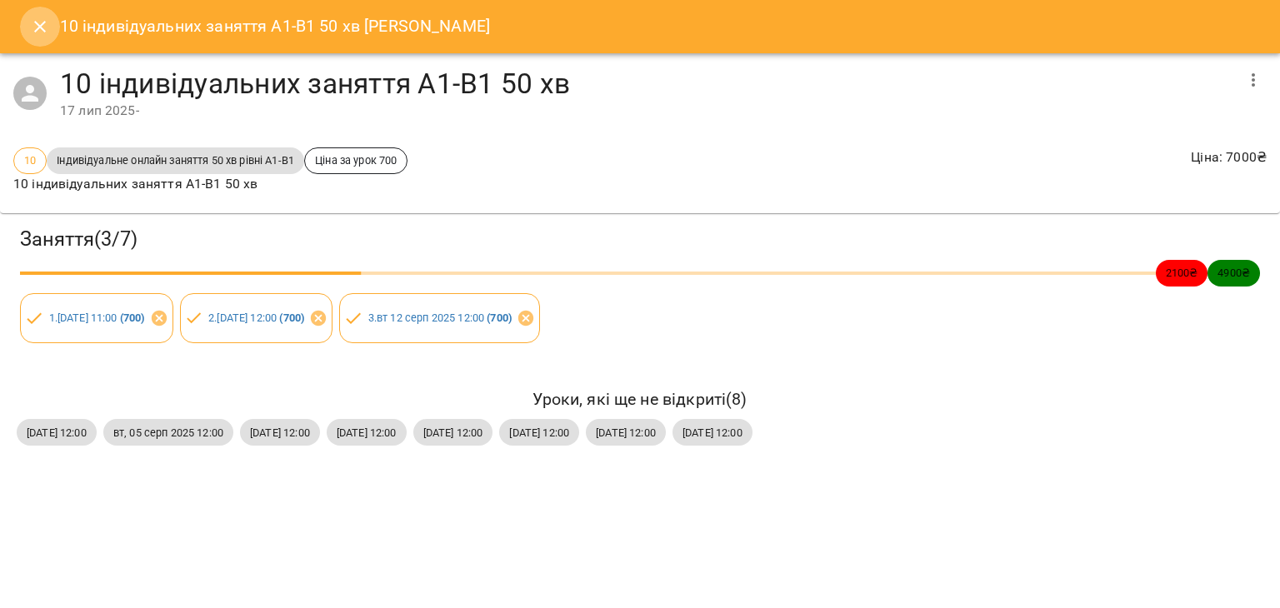
click at [33, 24] on icon "Close" at bounding box center [40, 27] width 20 height 20
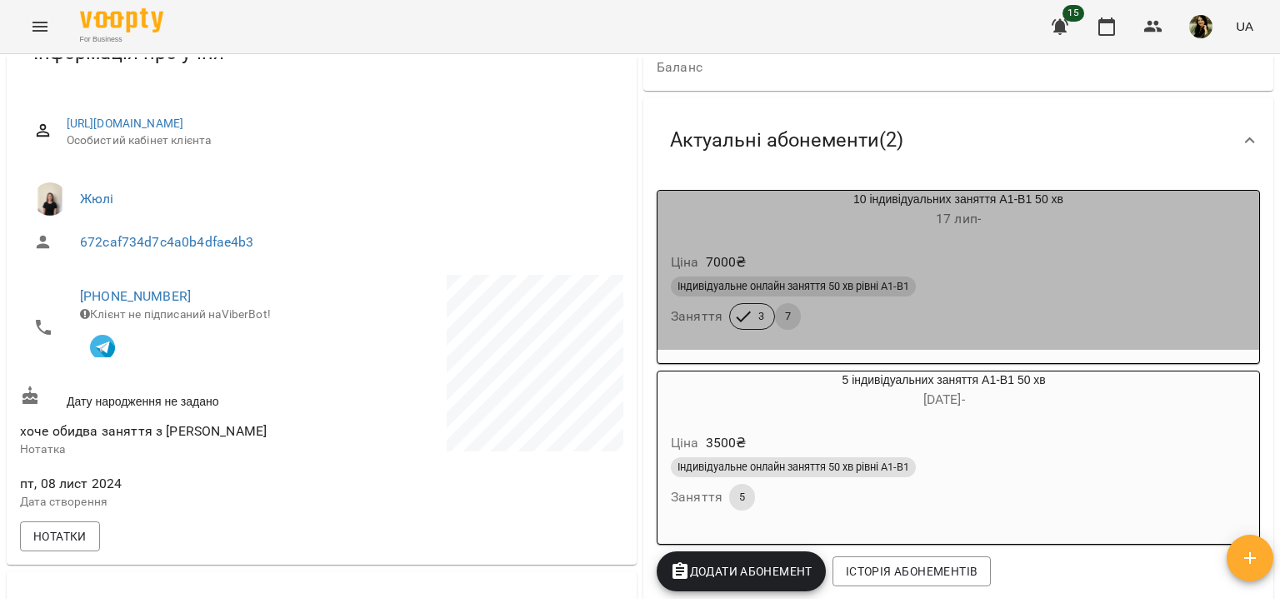
click at [969, 308] on div "Індивідуальне онлайн заняття 50 хв рівні А1-В1 Заняття 3 7" at bounding box center [959, 303] width 582 height 60
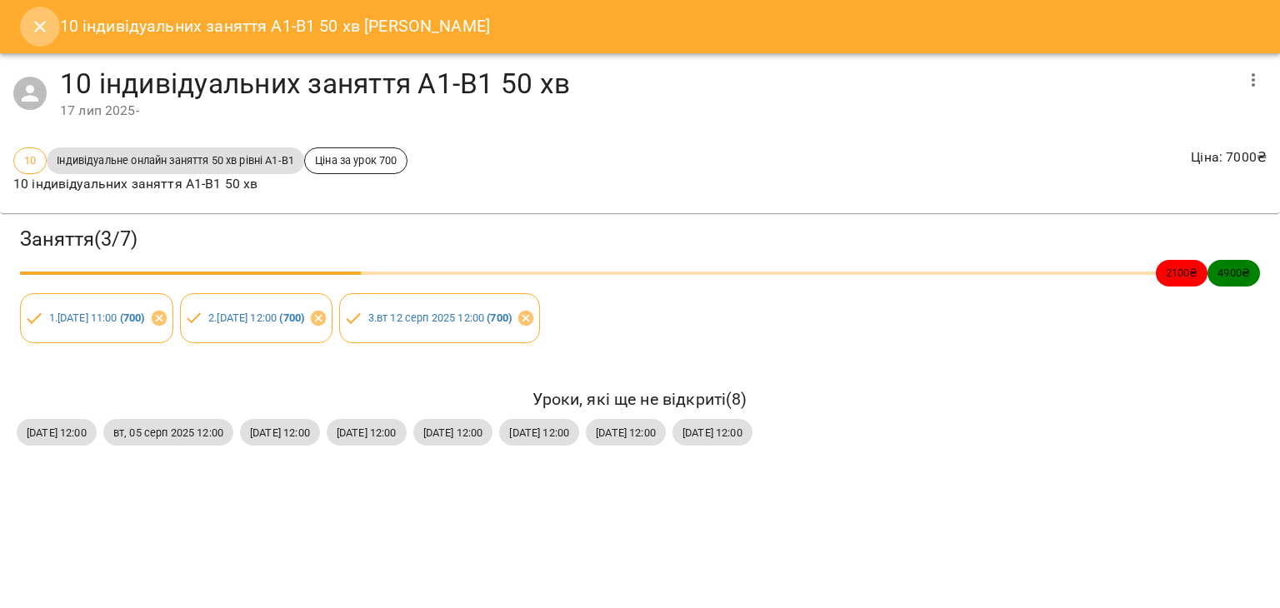
click at [48, 28] on icon "Close" at bounding box center [40, 27] width 20 height 20
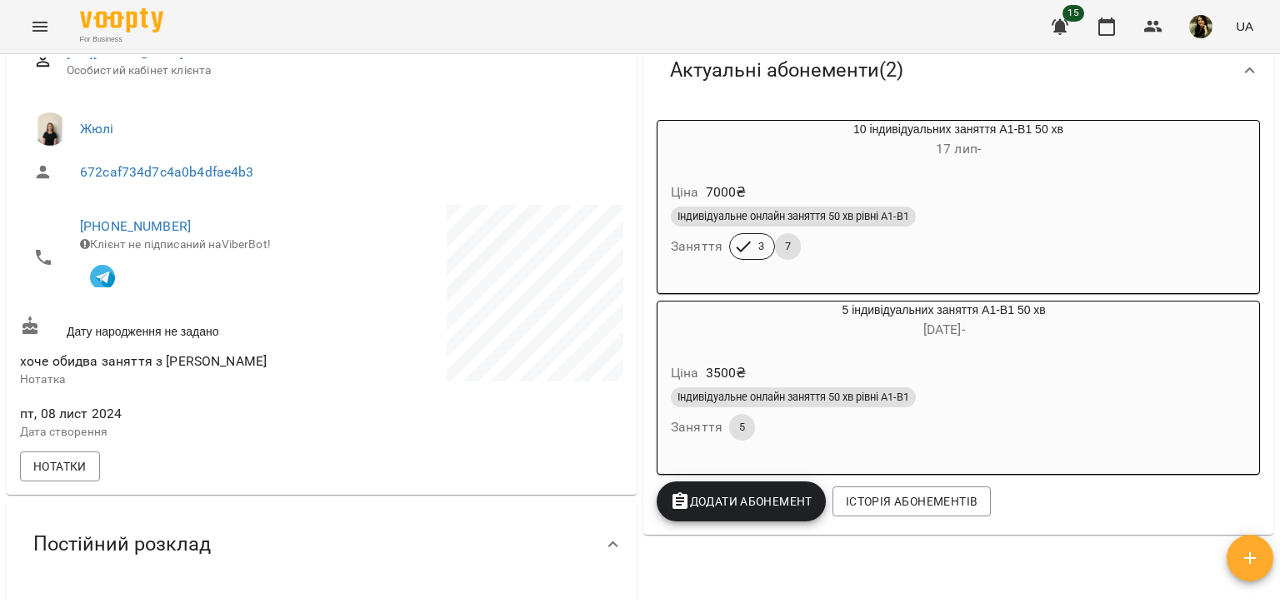
scroll to position [246, 0]
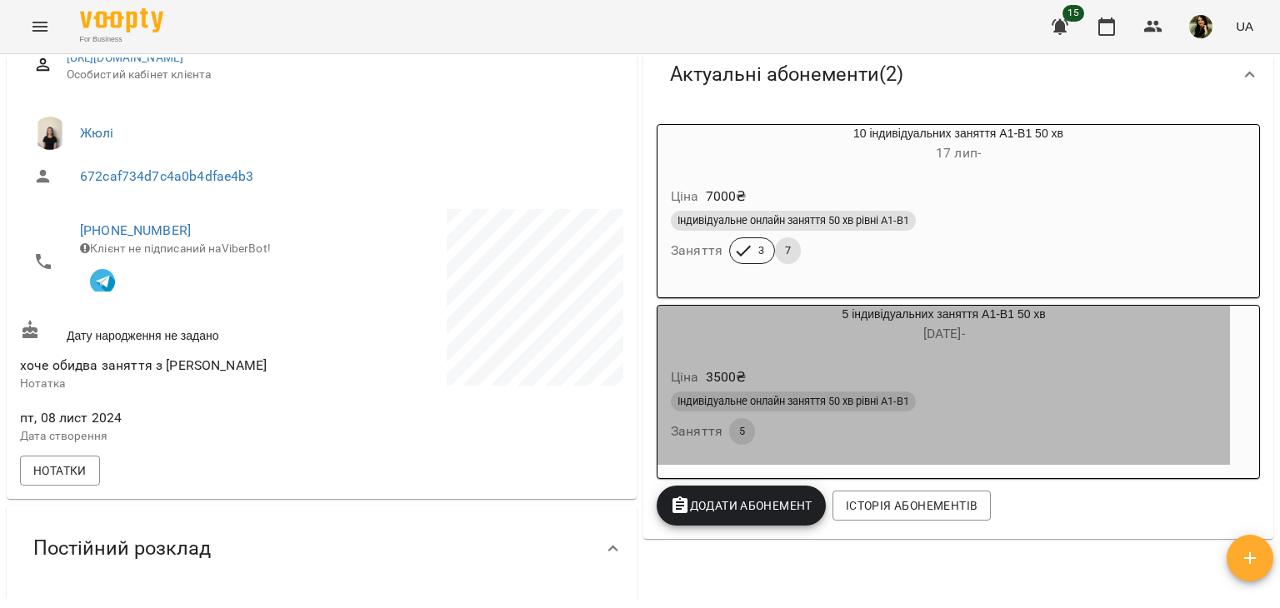
click at [920, 439] on div "Індивідуальне онлайн заняття 50 хв рівні А1-В1 Заняття 5" at bounding box center [944, 418] width 553 height 60
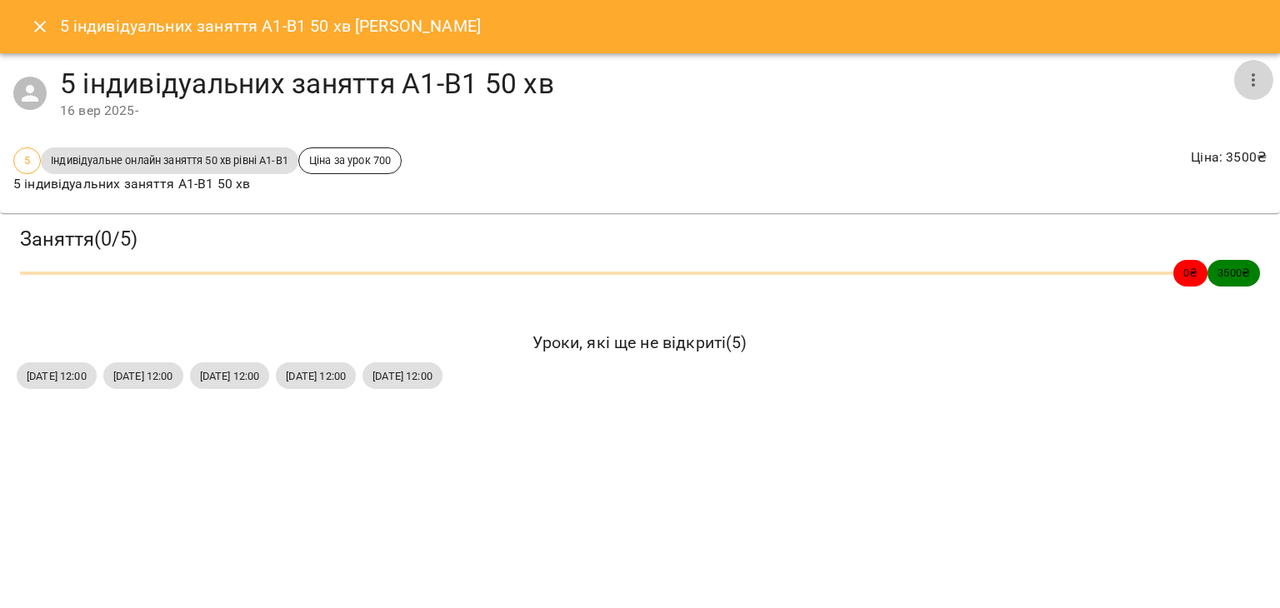
click at [1262, 82] on icon "button" at bounding box center [1253, 80] width 20 height 20
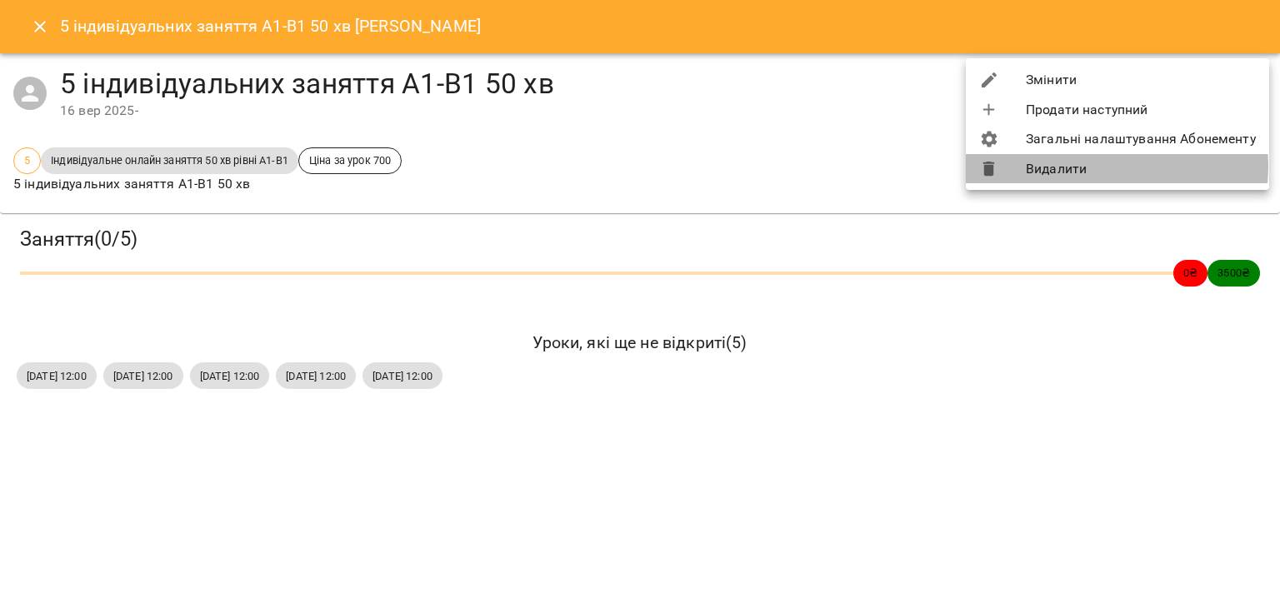
click at [1100, 167] on li "Видалити" at bounding box center [1117, 169] width 303 height 30
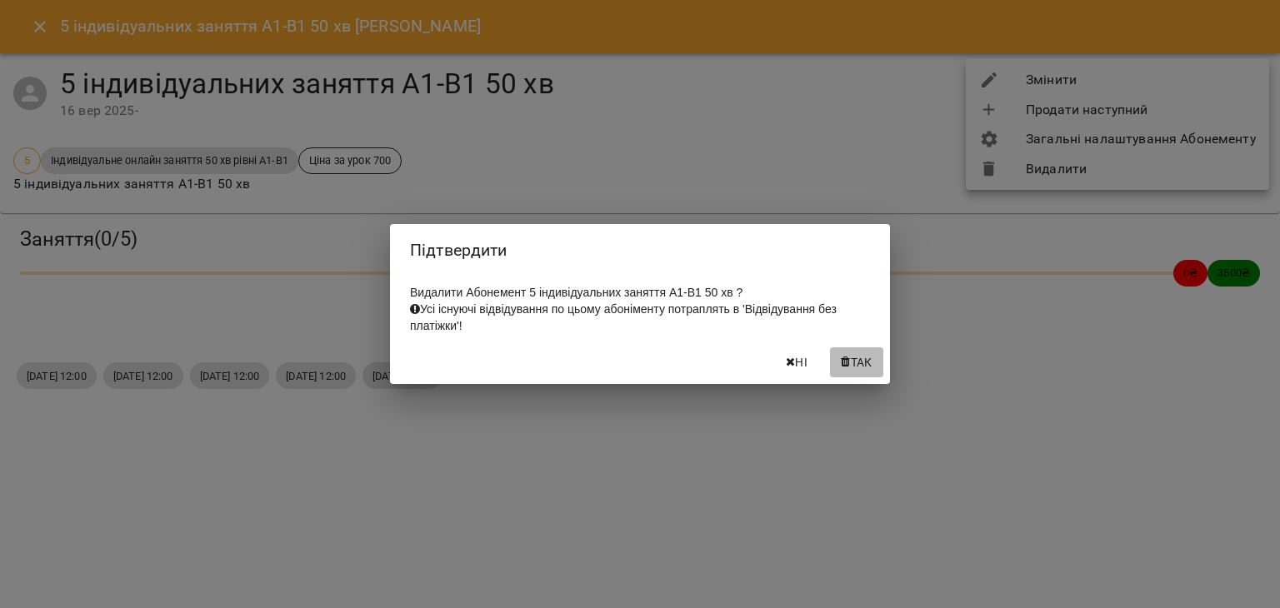
click at [866, 373] on span "Так" at bounding box center [862, 363] width 22 height 20
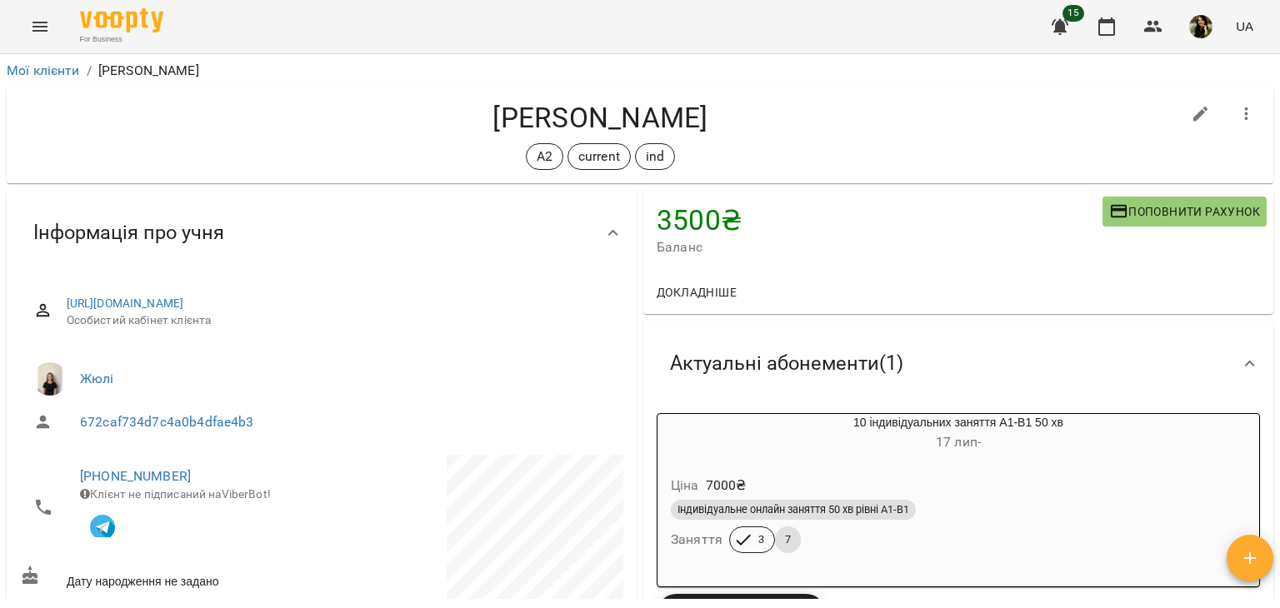
scroll to position [136, 0]
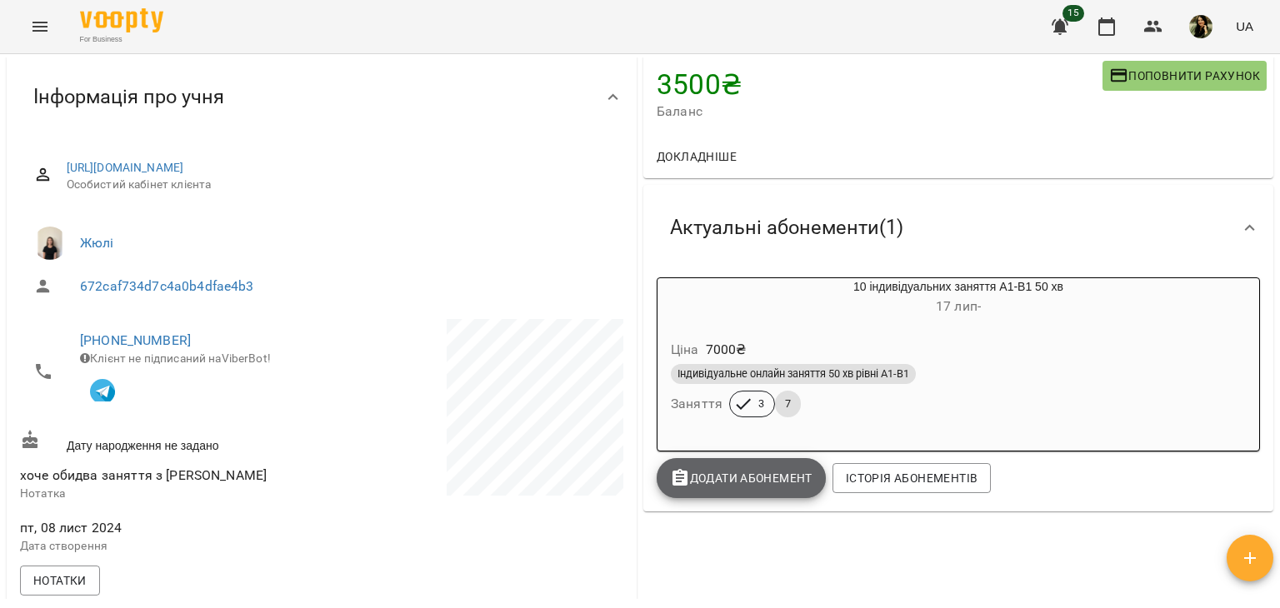
click at [759, 474] on span "Додати Абонемент" at bounding box center [741, 478] width 143 height 20
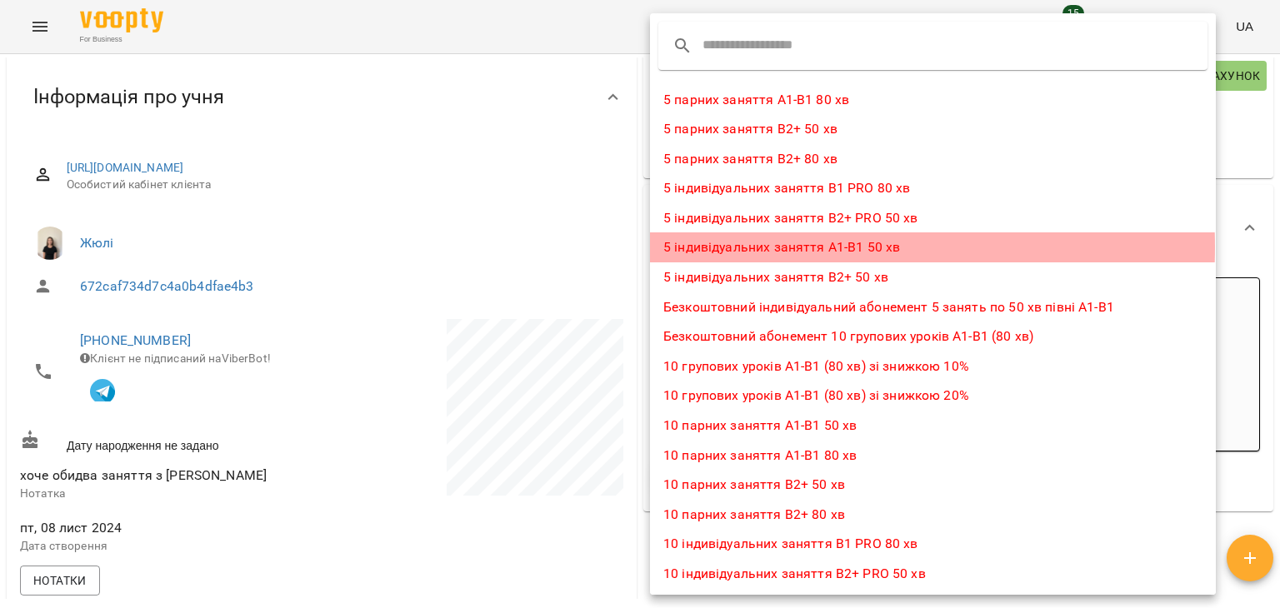
click at [748, 247] on li "5 індивідуальних заняття А1-В1 50 хв" at bounding box center [933, 248] width 566 height 30
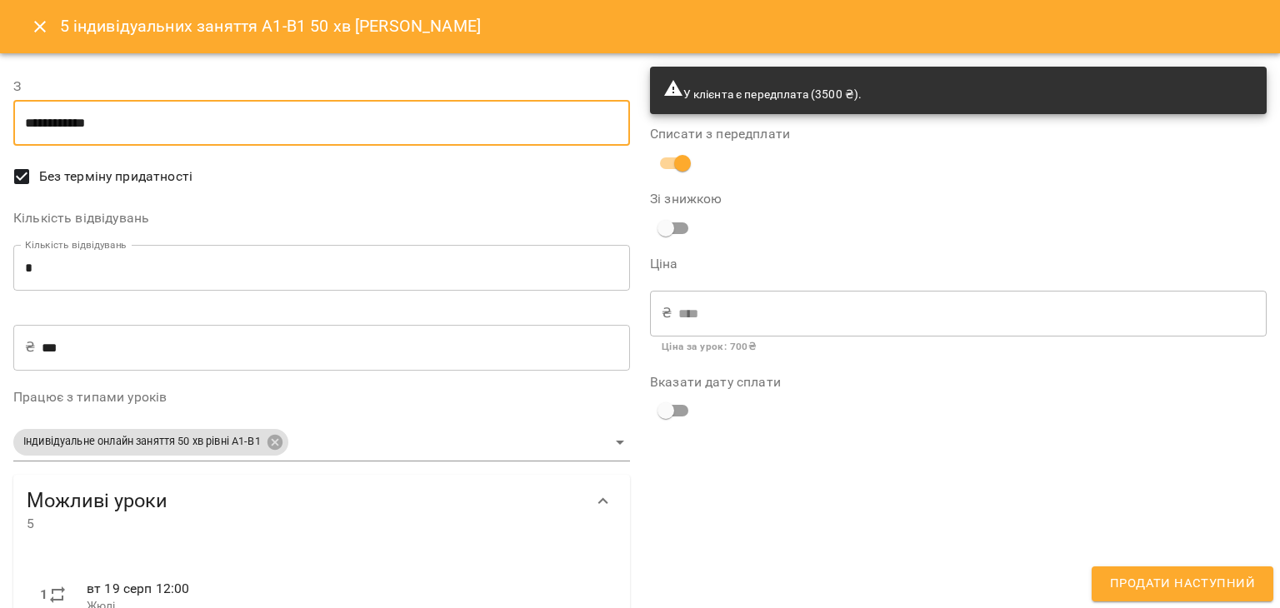
click at [233, 122] on input "**********" at bounding box center [321, 123] width 617 height 47
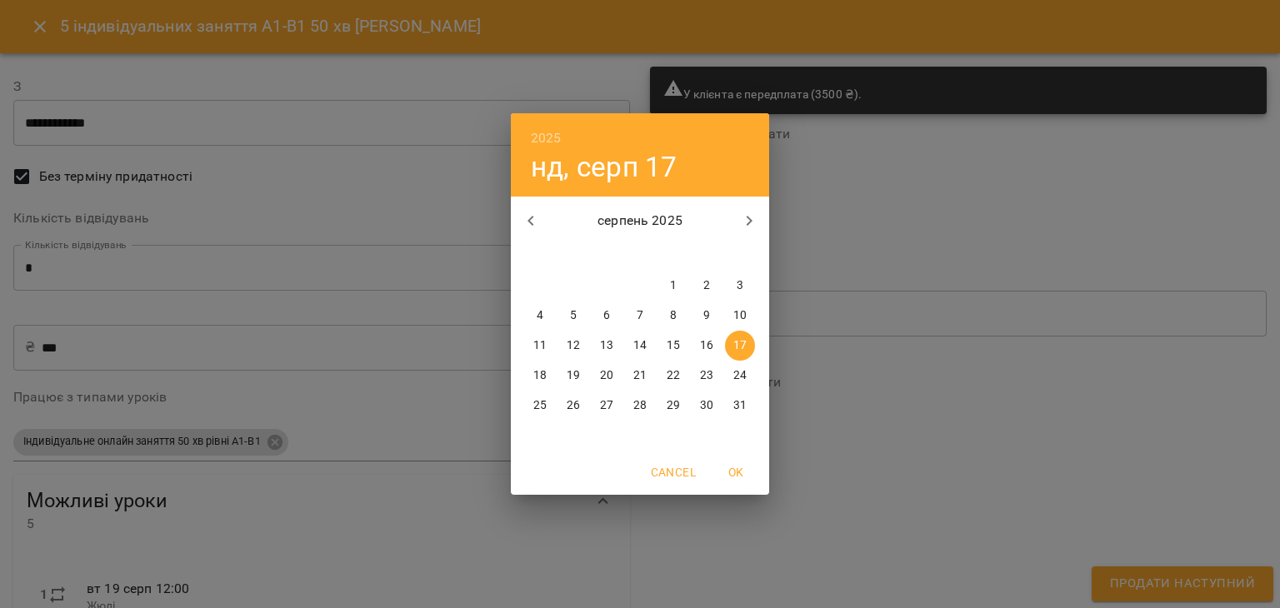
click at [747, 218] on icon "button" at bounding box center [749, 221] width 20 height 20
click at [752, 216] on icon "button" at bounding box center [749, 221] width 20 height 20
click at [606, 284] on p "1" at bounding box center [606, 286] width 7 height 17
type input "**********"
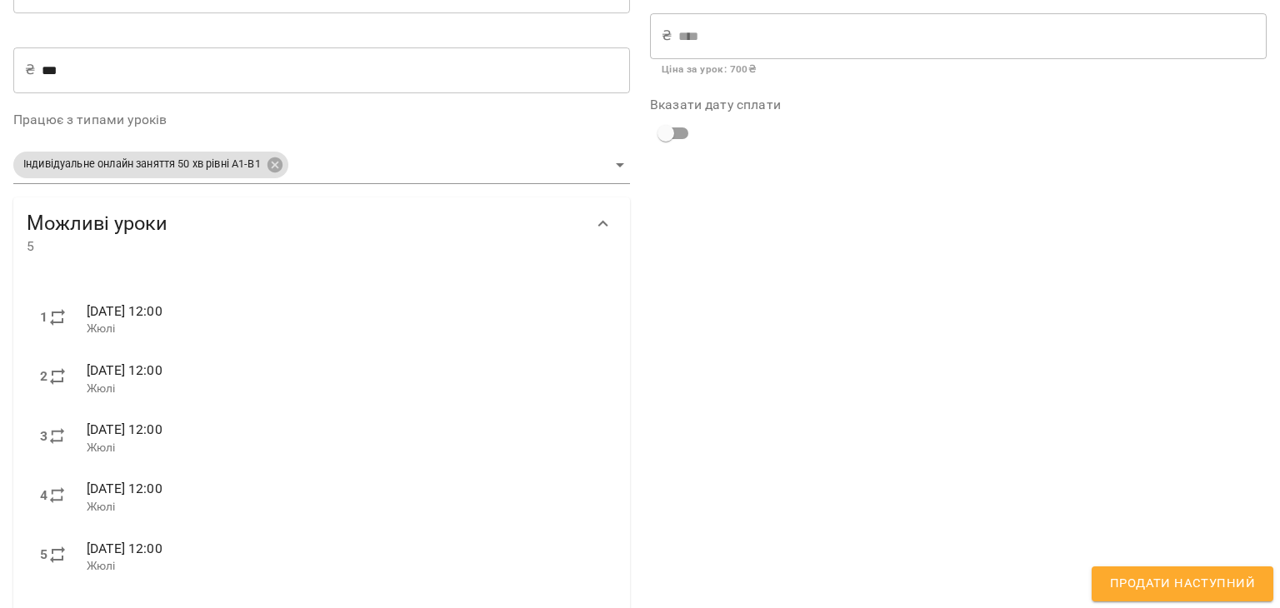
scroll to position [296, 0]
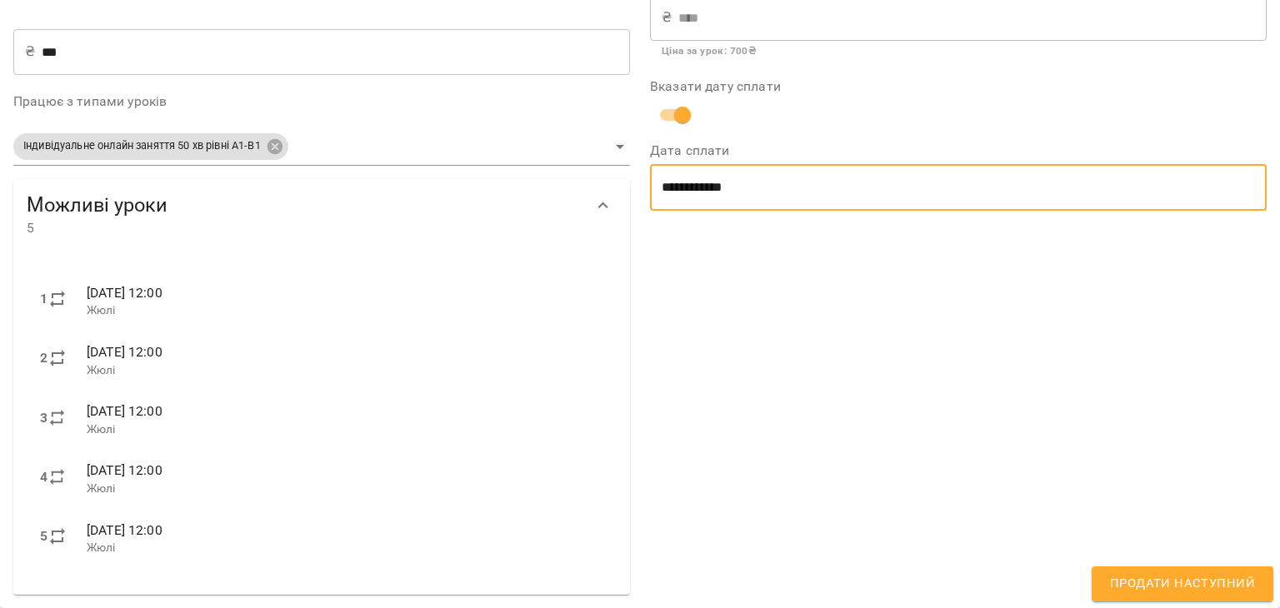
click at [733, 194] on input "**********" at bounding box center [958, 187] width 617 height 47
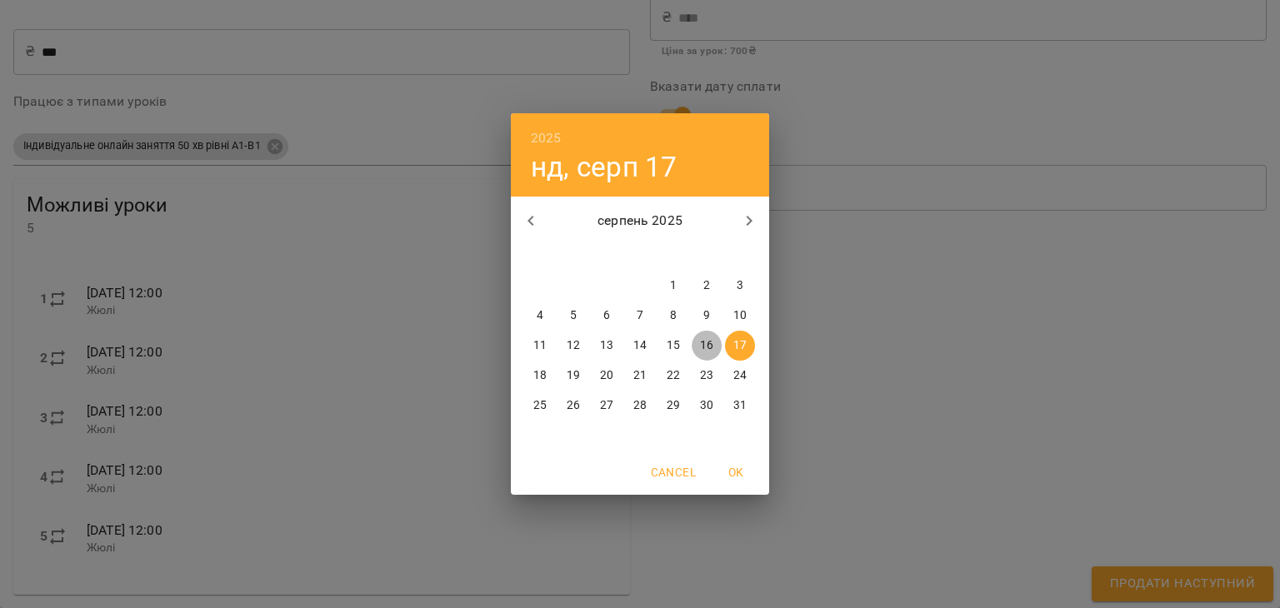
click at [705, 348] on p "16" at bounding box center [706, 346] width 13 height 17
type input "**********"
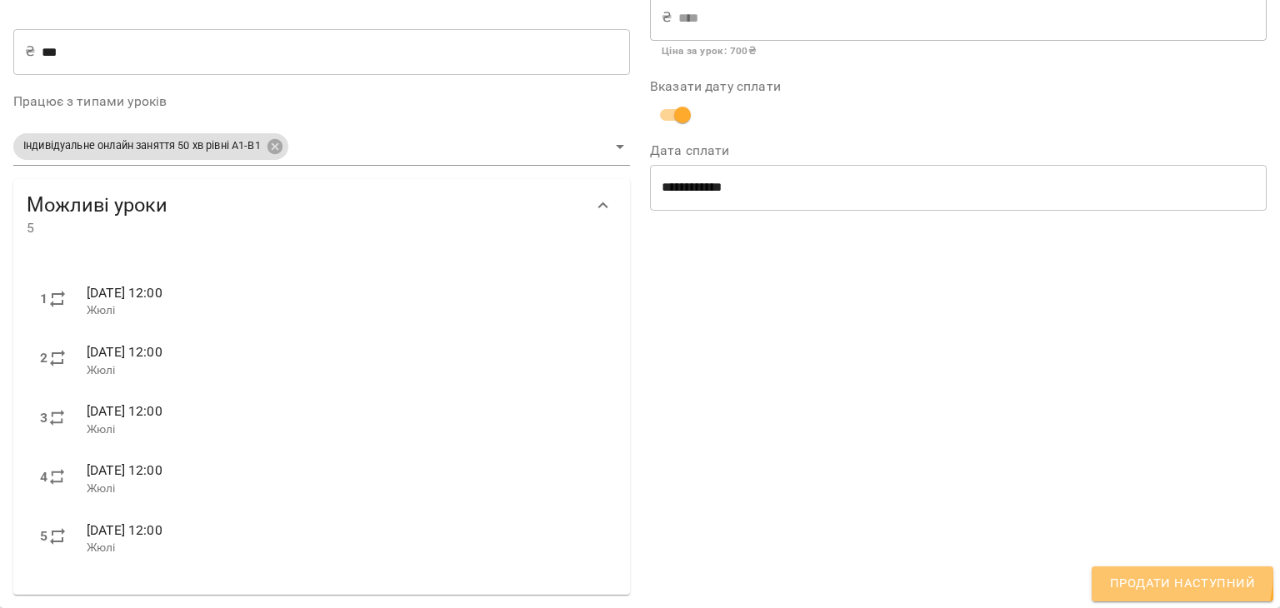
click at [1142, 572] on button "Продати наступний" at bounding box center [1183, 584] width 182 height 35
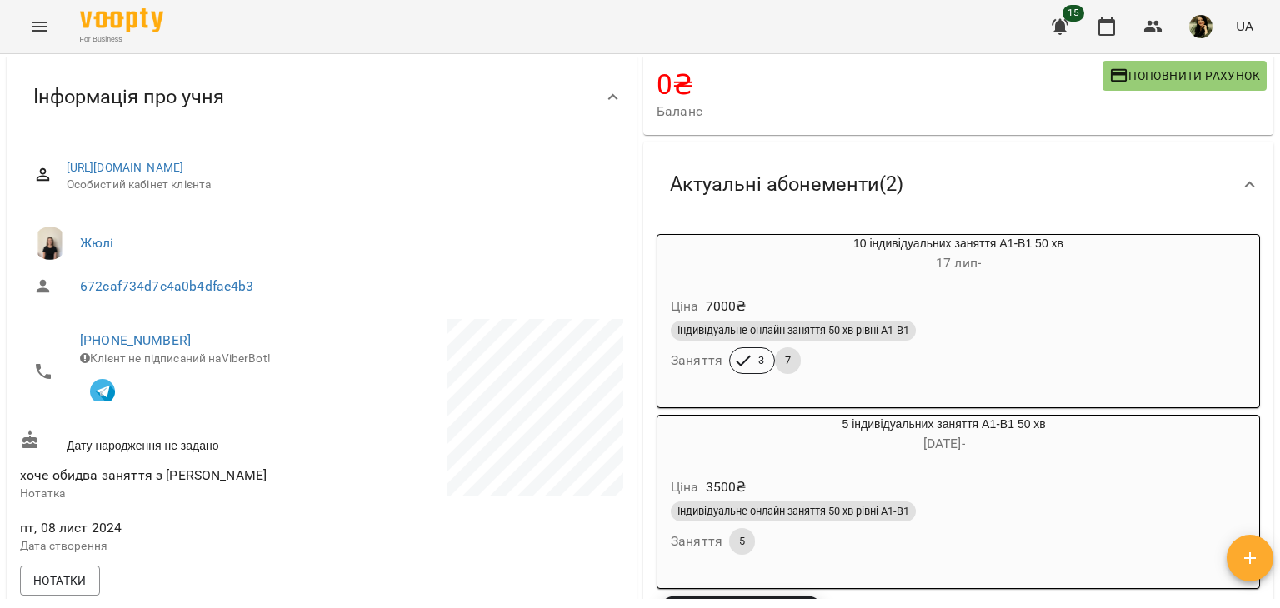
drag, startPoint x: 1279, startPoint y: 175, endPoint x: 1268, endPoint y: 214, distance: 40.9
click at [1268, 214] on div "Мої клієнти / Софія Низькошапка Софія Низькошапка А2 current ind 0 ₴ Баланс Поп…" at bounding box center [640, 358] width 1280 height 608
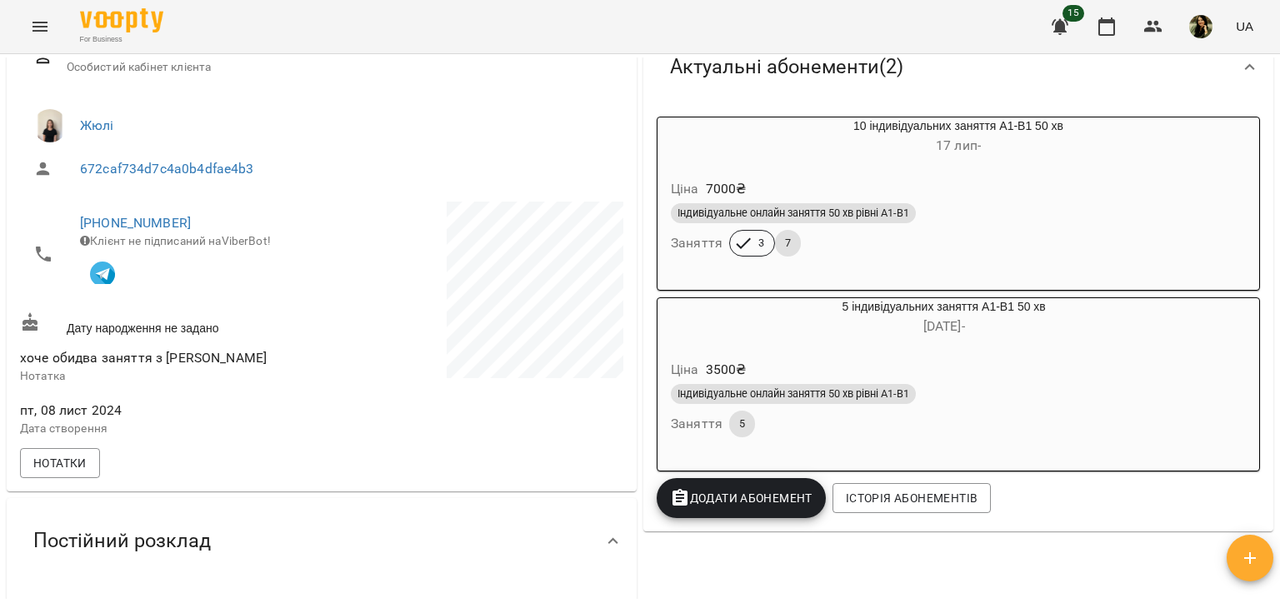
scroll to position [258, 0]
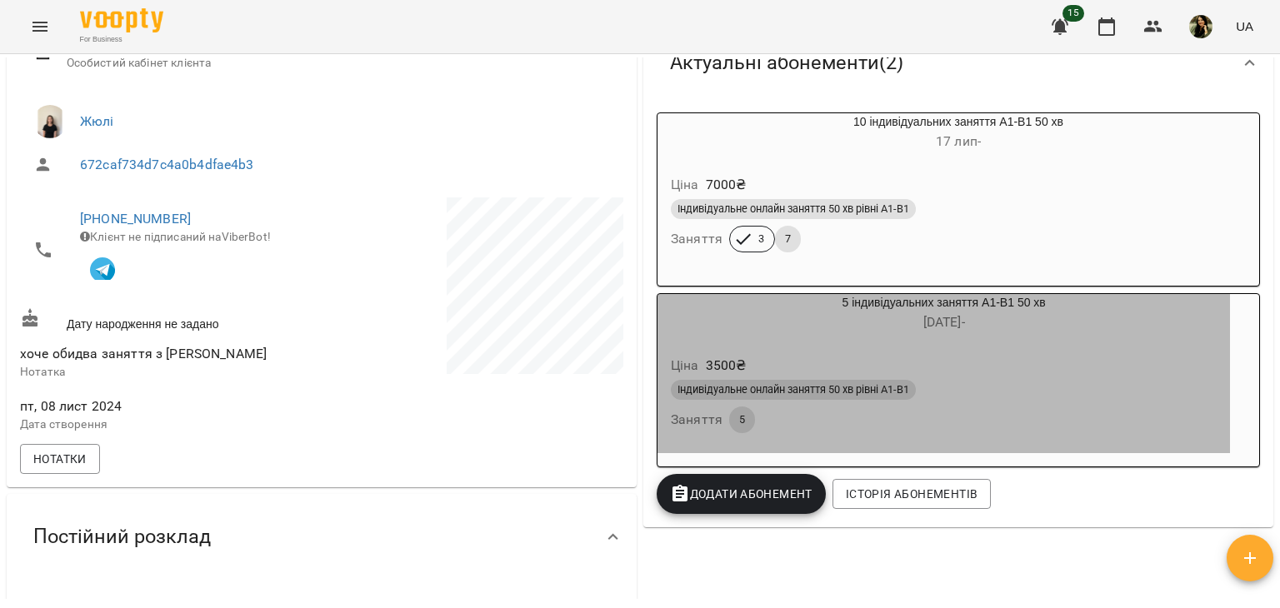
click at [1033, 371] on div "Ціна 3500 ₴" at bounding box center [944, 366] width 553 height 30
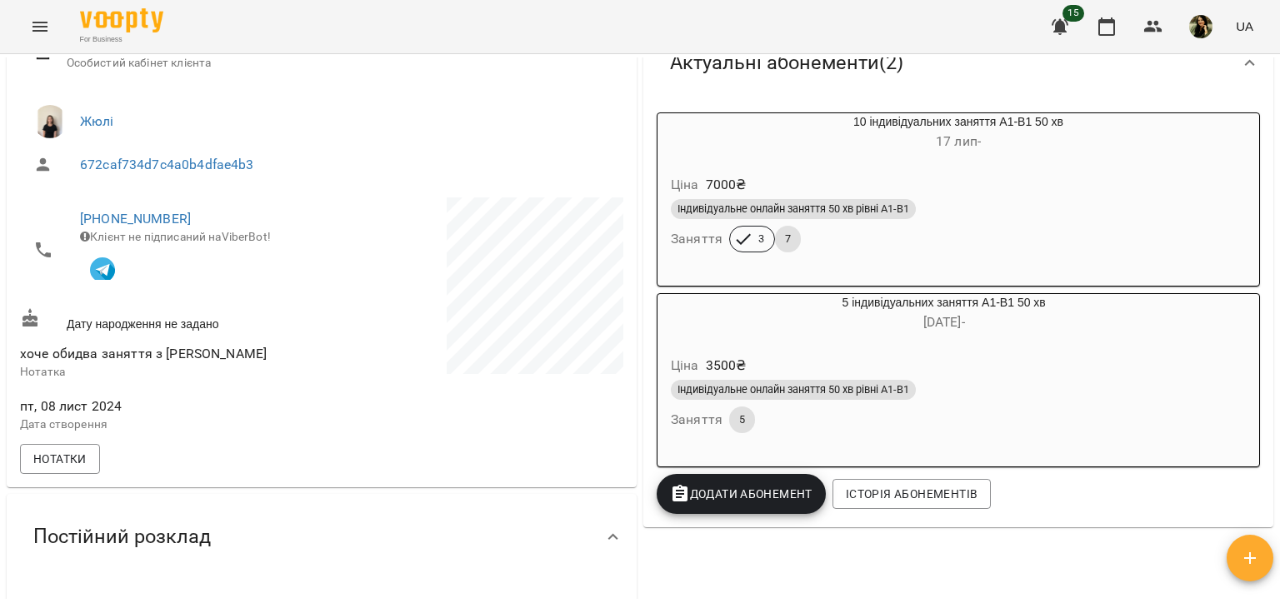
click at [1033, 371] on body "For Business 15 UA Мої клієнти / Софія Низькошапка Софія Низькошапка А2 current…" at bounding box center [640, 331] width 1280 height 663
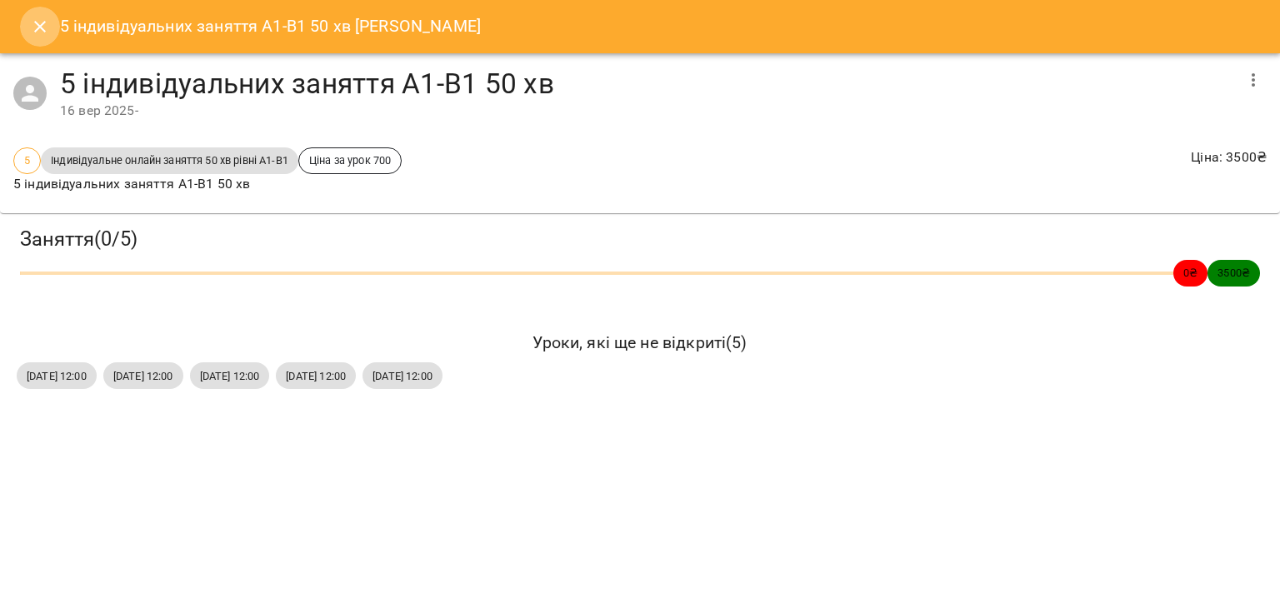
click at [41, 25] on icon "Close" at bounding box center [40, 27] width 12 height 12
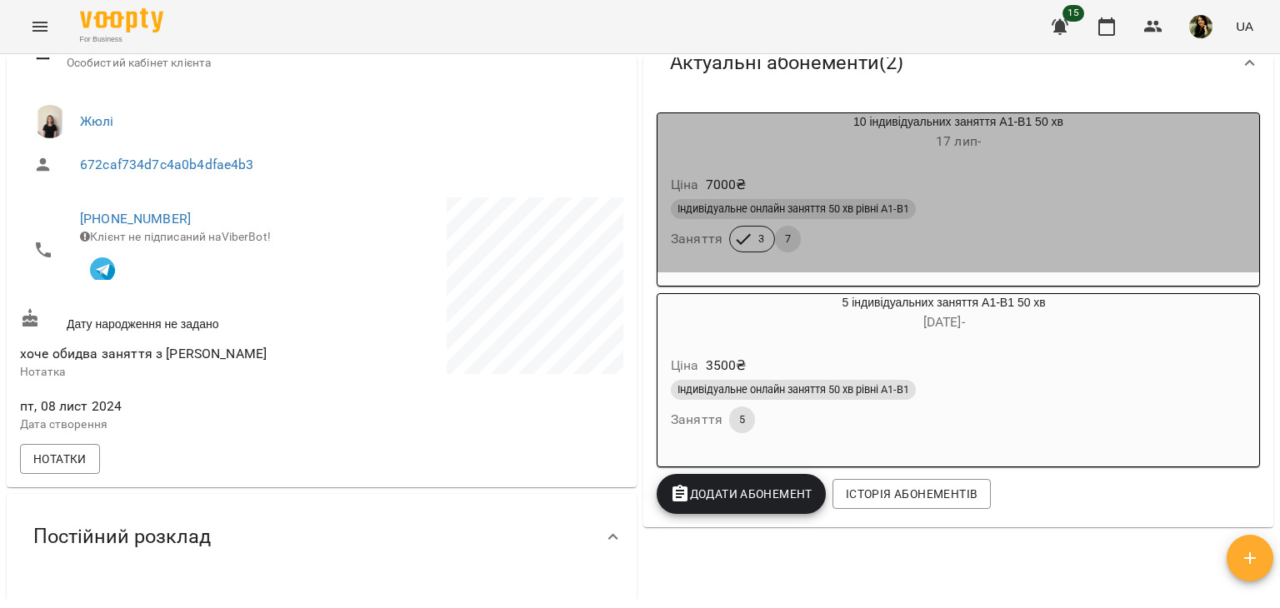
click at [1027, 200] on div "Індивідуальне онлайн заняття 50 хв рівні А1-В1" at bounding box center [959, 209] width 582 height 27
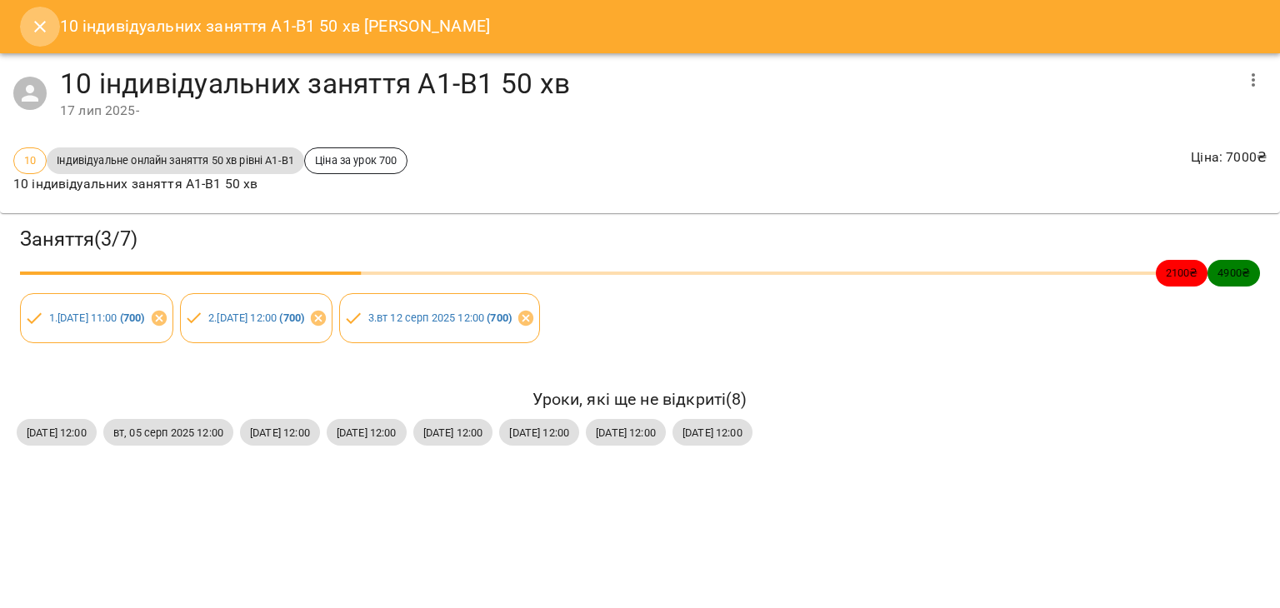
click at [47, 20] on icon "Close" at bounding box center [40, 27] width 20 height 20
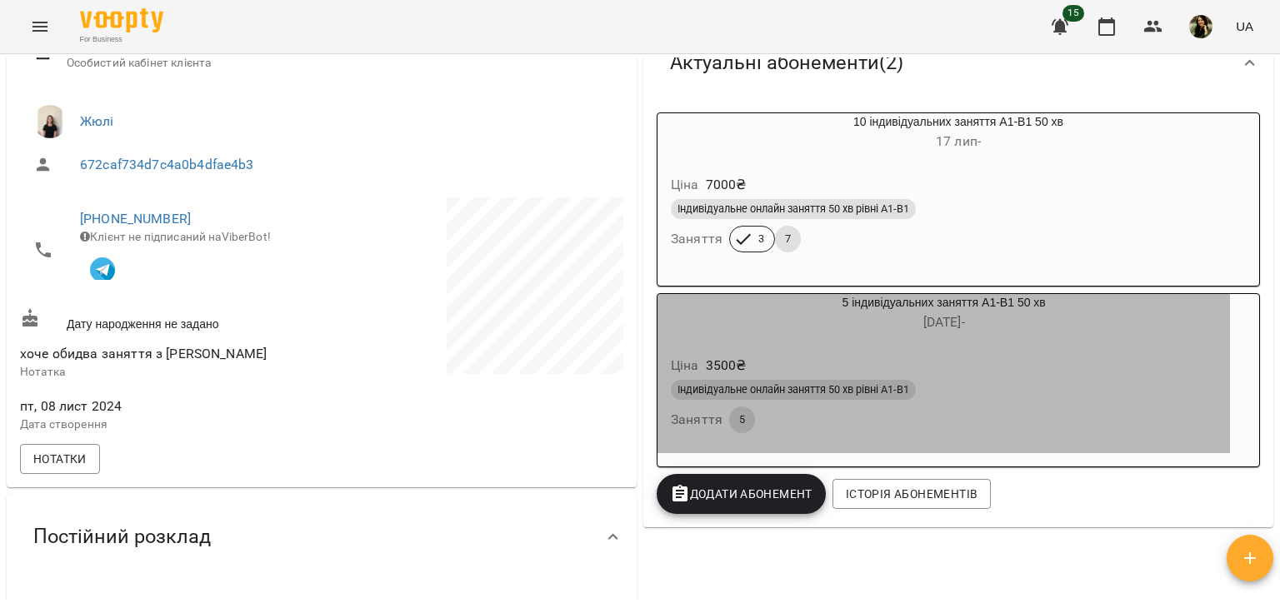
click at [1140, 349] on div "Ціна 3500 ₴ Індивідуальне онлайн заняття 50 хв рівні А1-В1 Заняття 5" at bounding box center [944, 397] width 573 height 113
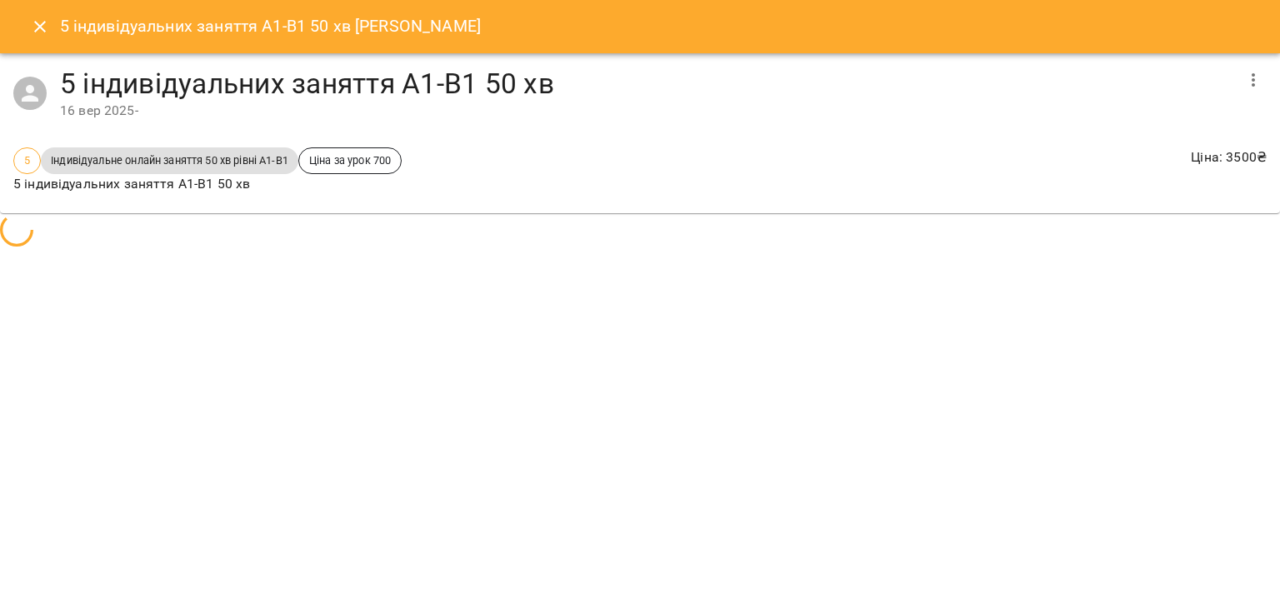
click at [1140, 349] on body "For Business 15 UA Мої клієнти / Софія Низькошапка Софія Низькошапка А2 current…" at bounding box center [640, 331] width 1280 height 663
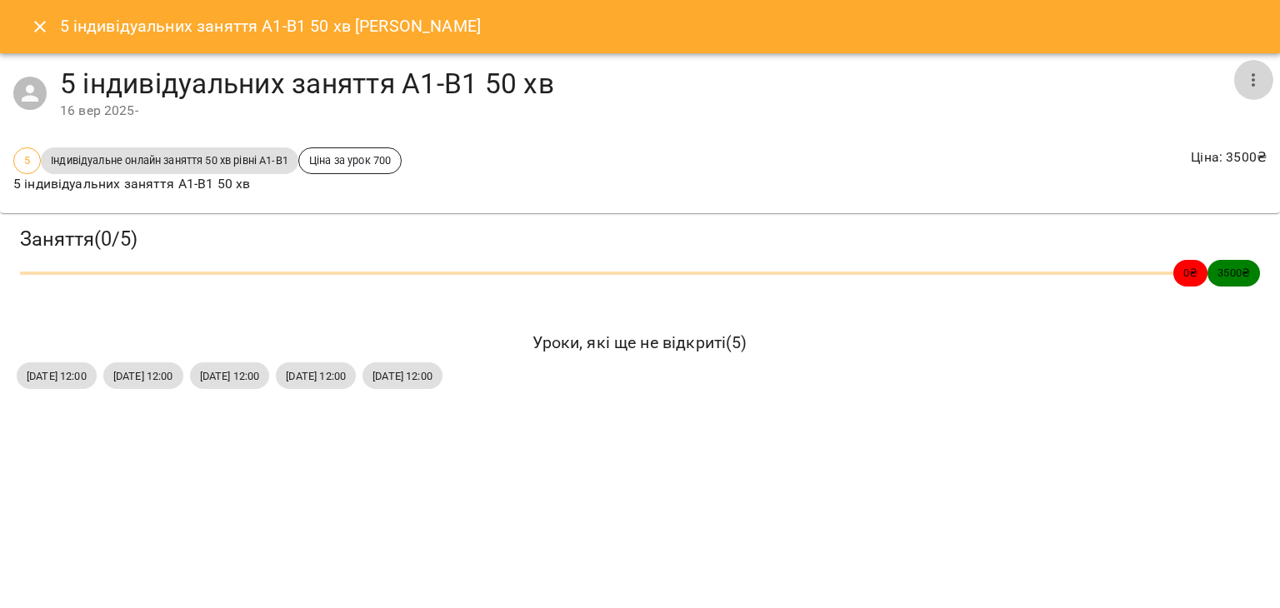
click at [1254, 78] on icon "button" at bounding box center [1253, 80] width 20 height 20
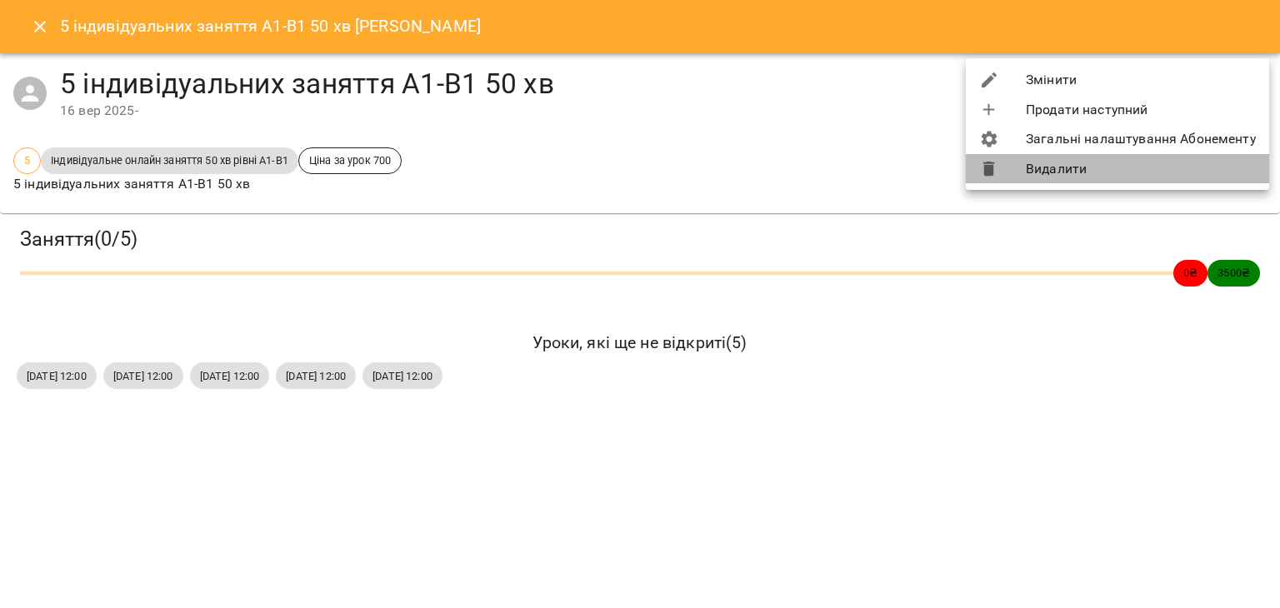
click at [1183, 168] on li "Видалити" at bounding box center [1117, 169] width 303 height 30
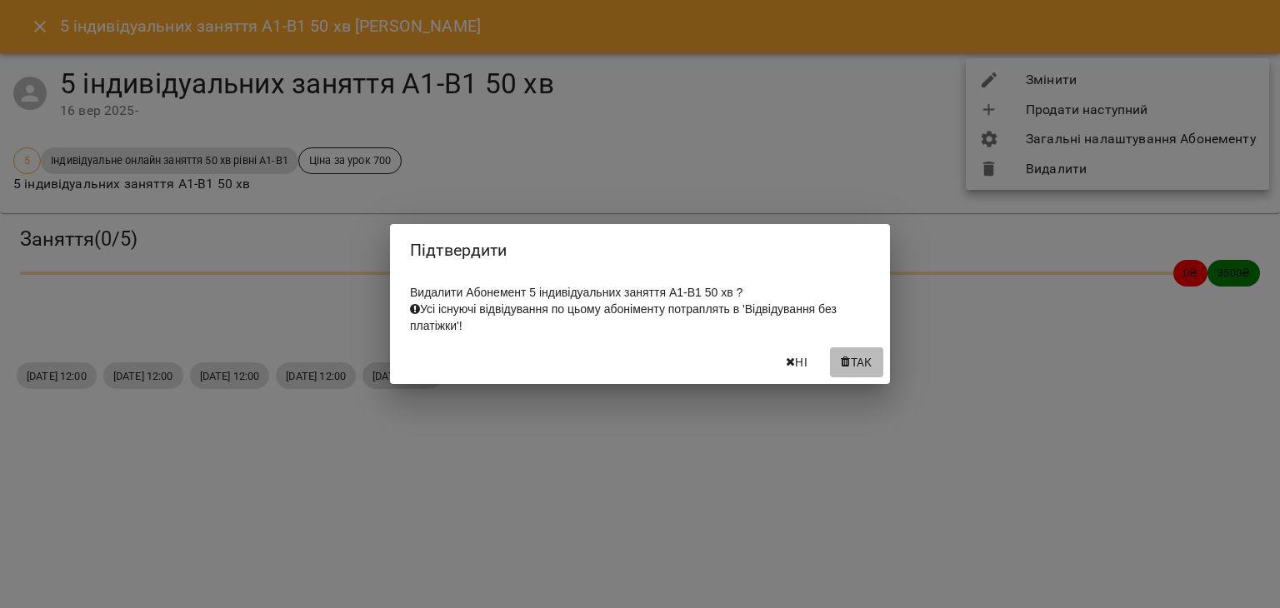
click at [860, 364] on span "Так" at bounding box center [862, 363] width 22 height 20
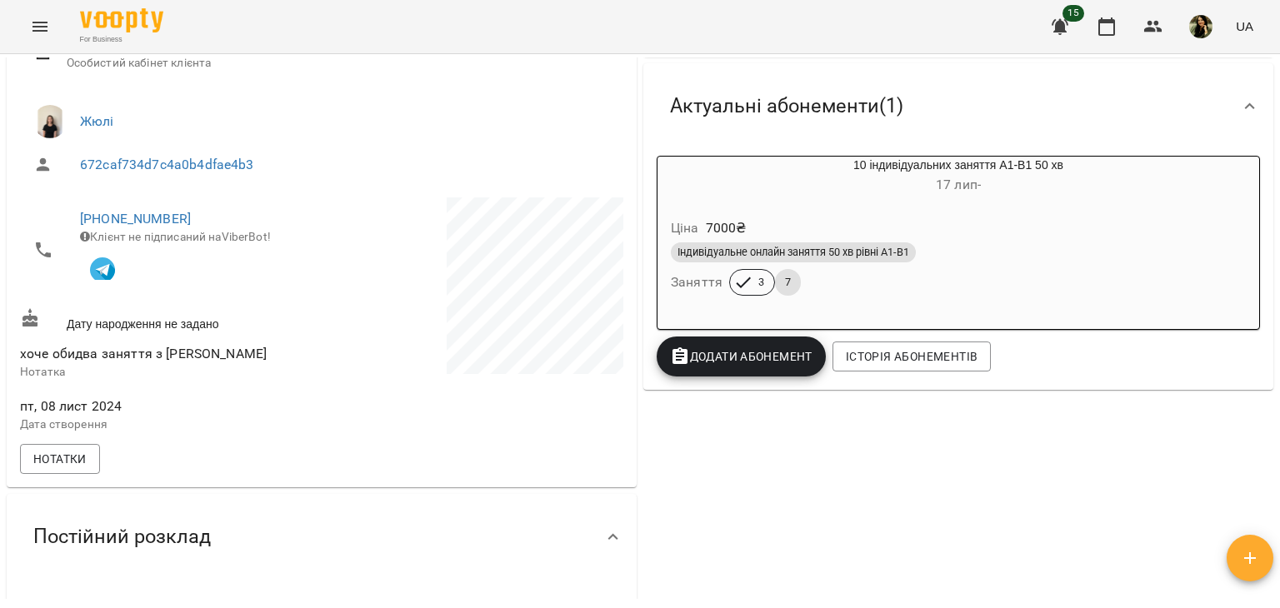
scroll to position [0, 0]
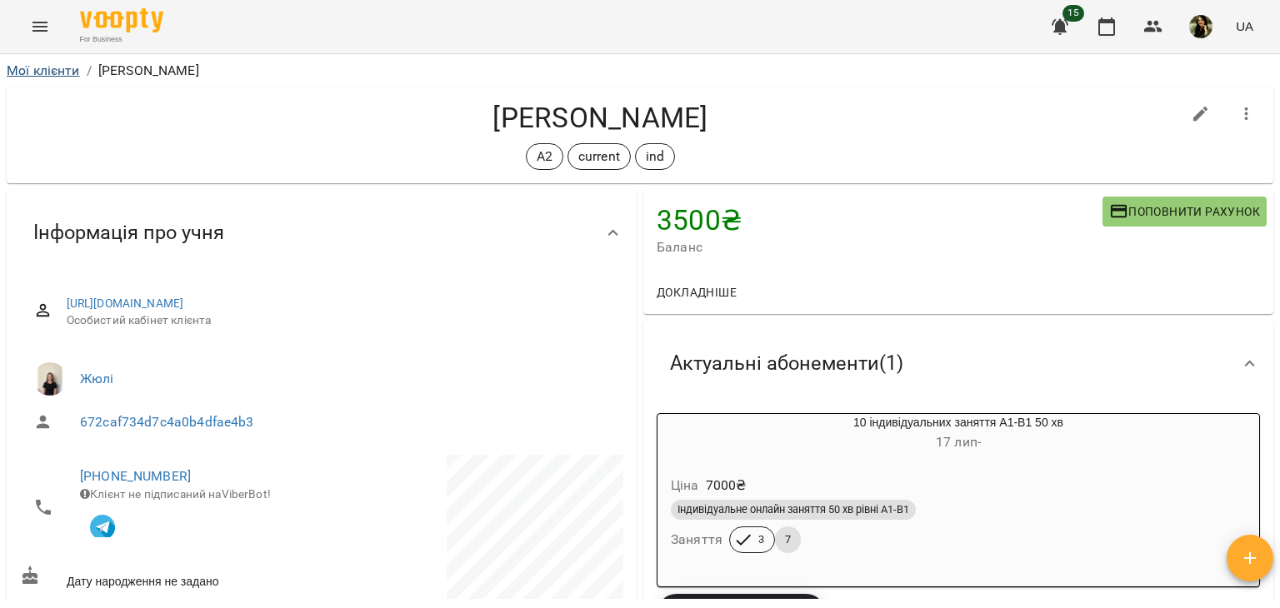
click at [47, 71] on li "Мої клієнти" at bounding box center [43, 71] width 73 height 20
click at [47, 71] on link "Мої клієнти" at bounding box center [43, 71] width 73 height 16
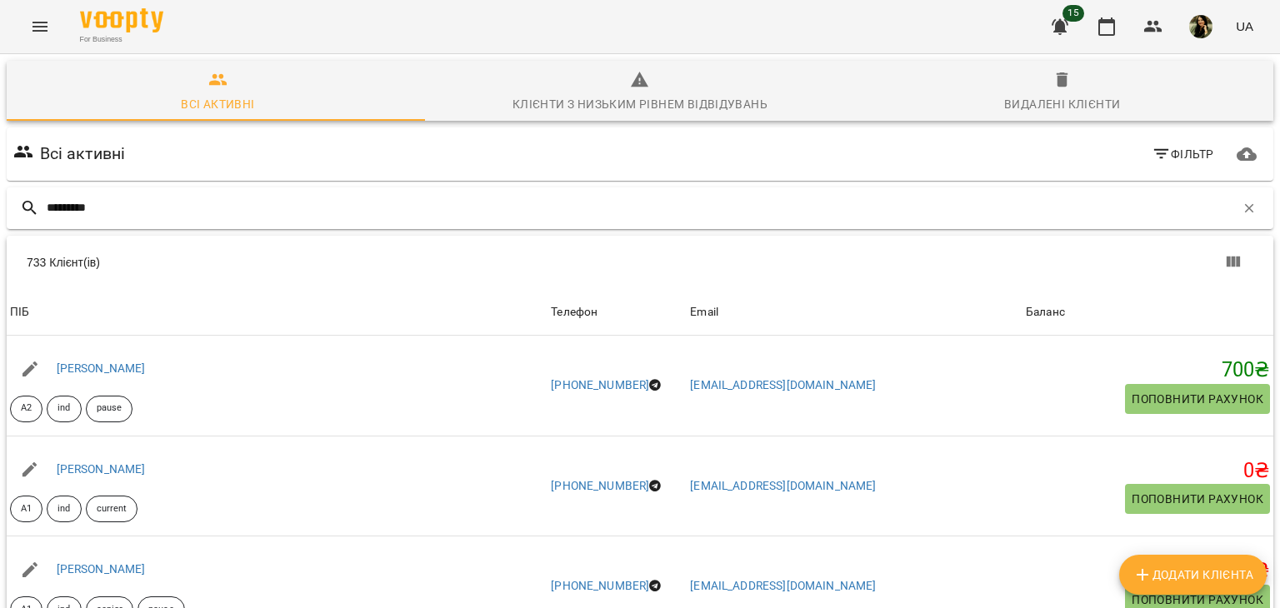
type input "*********"
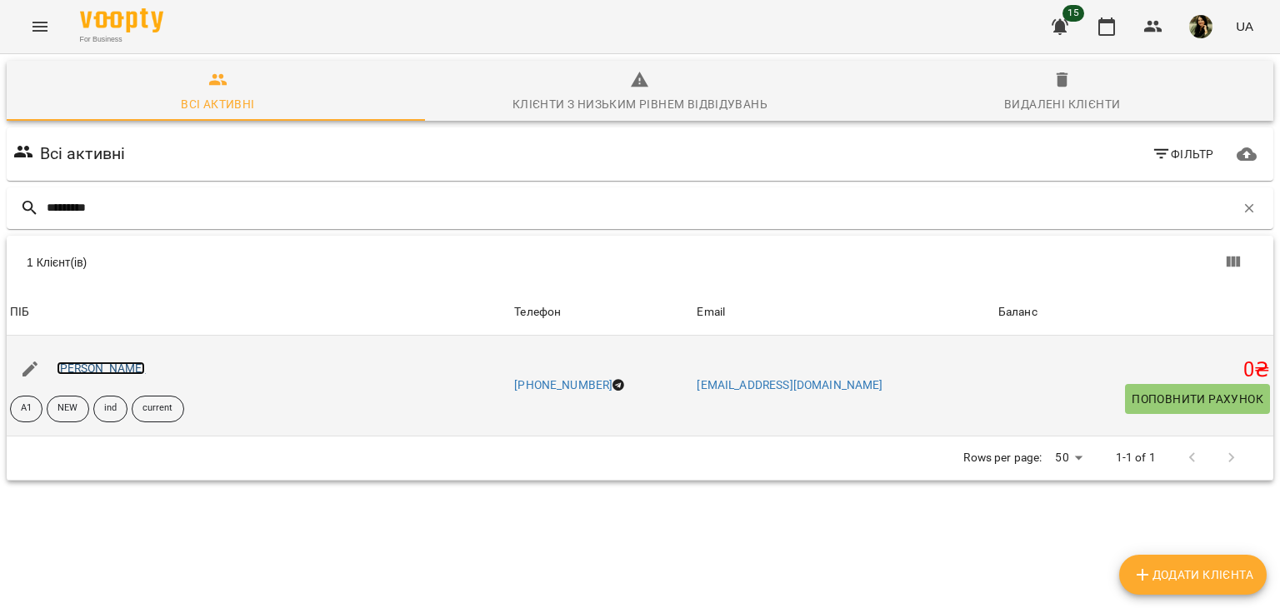
click at [135, 373] on link "[PERSON_NAME]" at bounding box center [101, 368] width 89 height 13
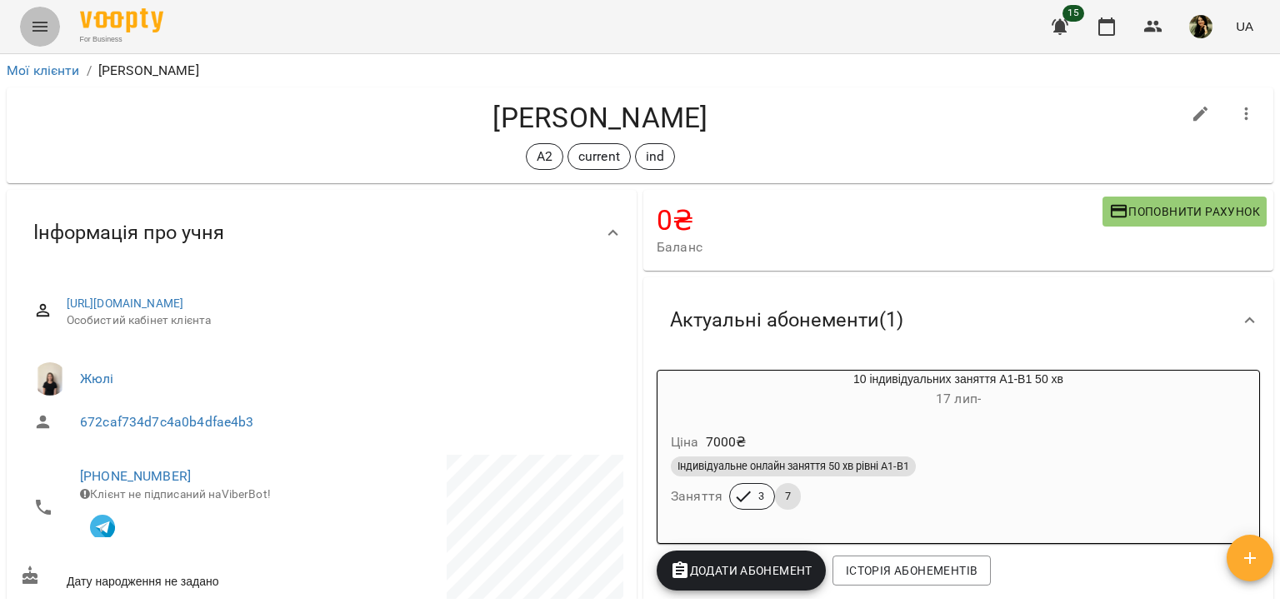
scroll to position [15, 0]
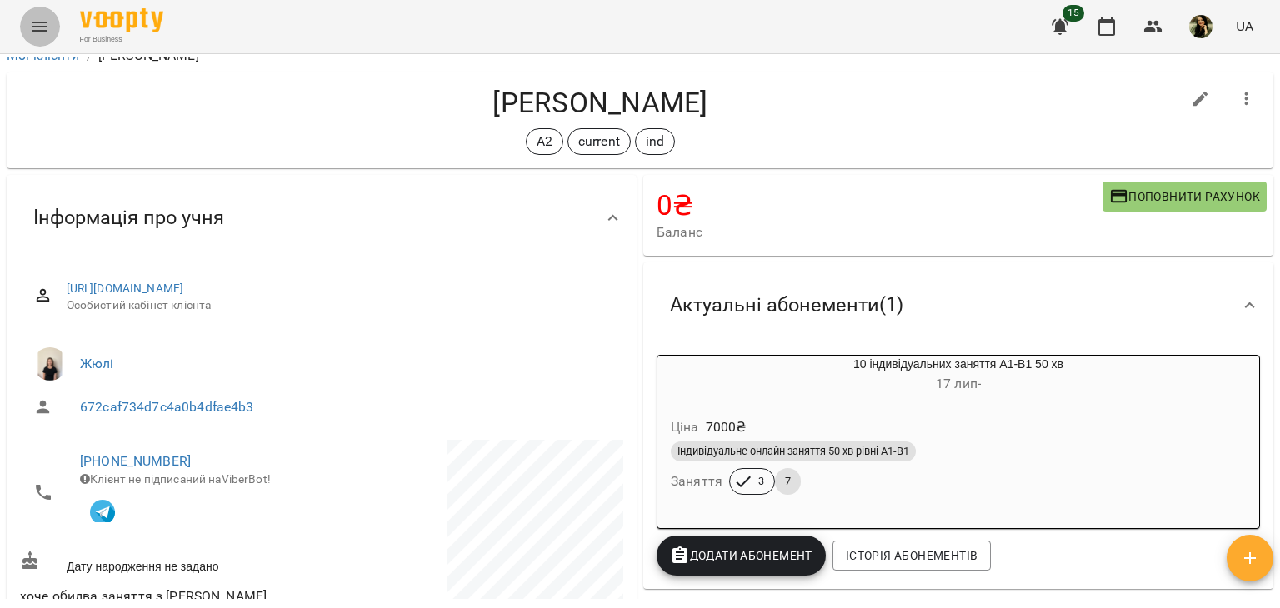
click at [26, 33] on button "Menu" at bounding box center [40, 27] width 40 height 40
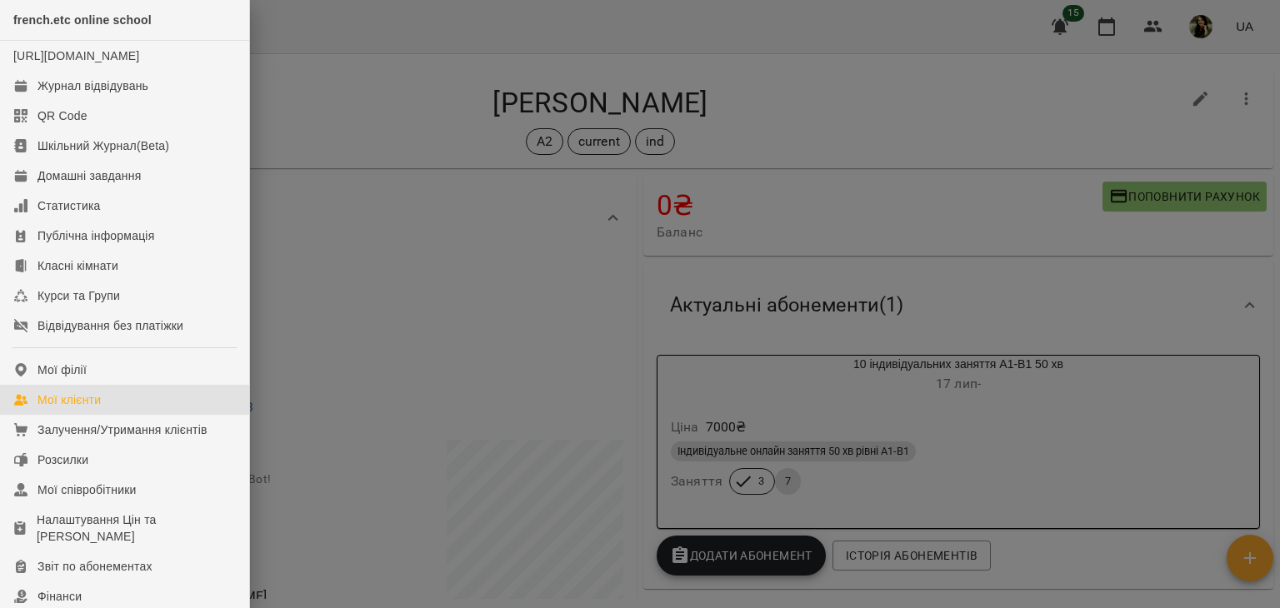
click at [74, 408] on div "Мої клієнти" at bounding box center [69, 400] width 63 height 17
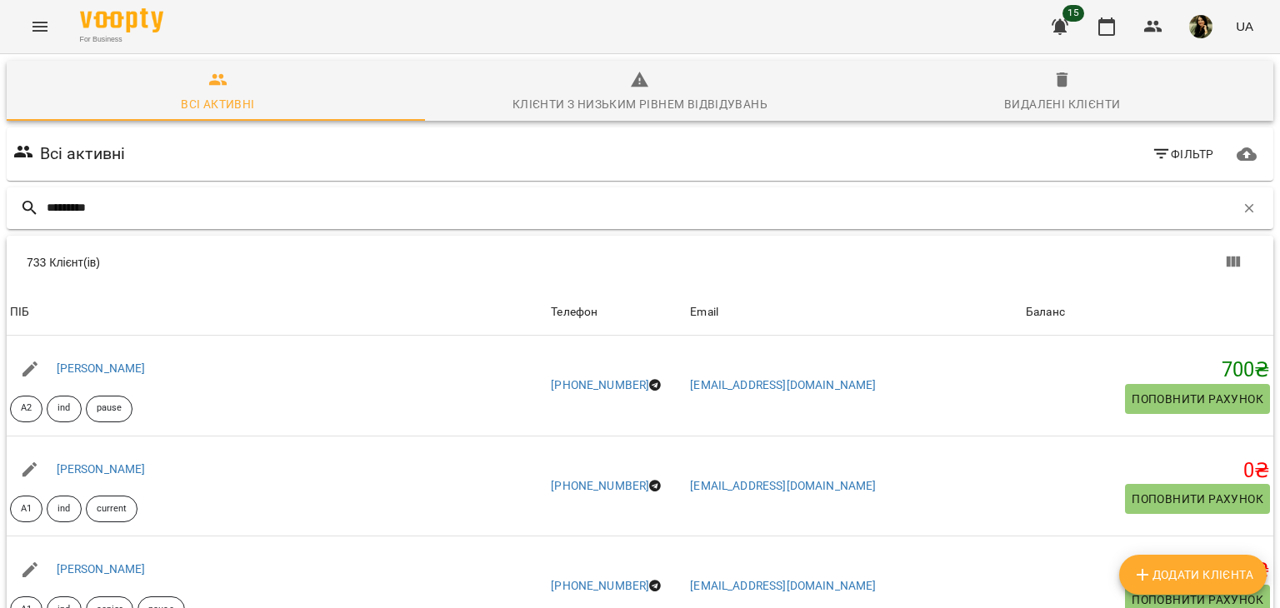
type input "********"
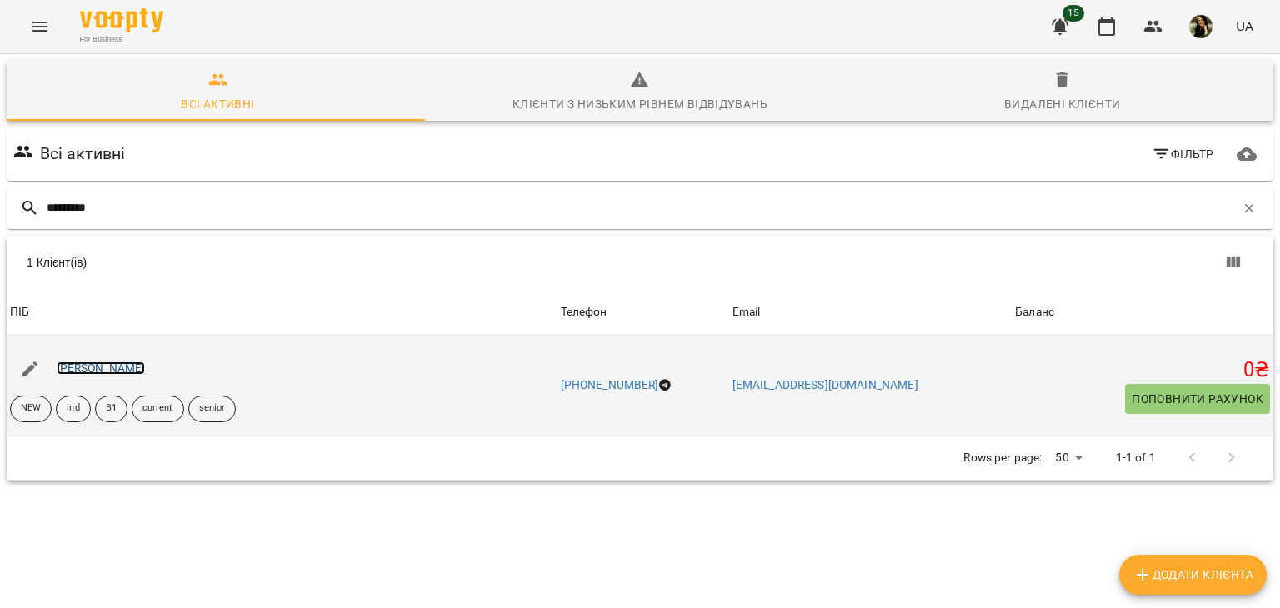
click at [141, 368] on link "[PERSON_NAME]" at bounding box center [101, 368] width 89 height 13
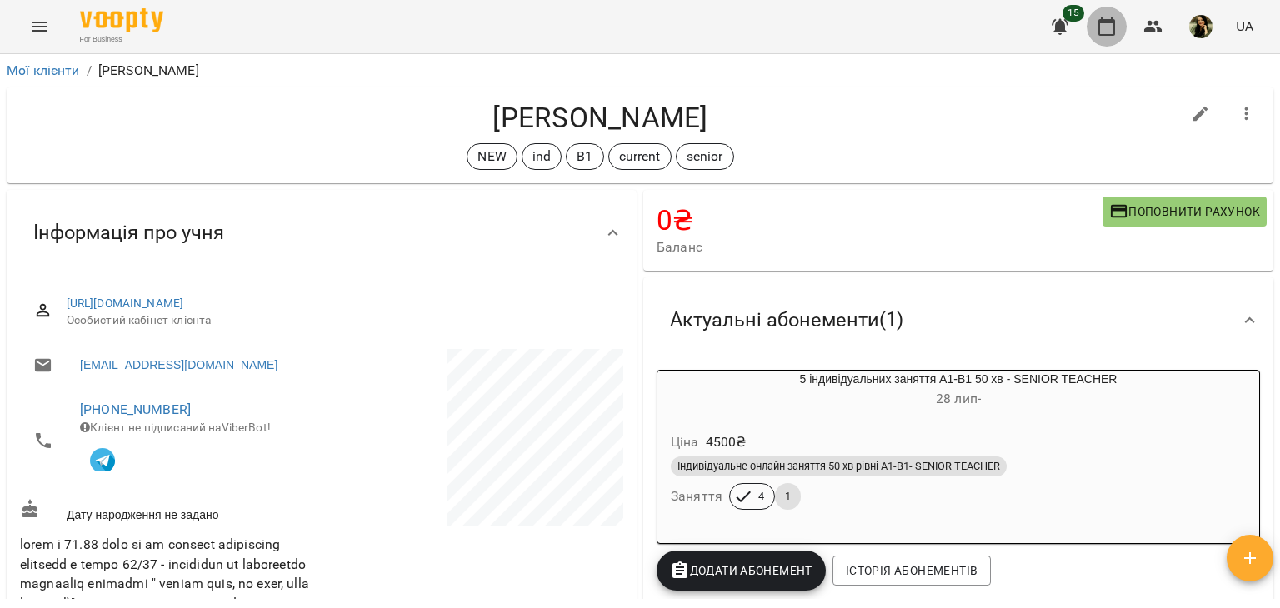
click at [1108, 28] on icon "button" at bounding box center [1107, 27] width 20 height 20
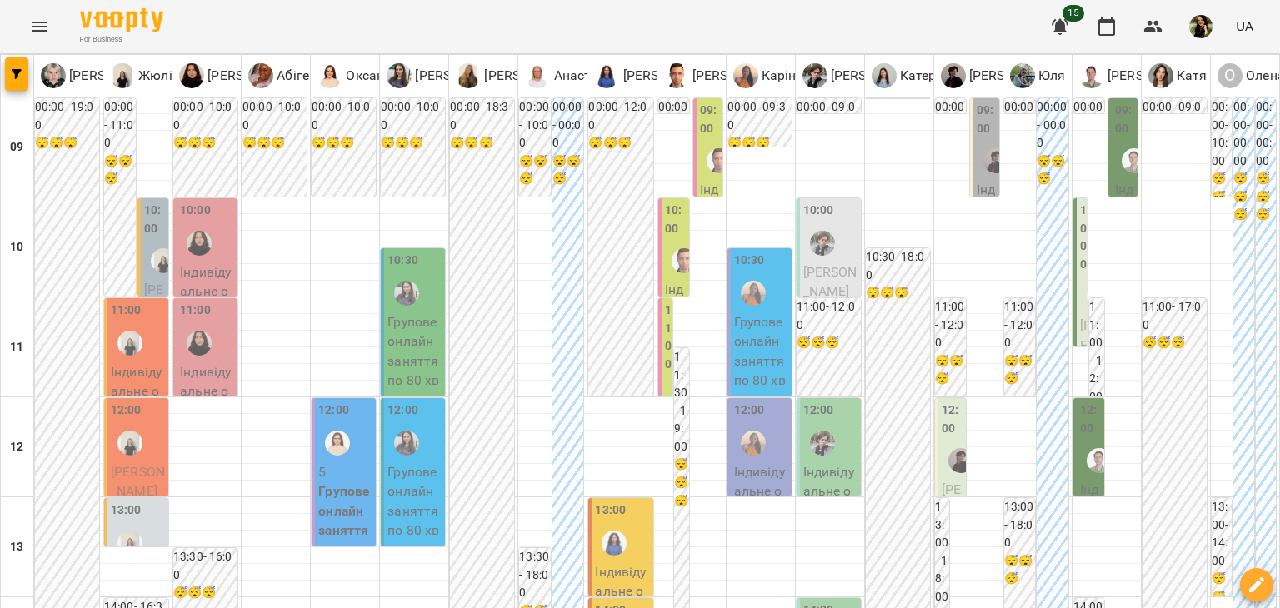
scroll to position [573, 0]
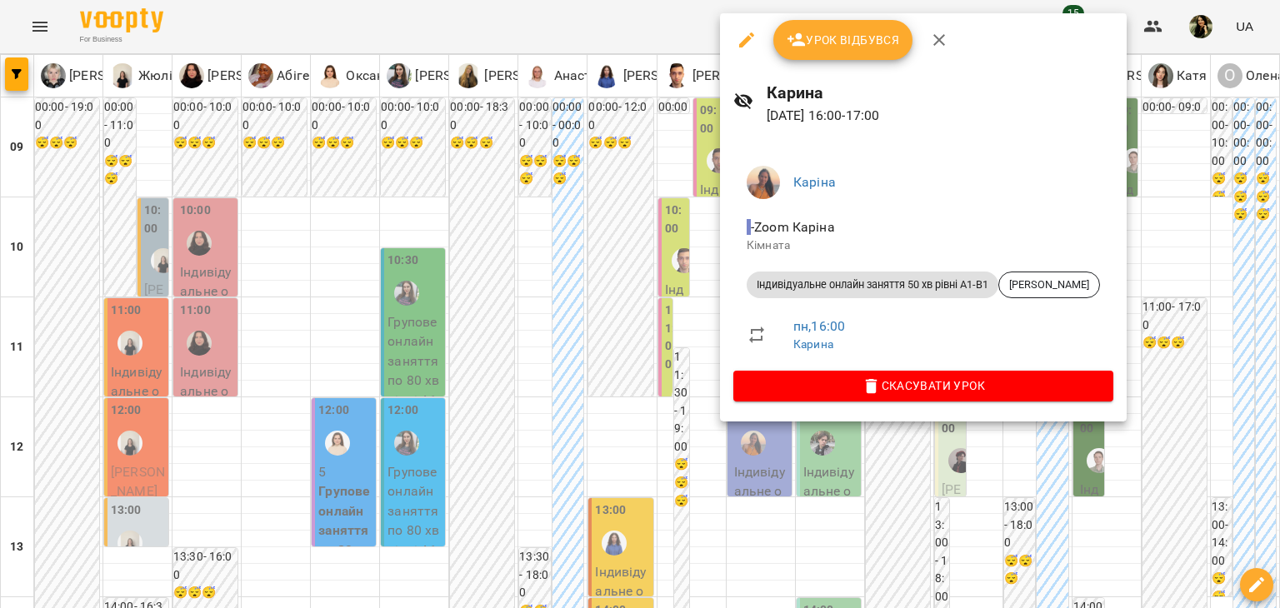
click at [689, 314] on div at bounding box center [640, 304] width 1280 height 608
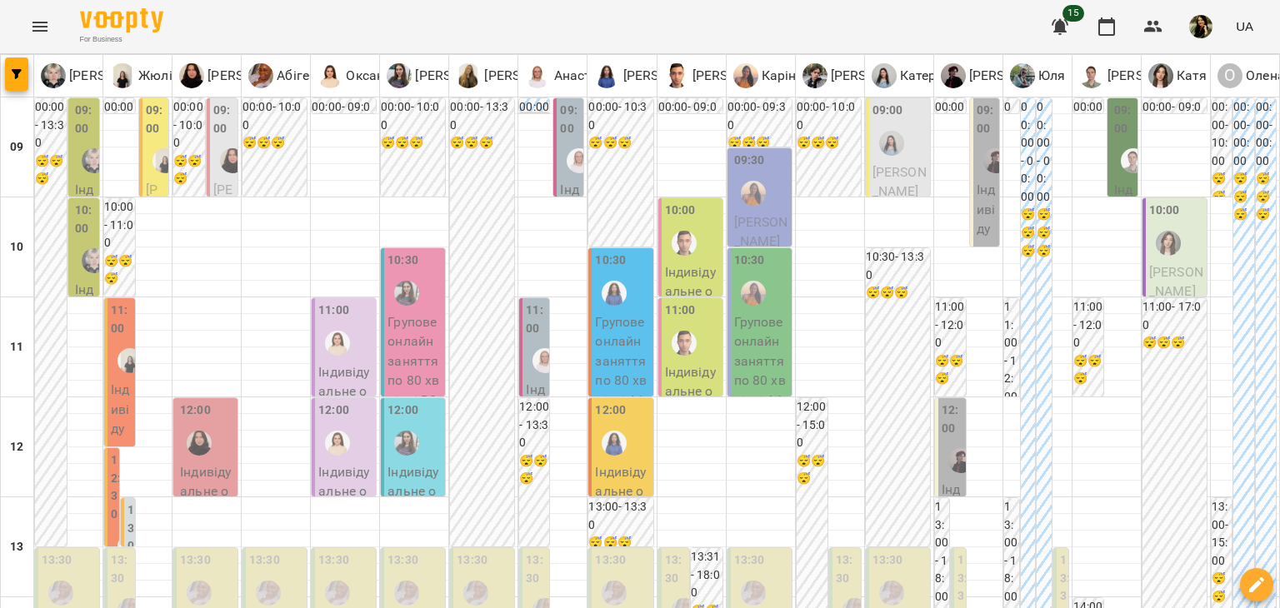
scroll to position [0, 0]
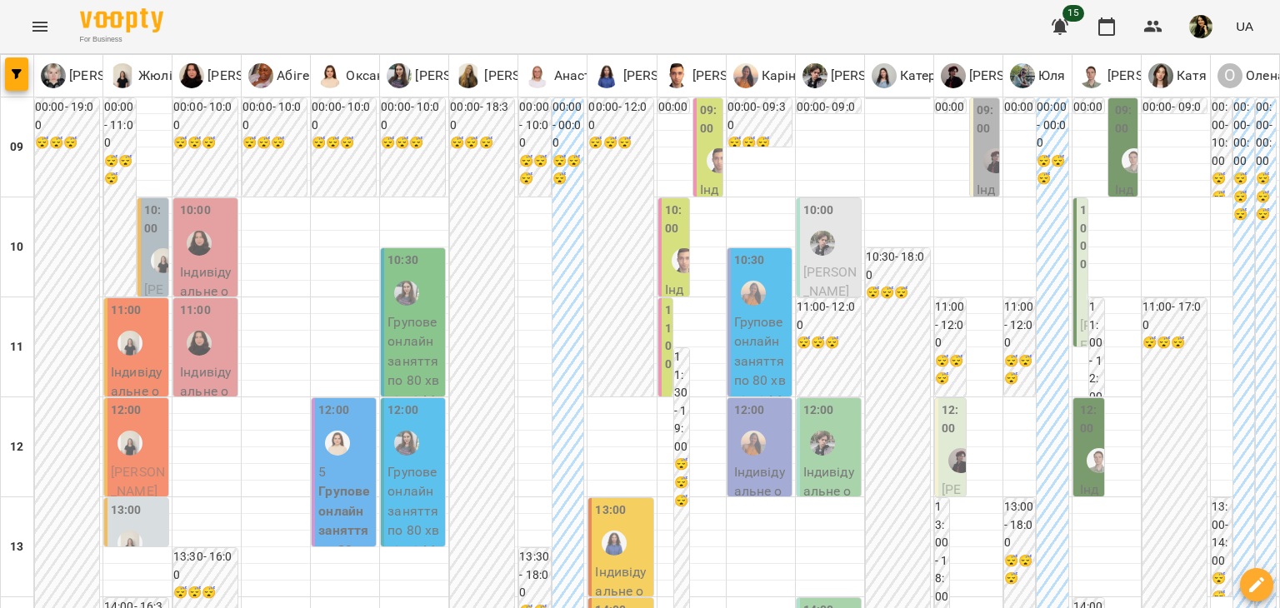
scroll to position [528, 0]
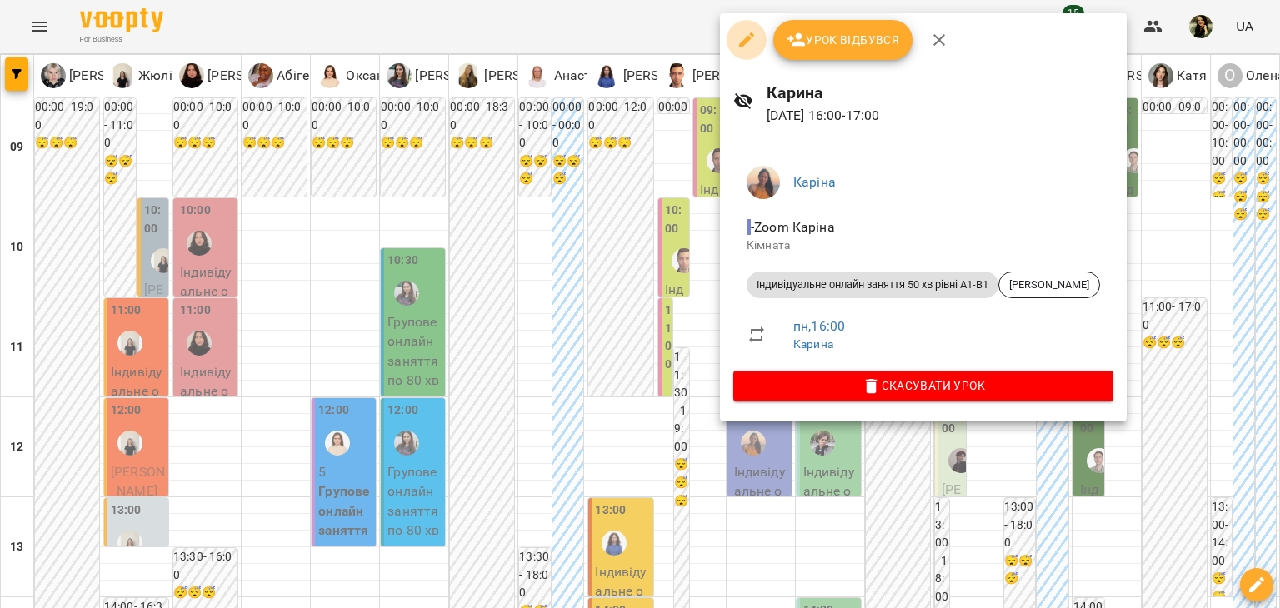
click at [744, 40] on icon "button" at bounding box center [746, 40] width 15 height 15
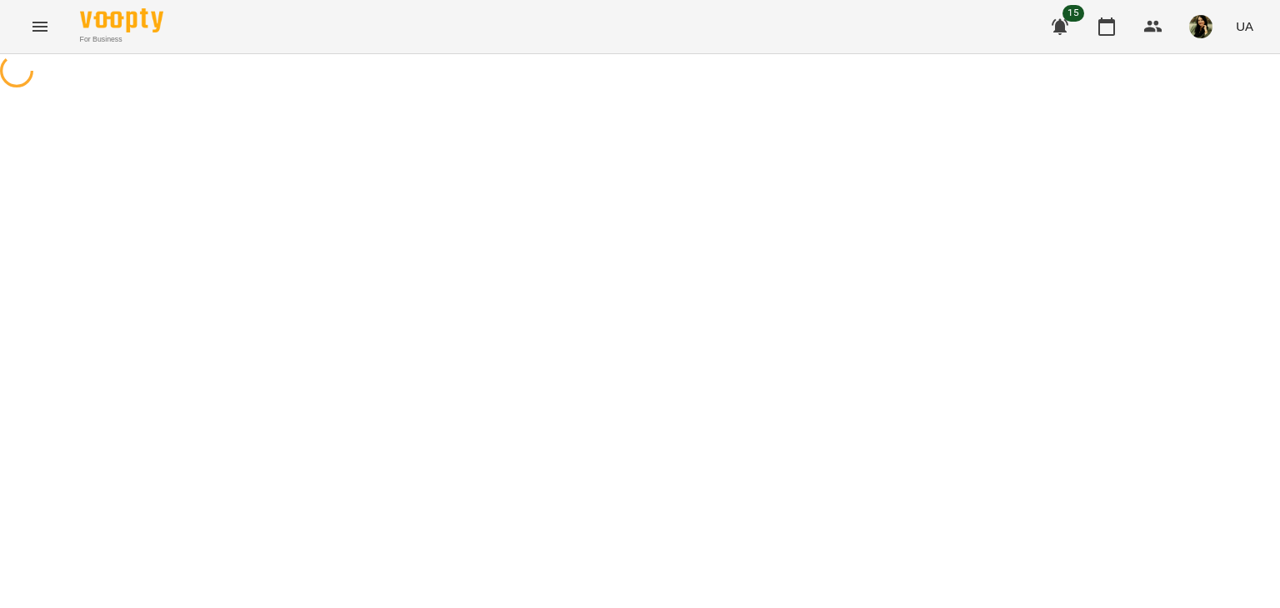
select select "**********"
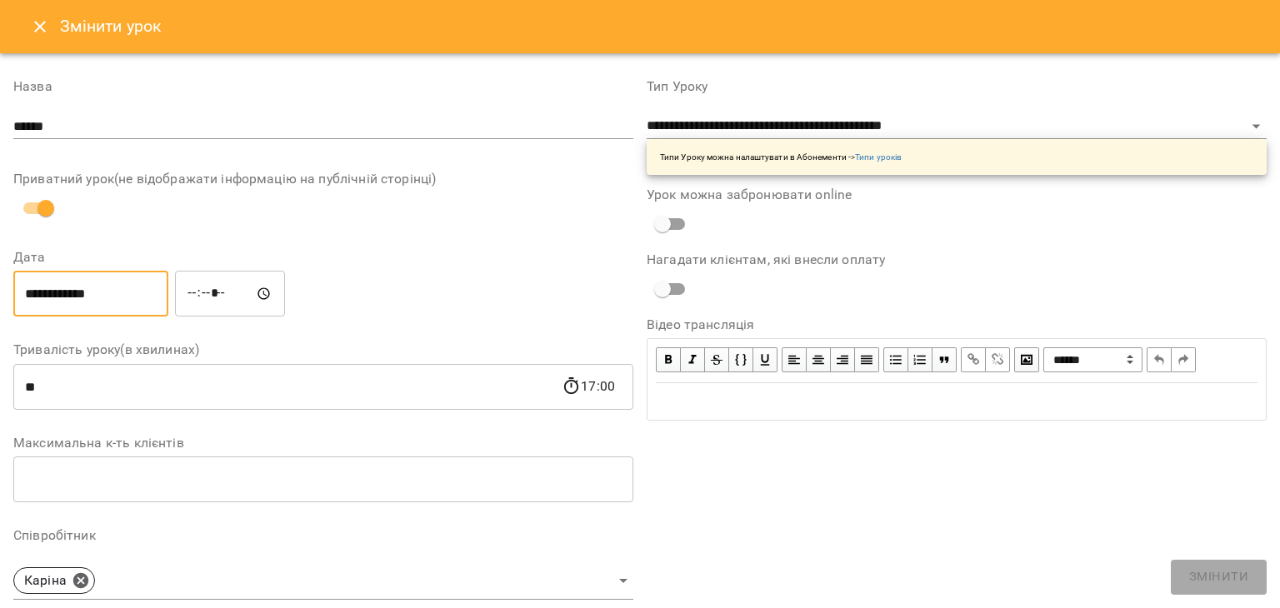
click at [44, 301] on input "**********" at bounding box center [90, 294] width 155 height 47
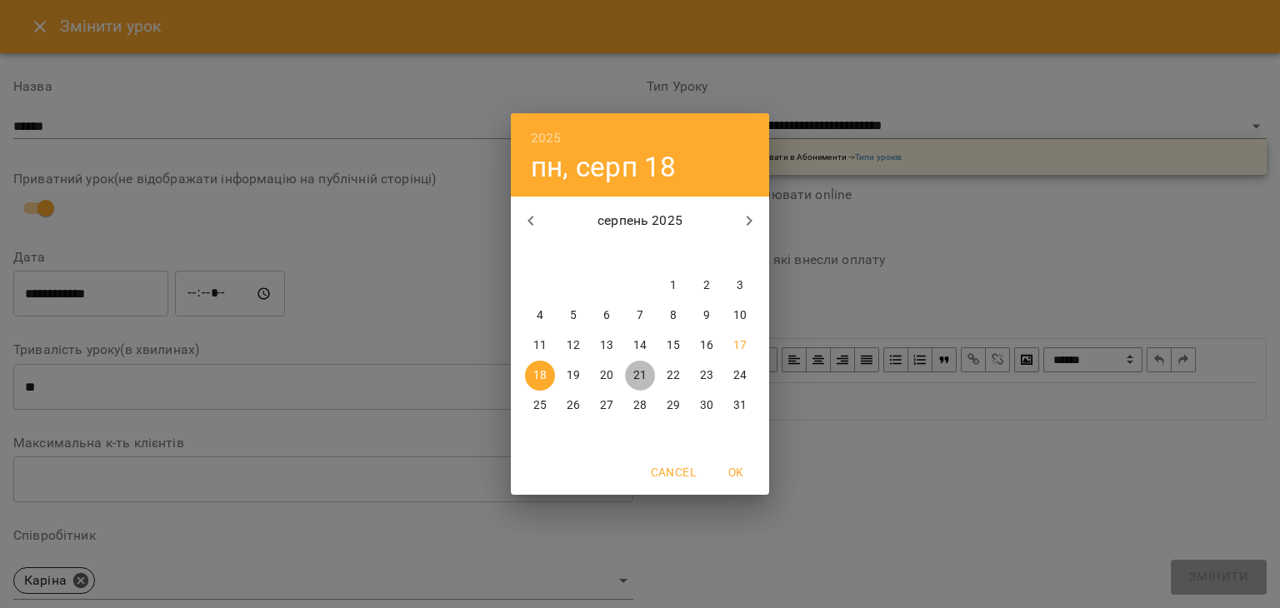
click at [636, 381] on p "21" at bounding box center [639, 376] width 13 height 17
type input "**********"
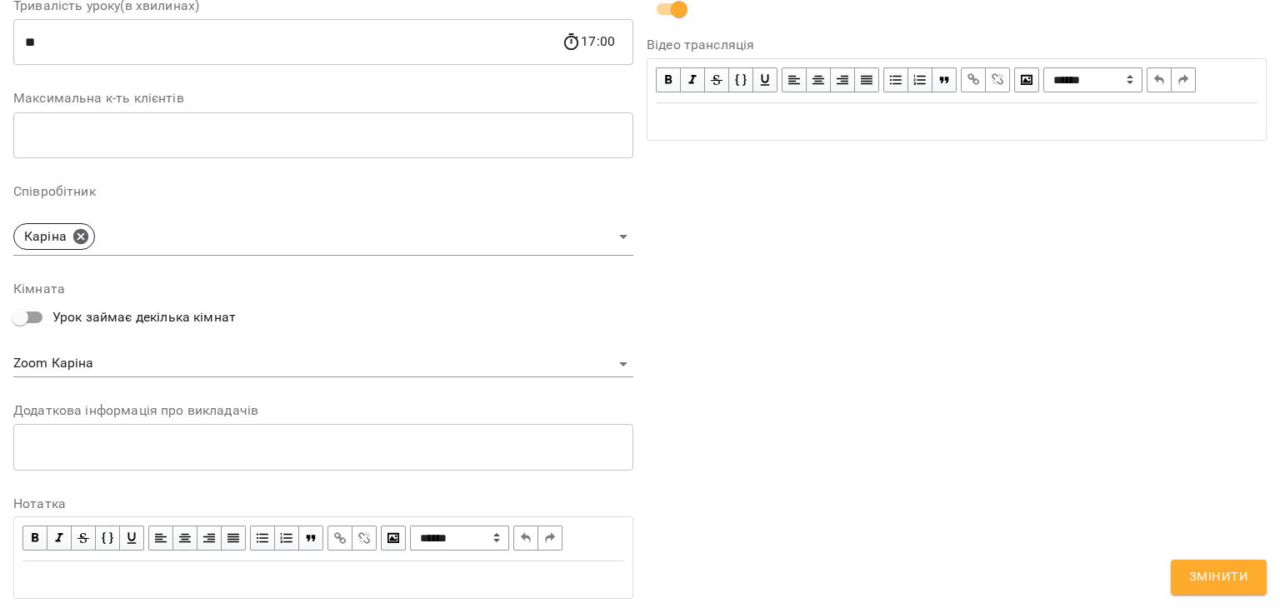
scroll to position [464, 0]
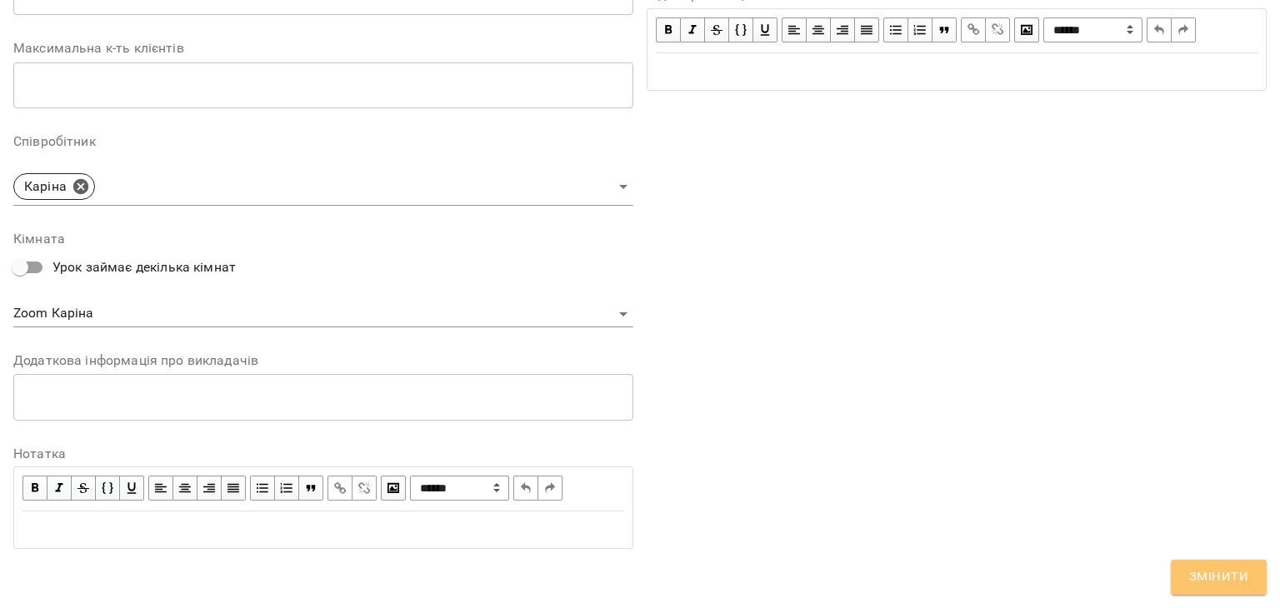
click at [1210, 587] on span "Змінити" at bounding box center [1218, 578] width 59 height 22
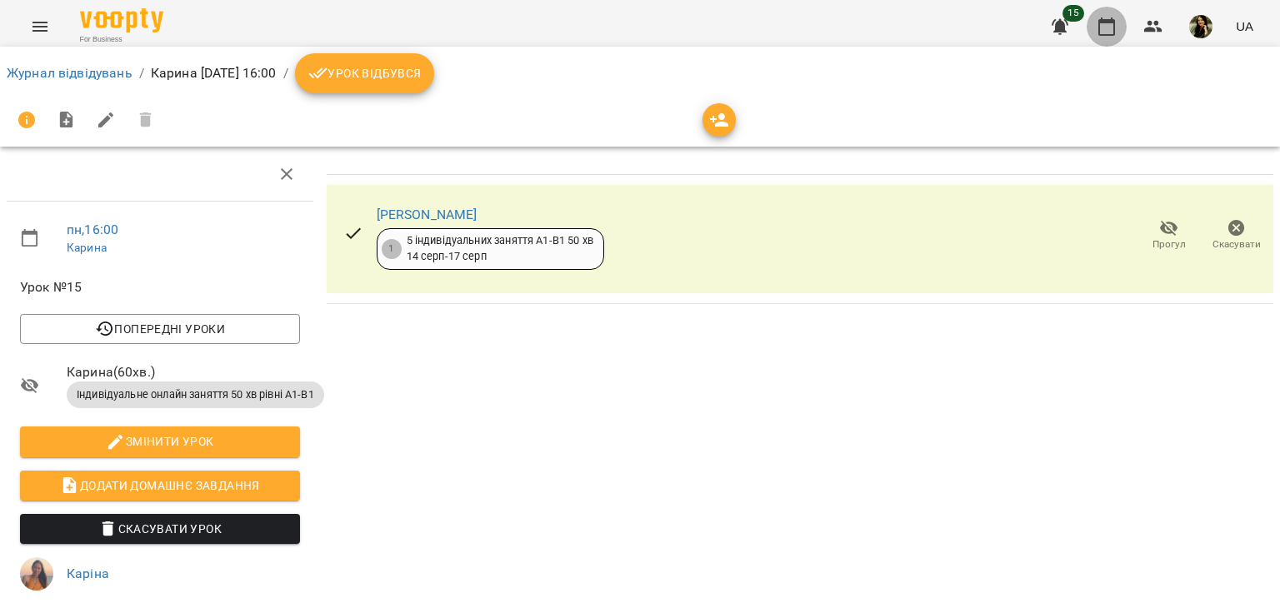
click at [1100, 27] on icon "button" at bounding box center [1106, 27] width 17 height 18
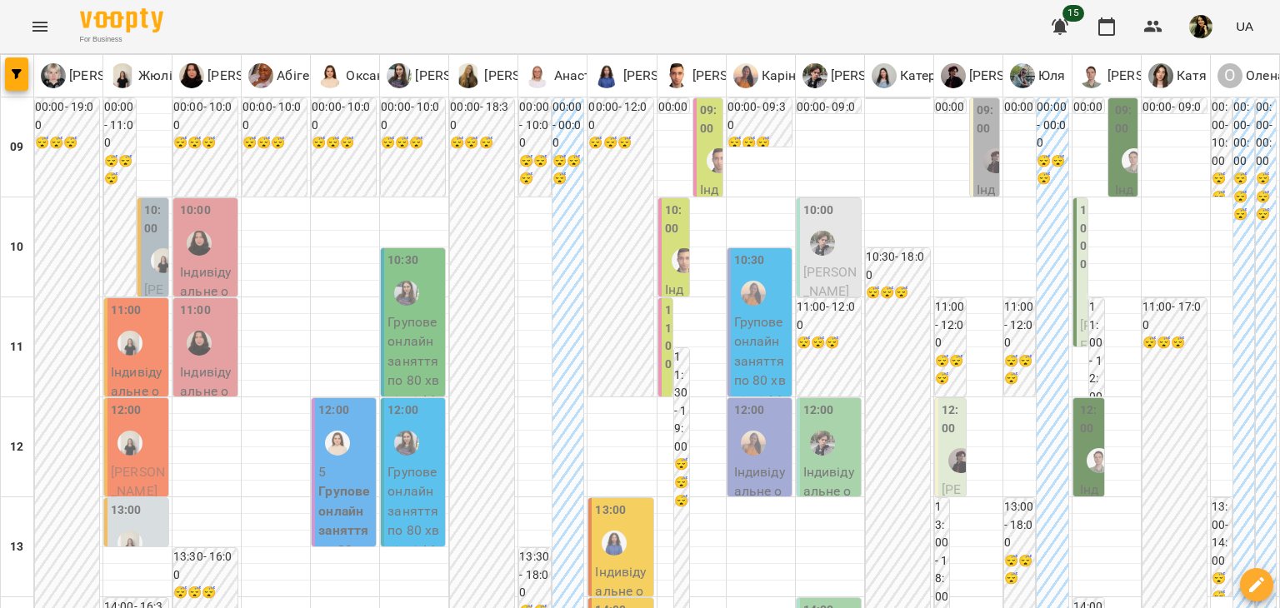
scroll to position [521, 0]
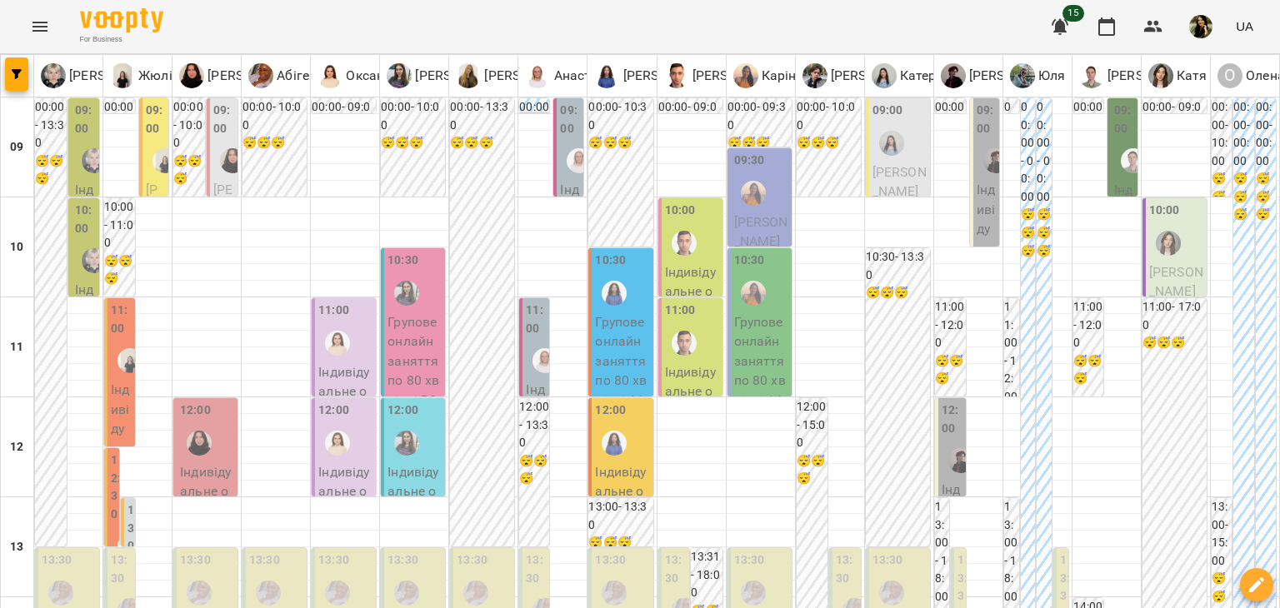
scroll to position [654, 0]
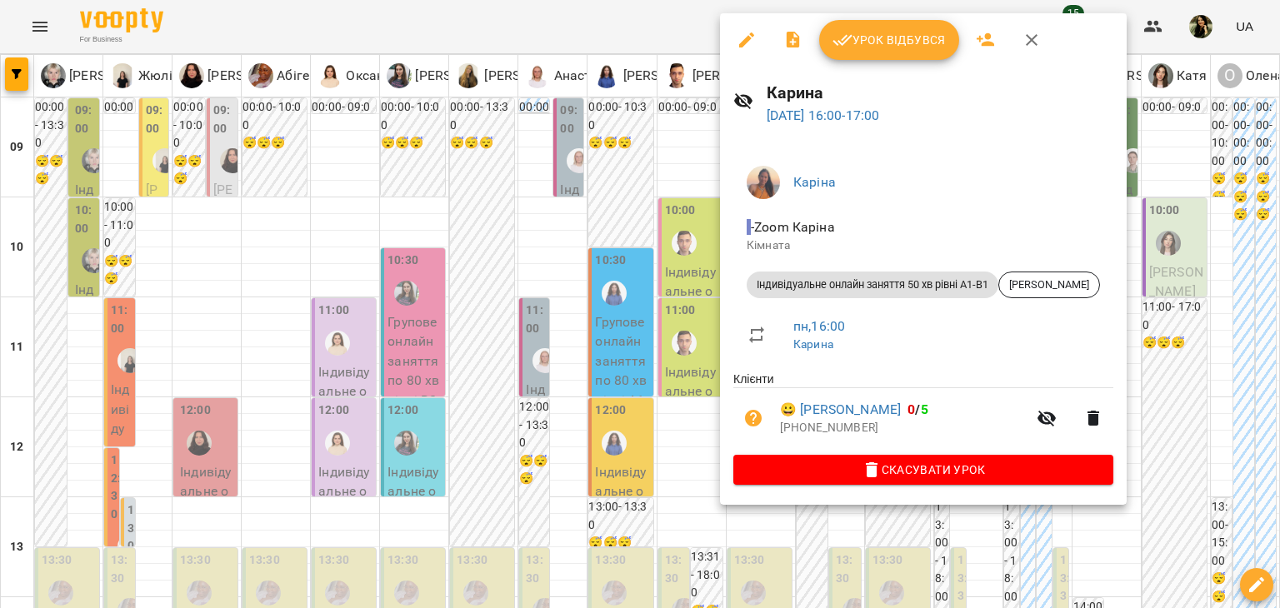
click at [54, 514] on div at bounding box center [640, 304] width 1280 height 608
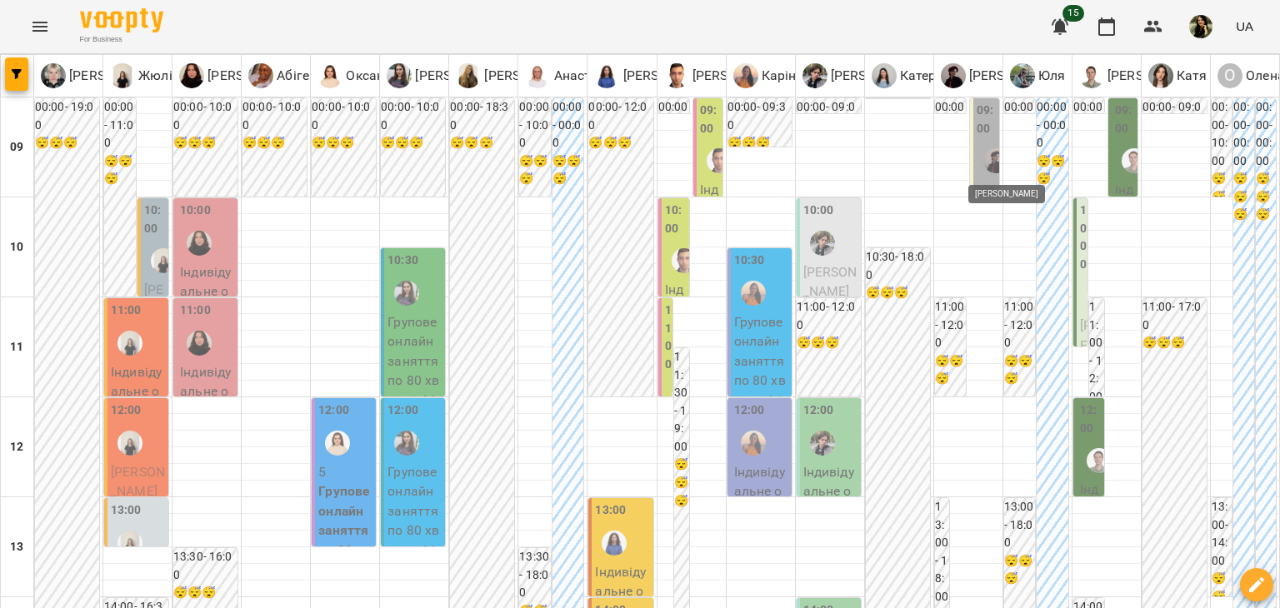
click at [983, 163] on img "Аліса" at bounding box center [995, 160] width 25 height 25
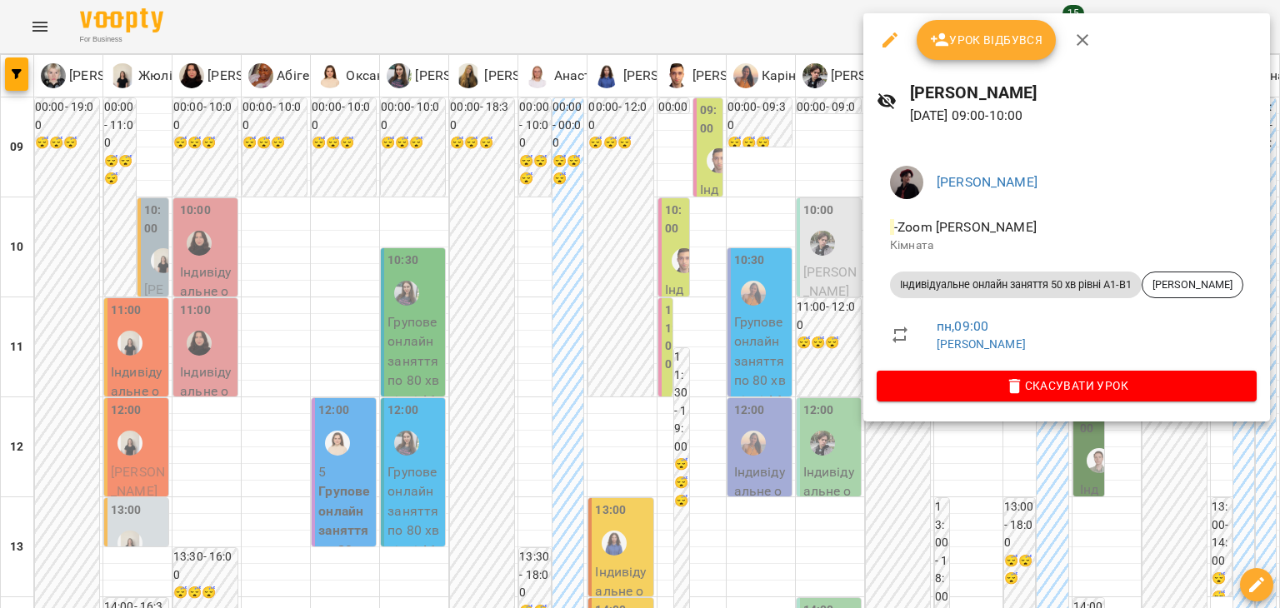
click at [579, 339] on div at bounding box center [640, 304] width 1280 height 608
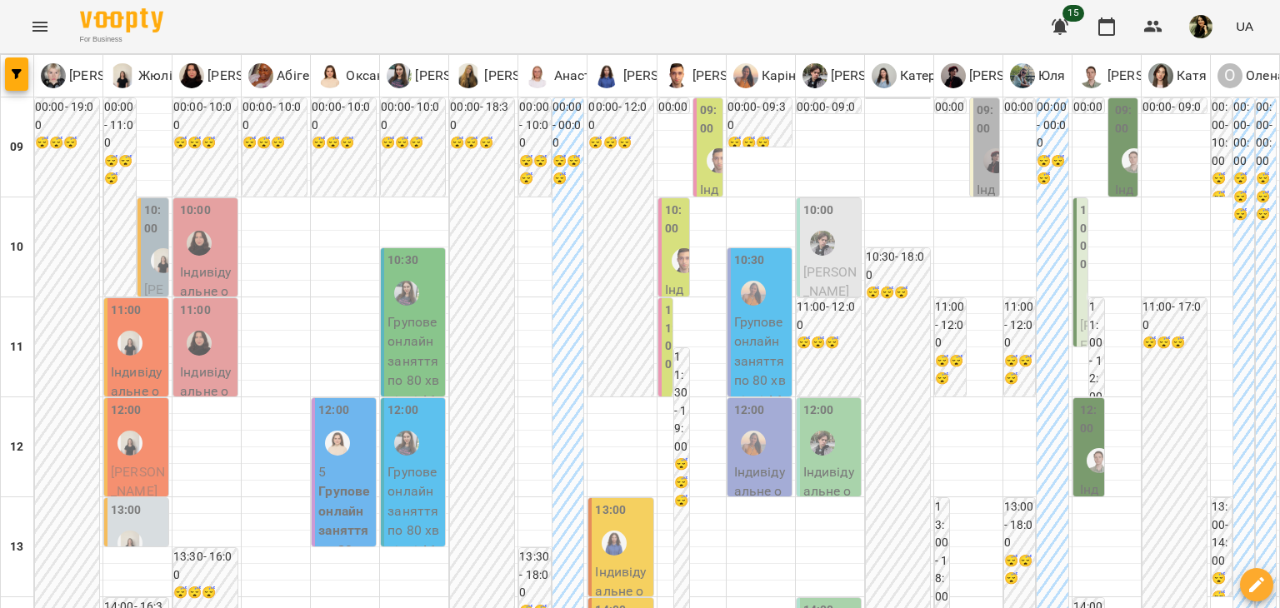
scroll to position [768, 0]
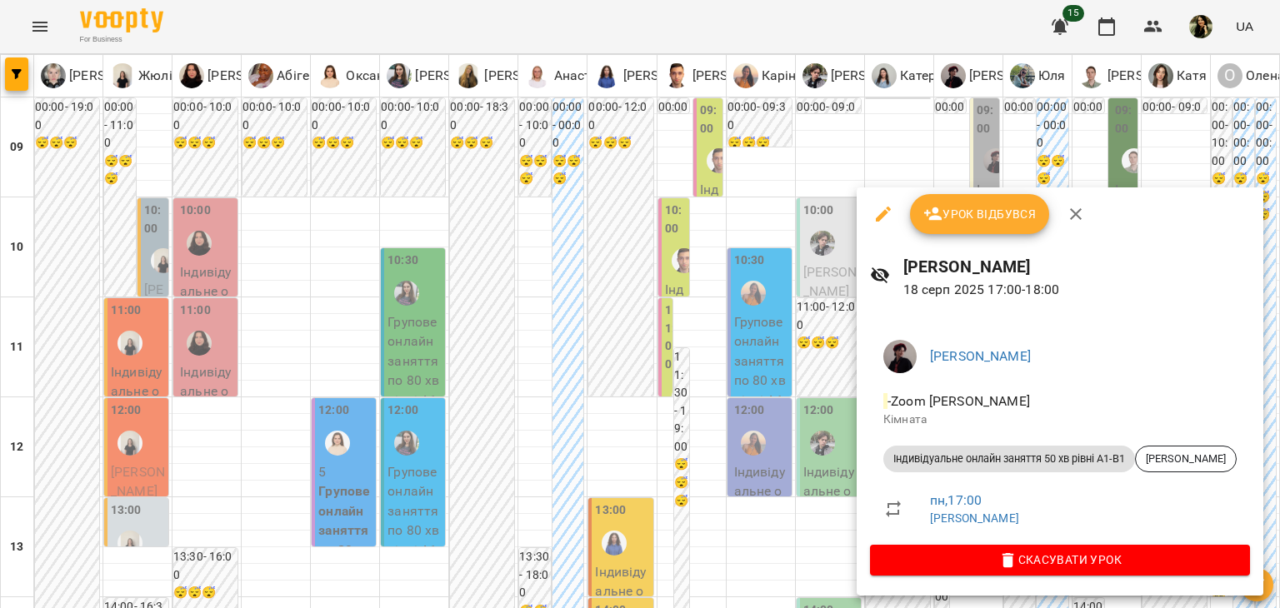
click at [810, 341] on div at bounding box center [640, 304] width 1280 height 608
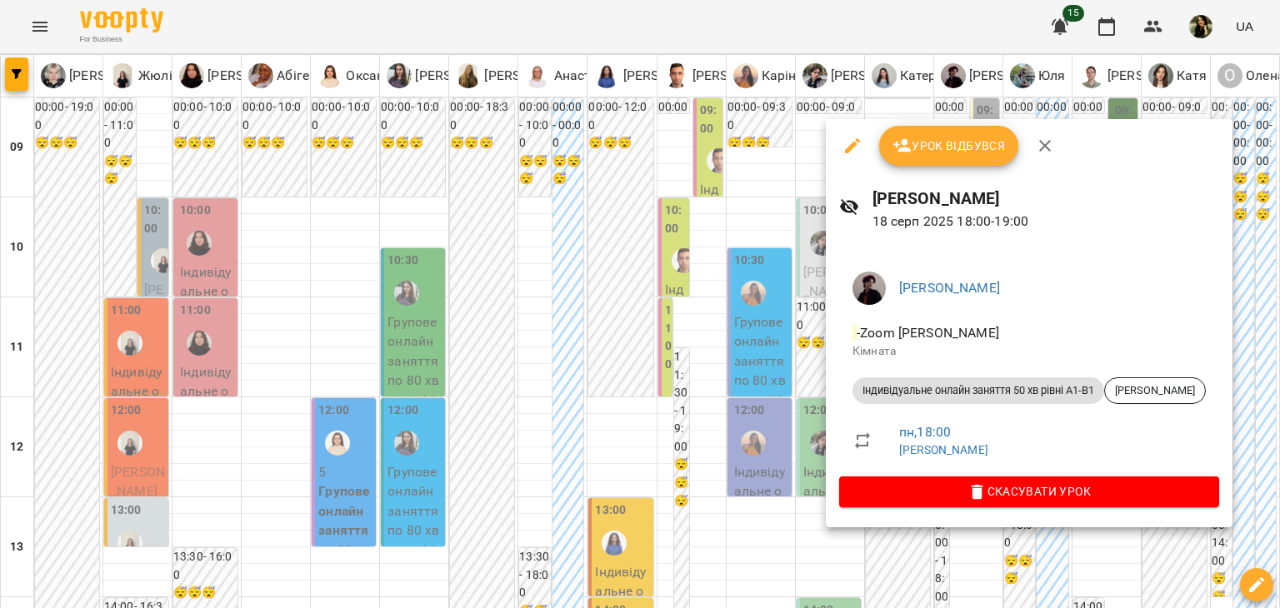
click at [783, 371] on div at bounding box center [640, 304] width 1280 height 608
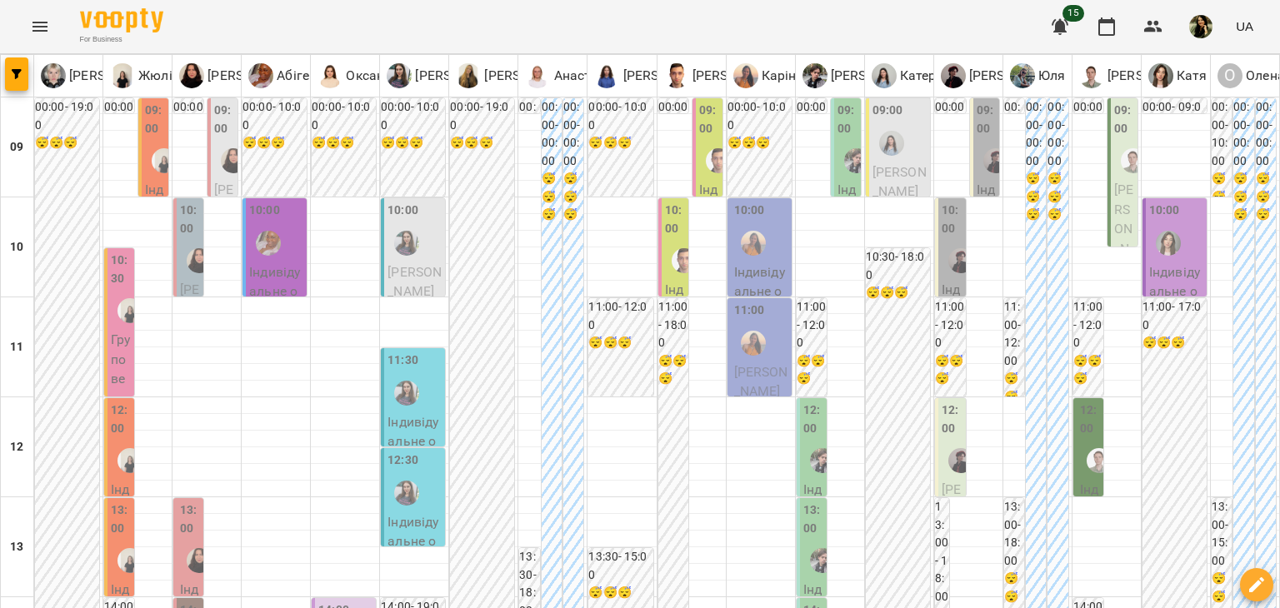
scroll to position [673, 0]
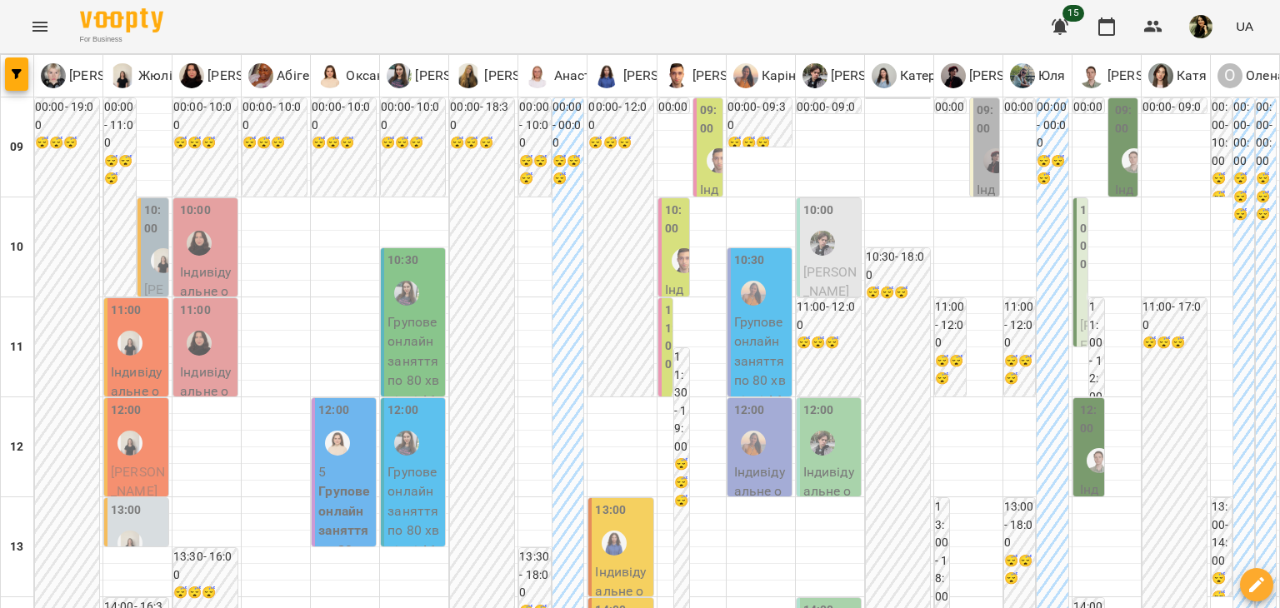
type input "**********"
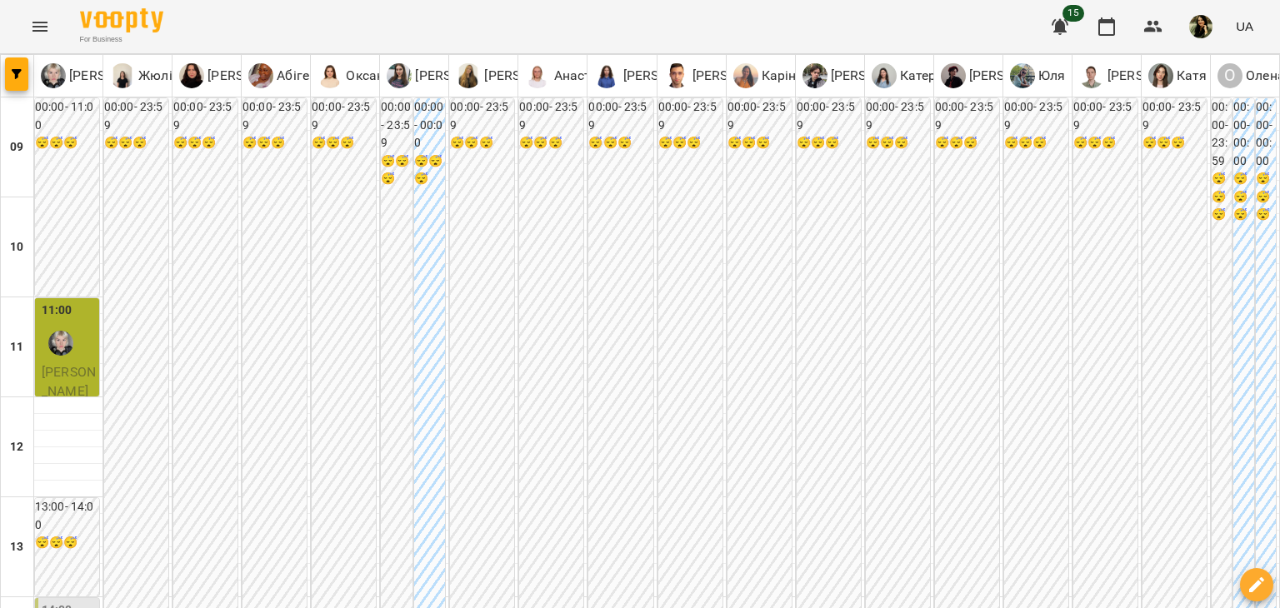
click at [770, 79] on p "Каріна" at bounding box center [781, 76] width 46 height 20
type input "**********"
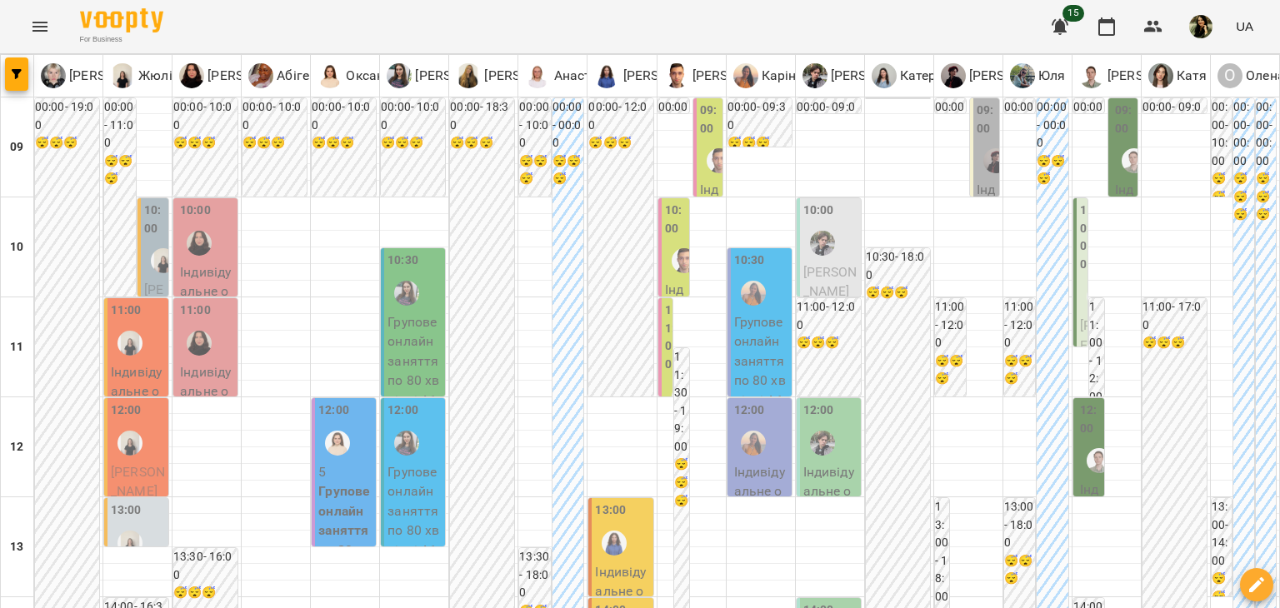
click at [977, 133] on label "09:00" at bounding box center [986, 120] width 19 height 36
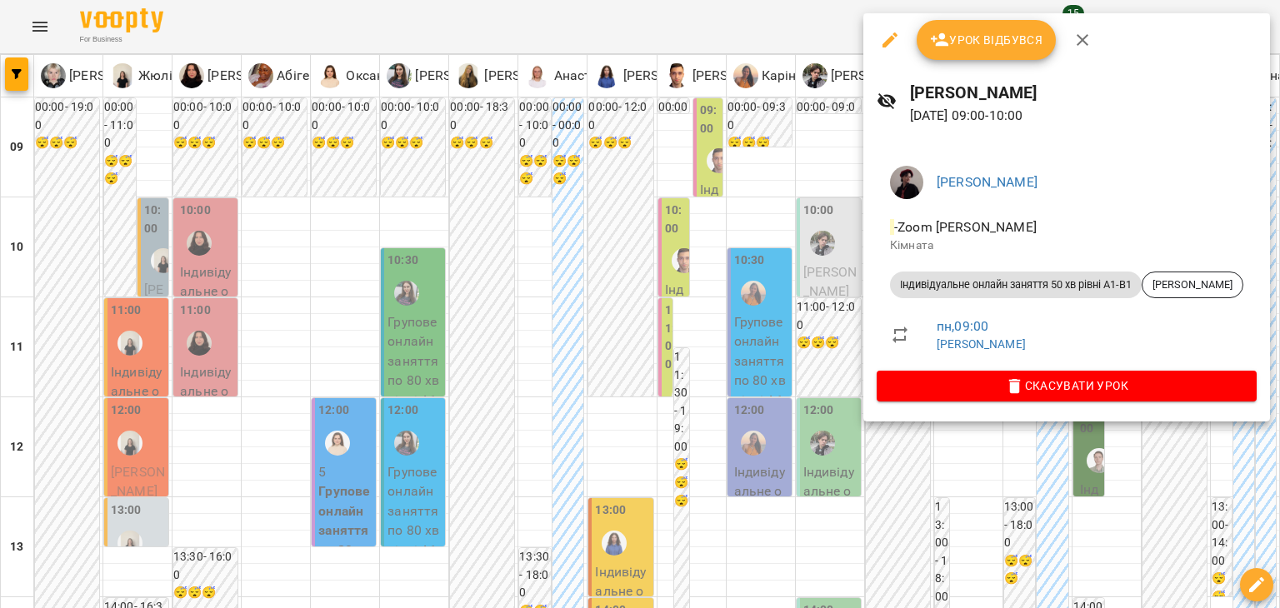
click at [705, 332] on div at bounding box center [640, 304] width 1280 height 608
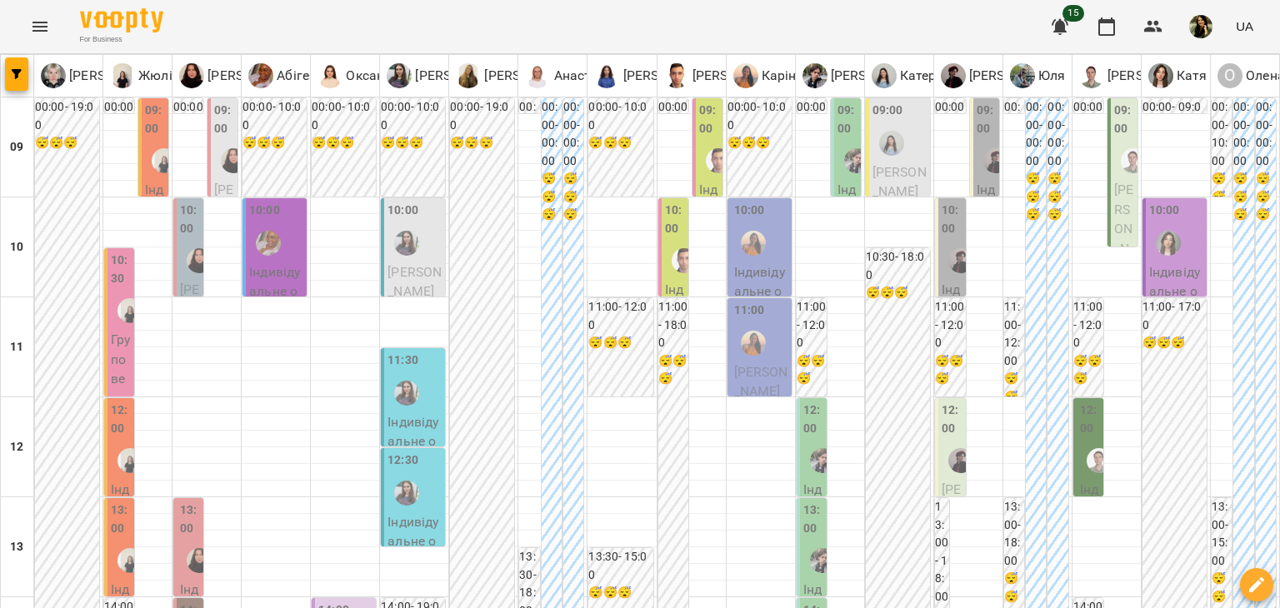
scroll to position [94, 0]
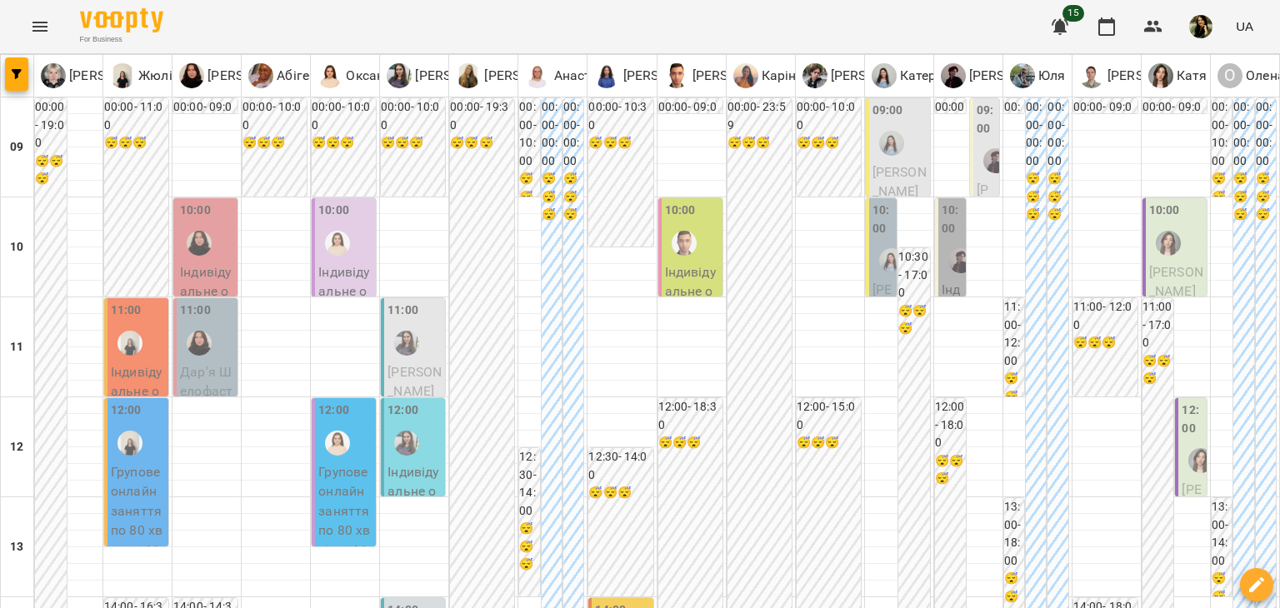
scroll to position [0, 0]
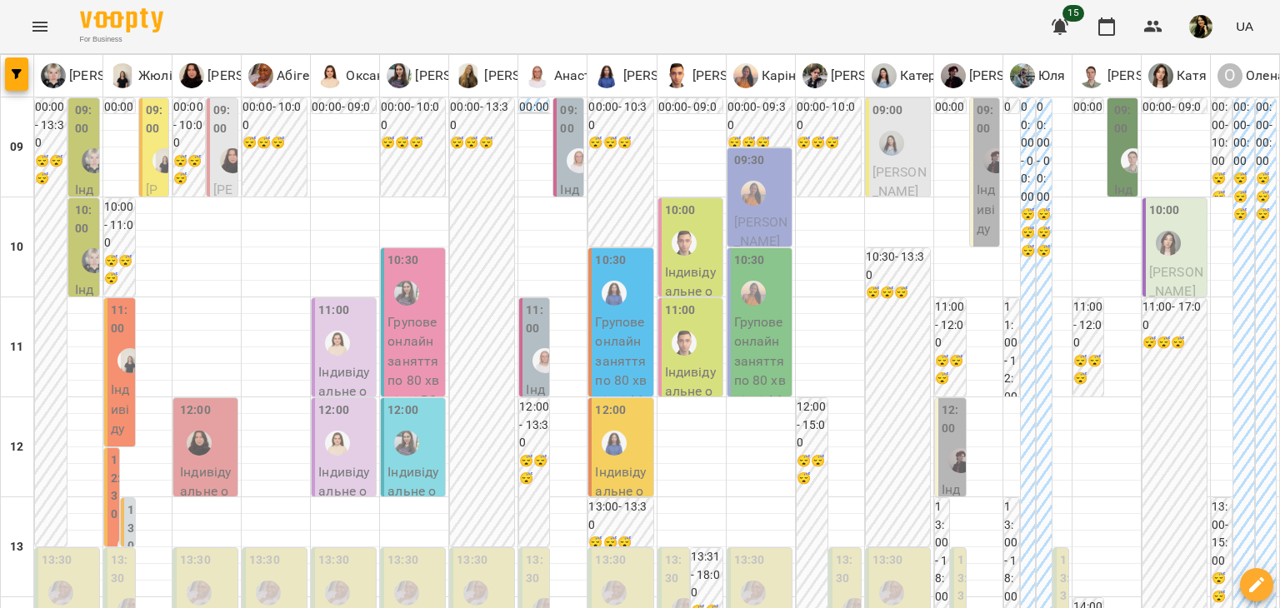
scroll to position [1000, 0]
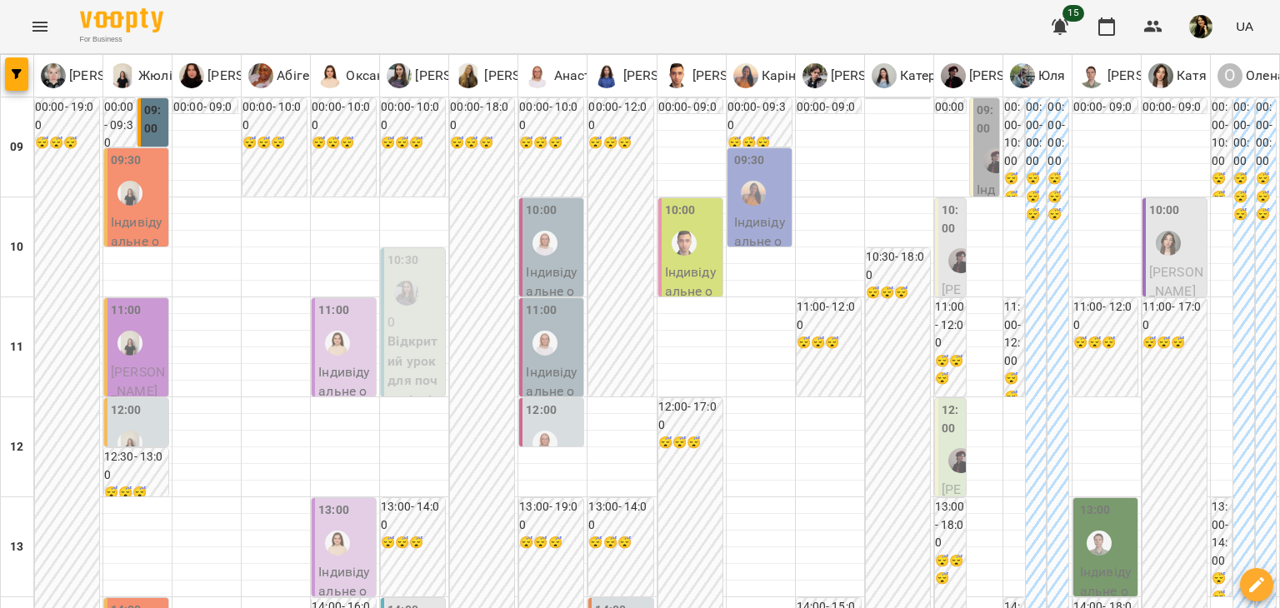
scroll to position [798, 0]
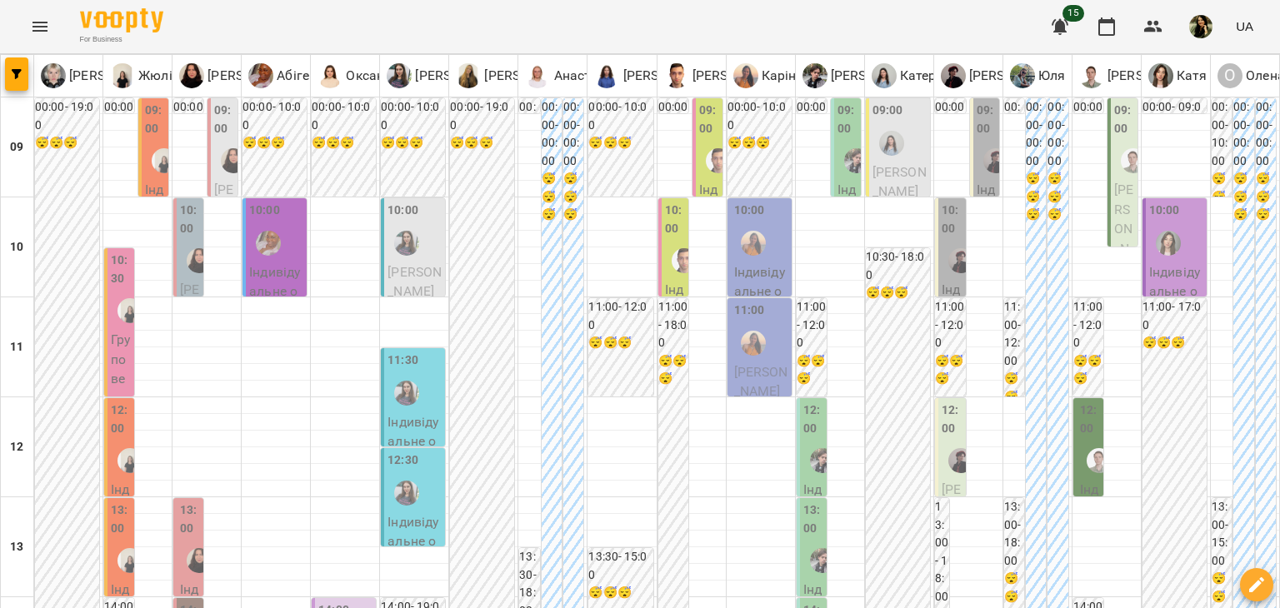
scroll to position [876, 0]
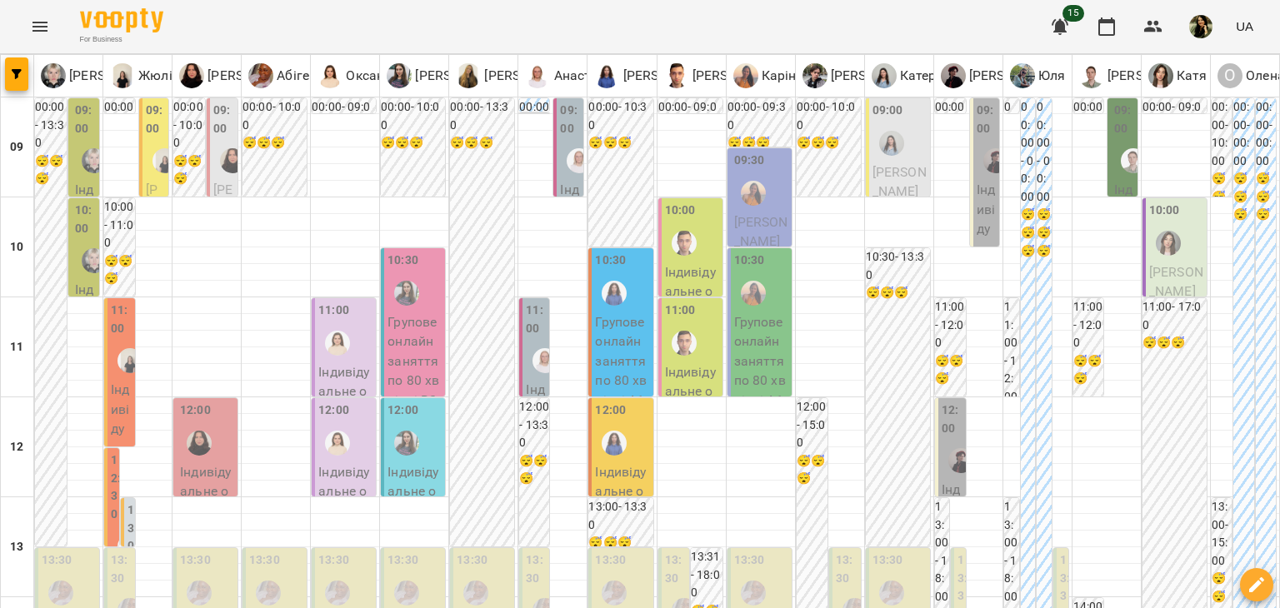
scroll to position [263, 0]
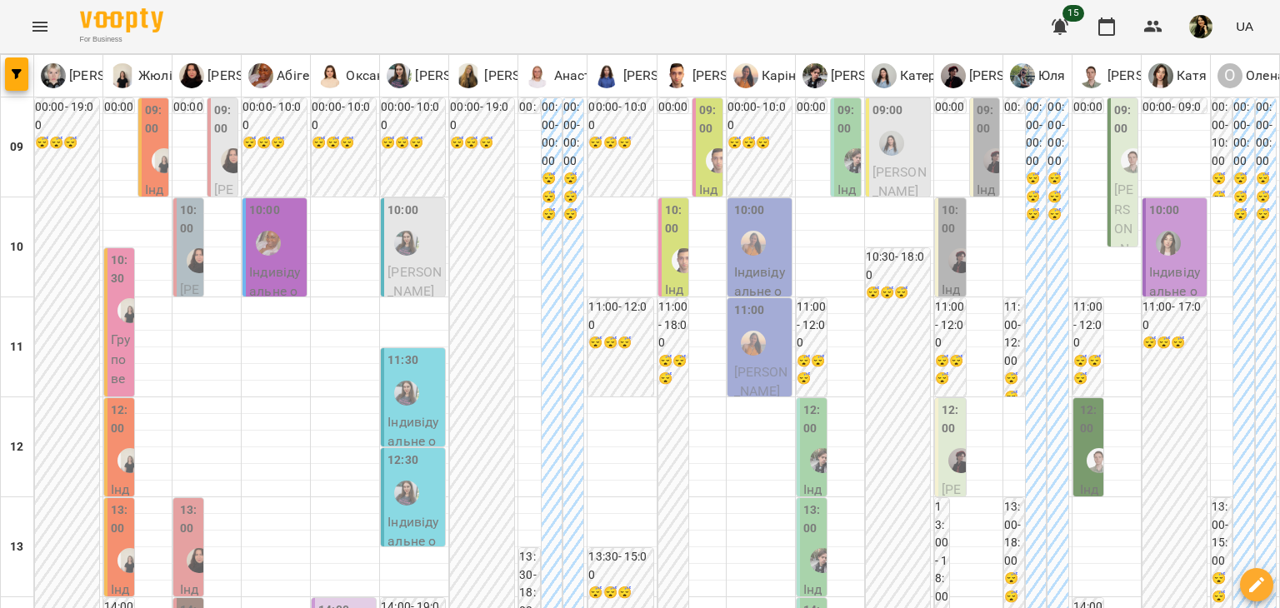
scroll to position [0, 0]
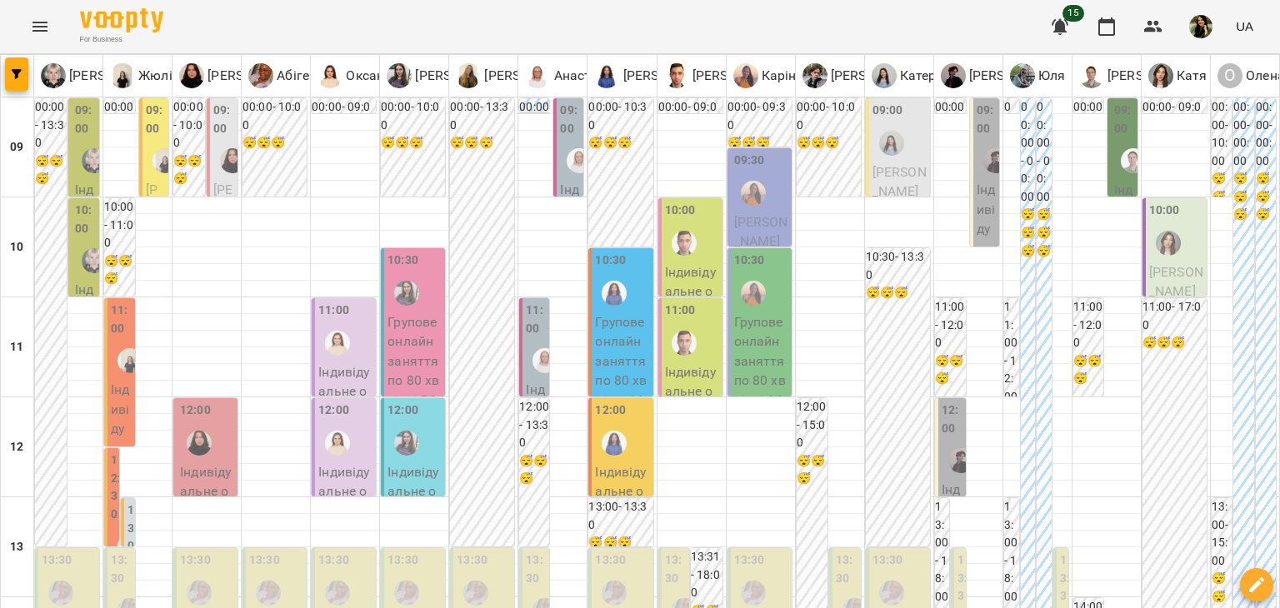
scroll to position [766, 0]
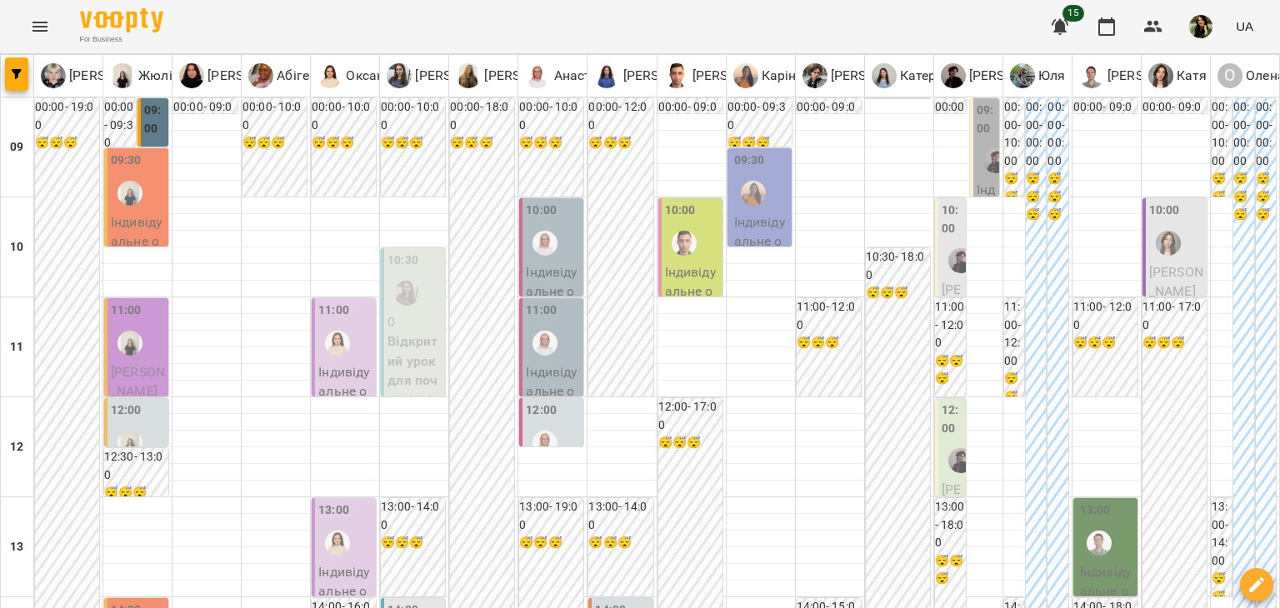
scroll to position [0, 0]
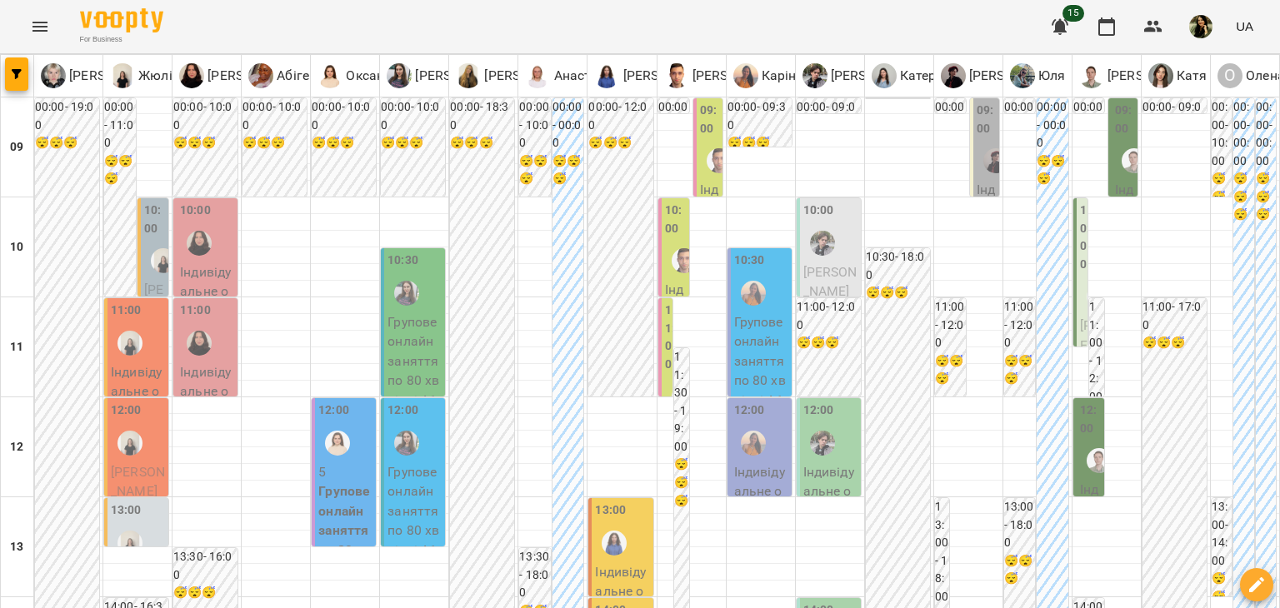
click at [977, 123] on label "09:00" at bounding box center [986, 120] width 19 height 36
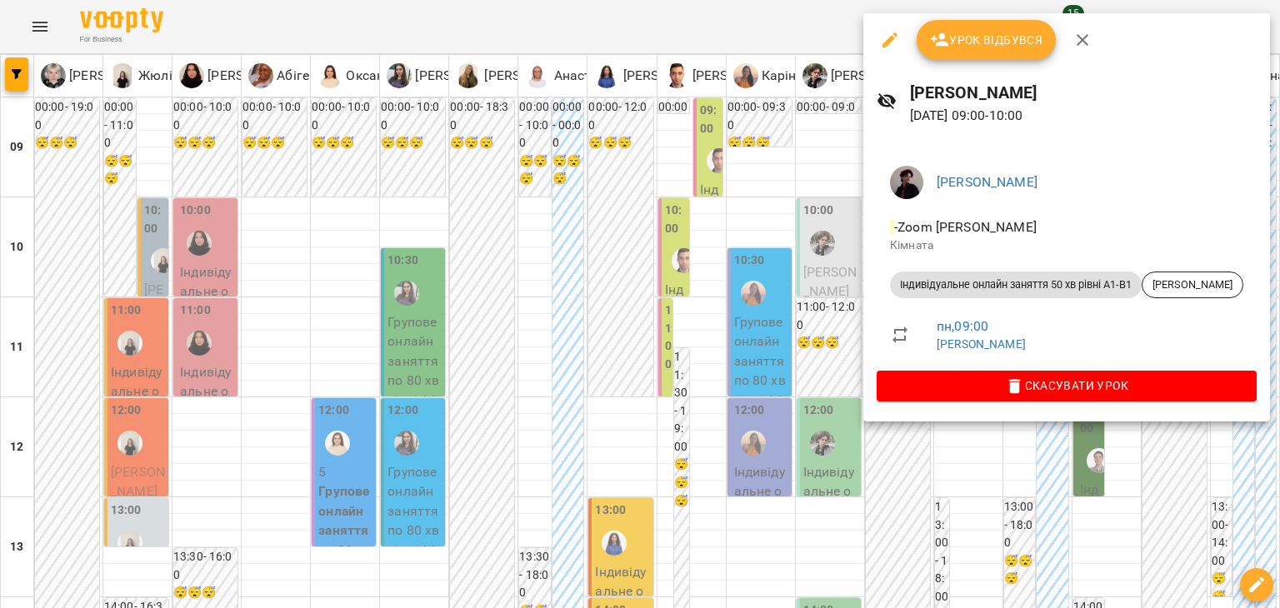
click at [961, 462] on div at bounding box center [640, 304] width 1280 height 608
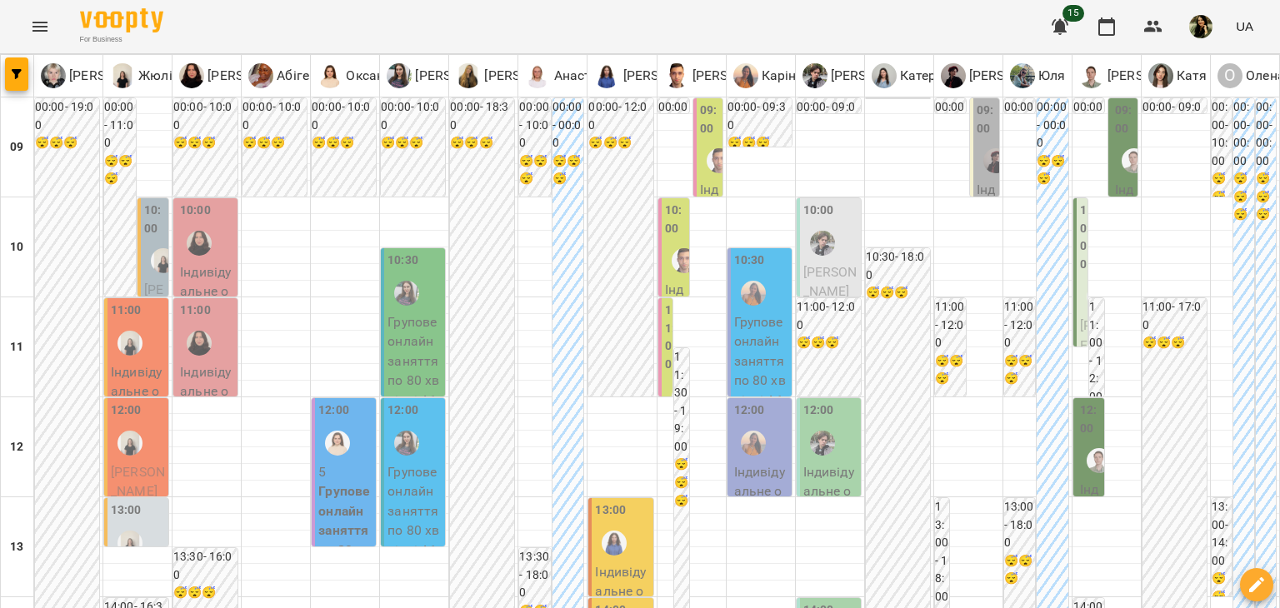
scroll to position [770, 0]
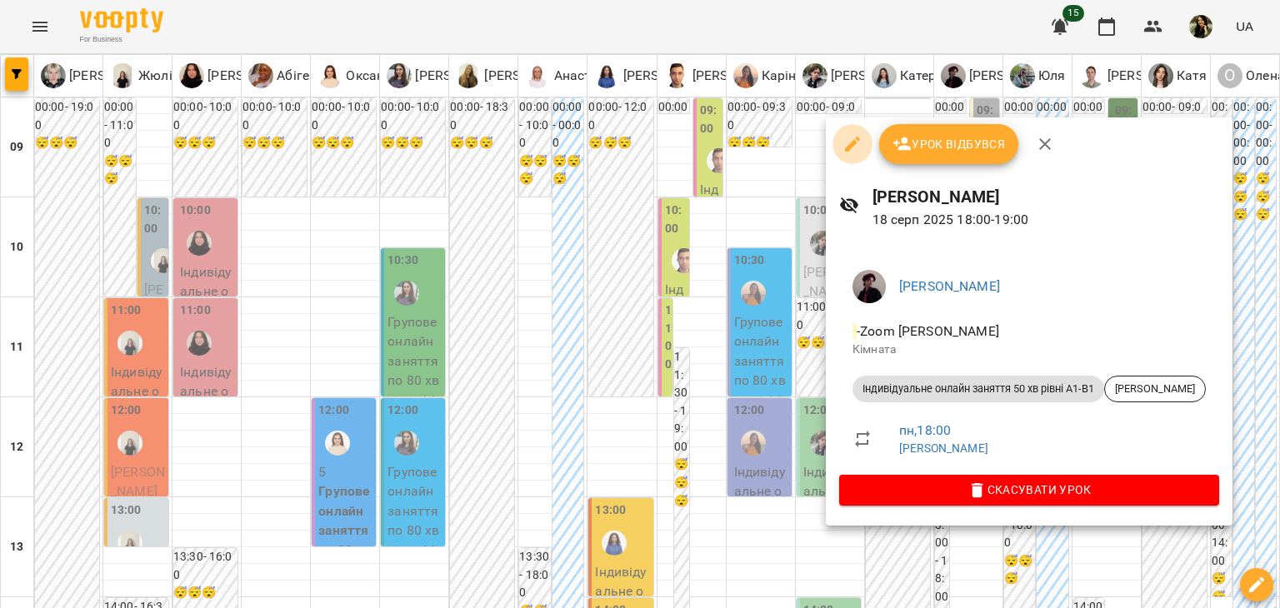
click at [850, 143] on icon "button" at bounding box center [852, 144] width 15 height 15
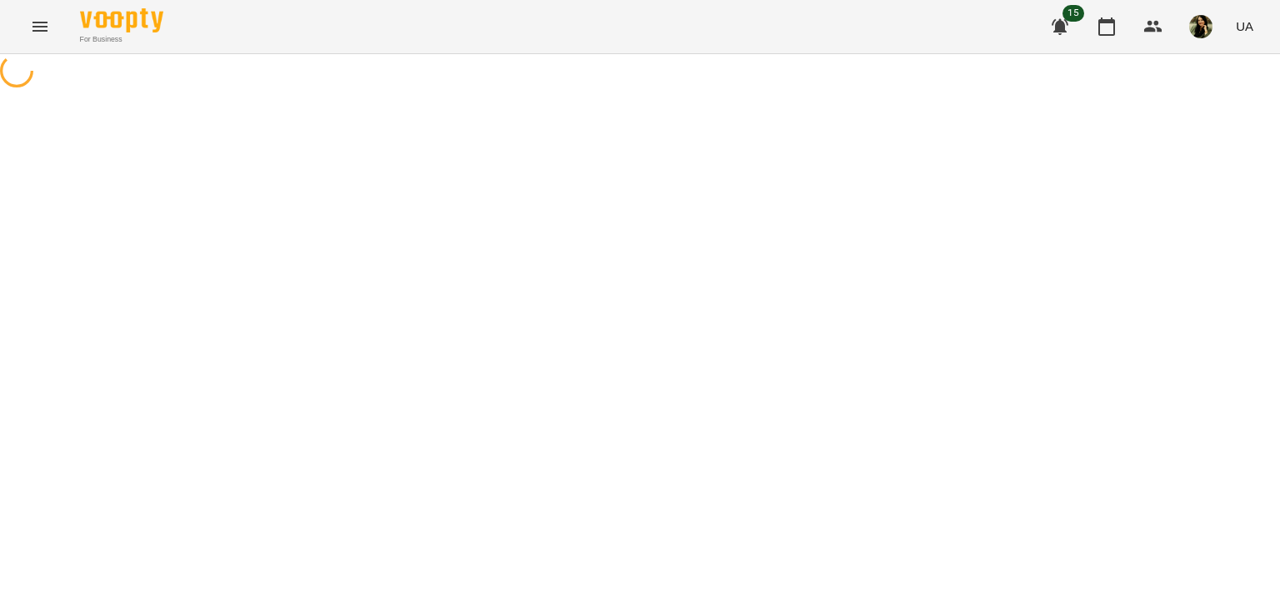
select select "**********"
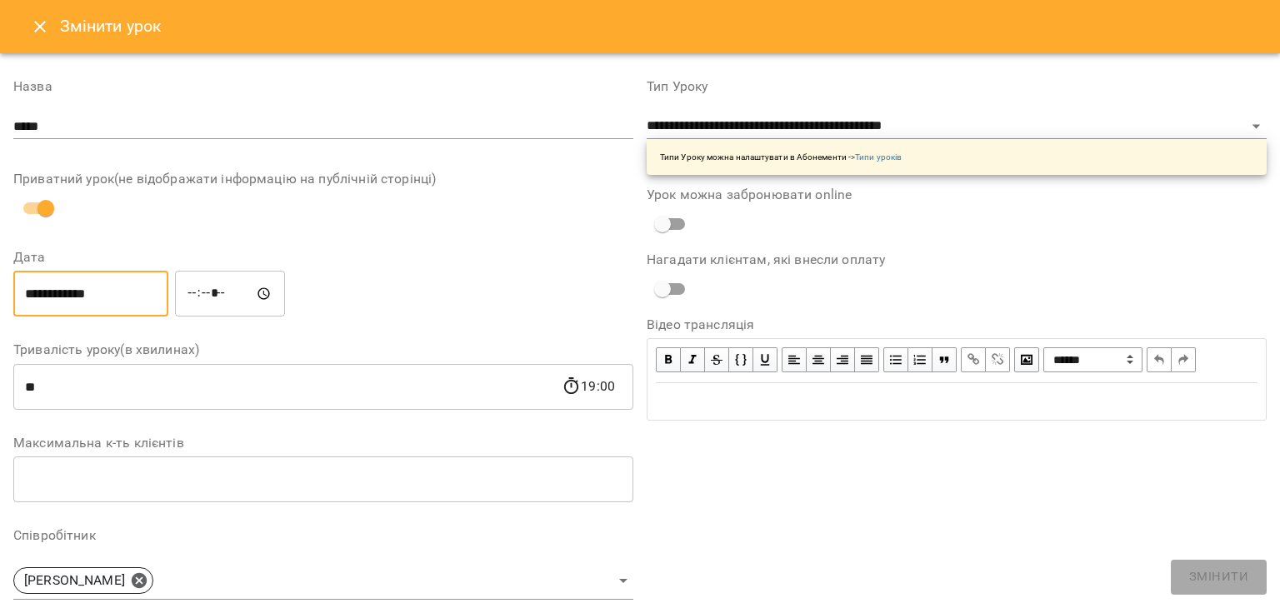
click at [52, 288] on input "**********" at bounding box center [90, 294] width 155 height 47
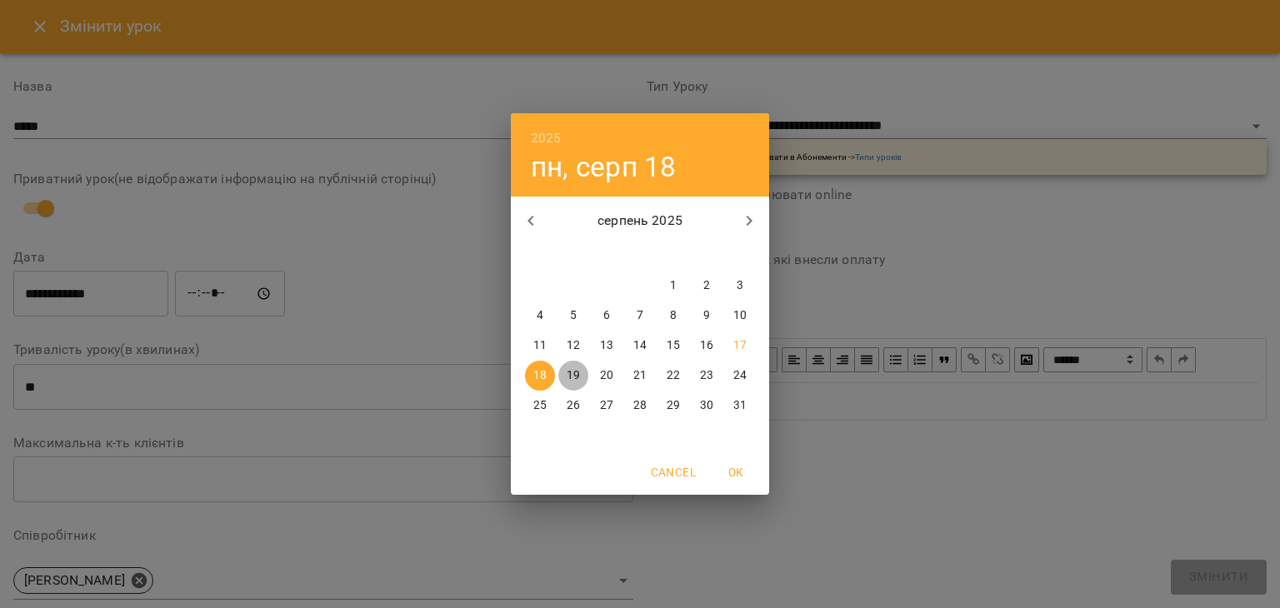
click at [580, 368] on span "19" at bounding box center [573, 376] width 30 height 17
type input "**********"
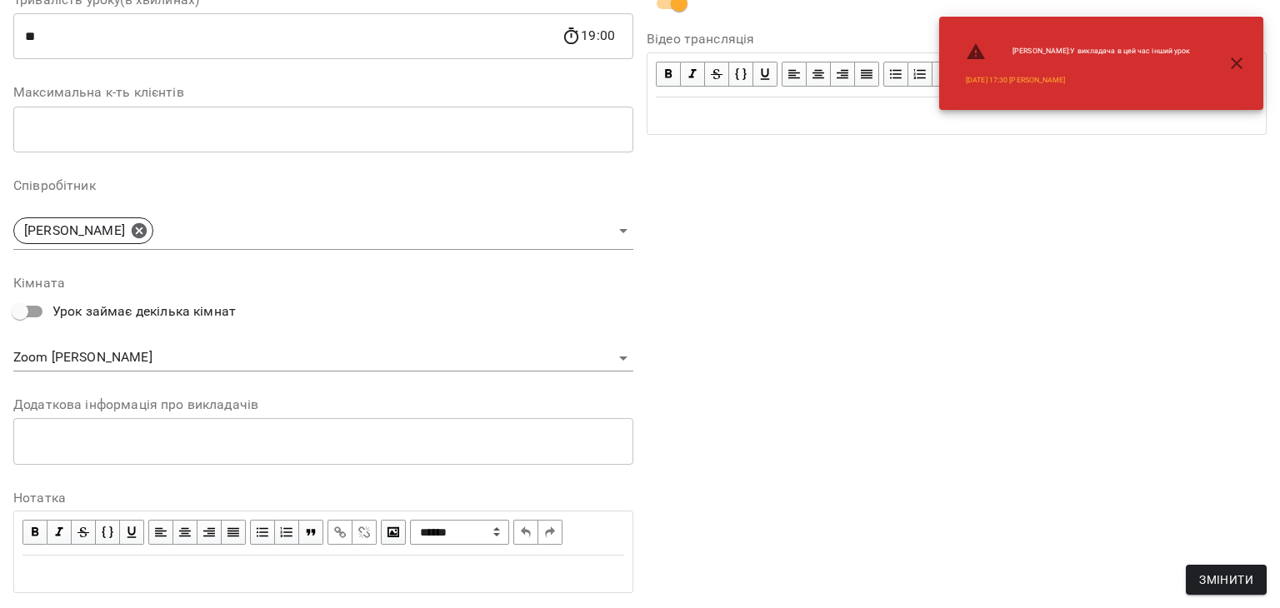
scroll to position [421, 0]
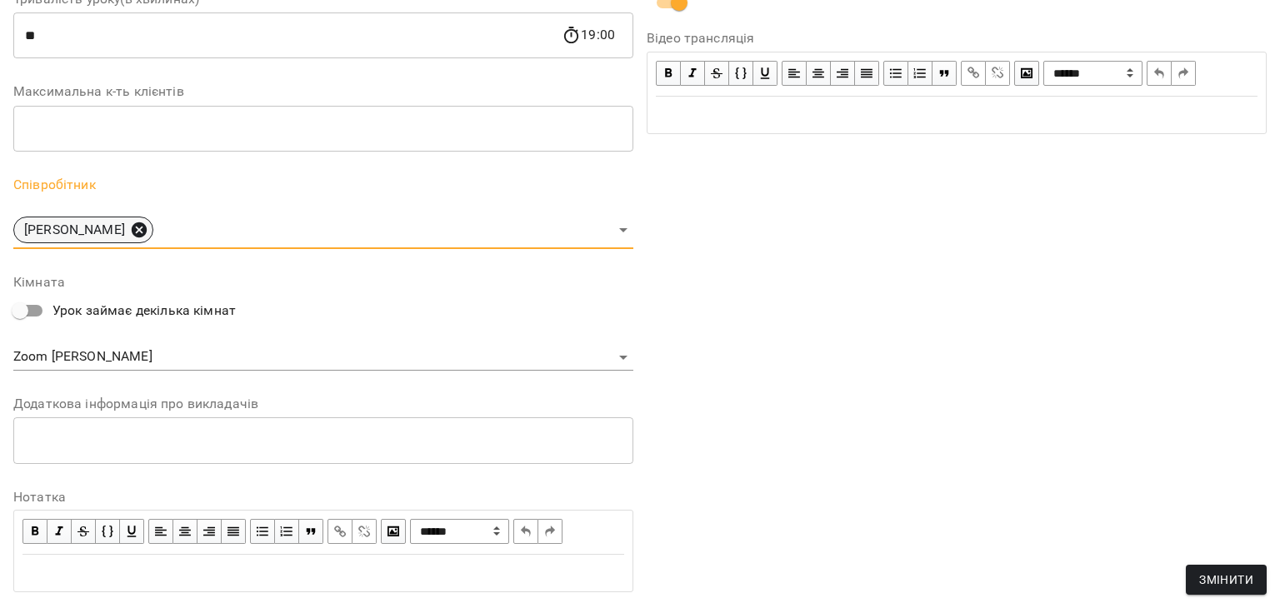
click at [130, 228] on icon at bounding box center [139, 230] width 18 height 18
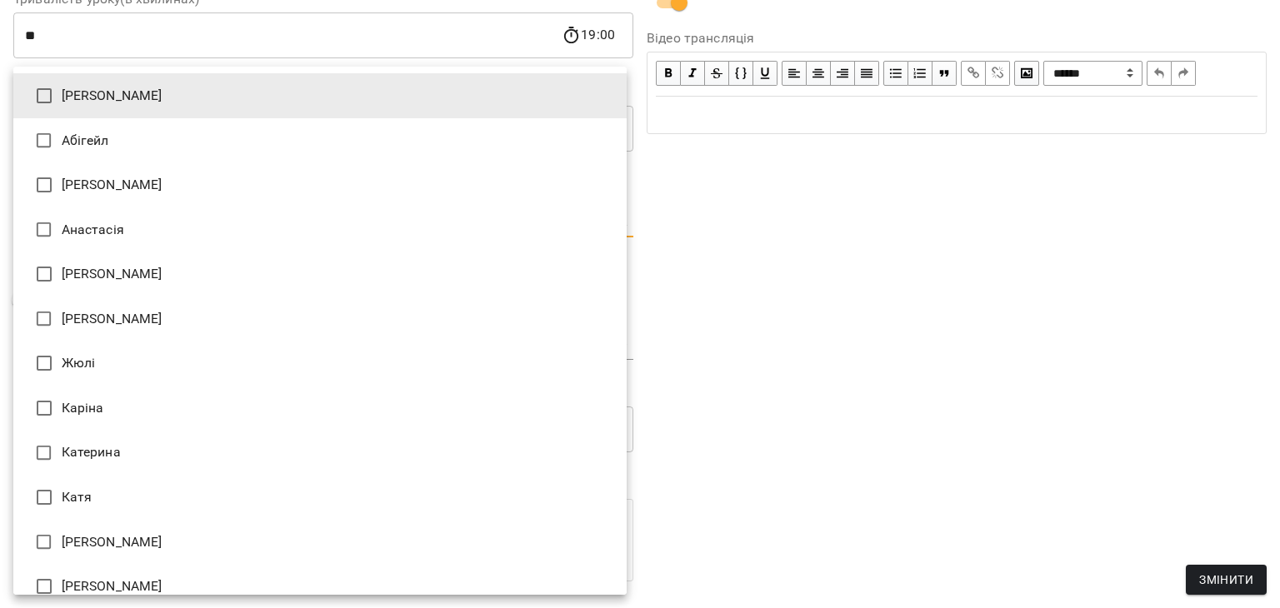
click at [613, 221] on body "**********" at bounding box center [640, 401] width 1280 height 803
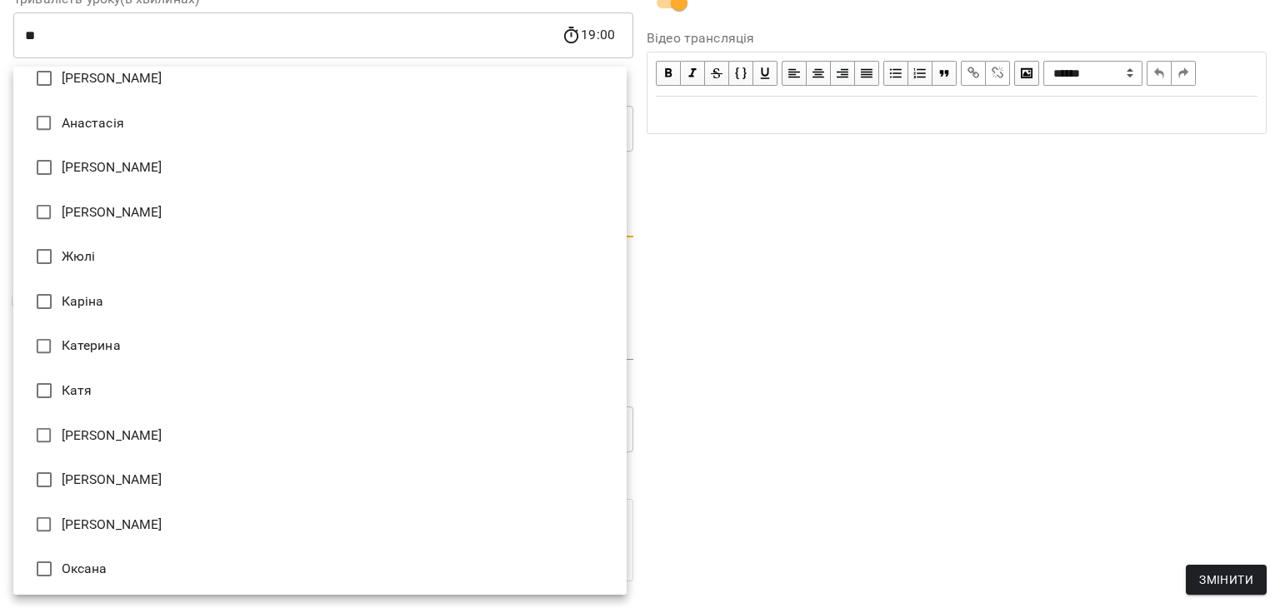
scroll to position [70, 0]
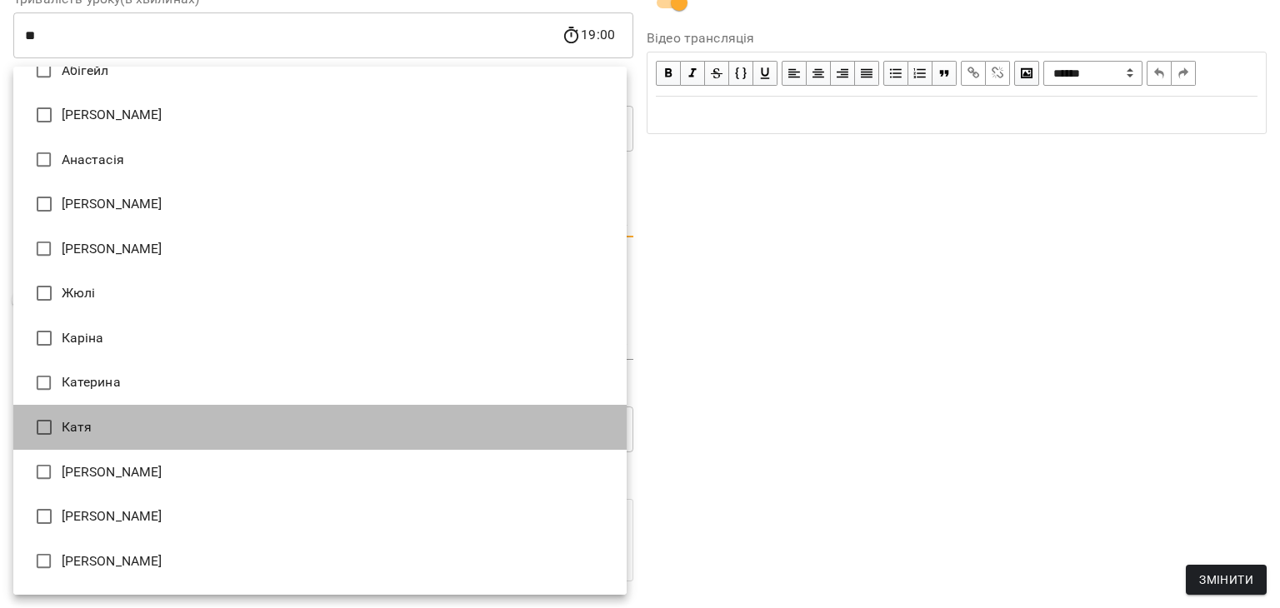
click at [379, 436] on li "Катя" at bounding box center [319, 427] width 613 height 45
type input "**********"
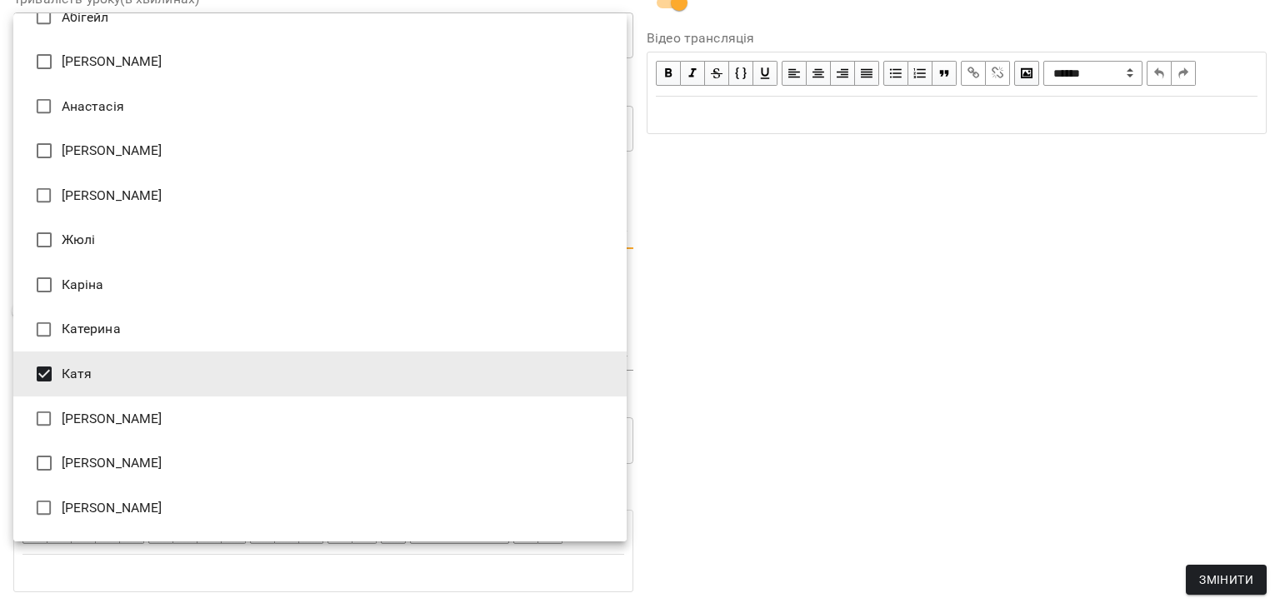
click at [749, 391] on div at bounding box center [640, 304] width 1280 height 608
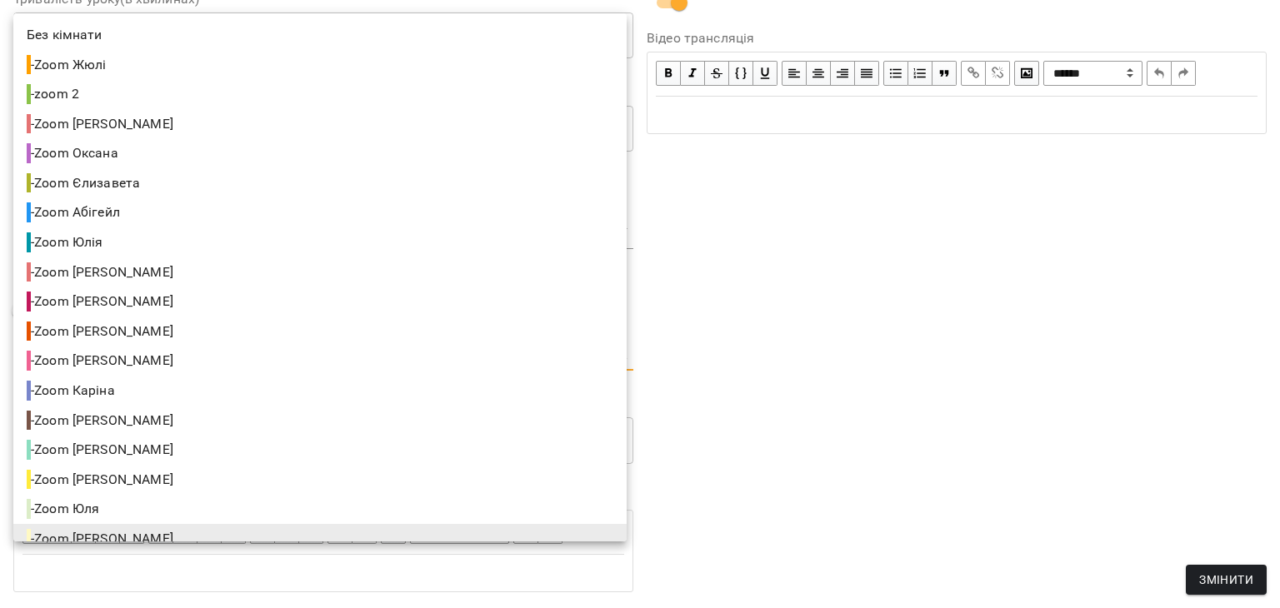
scroll to position [12, 0]
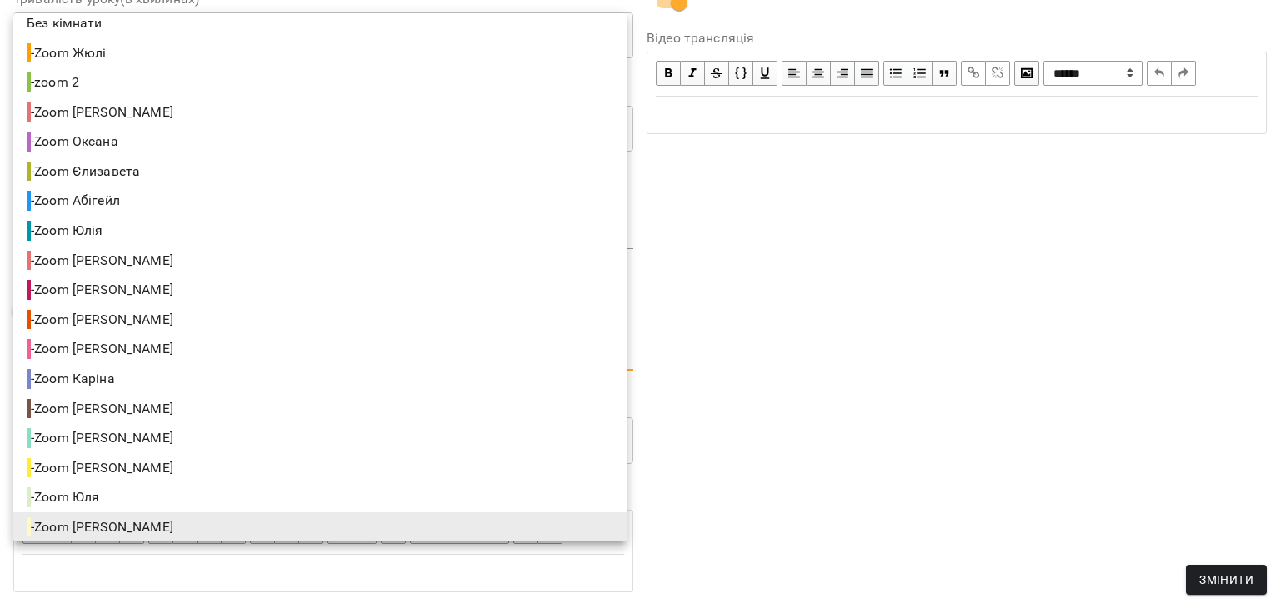
click at [358, 356] on body "**********" at bounding box center [640, 401] width 1280 height 803
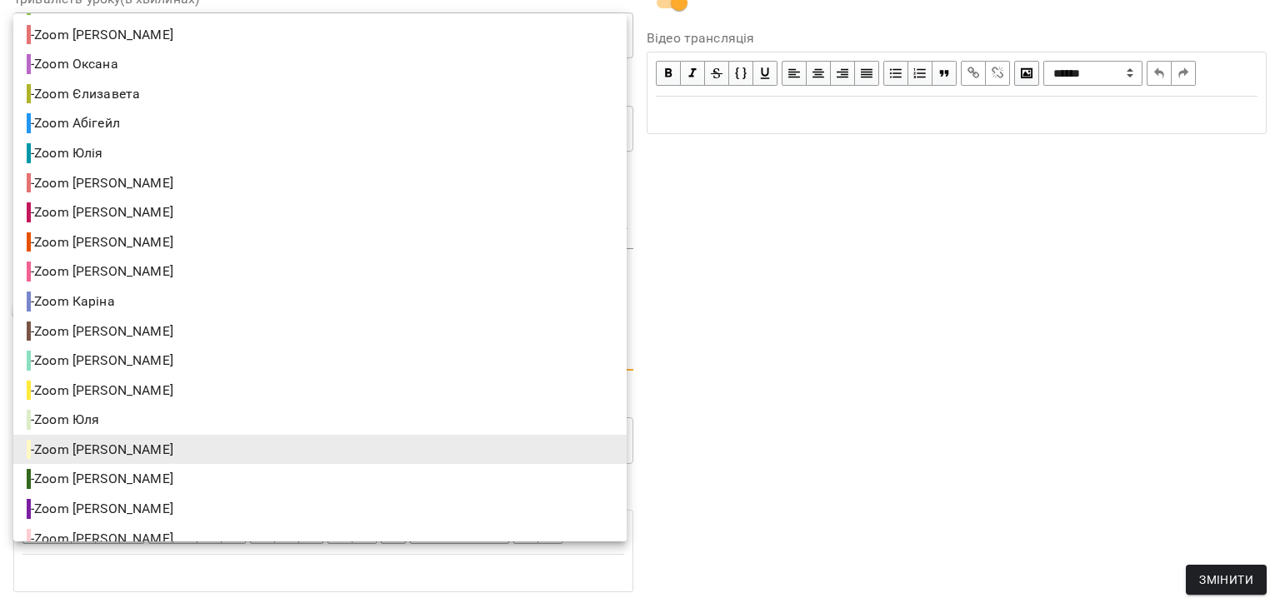
scroll to position [108, 0]
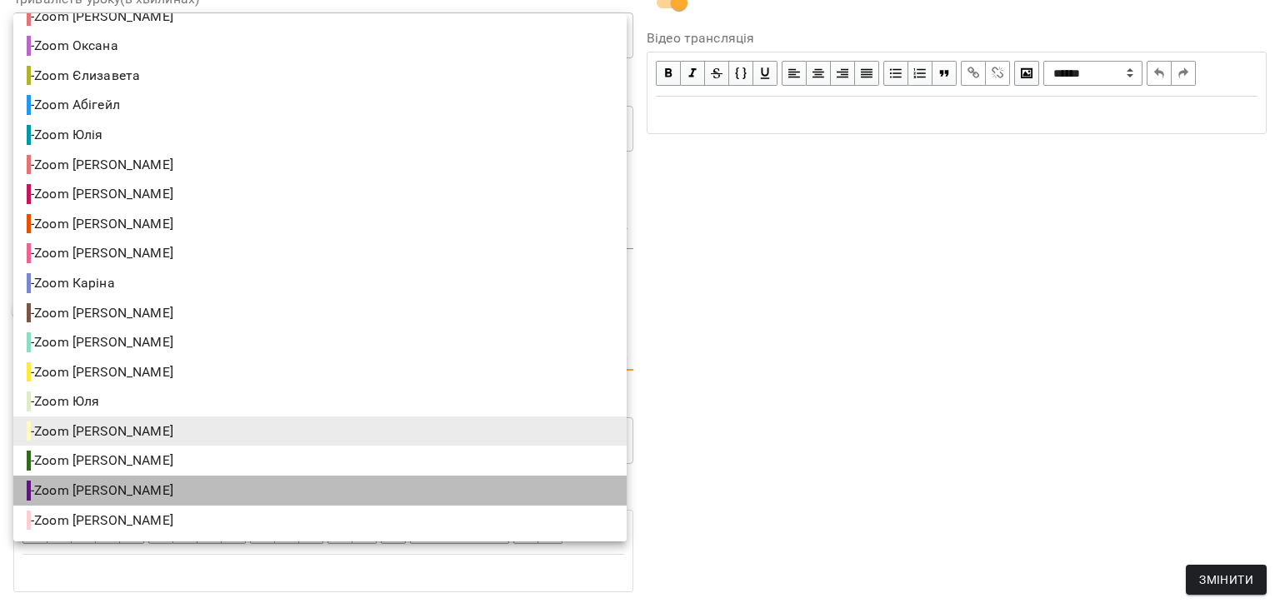
click at [540, 484] on li "- Zoom Катя" at bounding box center [319, 491] width 613 height 30
type input "**********"
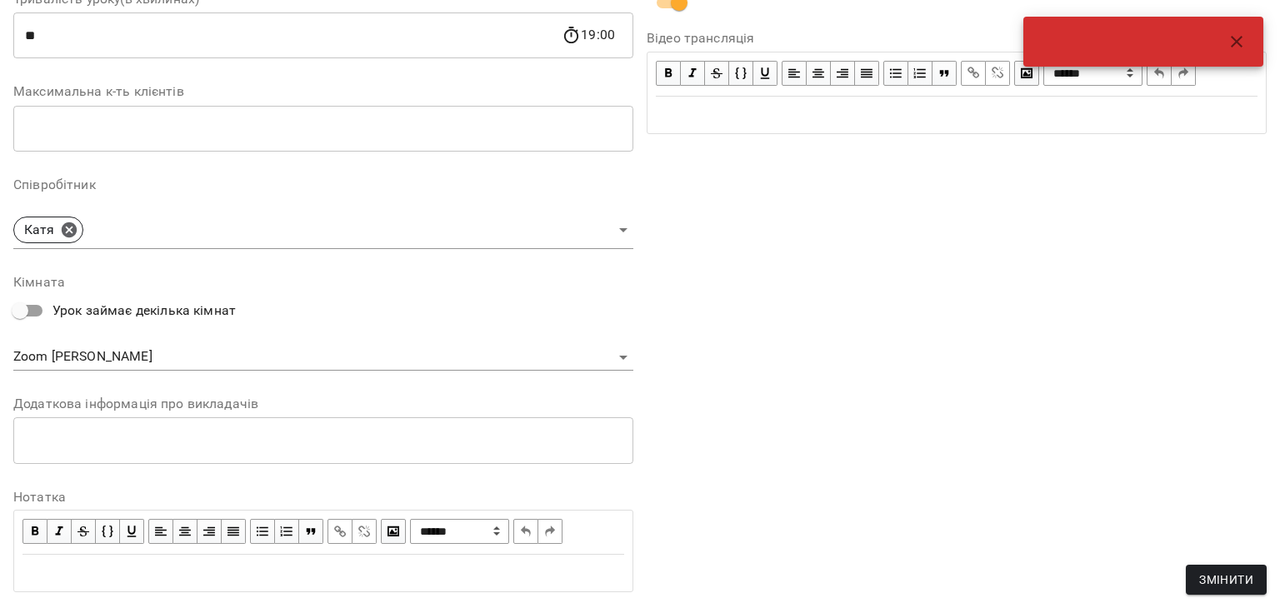
click at [932, 381] on div "**********" at bounding box center [956, 161] width 633 height 904
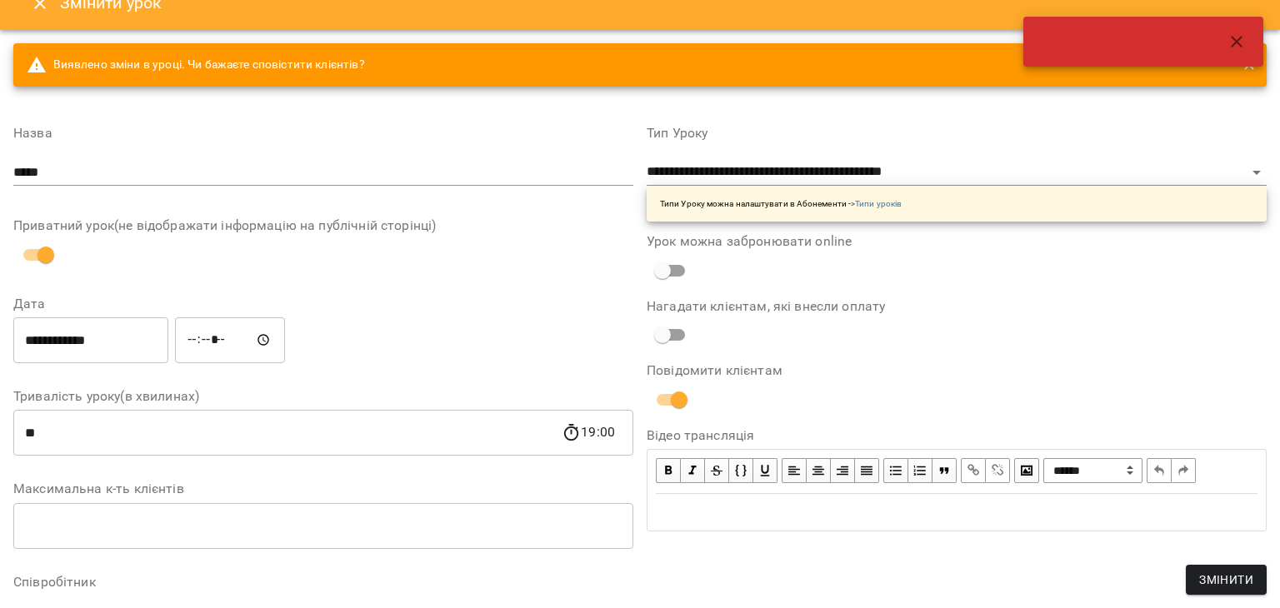
scroll to position [0, 0]
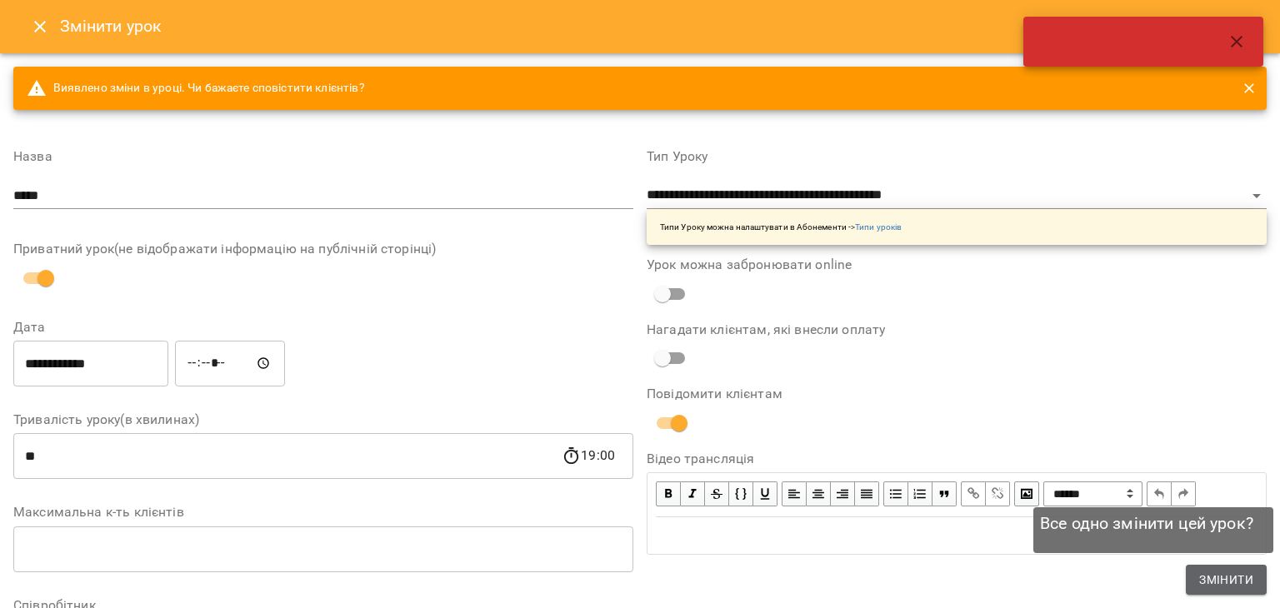
click at [1207, 580] on span "Змінити" at bounding box center [1226, 580] width 54 height 20
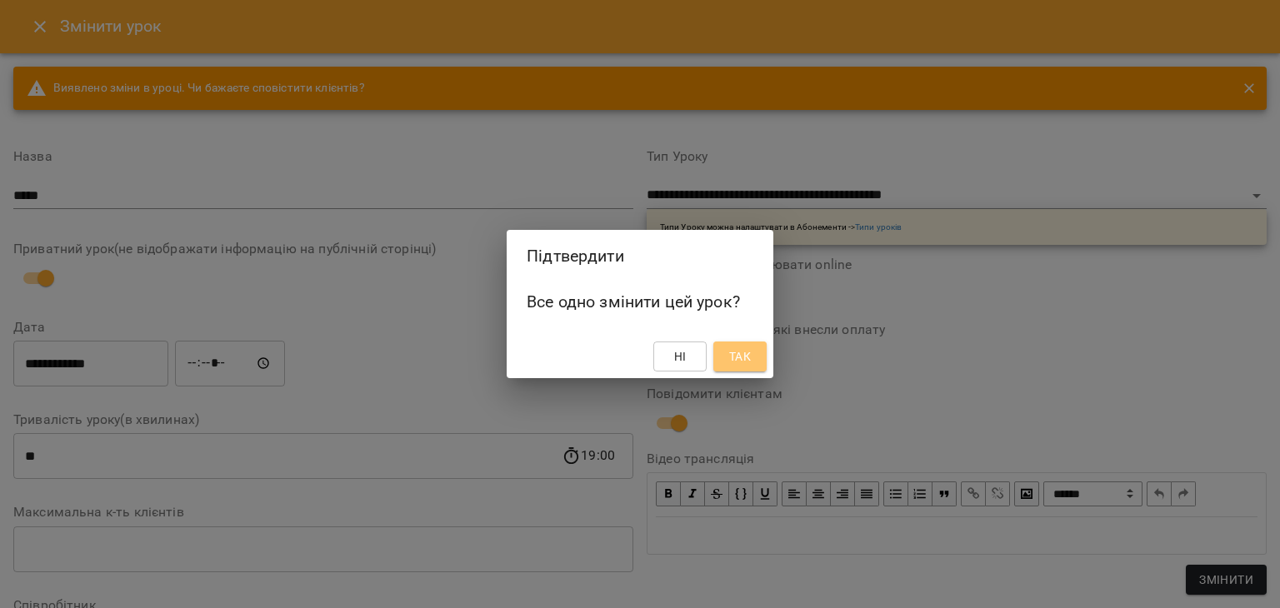
click at [756, 348] on button "Так" at bounding box center [739, 357] width 53 height 30
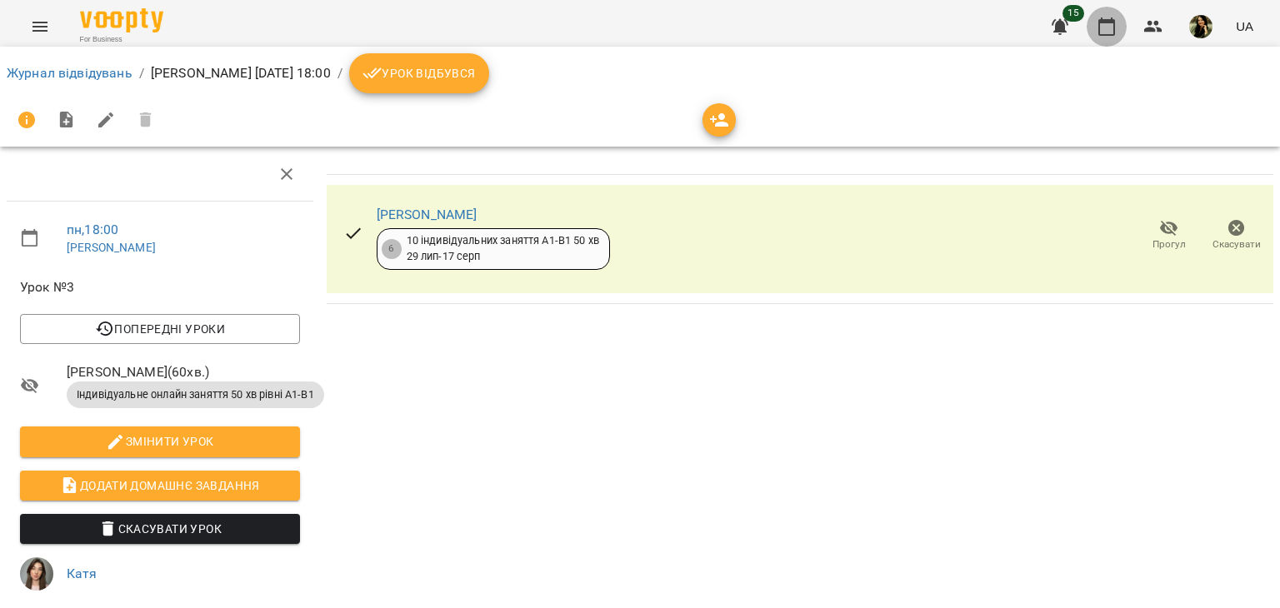
click at [1116, 23] on icon "button" at bounding box center [1107, 27] width 20 height 20
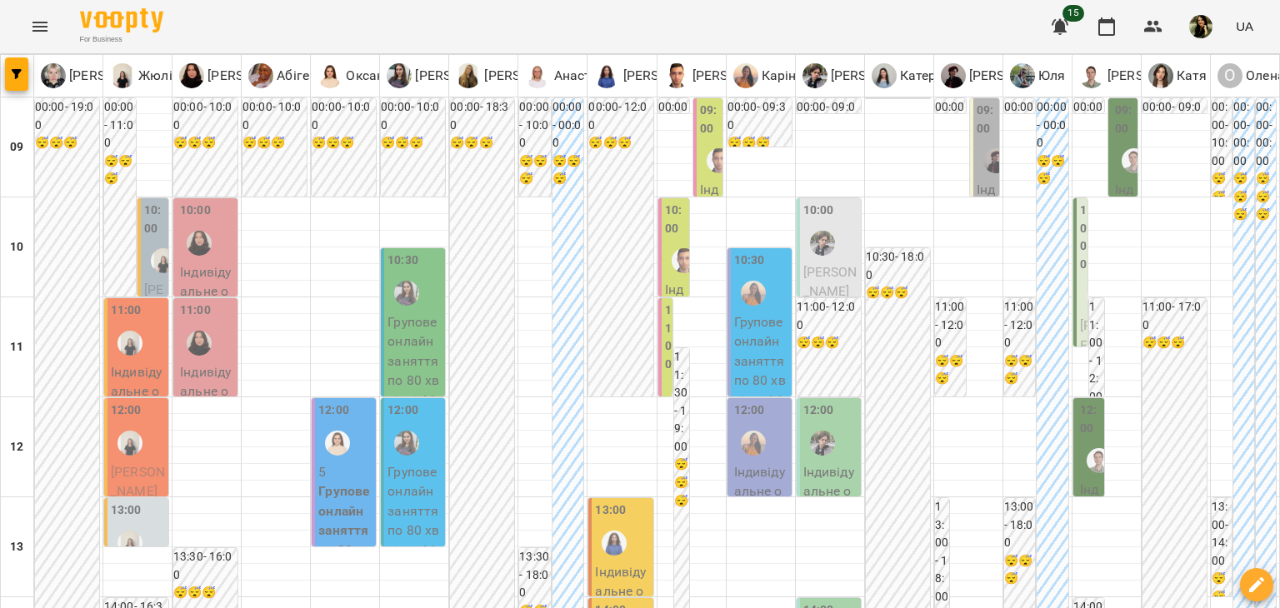
scroll to position [943, 0]
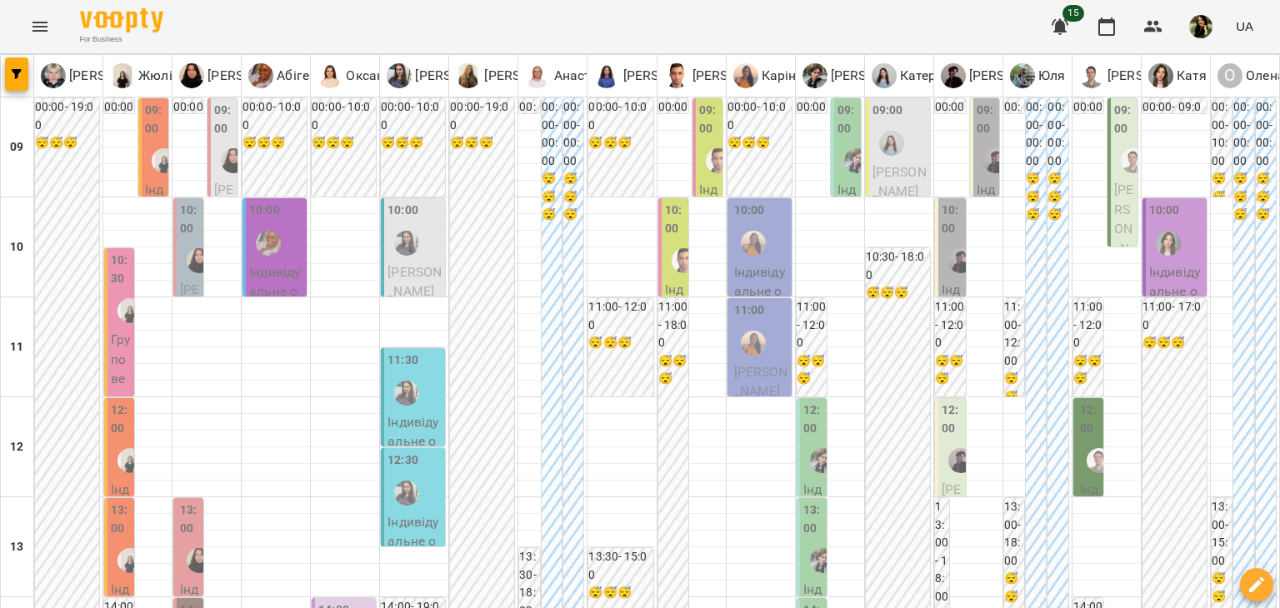
scroll to position [778, 0]
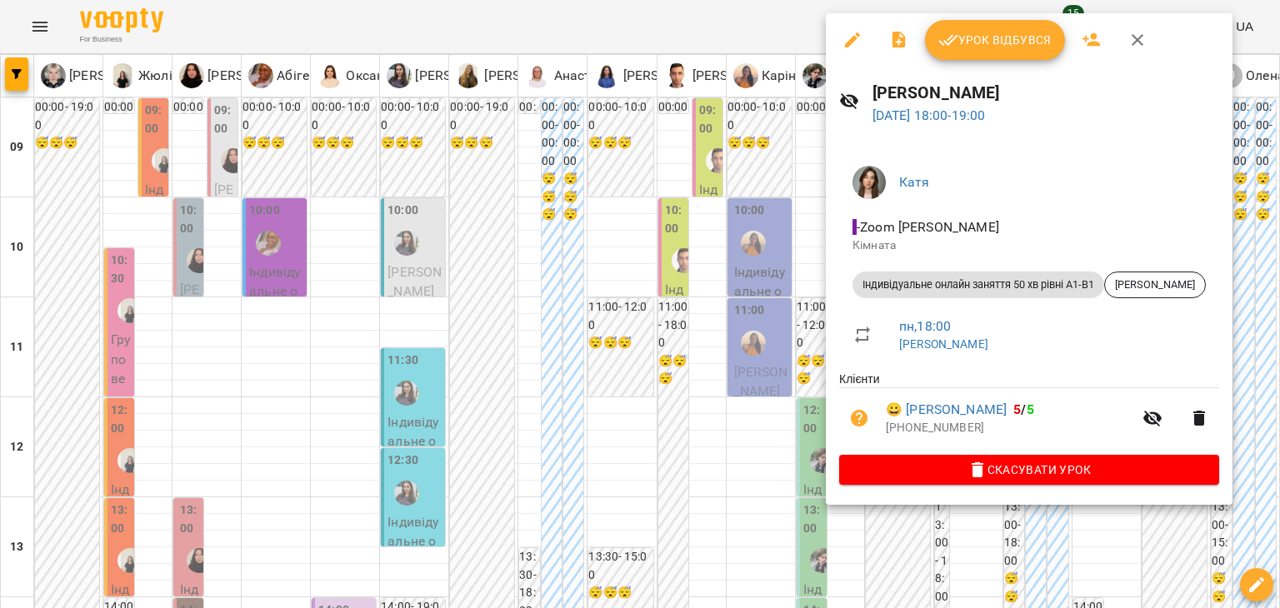
click at [740, 204] on div at bounding box center [640, 304] width 1280 height 608
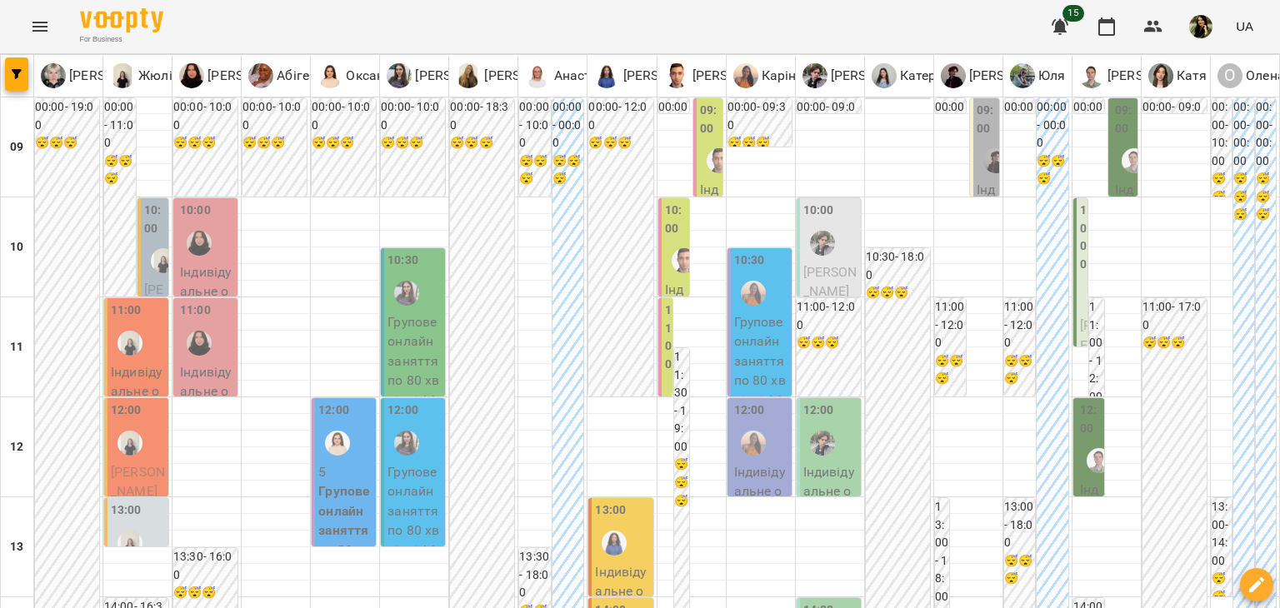
click at [977, 127] on label "09:00" at bounding box center [986, 120] width 19 height 36
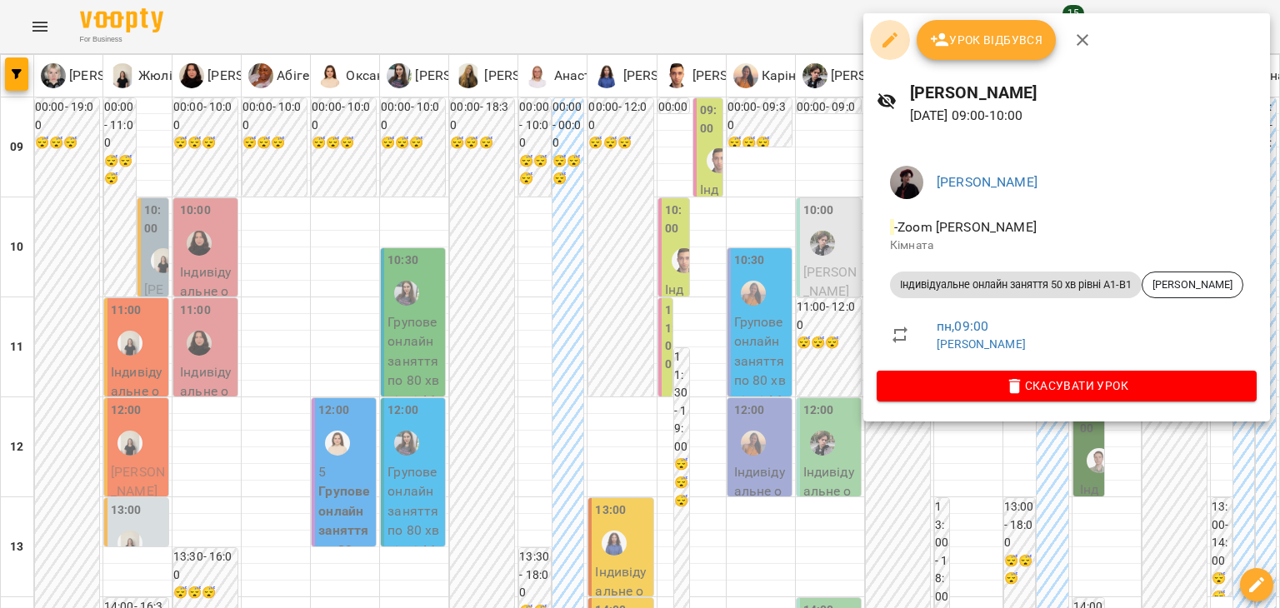
click at [894, 37] on icon "button" at bounding box center [890, 40] width 20 height 20
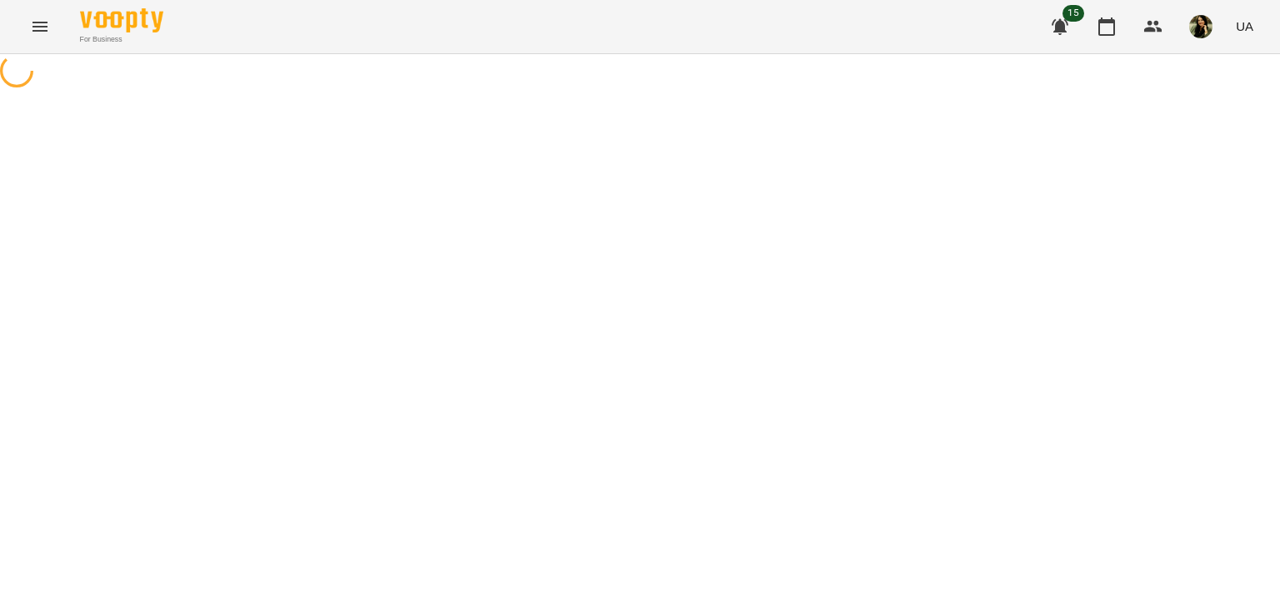
select select "**********"
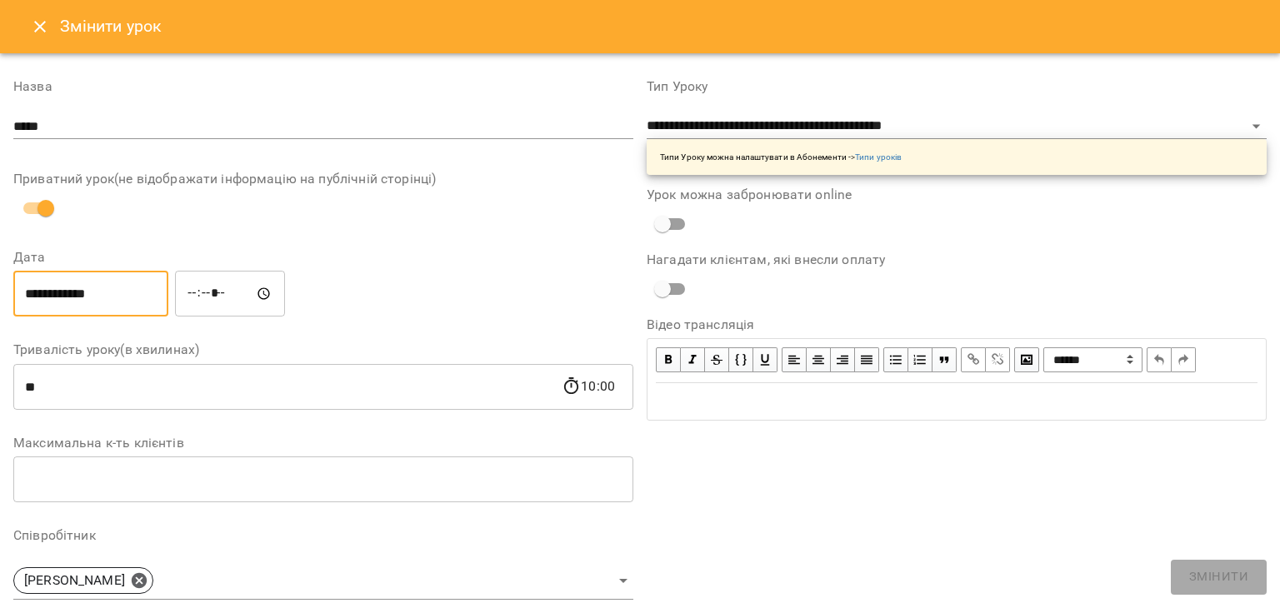
click at [83, 282] on input "**********" at bounding box center [90, 294] width 155 height 47
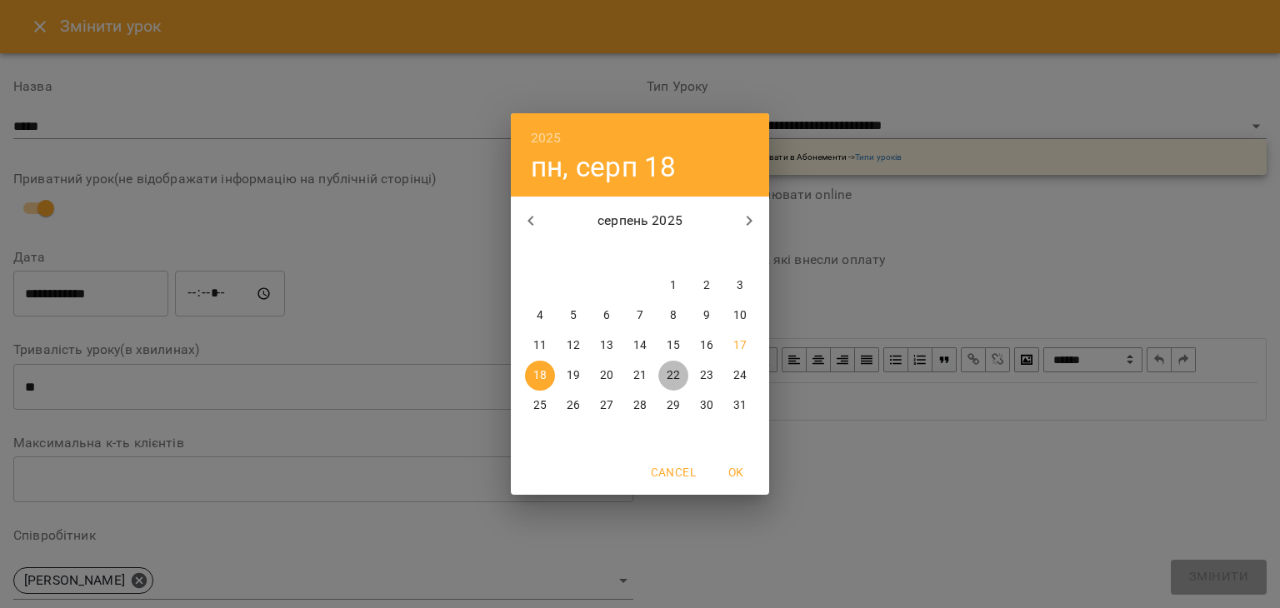
click at [686, 373] on span "22" at bounding box center [673, 376] width 30 height 17
type input "**********"
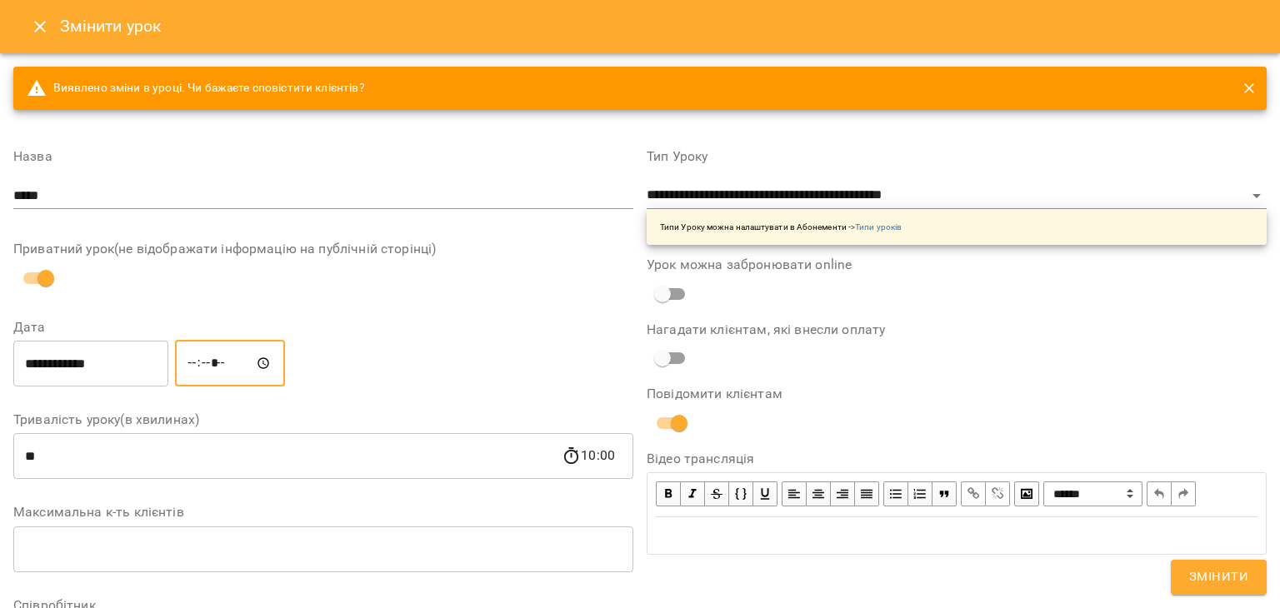
click at [209, 364] on input "*****" at bounding box center [230, 363] width 110 height 47
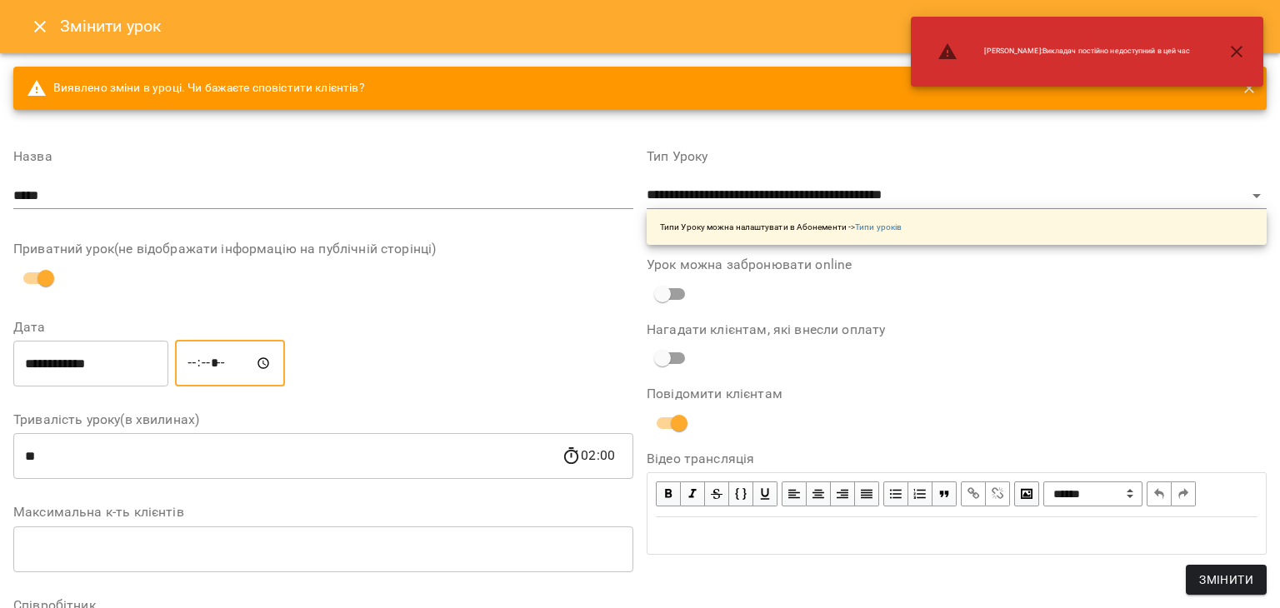
type input "*****"
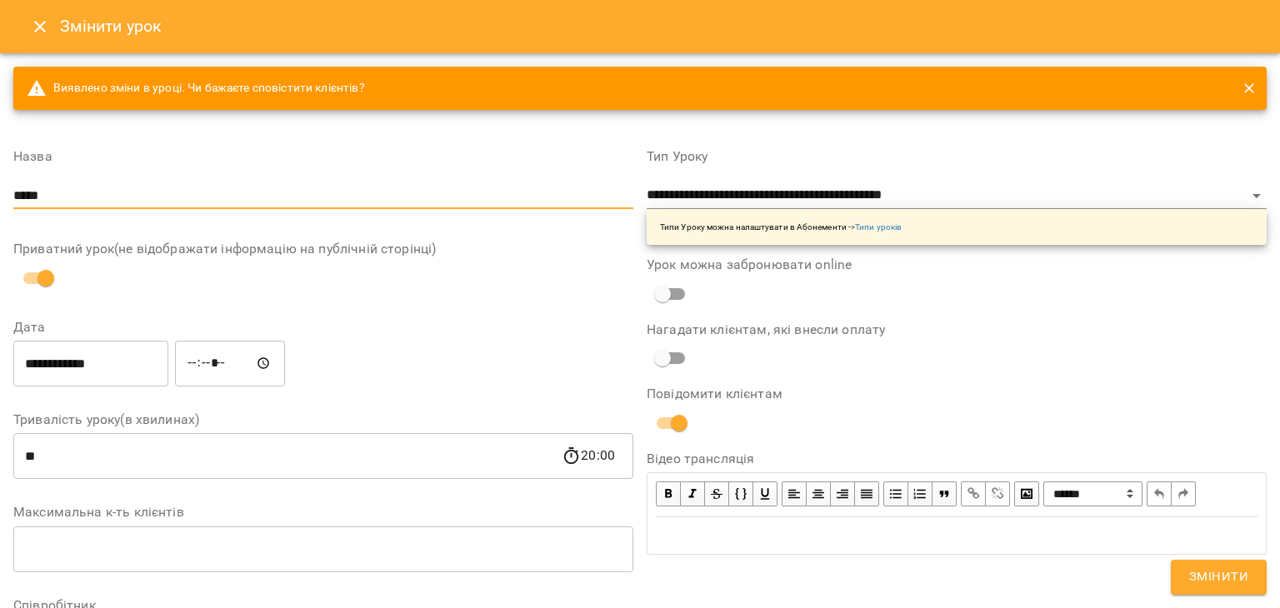
click at [496, 184] on input "*****" at bounding box center [323, 196] width 620 height 27
type input "*"
type input "*****"
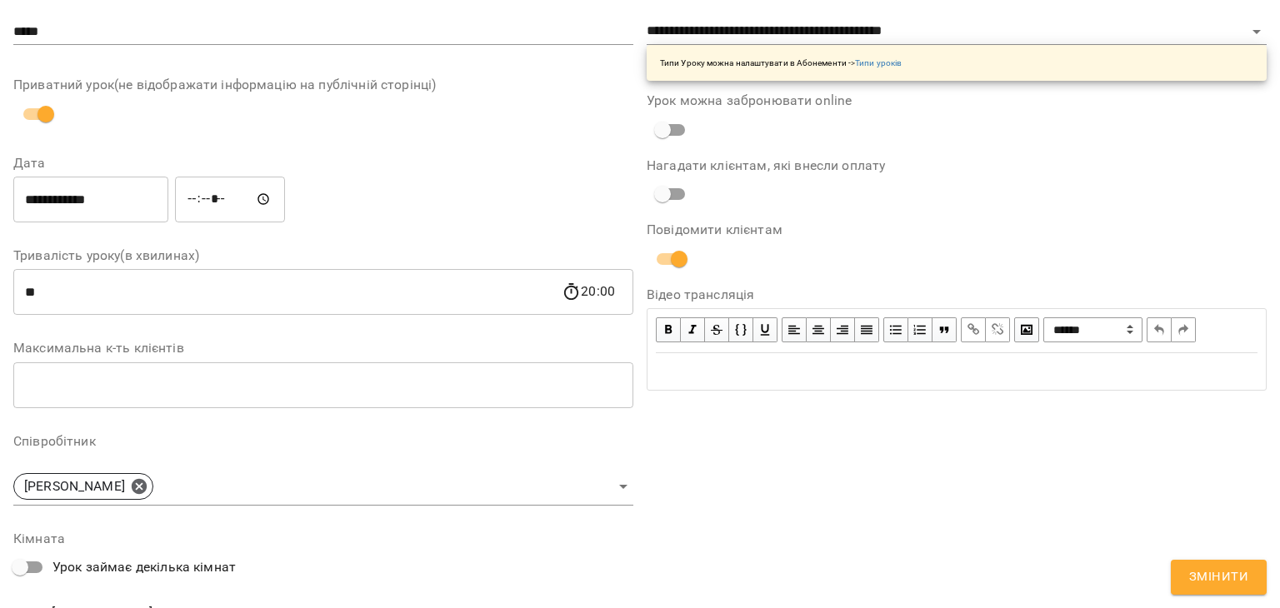
scroll to position [464, 0]
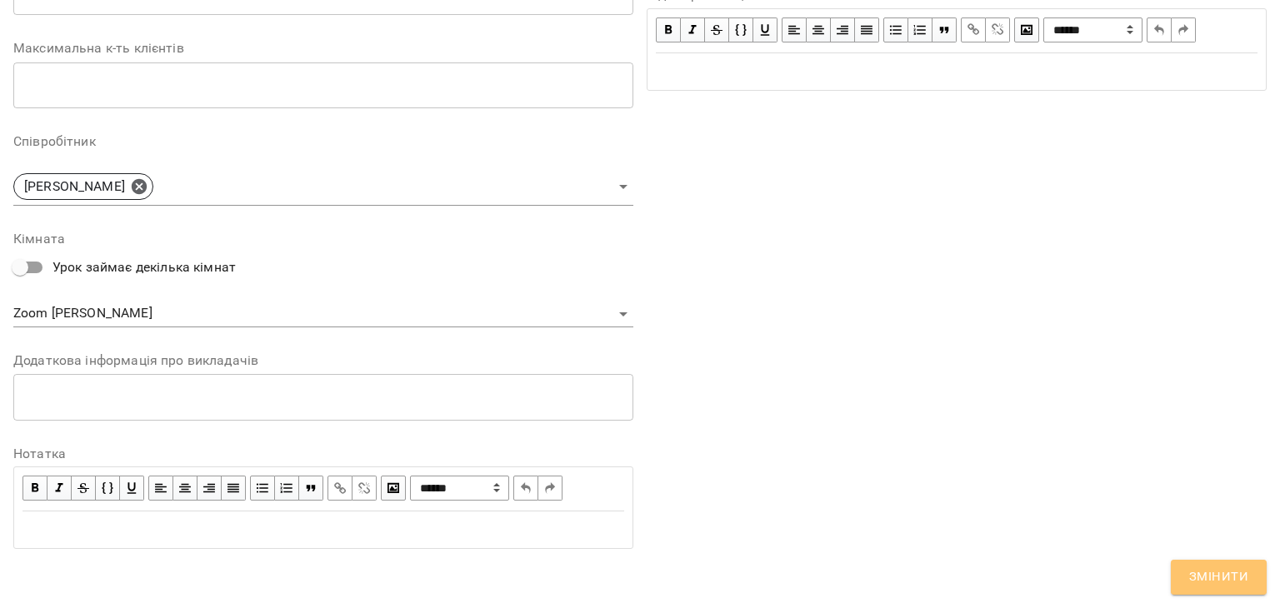
click at [1216, 573] on span "Змінити" at bounding box center [1218, 578] width 59 height 22
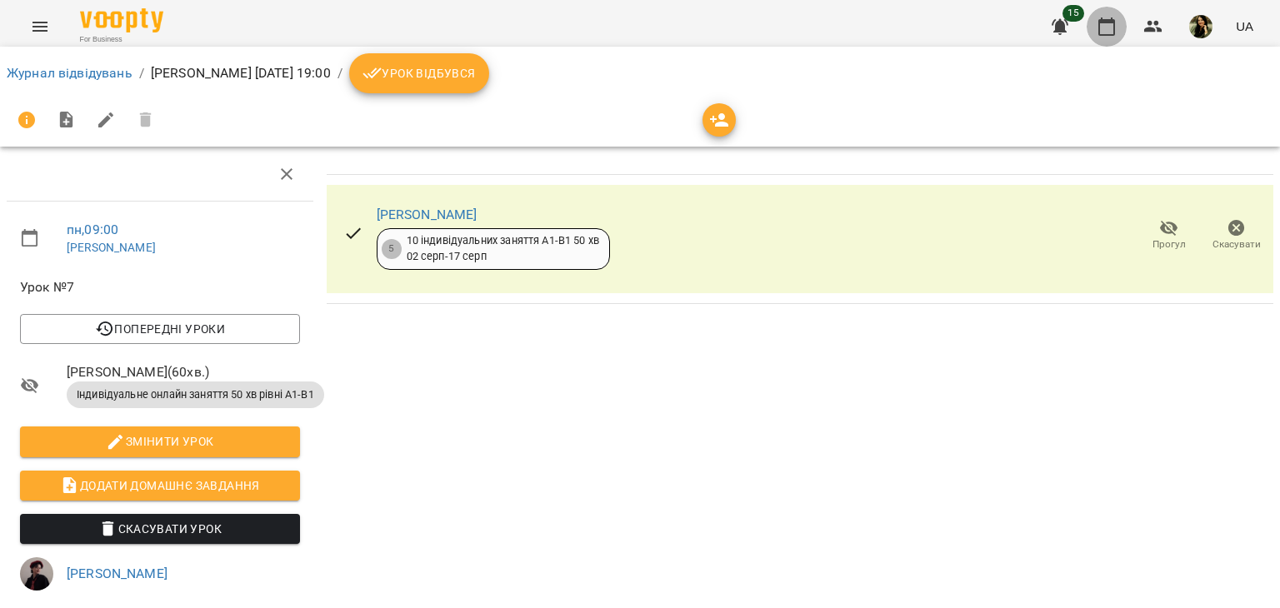
click at [1113, 27] on icon "button" at bounding box center [1107, 27] width 20 height 20
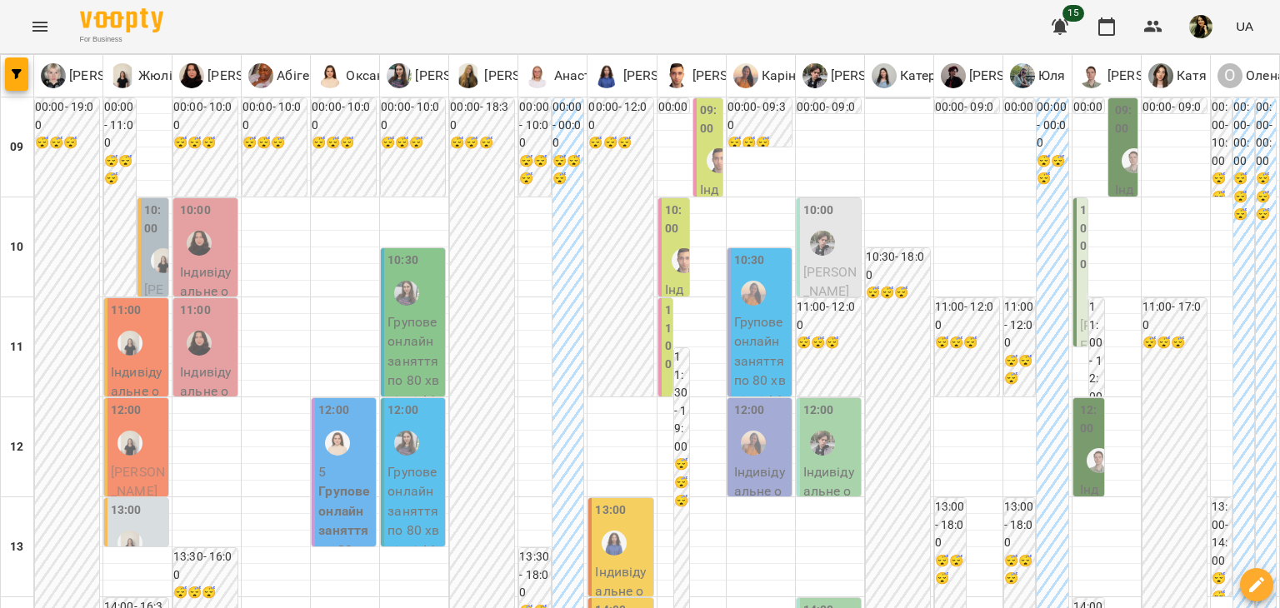
scroll to position [663, 0]
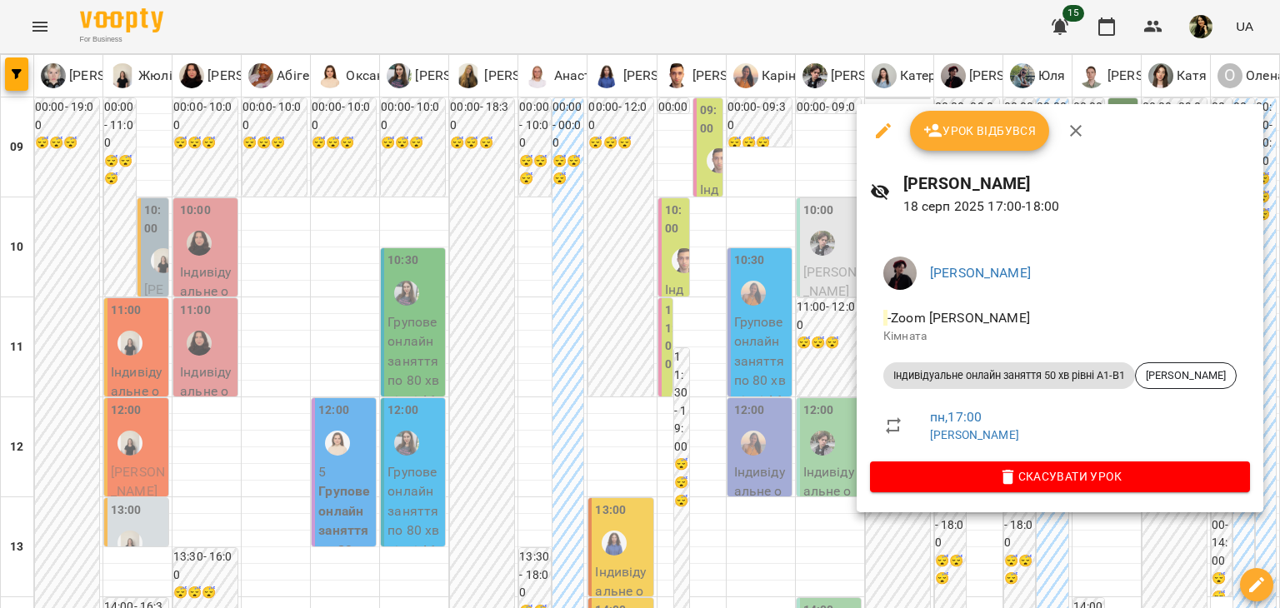
click at [757, 263] on div at bounding box center [640, 304] width 1280 height 608
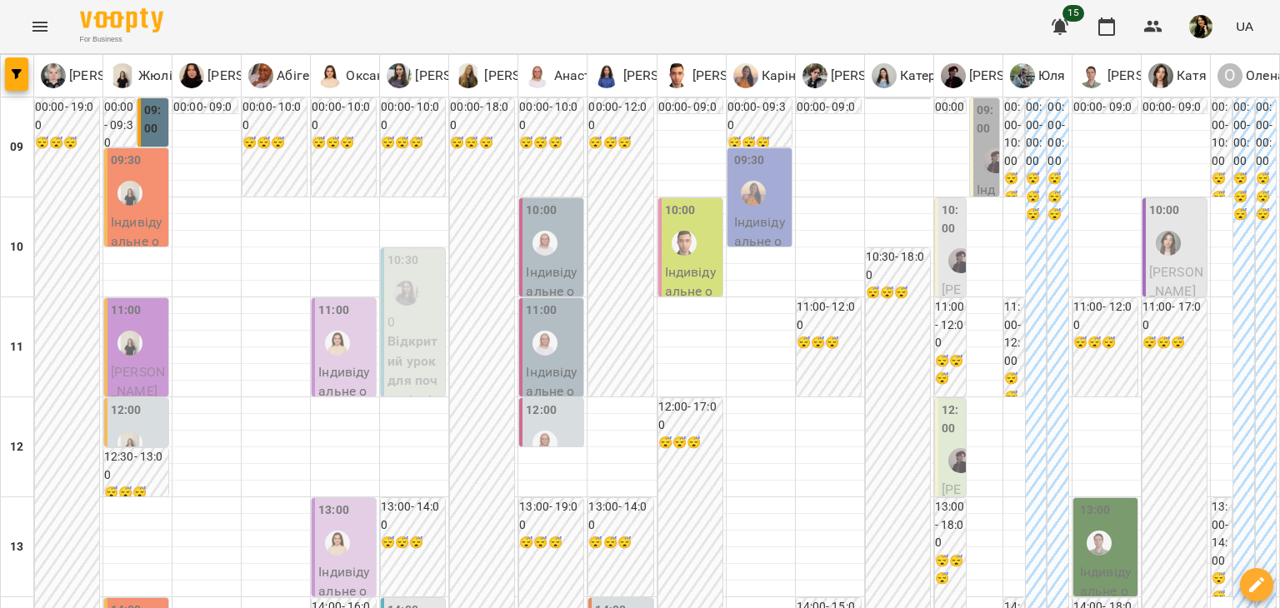
scroll to position [867, 0]
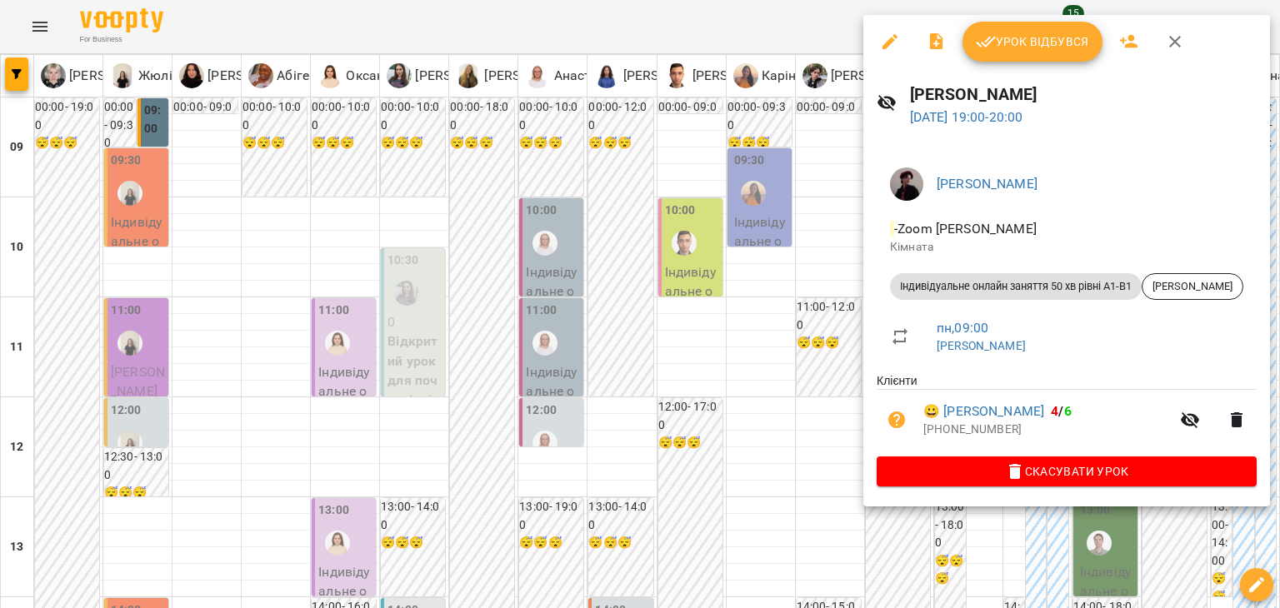
click at [737, 348] on div at bounding box center [640, 304] width 1280 height 608
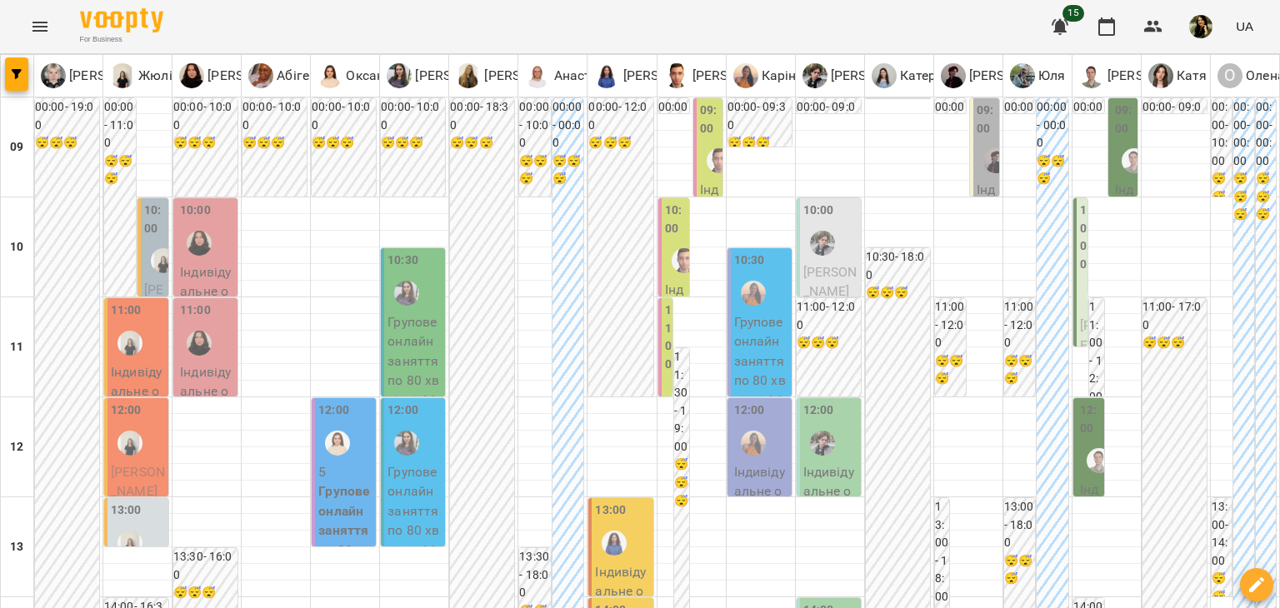
scroll to position [715, 0]
click at [35, 32] on icon "Menu" at bounding box center [40, 27] width 20 height 20
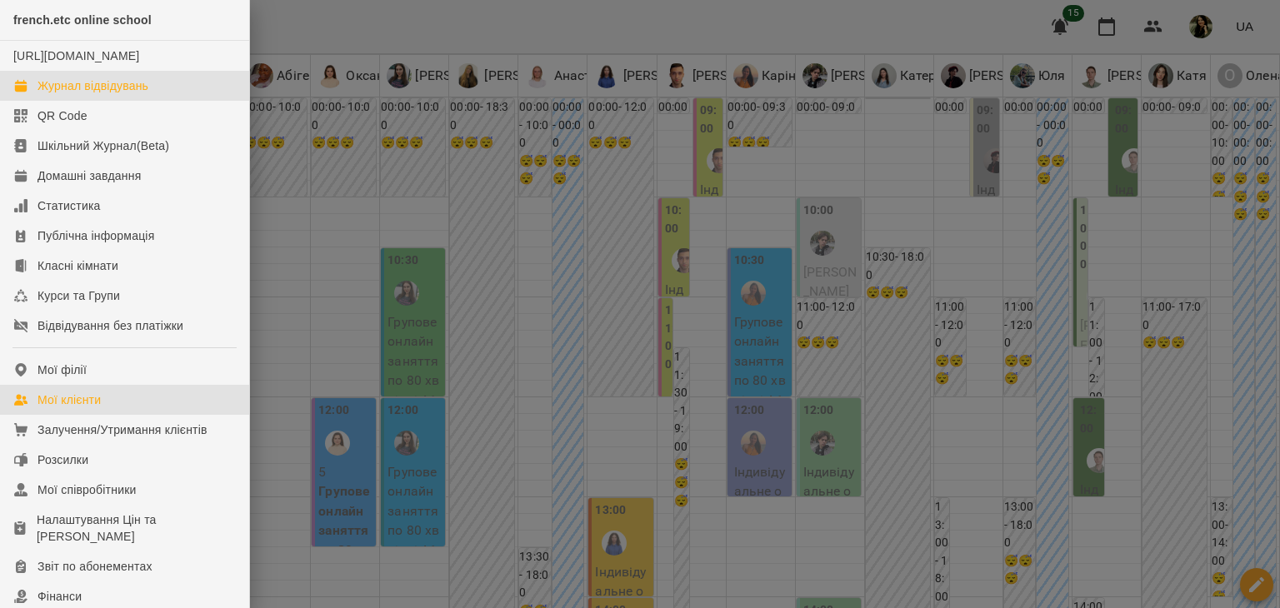
click at [78, 408] on div "Мої клієнти" at bounding box center [69, 400] width 63 height 17
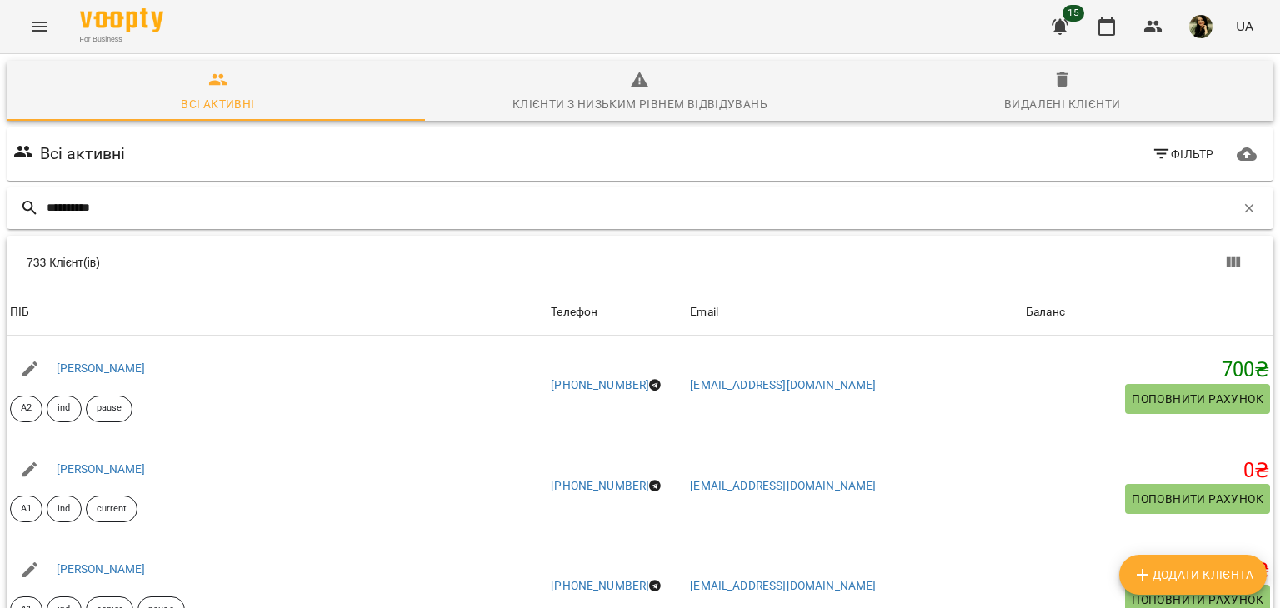
type input "*********"
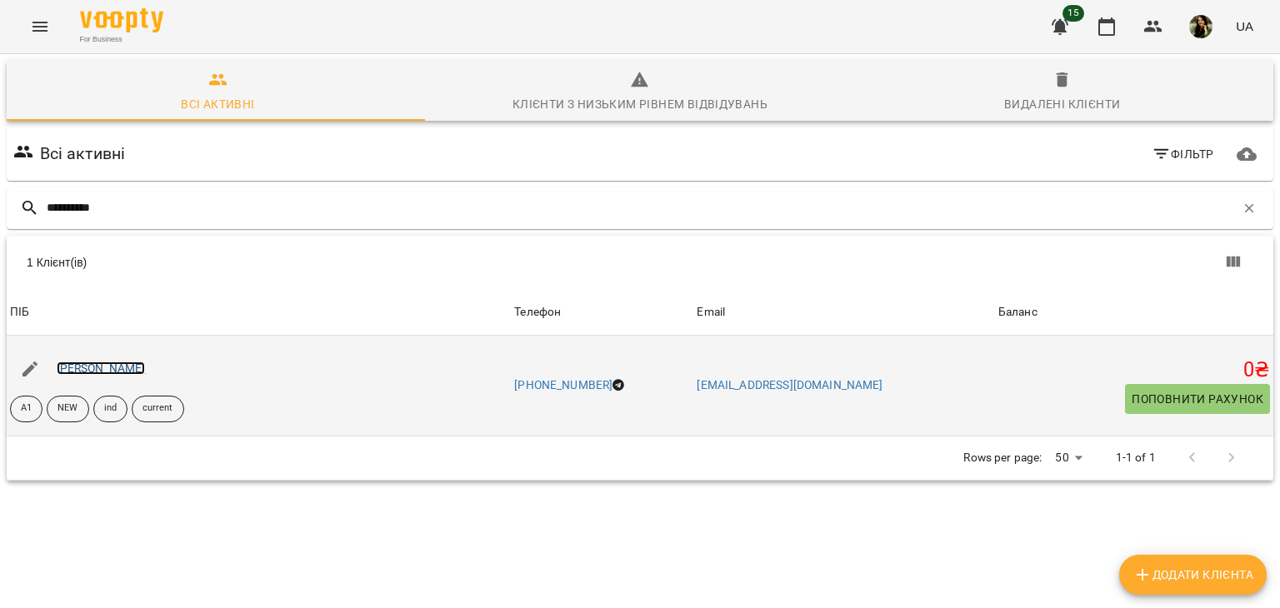
click at [146, 370] on link "[PERSON_NAME]" at bounding box center [101, 368] width 89 height 13
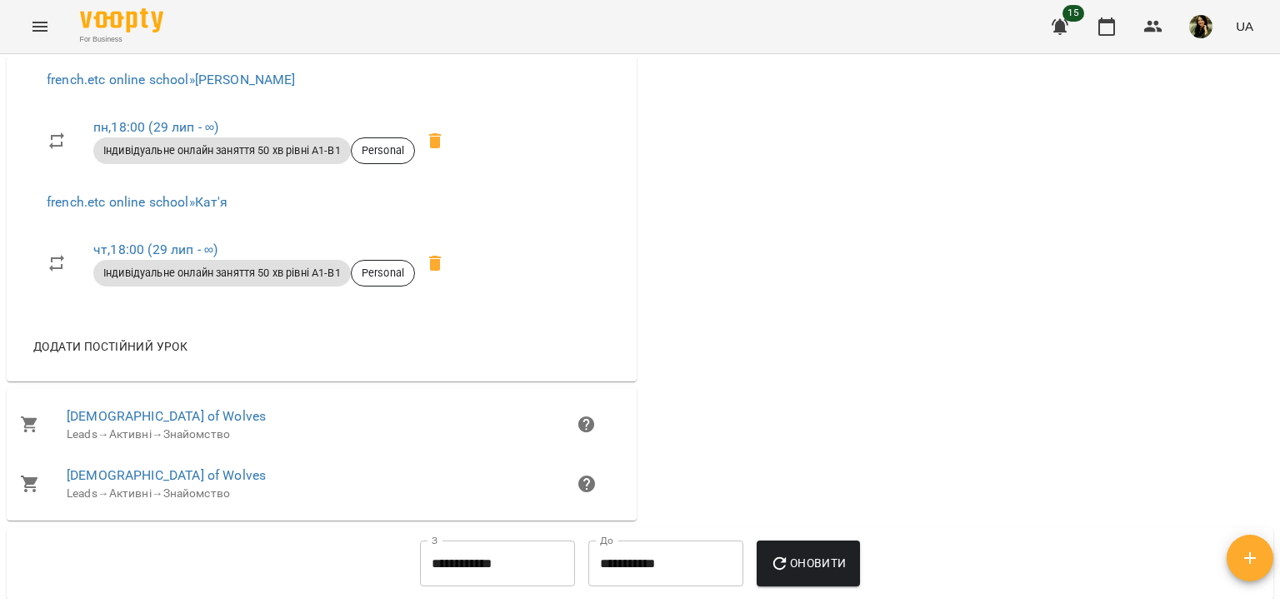
scroll to position [1927, 0]
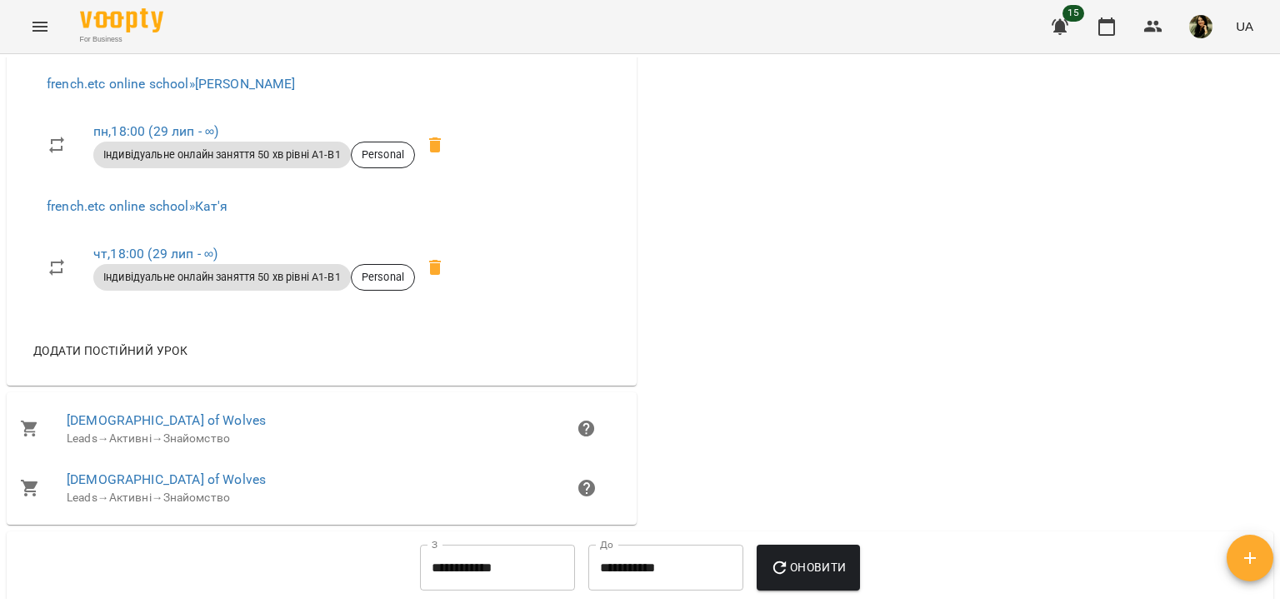
click at [1273, 383] on div "Мої клієнти / [PERSON_NAME] [PERSON_NAME] А1 NEW ind current 0 ₴ Баланс Поповни…" at bounding box center [640, 358] width 1280 height 608
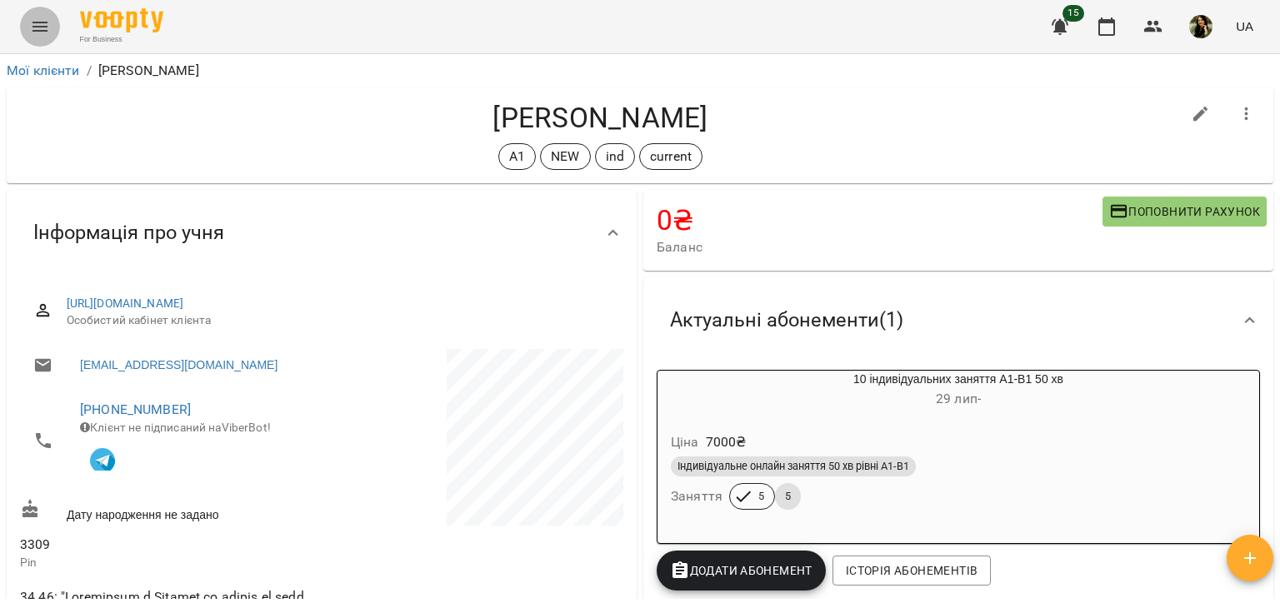
click at [43, 16] on button "Menu" at bounding box center [40, 27] width 40 height 40
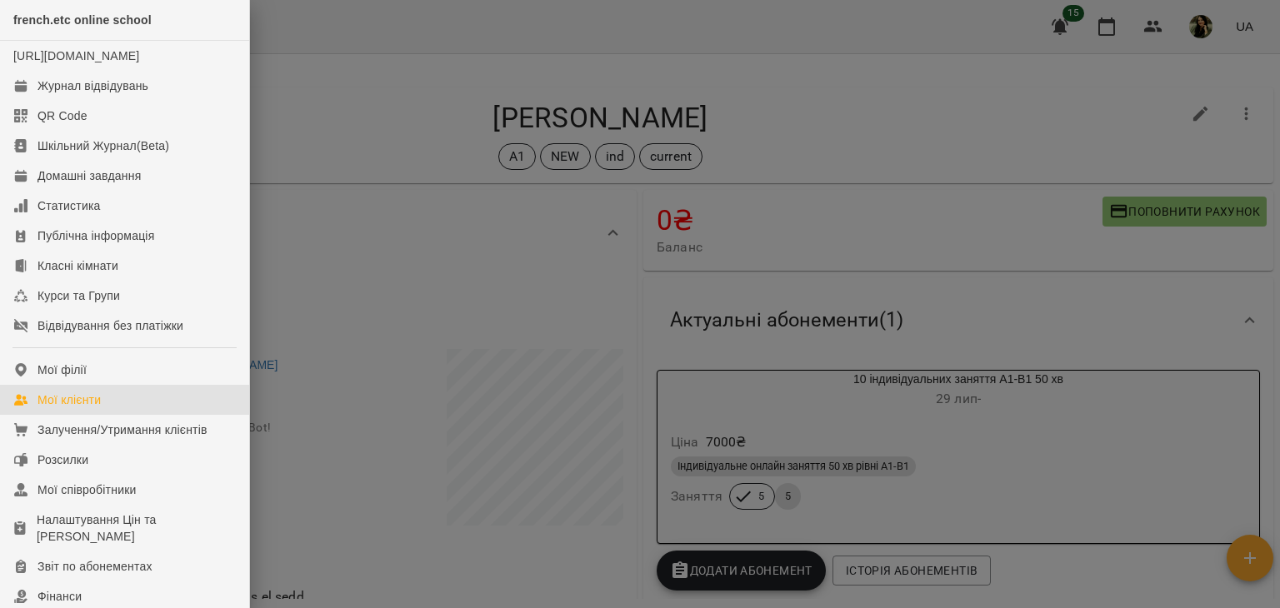
click at [80, 406] on link "Мої клієнти" at bounding box center [124, 400] width 249 height 30
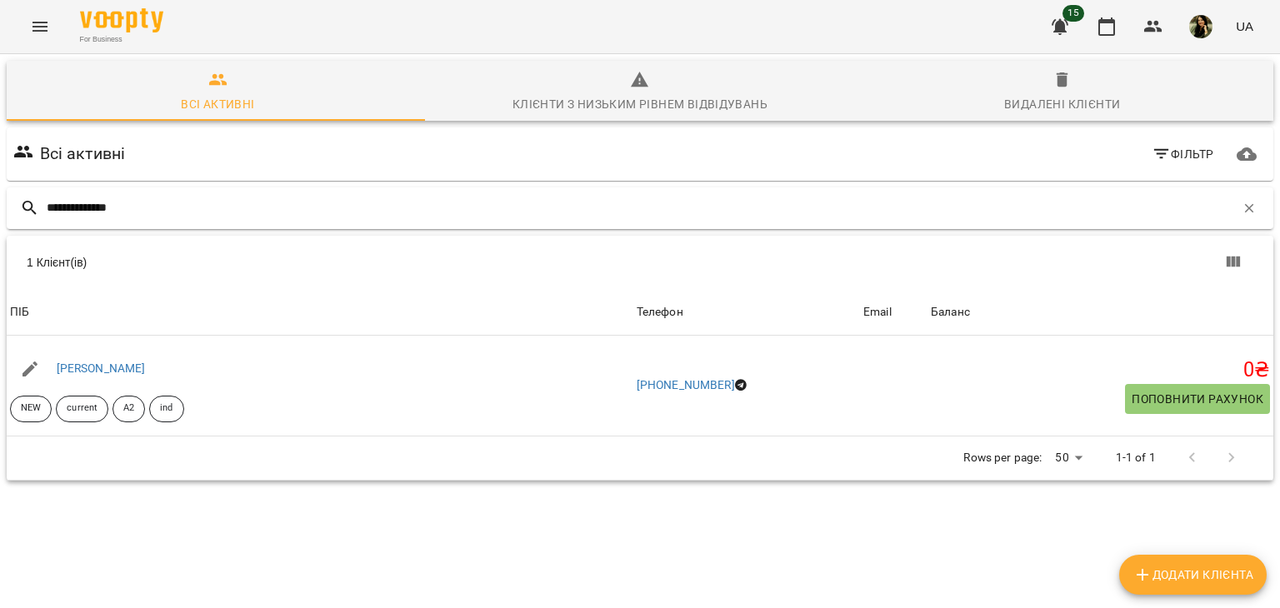
type input "**********"
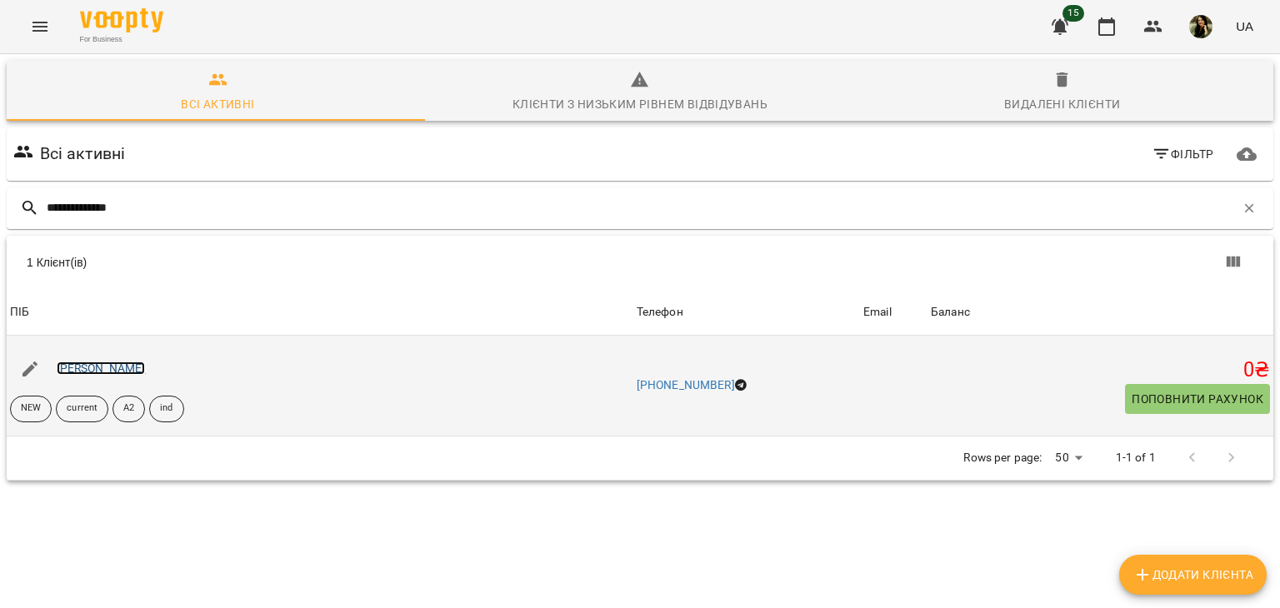
click at [127, 368] on link "[PERSON_NAME]" at bounding box center [101, 368] width 89 height 13
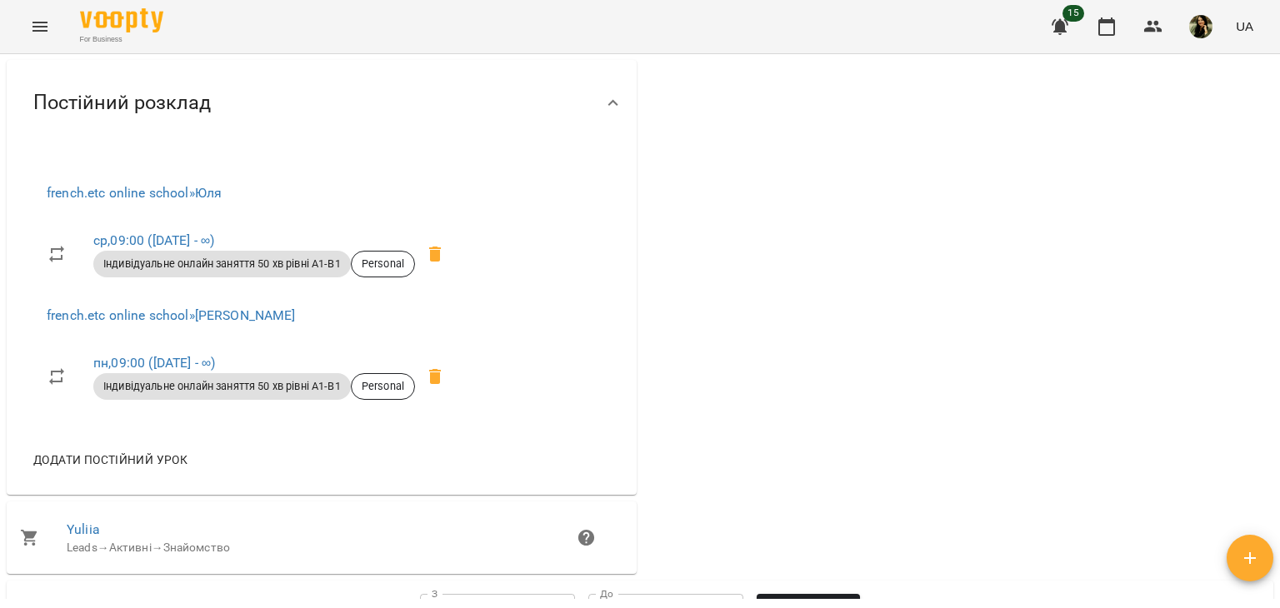
scroll to position [908, 0]
